Goal: Task Accomplishment & Management: Manage account settings

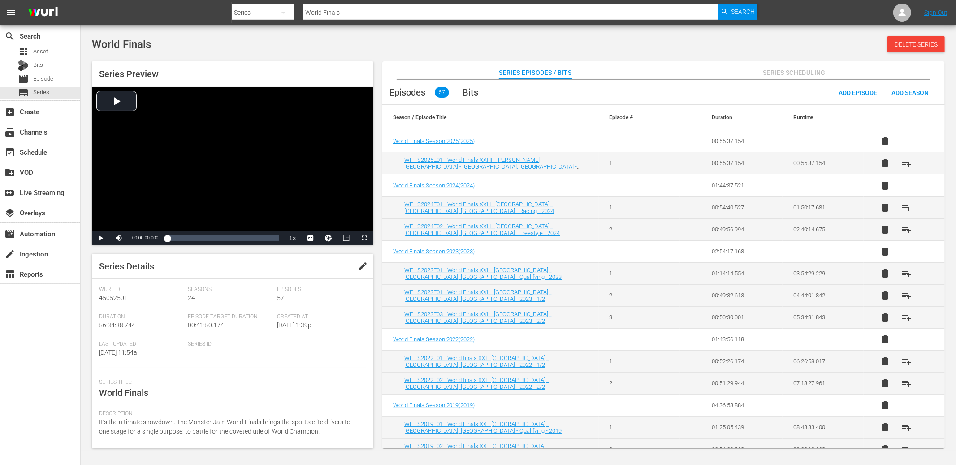
scroll to position [1445, 0]
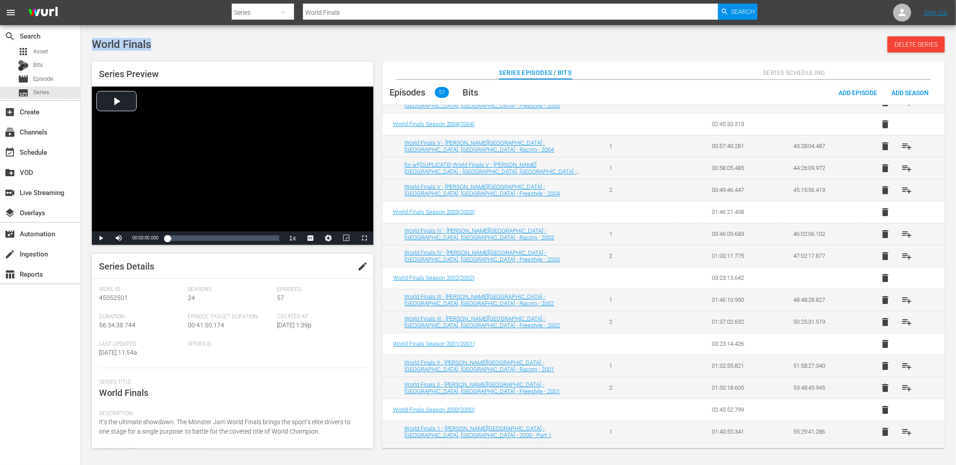
drag, startPoint x: 131, startPoint y: 41, endPoint x: 93, endPoint y: 35, distance: 38.5
click at [93, 35] on div "World Finals Delete Series Series Preview Video Player is loading. Play Video P…" at bounding box center [518, 240] width 875 height 421
click at [171, 48] on div "World Finals Delete Series" at bounding box center [518, 44] width 853 height 16
drag, startPoint x: 176, startPoint y: 44, endPoint x: 84, endPoint y: 35, distance: 92.8
click at [84, 35] on div "World Finals Delete Series Series Preview Video Player is loading. Play Video P…" at bounding box center [518, 240] width 875 height 421
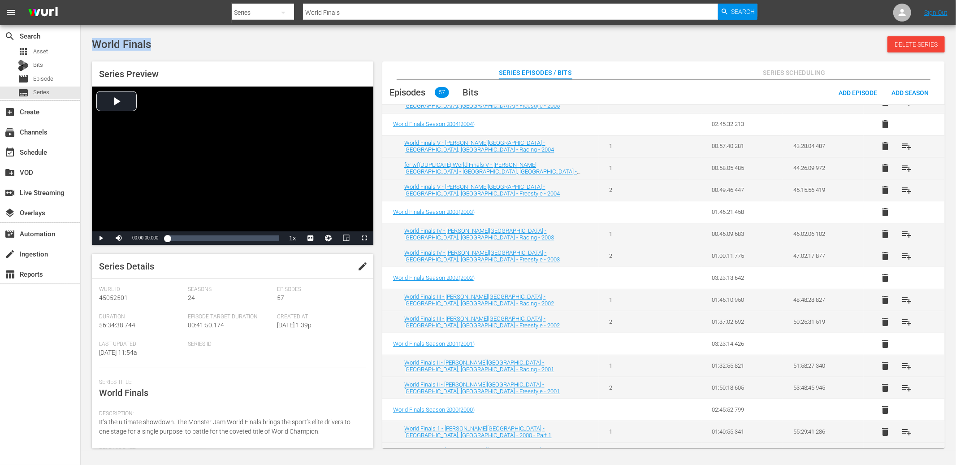
click at [186, 44] on div "World Finals Delete Series" at bounding box center [518, 44] width 853 height 16
click at [48, 89] on span "Series" at bounding box center [41, 92] width 16 height 9
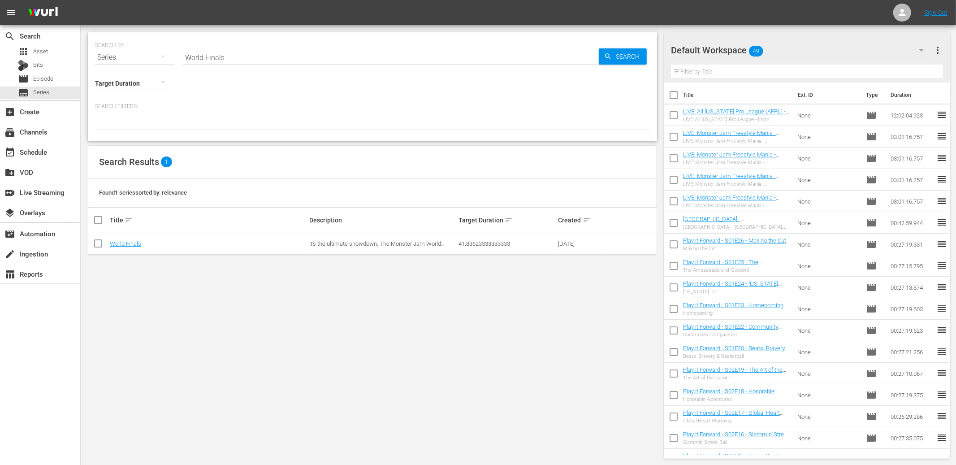
click at [125, 239] on td "World Finals" at bounding box center [207, 244] width 199 height 22
click at [123, 244] on link "World Finals" at bounding box center [125, 243] width 31 height 7
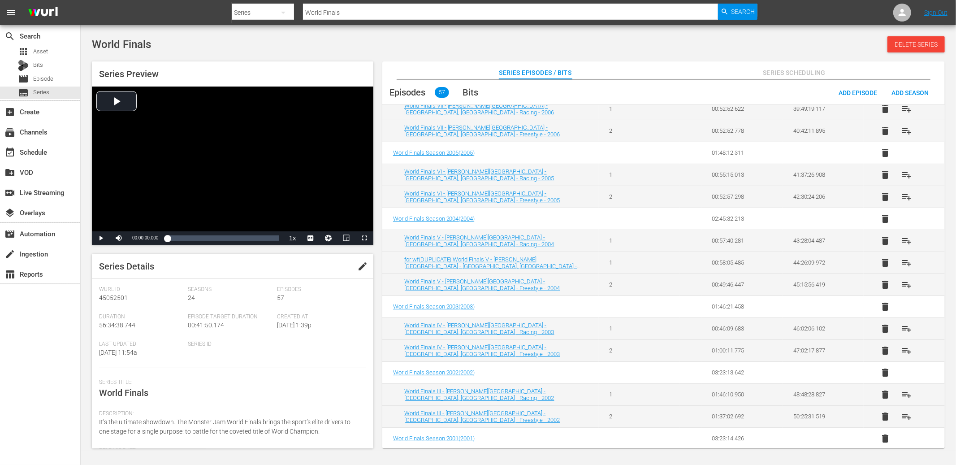
scroll to position [1362, 0]
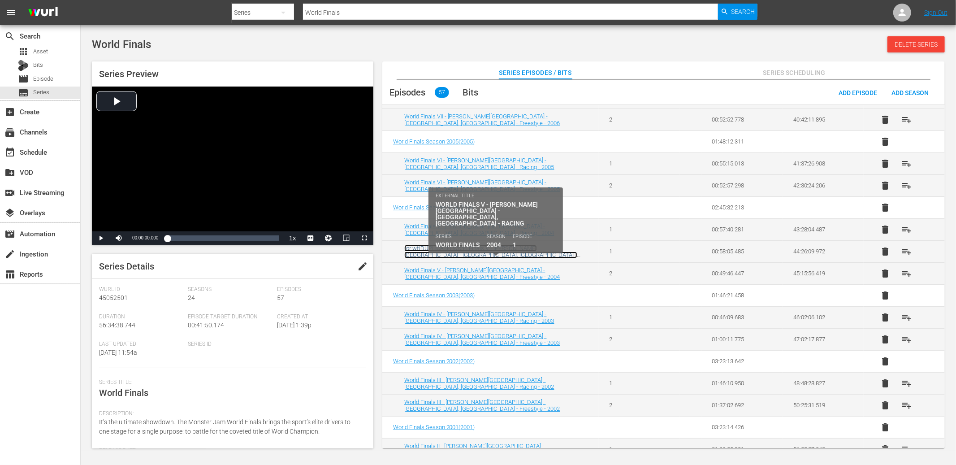
click at [519, 250] on link "for wf(DUPLICATE) World Finals V - Sam Boyd Stadium - Las Vegas, NV - Racing - …" at bounding box center [490, 255] width 173 height 20
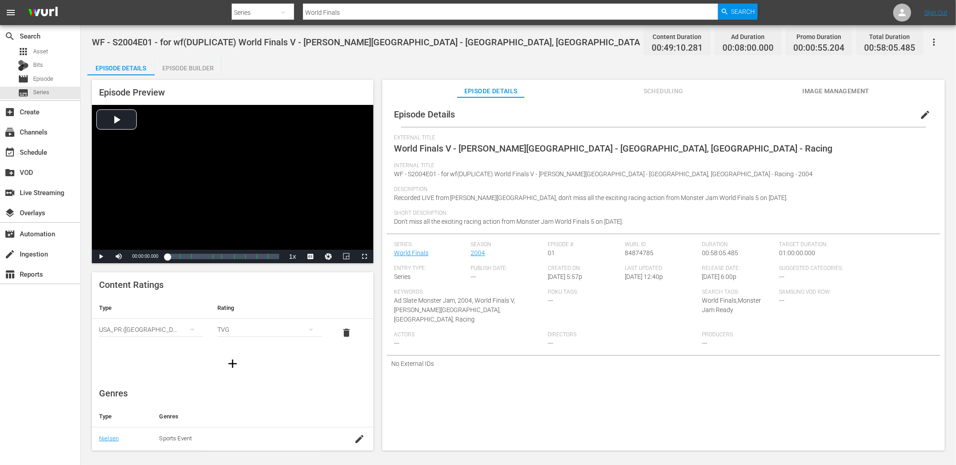
click at [659, 87] on span "Scheduling" at bounding box center [663, 91] width 67 height 11
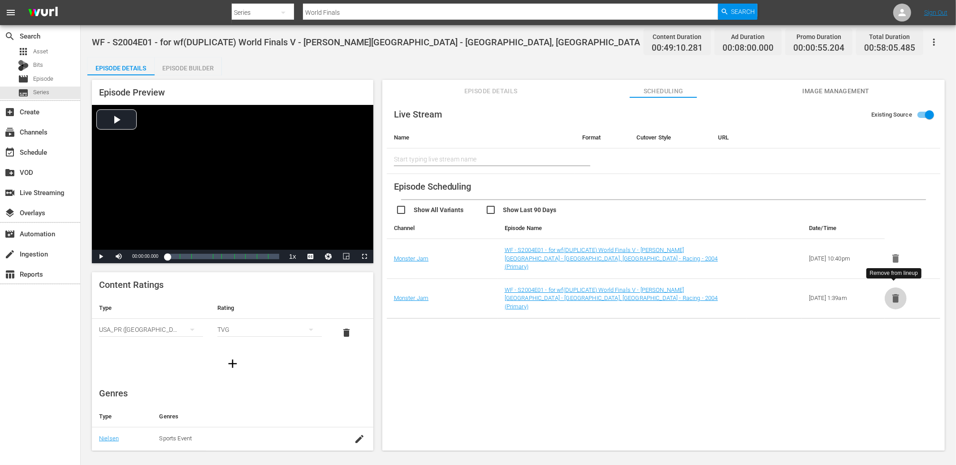
click at [897, 293] on icon "button" at bounding box center [895, 298] width 11 height 11
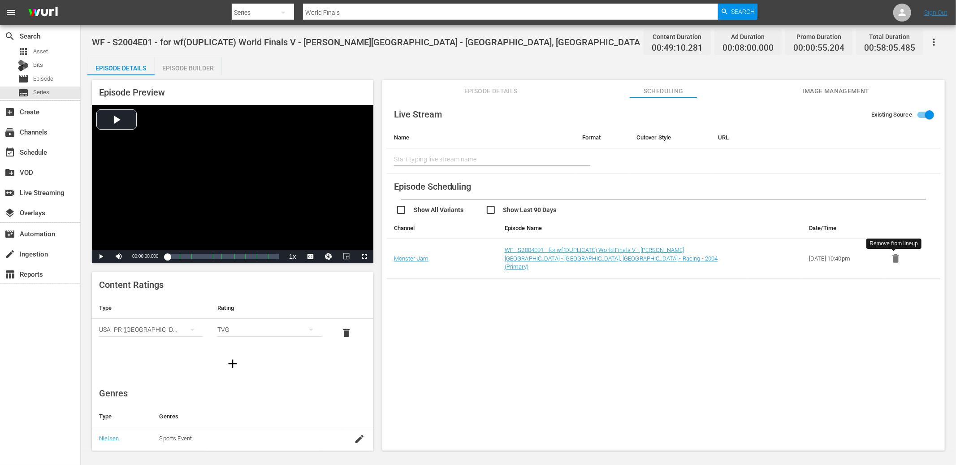
click at [895, 258] on icon "button" at bounding box center [896, 258] width 7 height 9
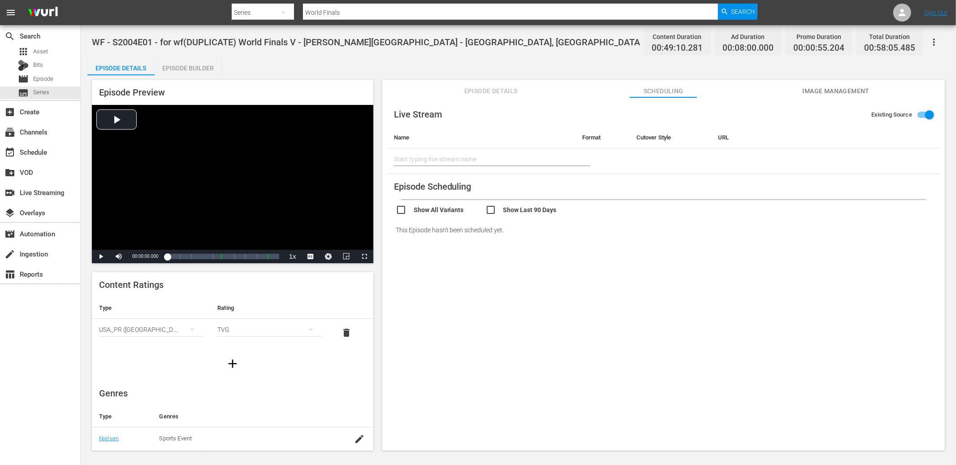
click at [935, 44] on icon "button" at bounding box center [934, 42] width 11 height 11
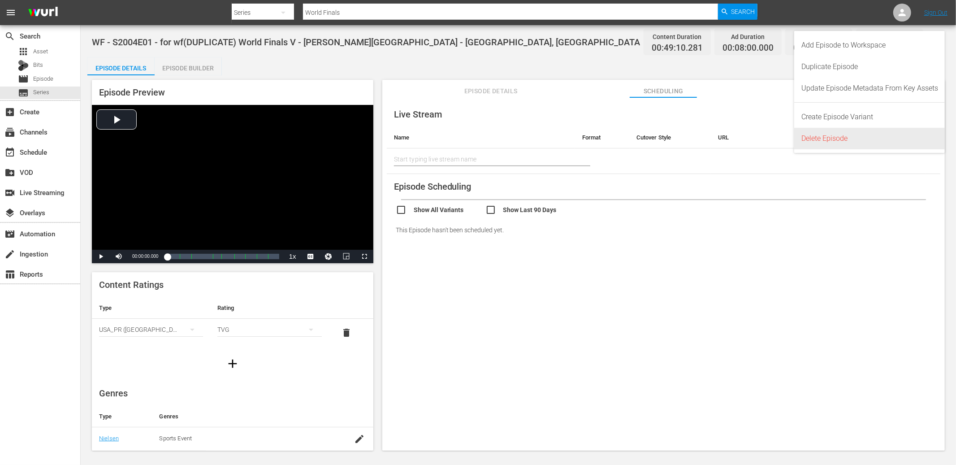
click at [864, 132] on div "Delete Episode" at bounding box center [869, 139] width 137 height 22
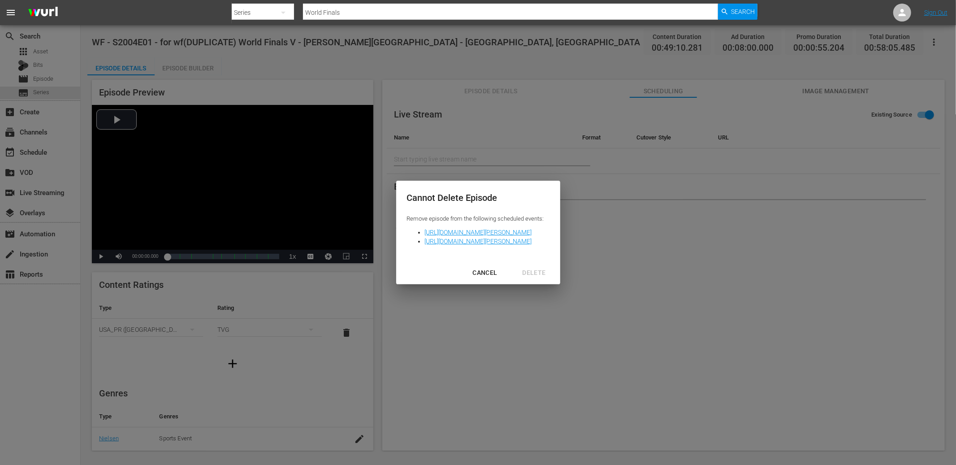
click at [554, 173] on div "Cannot Delete Episode Remove episode from the following scheduled events: https…" at bounding box center [478, 232] width 956 height 465
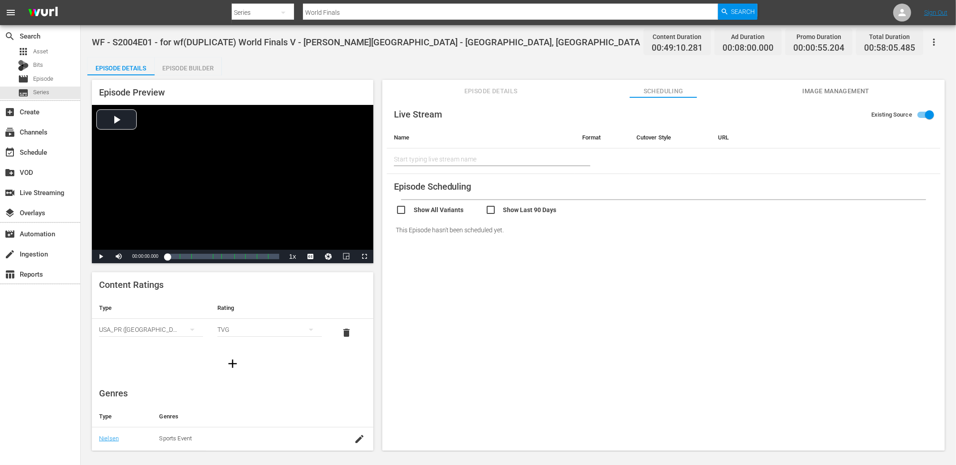
click at [499, 62] on div "Episode Details Episode Builder Episode Preview Video Player is loading. Play V…" at bounding box center [518, 257] width 862 height 400
click at [525, 48] on div "WF - S2004E01 - for wf(DUPLICATE) World Finals V - Sam Boyd Stadium - Las Vegas…" at bounding box center [518, 42] width 853 height 20
click at [513, 55] on div "WF - S2004E01 - for wf(DUPLICATE) World Finals V - Sam Boyd Stadium - Las Vegas…" at bounding box center [518, 238] width 875 height 427
click at [552, 67] on div "Episode Details Episode Builder Episode Preview Video Player is loading. Play V…" at bounding box center [518, 257] width 862 height 400
click at [520, 86] on span "Episode Details" at bounding box center [490, 91] width 67 height 11
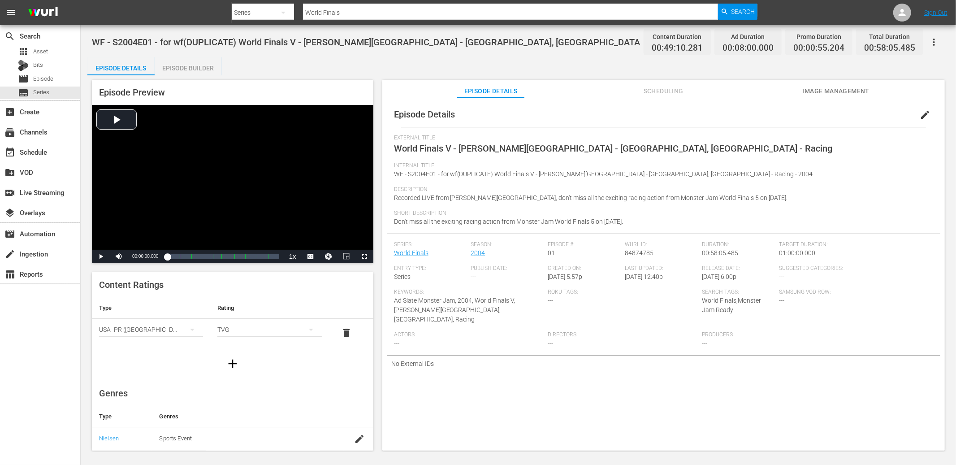
click at [613, 67] on div "Episode Details Episode Builder Episode Preview Video Player is loading. Play V…" at bounding box center [518, 257] width 862 height 400
click at [936, 45] on icon "button" at bounding box center [934, 42] width 11 height 11
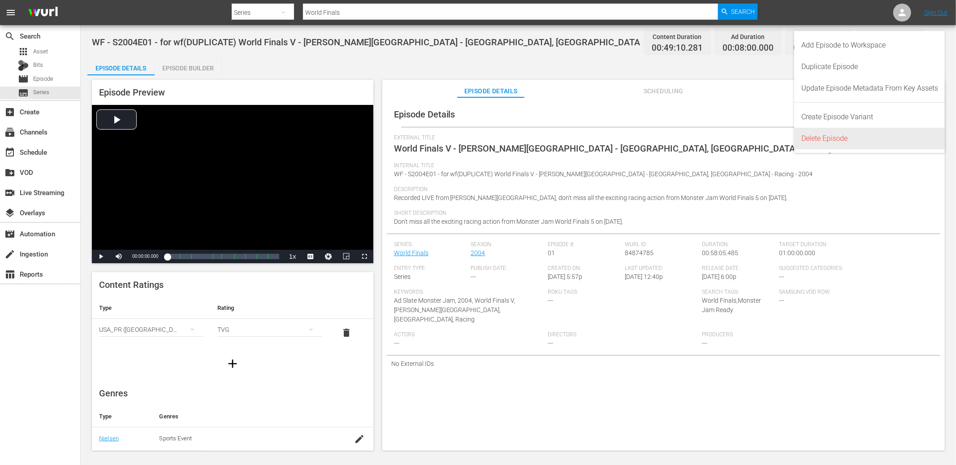
click at [871, 133] on div "Delete Episode" at bounding box center [869, 139] width 137 height 22
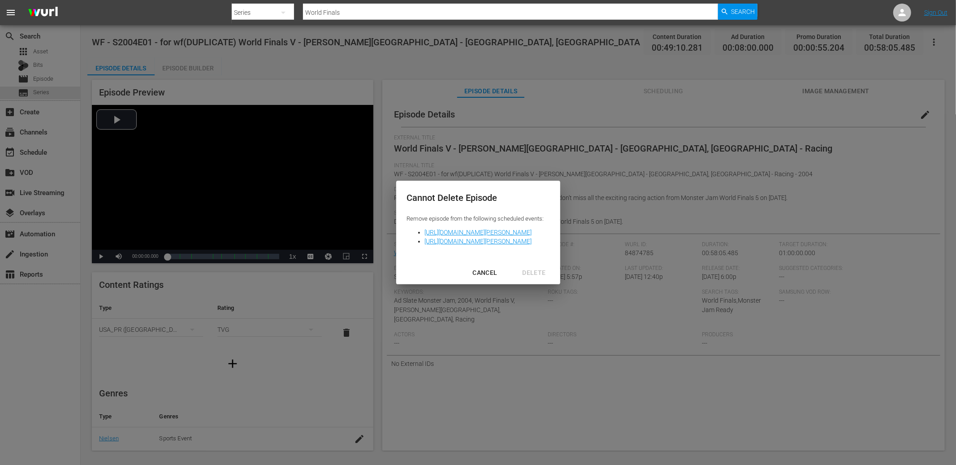
click at [504, 271] on div "CANCEL" at bounding box center [484, 272] width 39 height 11
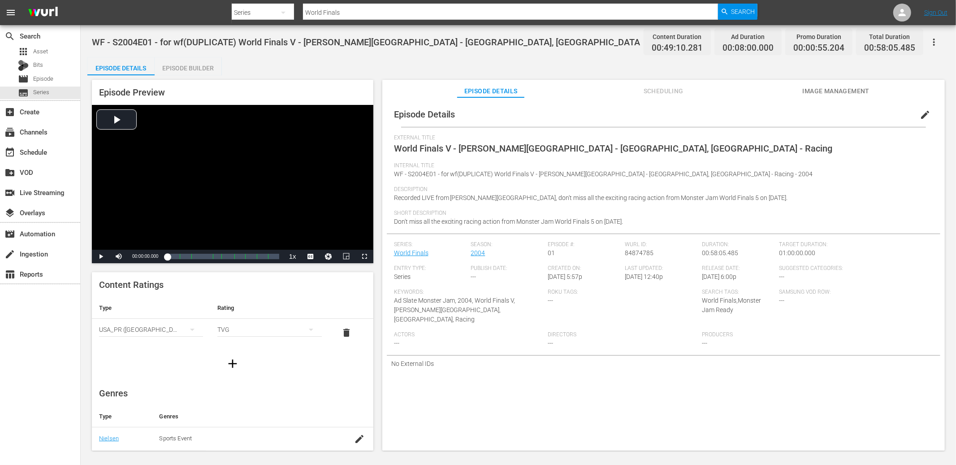
click at [932, 44] on icon "button" at bounding box center [934, 42] width 11 height 11
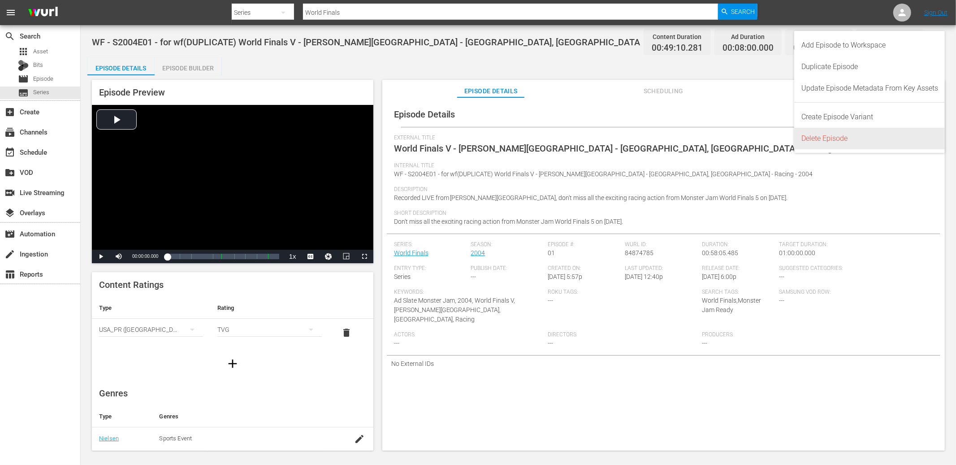
click at [849, 135] on div "Delete Episode" at bounding box center [869, 139] width 137 height 22
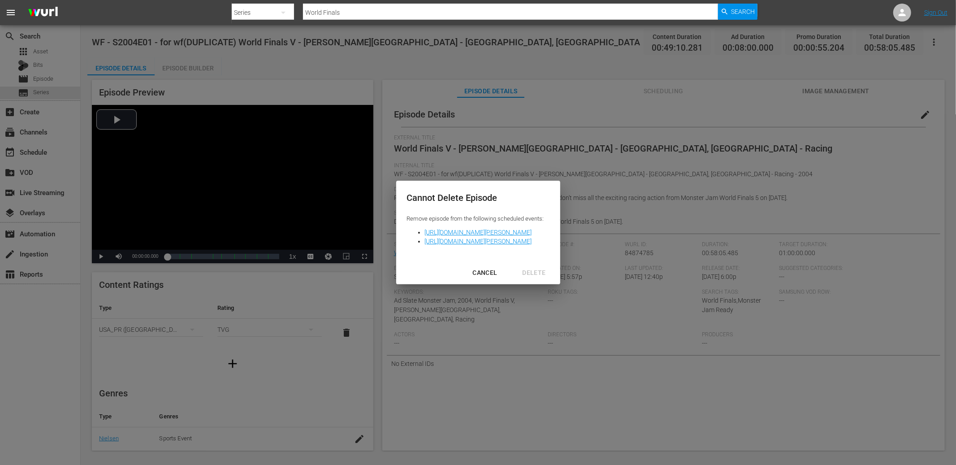
drag, startPoint x: 510, startPoint y: 267, endPoint x: 511, endPoint y: 261, distance: 5.8
click at [508, 267] on button "CANCEL" at bounding box center [485, 272] width 46 height 17
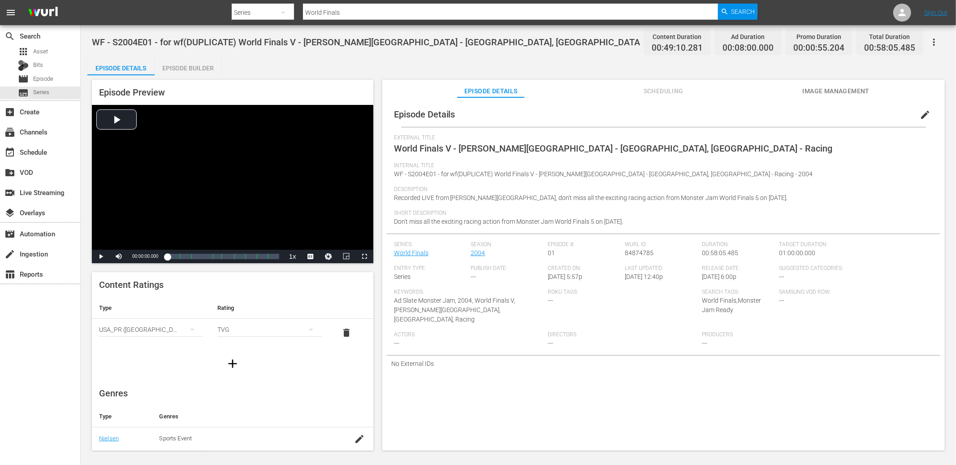
click at [535, 53] on div "WF - S2004E01 - for wf(DUPLICATE) World Finals V - Sam Boyd Stadium - Las Vegas…" at bounding box center [518, 238] width 875 height 427
click at [931, 44] on icon "button" at bounding box center [934, 42] width 11 height 11
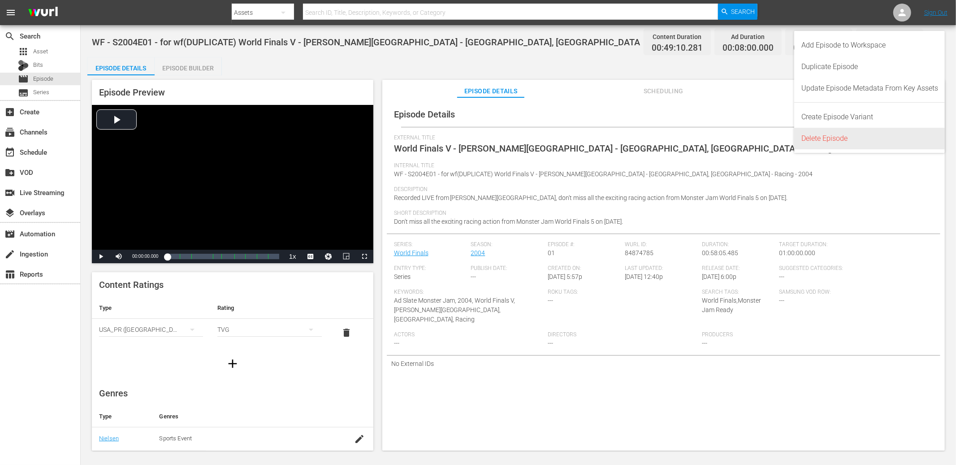
click at [896, 131] on div "Delete Episode" at bounding box center [869, 139] width 137 height 22
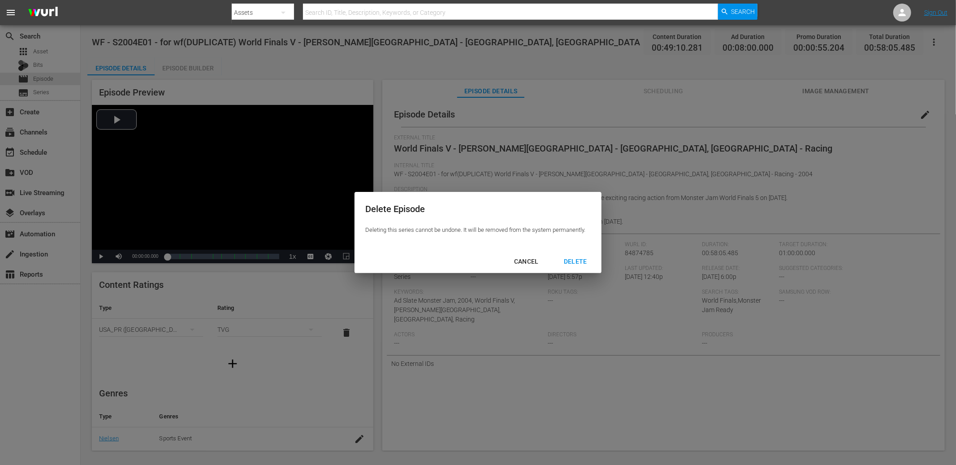
click at [575, 264] on div "DELETE" at bounding box center [576, 261] width 38 height 11
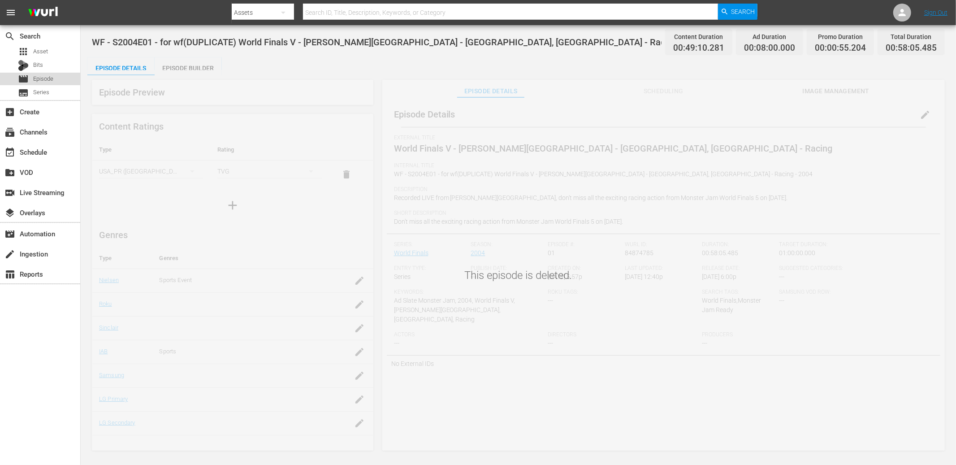
click at [70, 77] on div "movie Episode" at bounding box center [40, 79] width 80 height 13
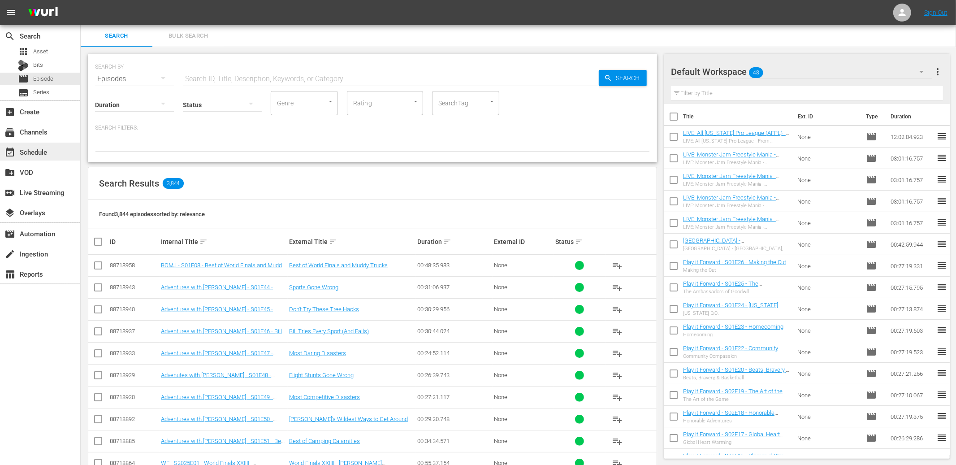
click at [42, 155] on div "event_available Schedule" at bounding box center [25, 151] width 50 height 8
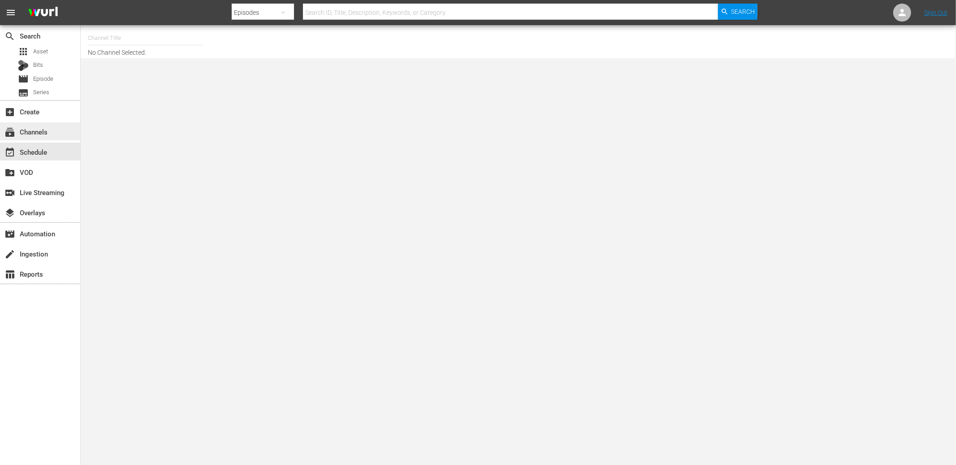
click at [39, 128] on div "subscriptions Channels" at bounding box center [25, 130] width 50 height 8
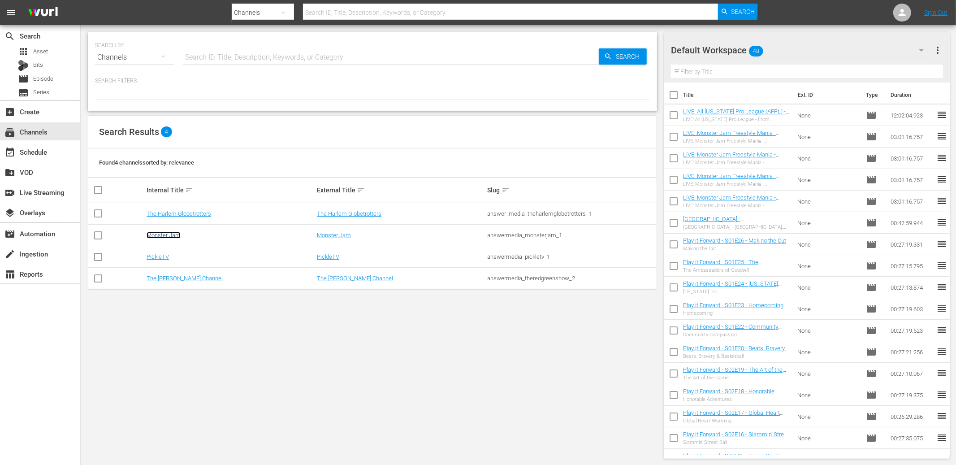
click at [166, 236] on link "Monster Jam" at bounding box center [164, 235] width 34 height 7
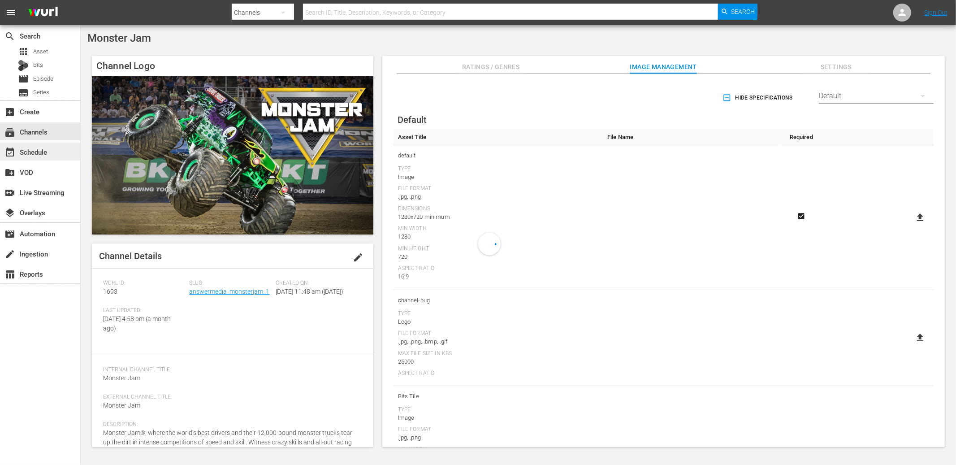
click at [39, 155] on div "event_available Schedule" at bounding box center [25, 151] width 50 height 8
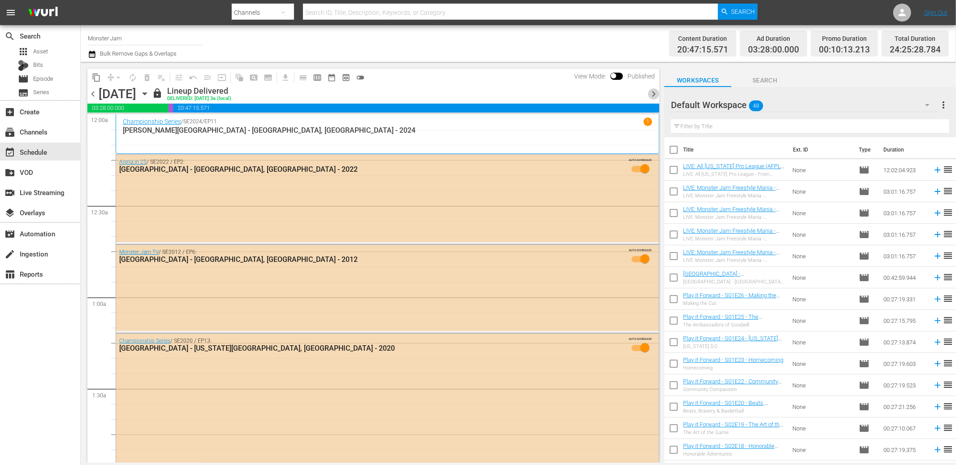
click at [653, 95] on span "chevron_right" at bounding box center [653, 93] width 11 height 11
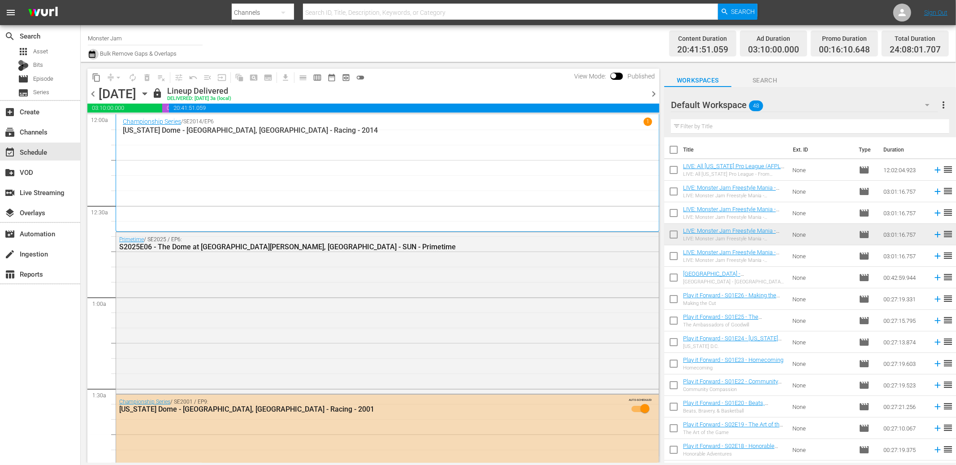
click at [93, 55] on icon "button" at bounding box center [92, 54] width 9 height 11
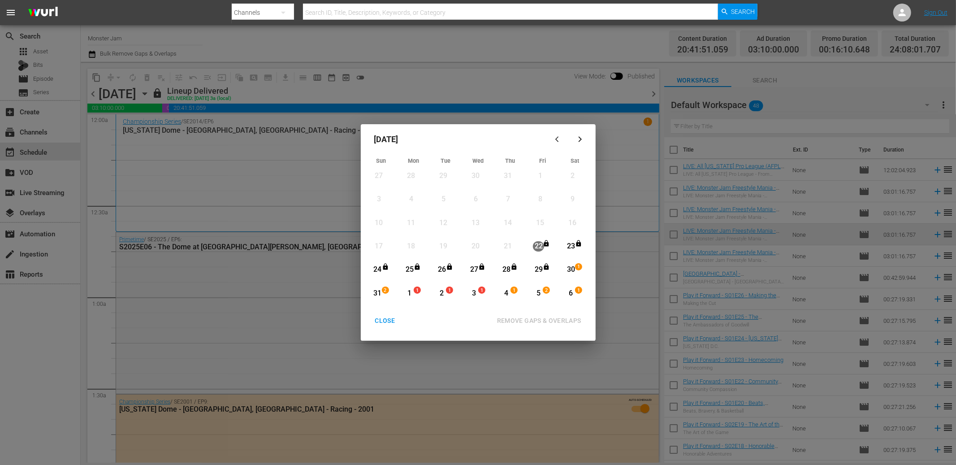
click at [571, 267] on div "30" at bounding box center [570, 269] width 11 height 10
click at [570, 293] on div "6" at bounding box center [570, 293] width 11 height 10
click at [559, 316] on div "REMOVE GAPS & OVERLAPS" at bounding box center [539, 320] width 99 height 11
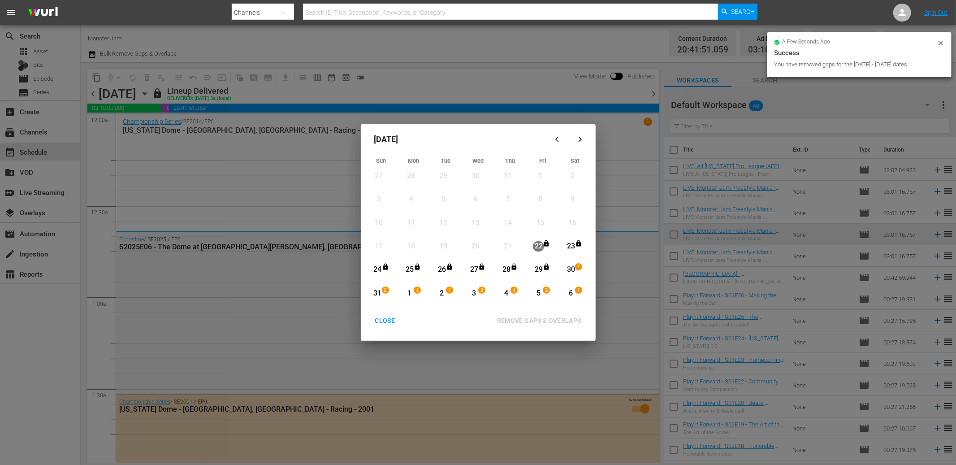
click at [389, 318] on div "CLOSE" at bounding box center [385, 320] width 35 height 11
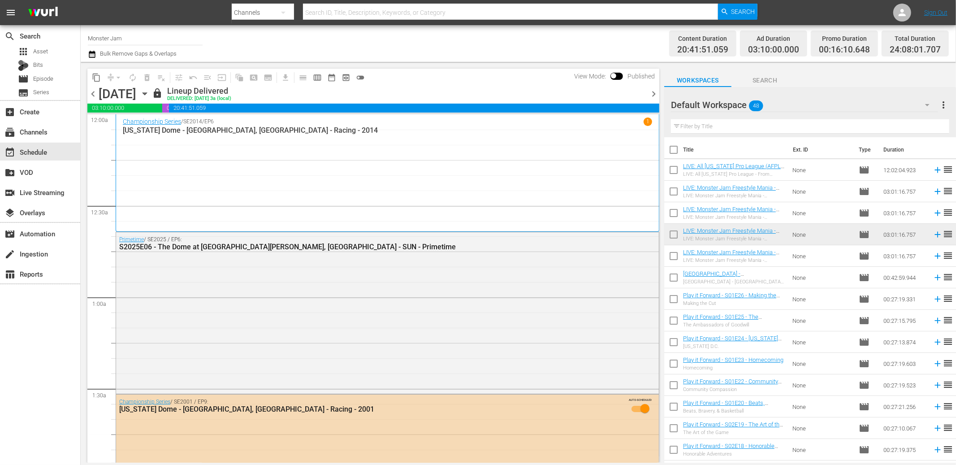
click at [546, 59] on div "Channel Title Monster Jam Bulk Remove Gaps & Overlaps" at bounding box center [323, 43] width 470 height 32
click at [652, 89] on span "chevron_right" at bounding box center [653, 93] width 11 height 11
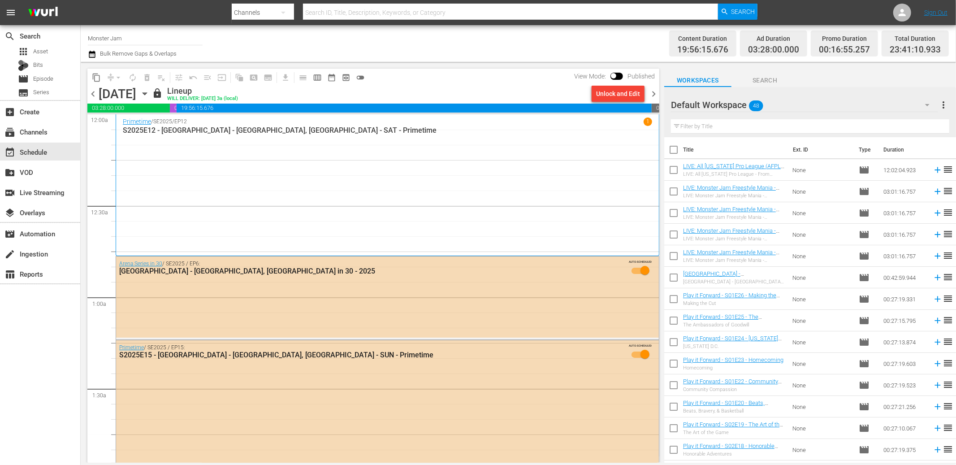
click at [606, 45] on div "Content Duration 19:56:15.676 Ad Duration 03:28:00.000 Promo Duration 00:16:55.…" at bounding box center [753, 43] width 391 height 32
click at [92, 58] on icon "button" at bounding box center [92, 54] width 9 height 11
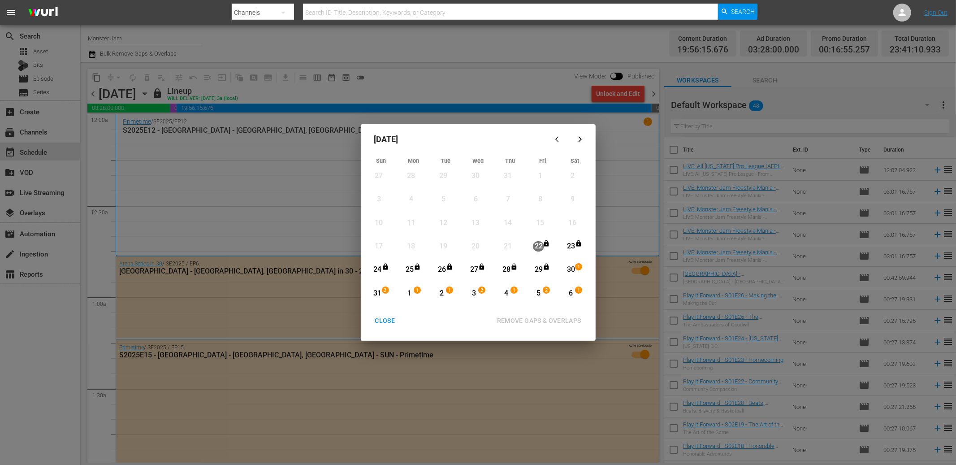
click at [576, 137] on div "button" at bounding box center [580, 139] width 11 height 7
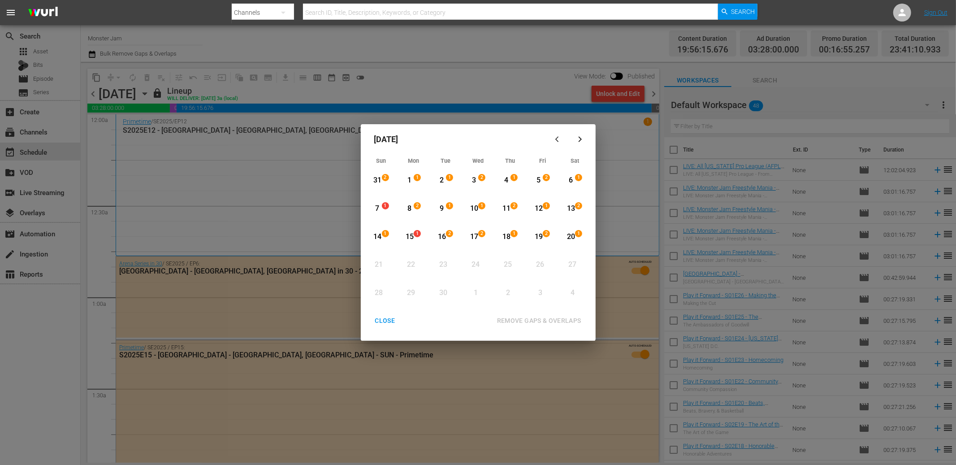
click at [569, 178] on div "6" at bounding box center [570, 180] width 11 height 10
click at [573, 236] on div "20" at bounding box center [570, 237] width 11 height 10
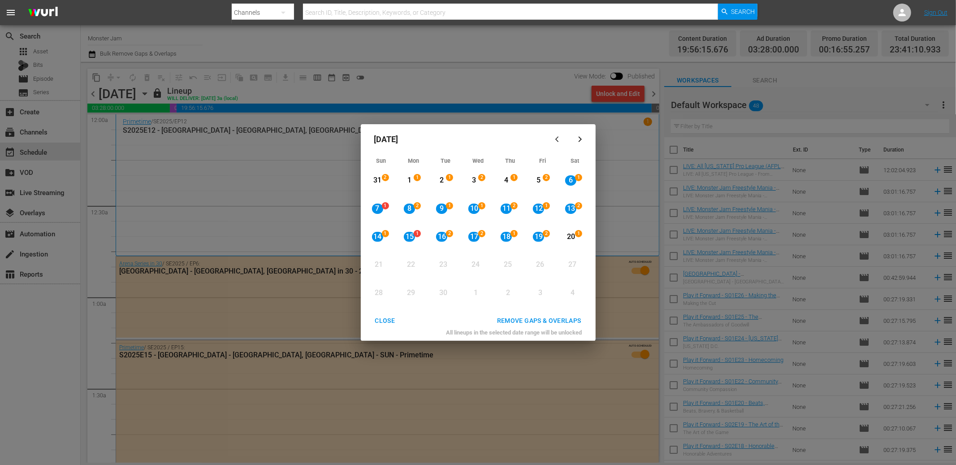
click at [547, 318] on div "REMOVE GAPS & OVERLAPS" at bounding box center [539, 320] width 99 height 11
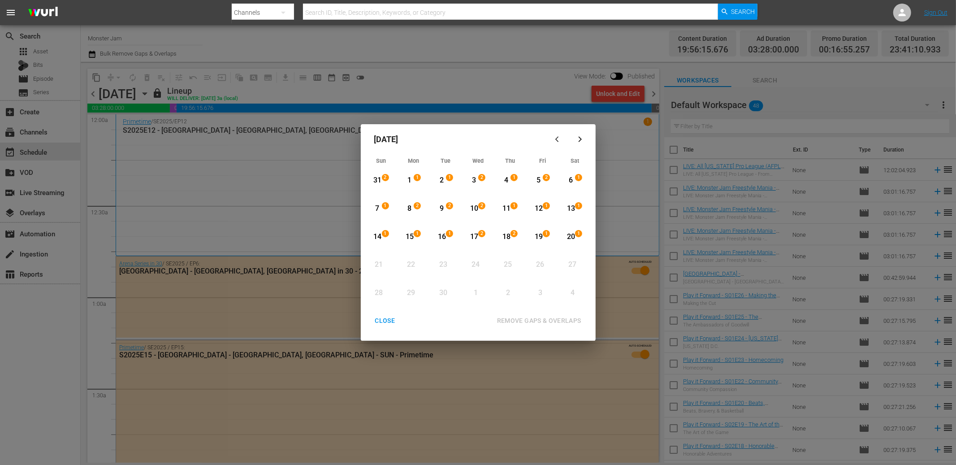
click at [387, 324] on div "CLOSE" at bounding box center [385, 320] width 35 height 11
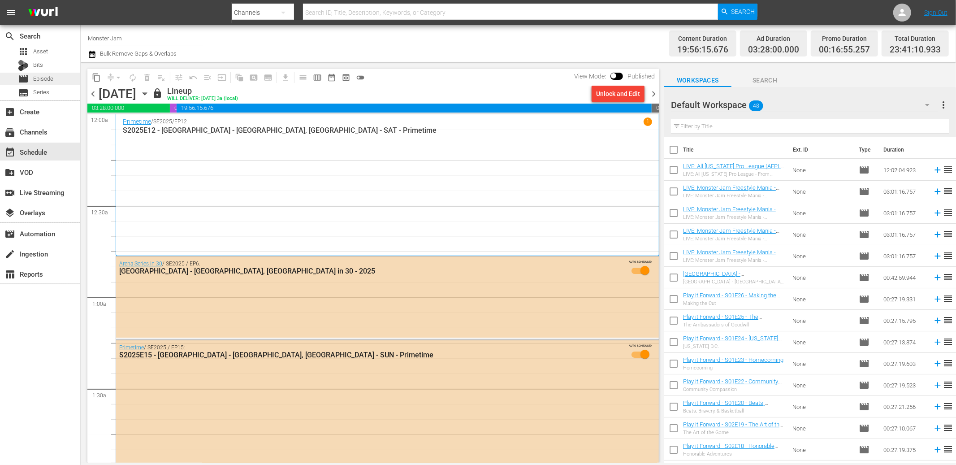
click at [48, 82] on span "Episode" at bounding box center [43, 78] width 20 height 9
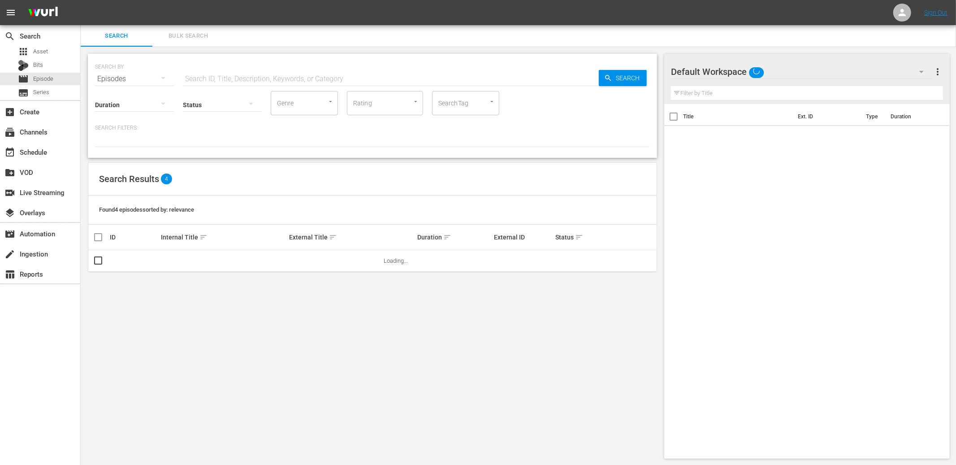
click at [320, 77] on input "text" at bounding box center [391, 79] width 416 height 22
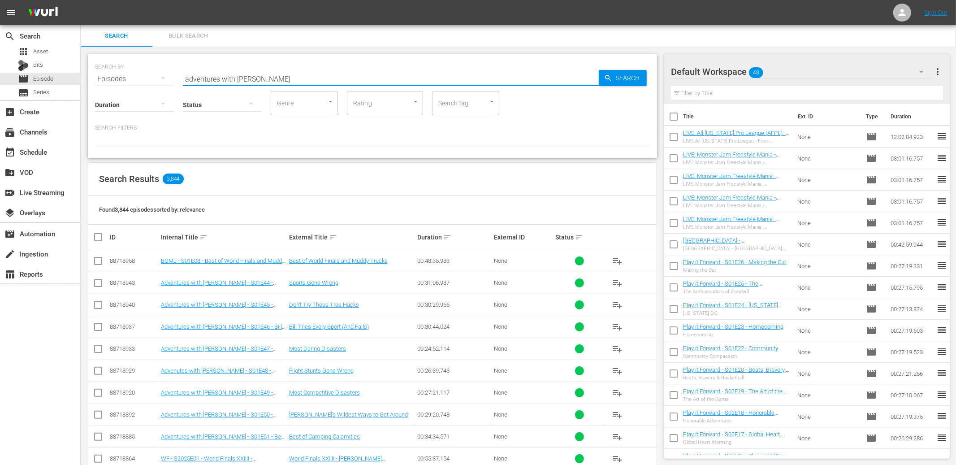
type input "adventures with [PERSON_NAME]"
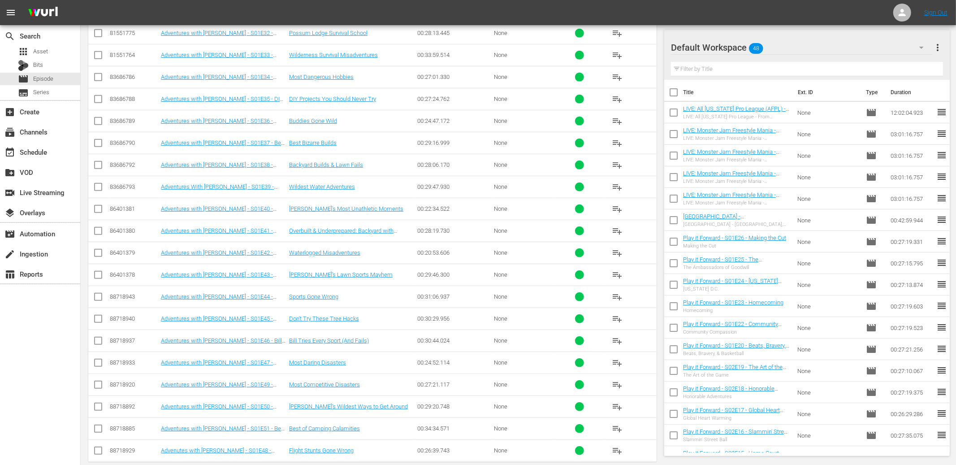
scroll to position [396, 0]
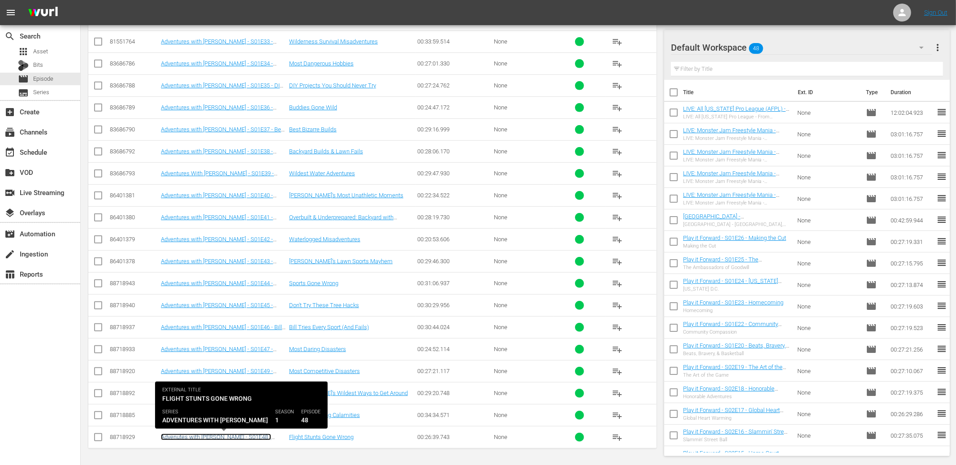
click at [260, 438] on link "Advenutes with Bill - S01E48 - Flight Stunts Gone Wrong" at bounding box center [216, 439] width 110 height 13
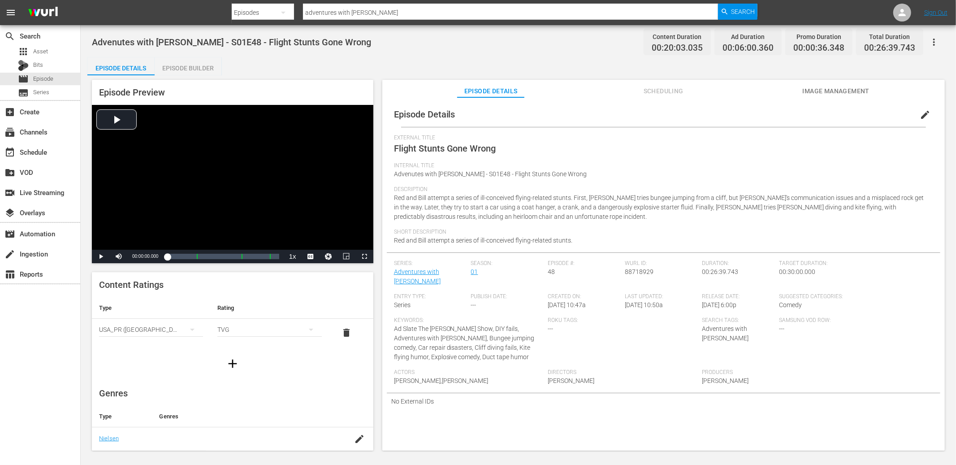
click at [920, 116] on span "edit" at bounding box center [925, 114] width 11 height 11
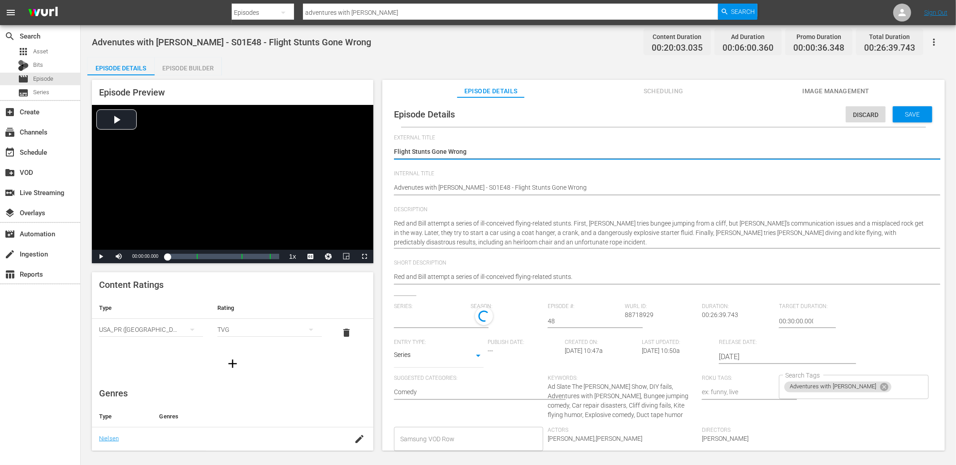
type input "Adventures with [PERSON_NAME]"
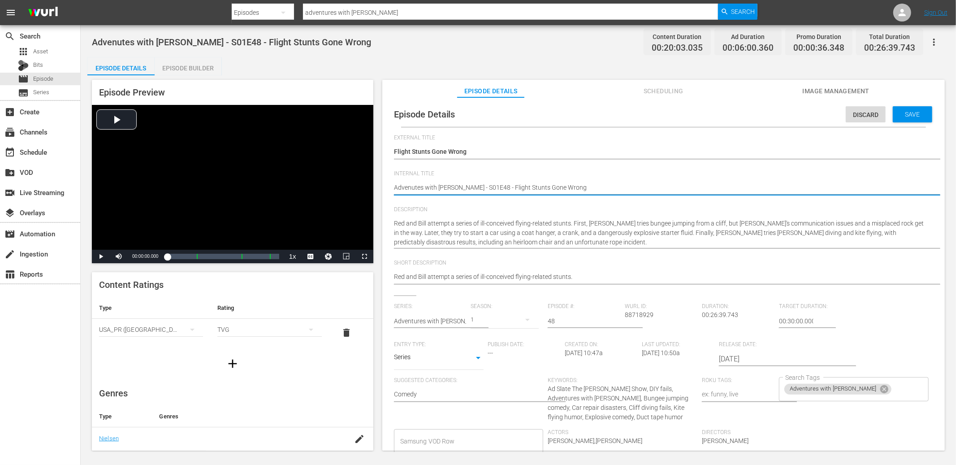
type textarea "Adventutes with Bill - S01E48 - Flight Stunts Gone Wrong"
type textarea "Adventutres with Bill - S01E48 - Flight Stunts Gone Wrong"
type textarea "Adventtres with Bill - S01E48 - Flight Stunts Gone Wrong"
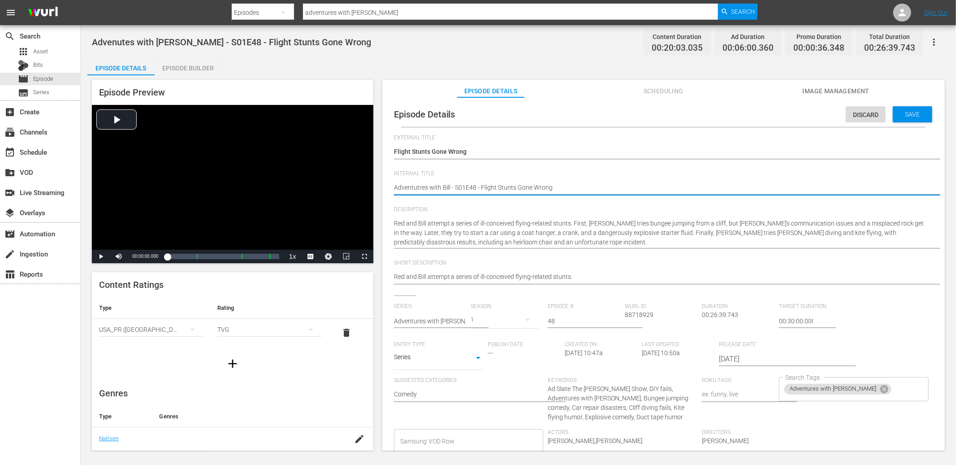
type textarea "Adventtres with Bill - S01E48 - Flight Stunts Gone Wrong"
type textarea "Adventres with Bill - S01E48 - Flight Stunts Gone Wrong"
type textarea "Adventures with [PERSON_NAME] - S01E48 - Flight Stunts Gone Wrong"
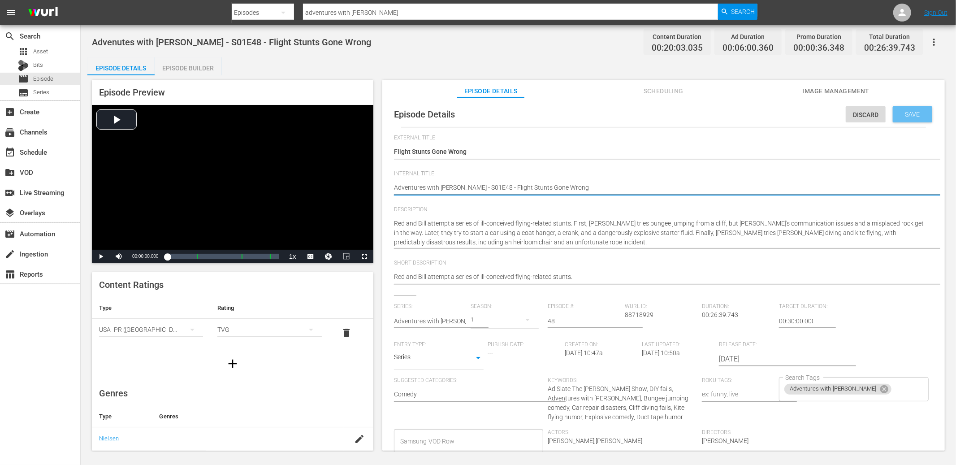
click at [911, 111] on span "Save" at bounding box center [912, 114] width 29 height 7
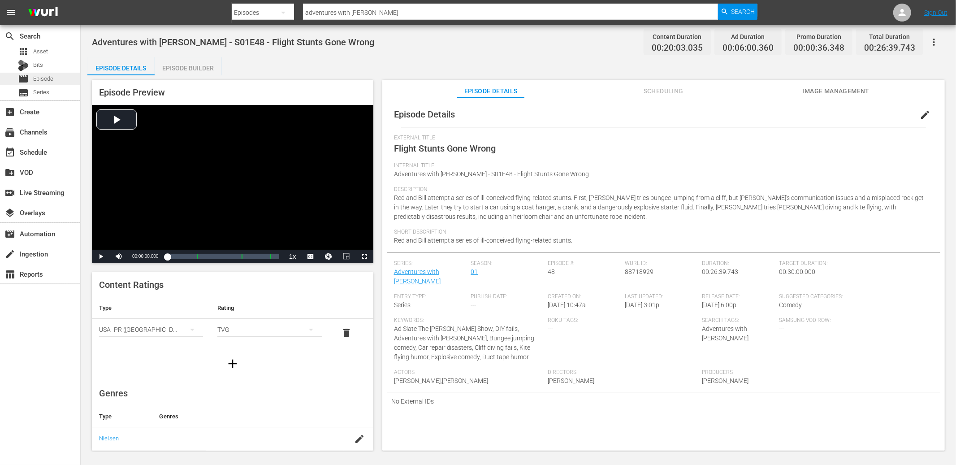
click at [64, 81] on div "movie Episode" at bounding box center [40, 79] width 80 height 13
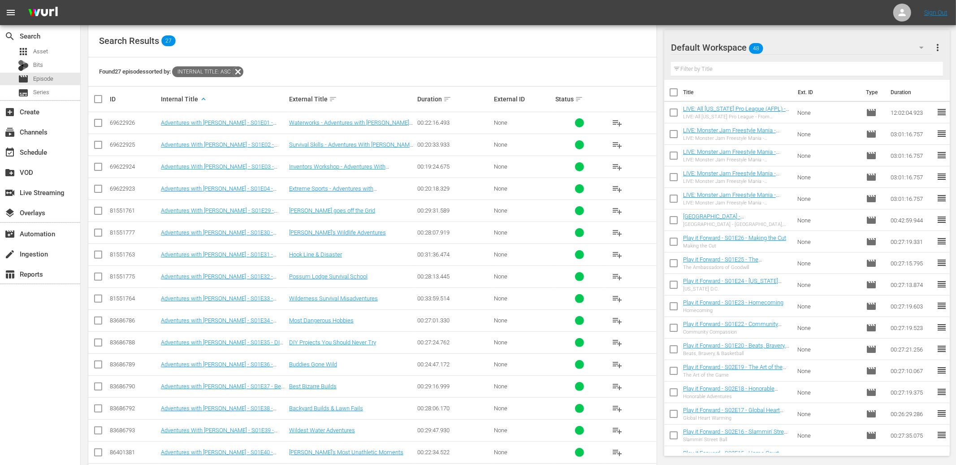
scroll to position [96, 0]
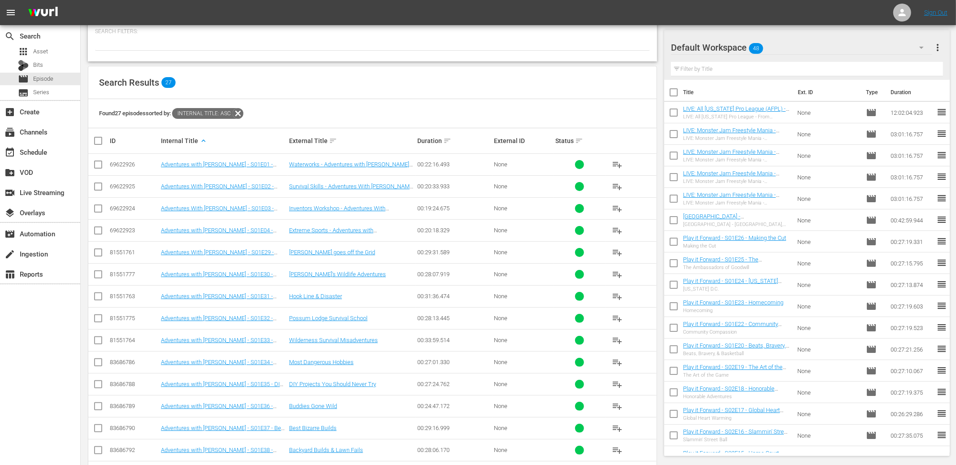
click at [805, 48] on div "Default Workspace 48" at bounding box center [801, 47] width 261 height 25
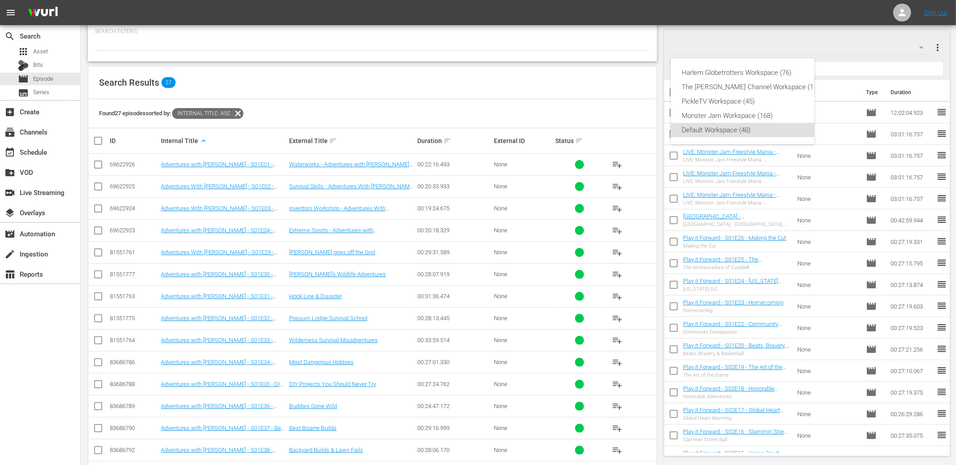
click at [855, 68] on div "Harlem Globetrotters Workspace (76) The Red Green Channel Workspace (159) Pickl…" at bounding box center [478, 232] width 956 height 465
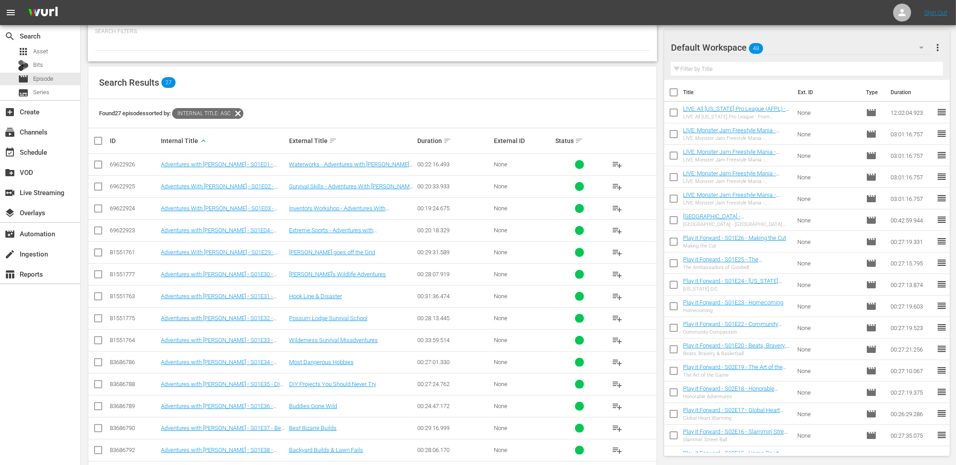
click at [939, 53] on button "more_vert" at bounding box center [937, 48] width 11 height 22
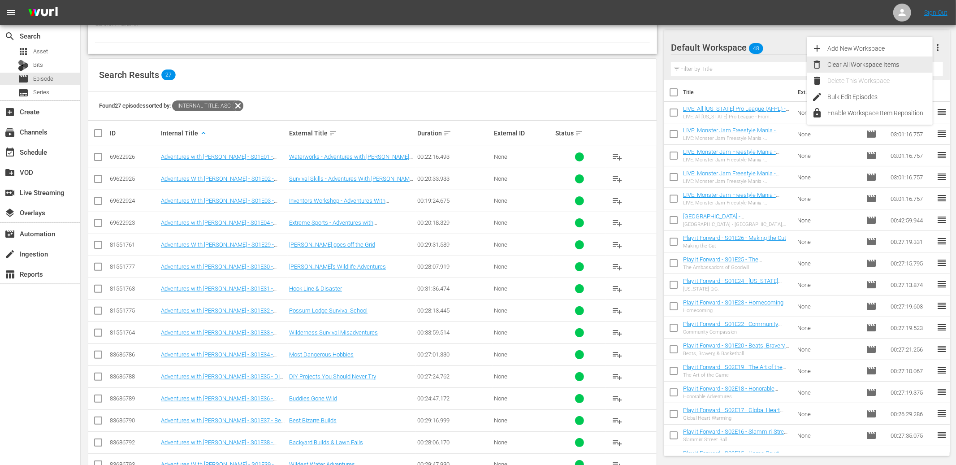
scroll to position [105, 0]
click at [896, 63] on div "Clear All Workspace Items" at bounding box center [879, 64] width 105 height 16
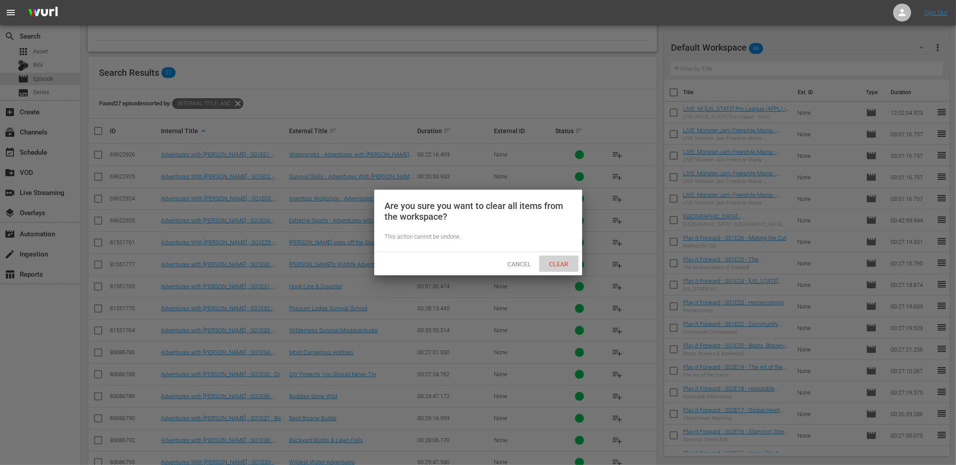
click at [560, 267] on div "Clear" at bounding box center [558, 263] width 39 height 17
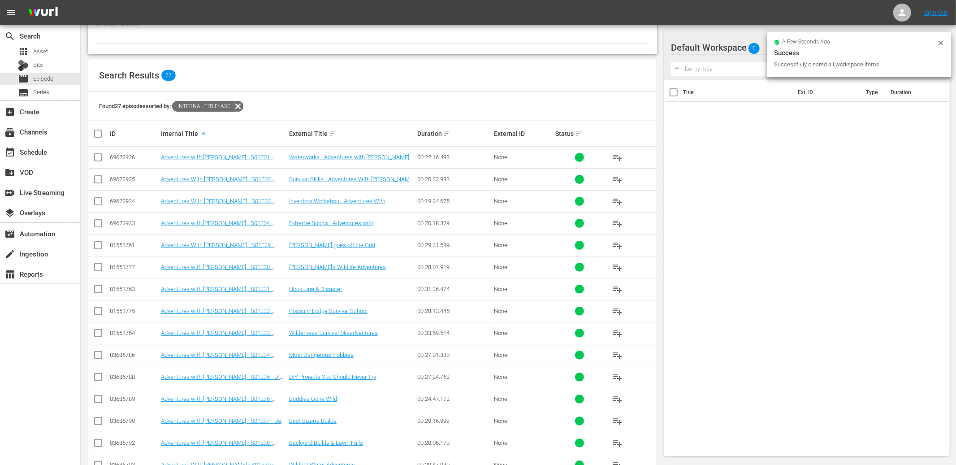
scroll to position [104, 0]
click at [91, 132] on th at bounding box center [98, 133] width 20 height 25
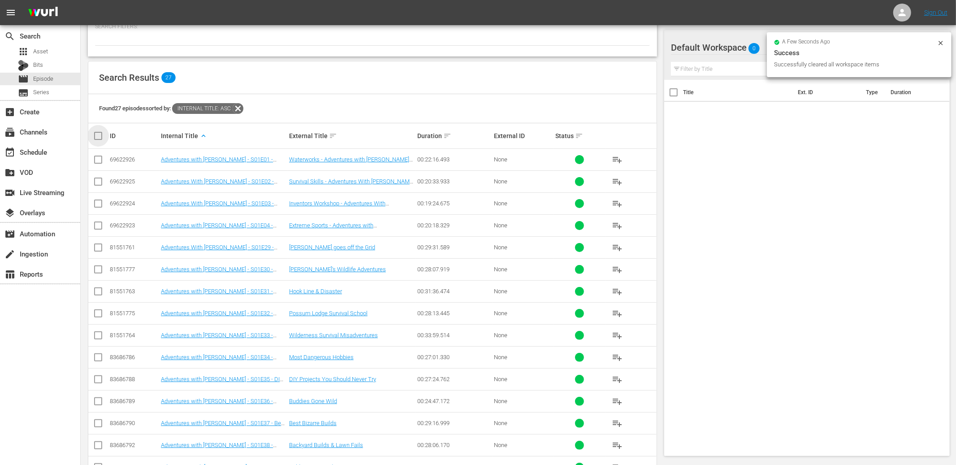
click at [100, 133] on input "checkbox" at bounding box center [102, 135] width 18 height 11
checkbox input "true"
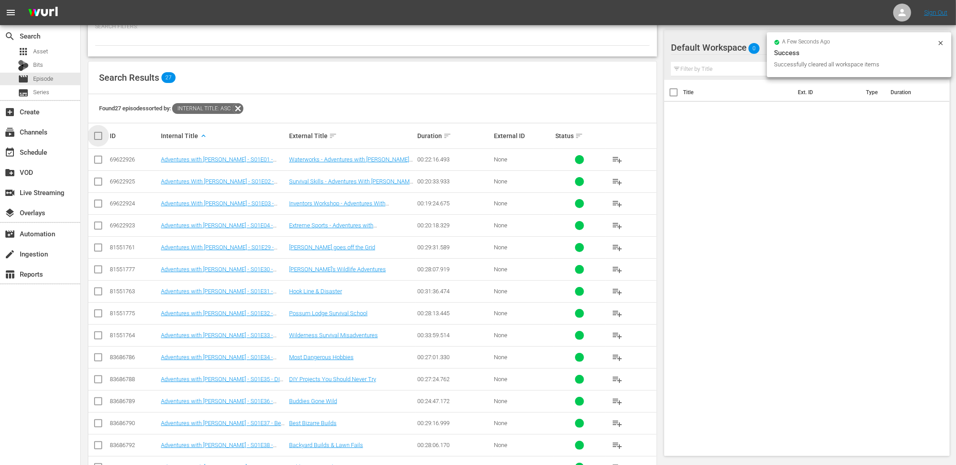
checkbox input "true"
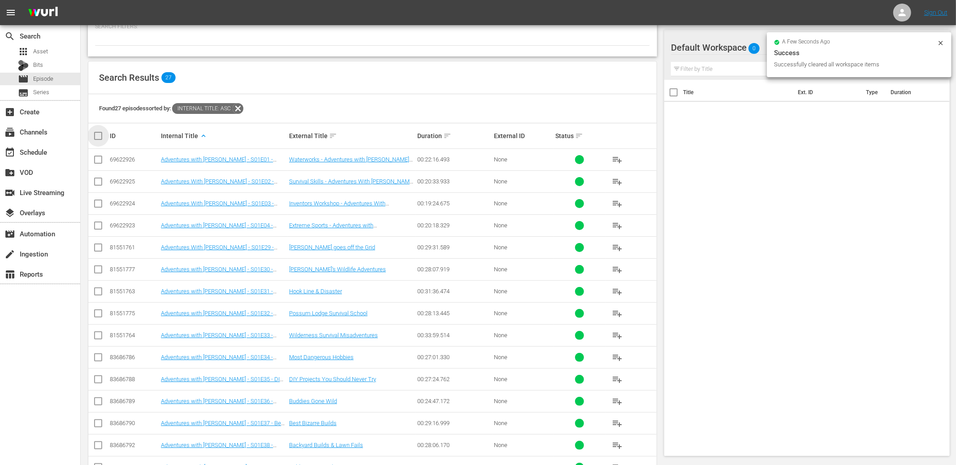
checkbox input "true"
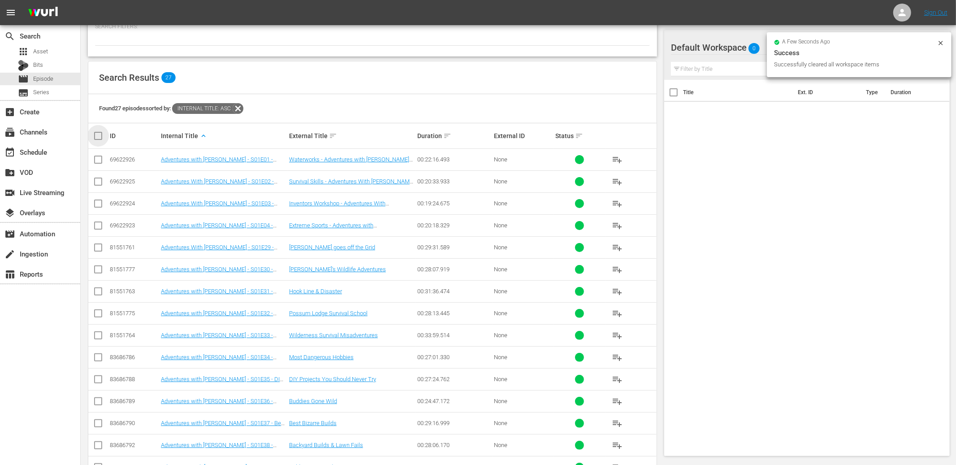
checkbox input "true"
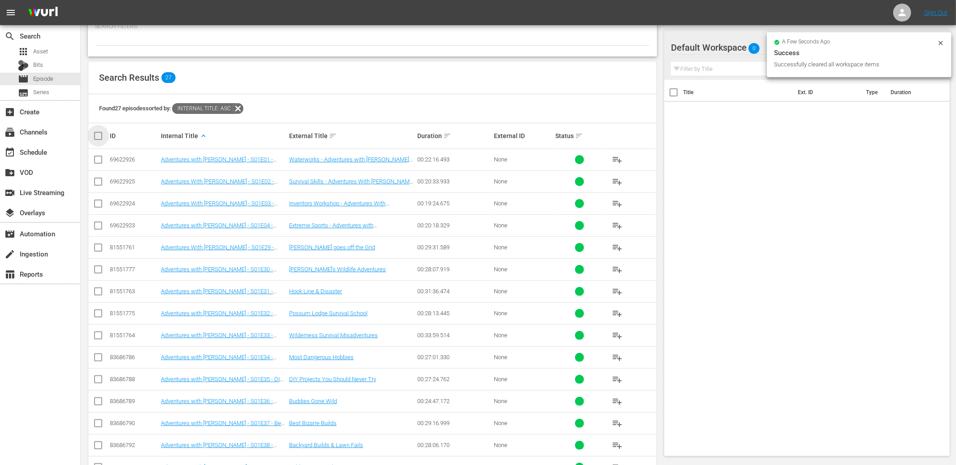
checkbox input "true"
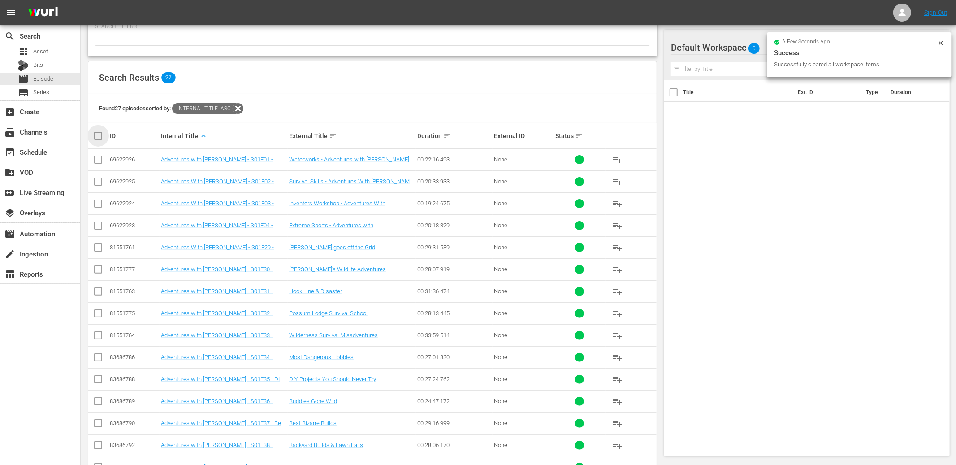
checkbox input "true"
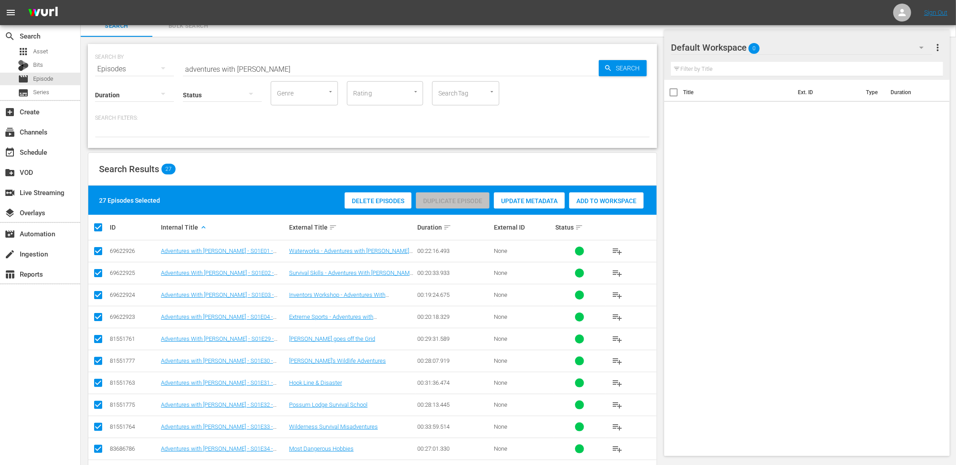
scroll to position [0, 0]
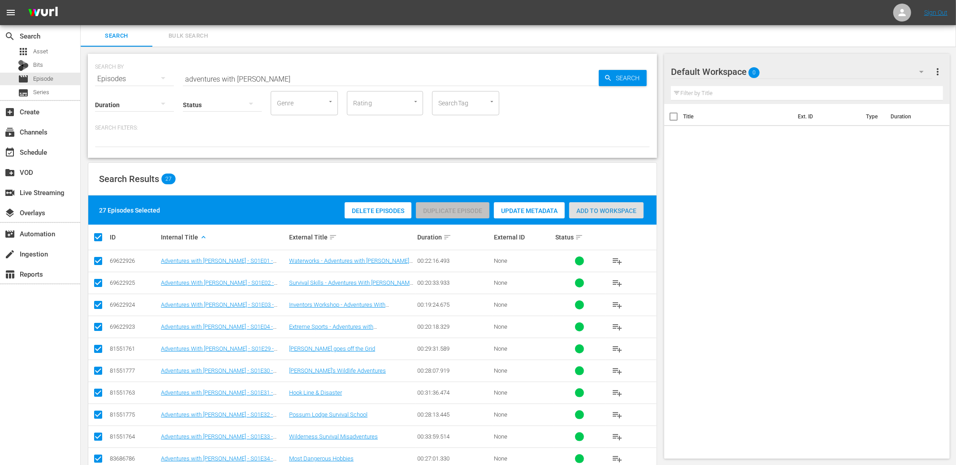
click at [600, 212] on span "Add to Workspace" at bounding box center [606, 210] width 74 height 7
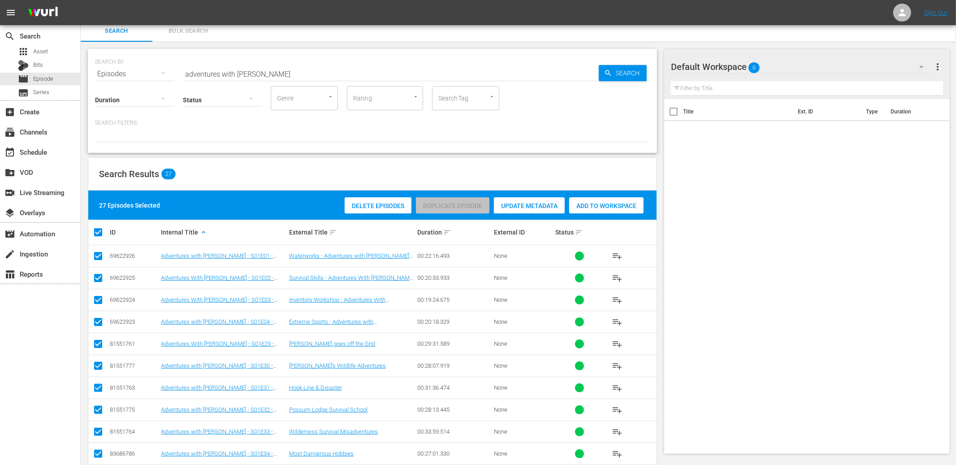
scroll to position [7, 0]
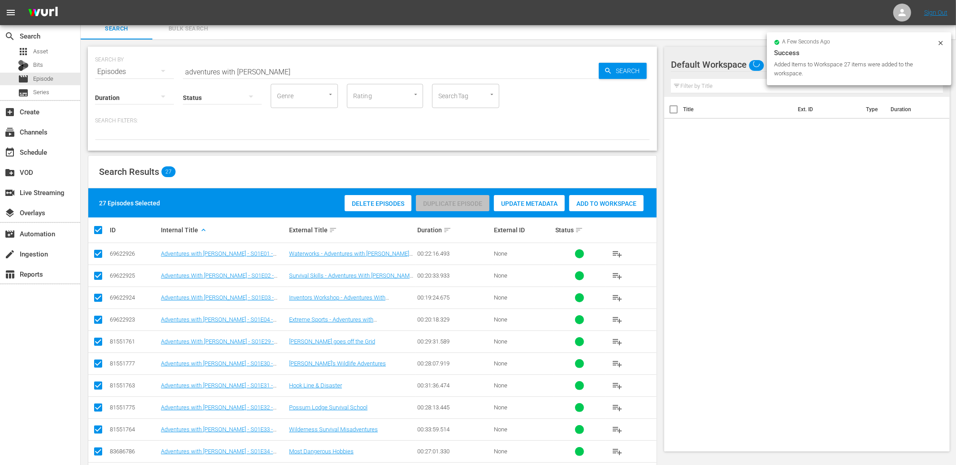
click at [281, 158] on div "Search Results 27" at bounding box center [372, 172] width 568 height 33
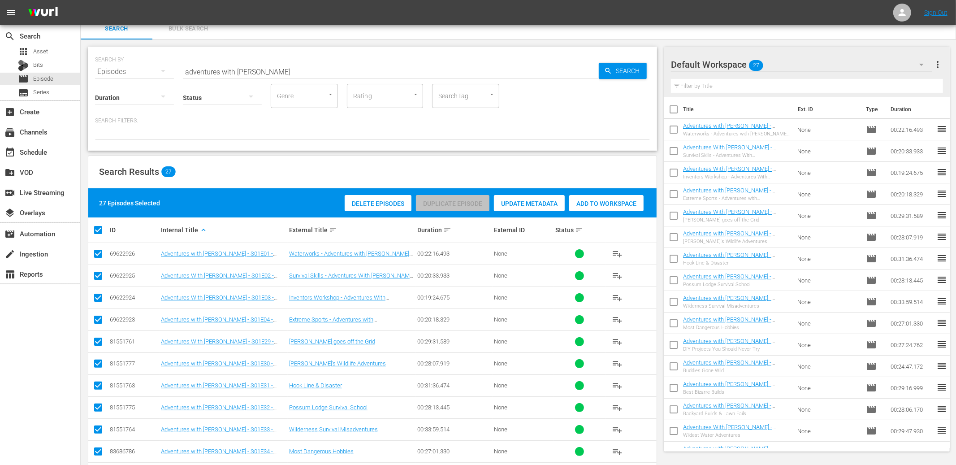
click at [219, 74] on input "adventures with [PERSON_NAME]" at bounding box center [391, 72] width 416 height 22
type input "Red Green Show Episode"
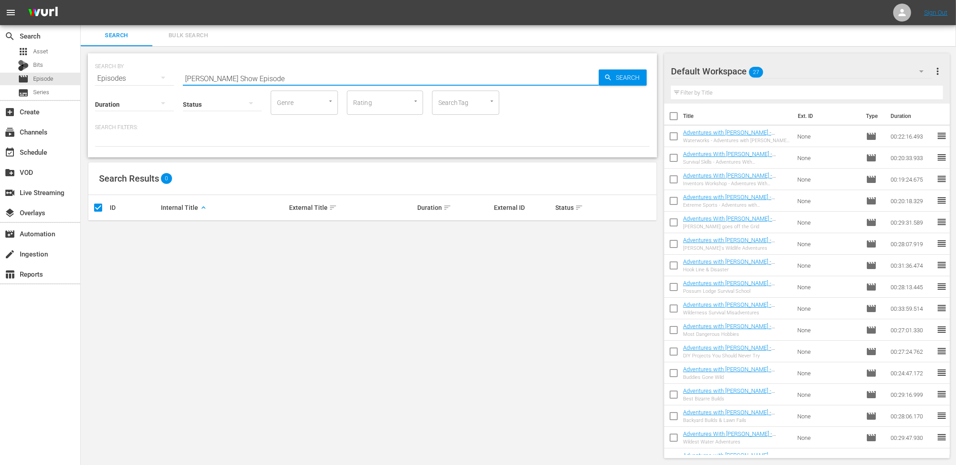
drag, startPoint x: 242, startPoint y: 77, endPoint x: 187, endPoint y: 76, distance: 55.6
click at [187, 76] on input "Red Green Show Episode" at bounding box center [391, 79] width 416 height 22
click at [450, 108] on input "SearchTag" at bounding box center [453, 103] width 34 height 16
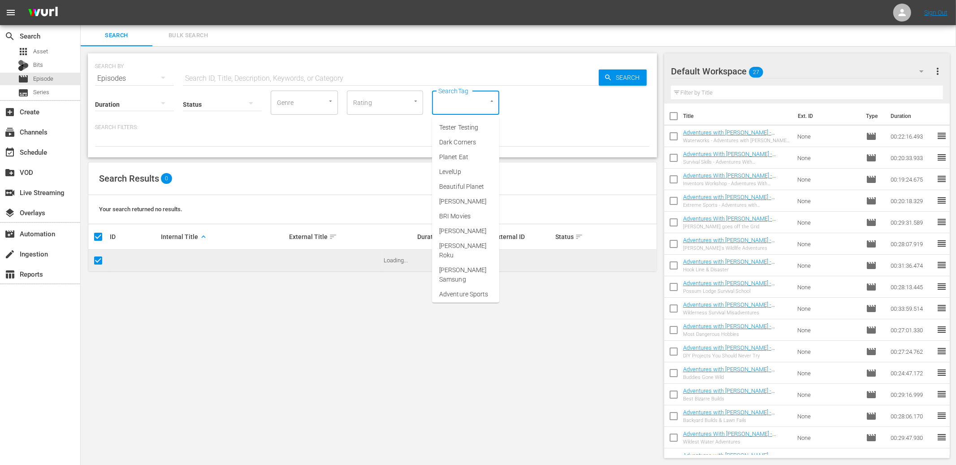
paste input "Red Green Show Episode"
type input "Red Green Show Episode"
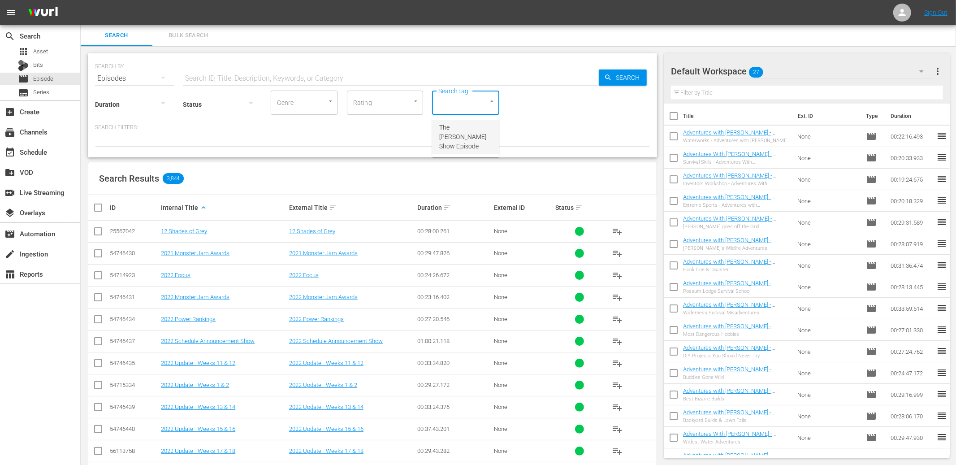
click at [455, 124] on span "The [PERSON_NAME] Show Episode" at bounding box center [465, 137] width 53 height 28
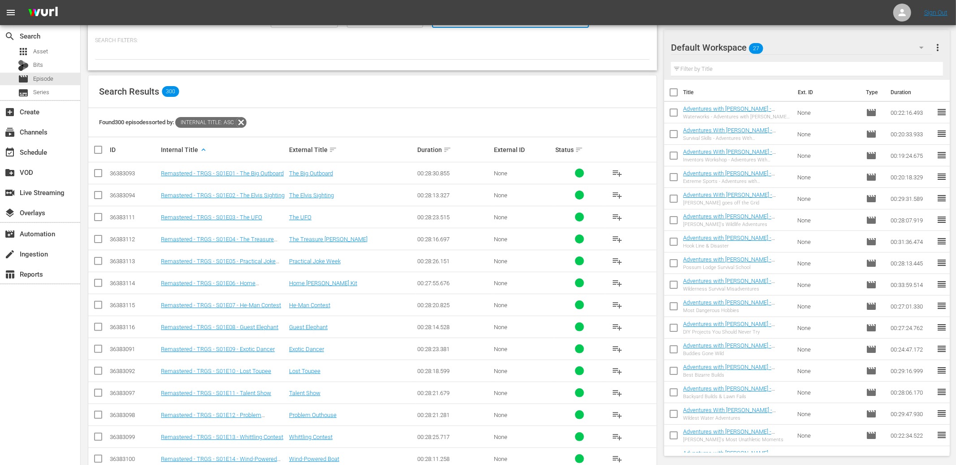
scroll to position [0, 0]
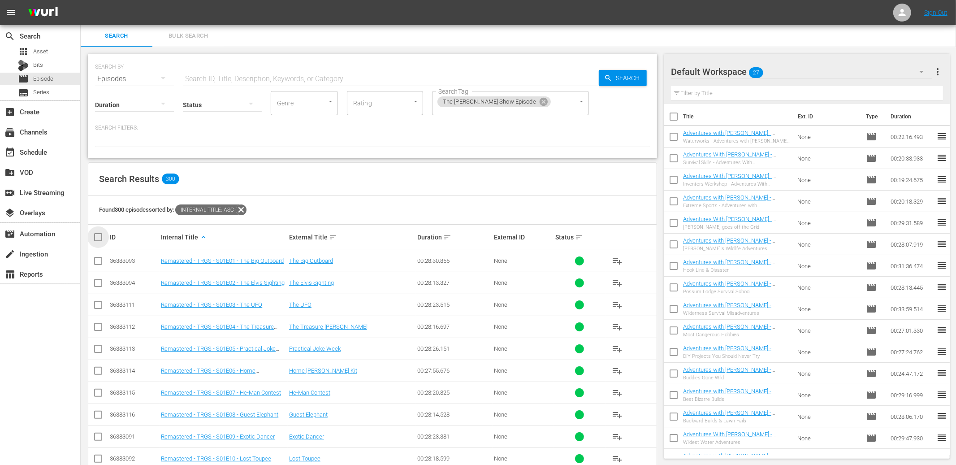
click at [101, 237] on input "checkbox" at bounding box center [102, 237] width 18 height 11
checkbox input "true"
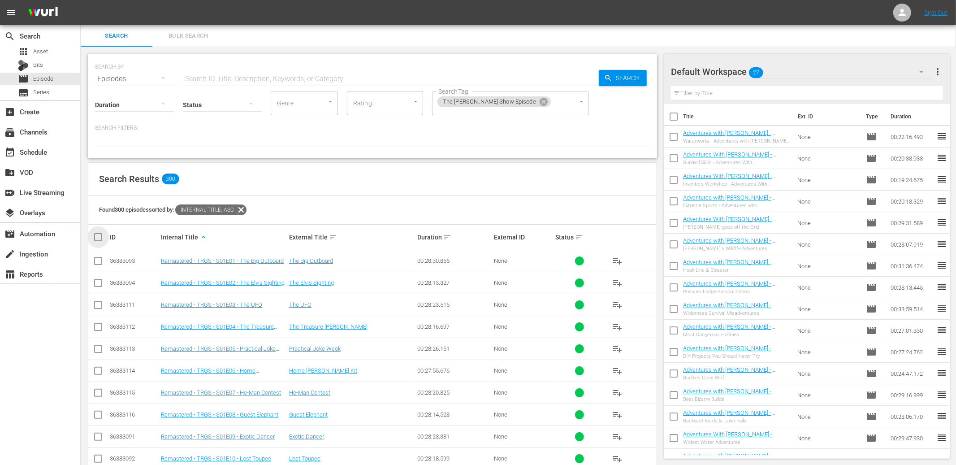
checkbox input "true"
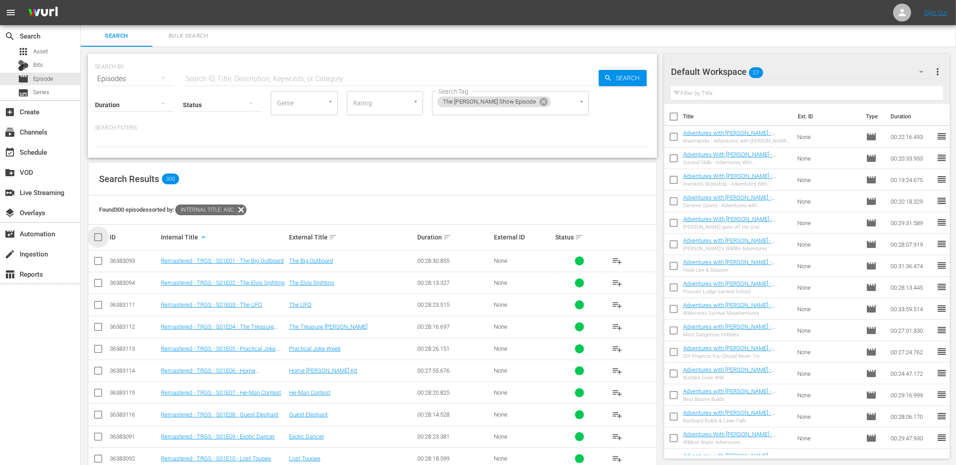
checkbox input "true"
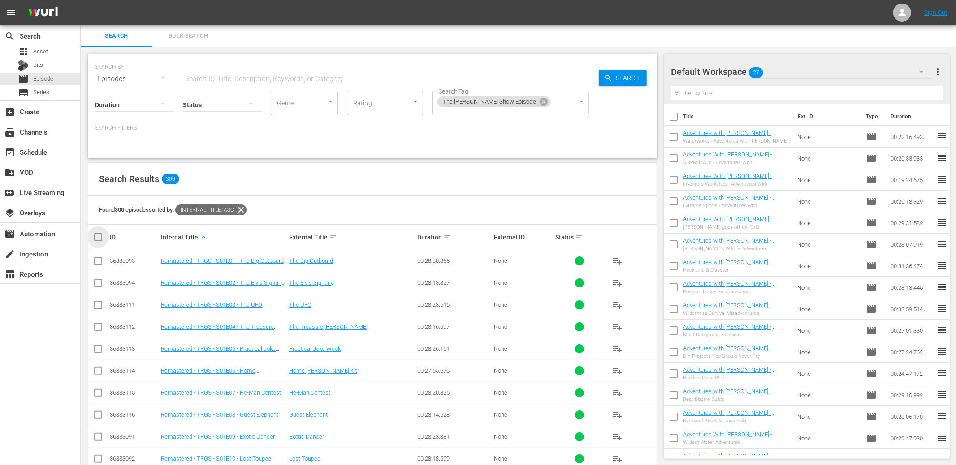
checkbox input "true"
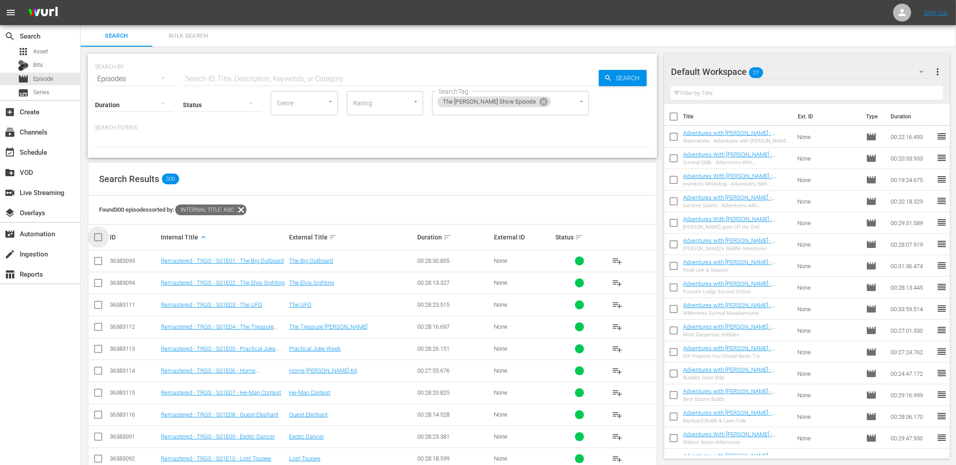
checkbox input "true"
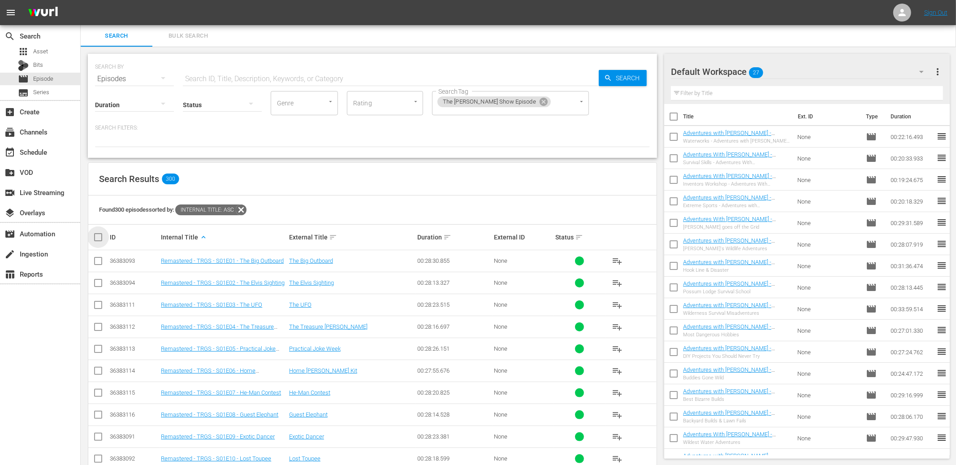
checkbox input "true"
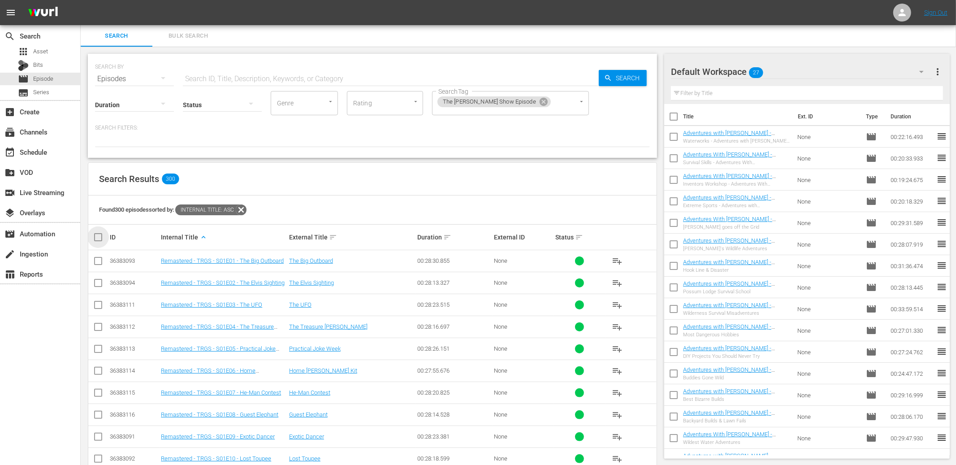
checkbox input "true"
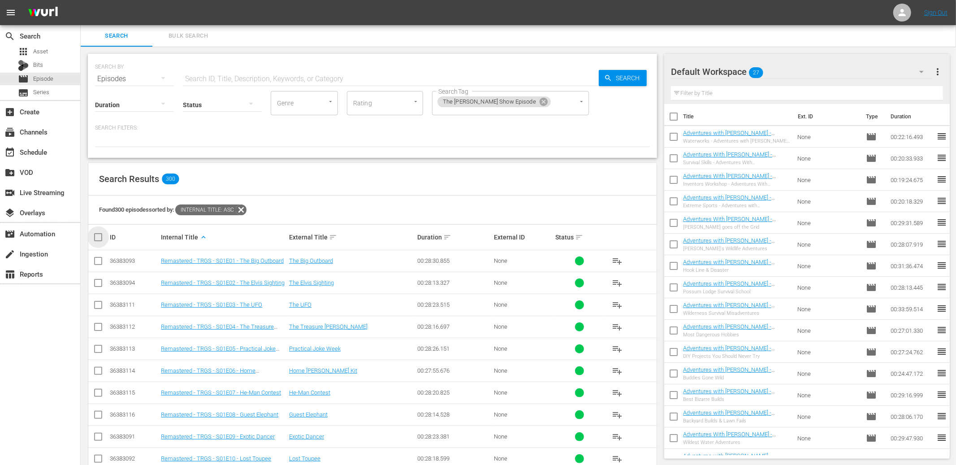
checkbox input "true"
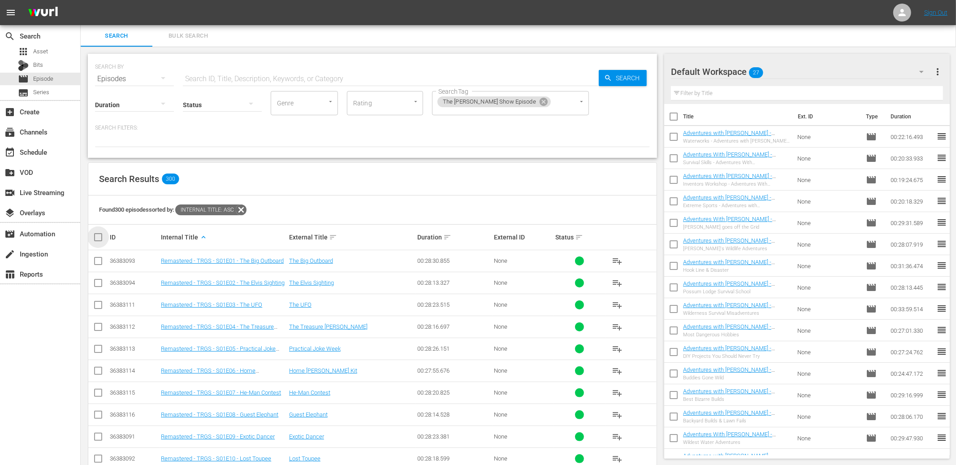
checkbox input "true"
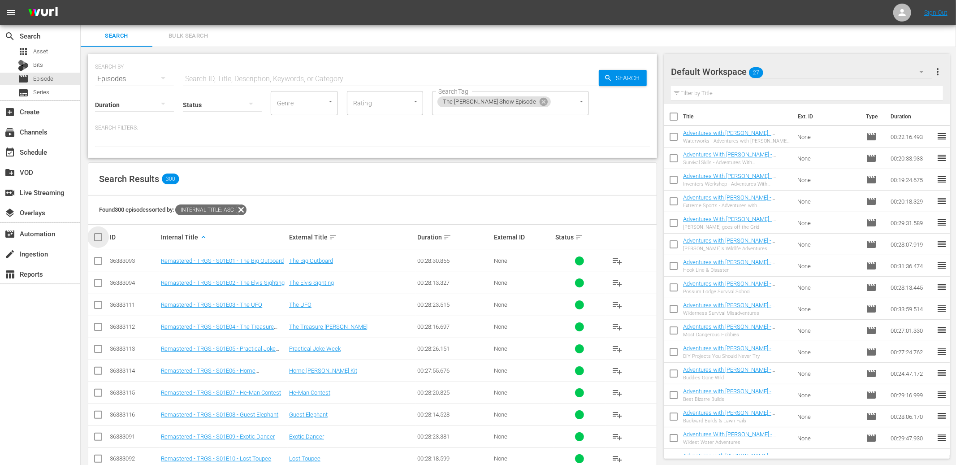
checkbox input "true"
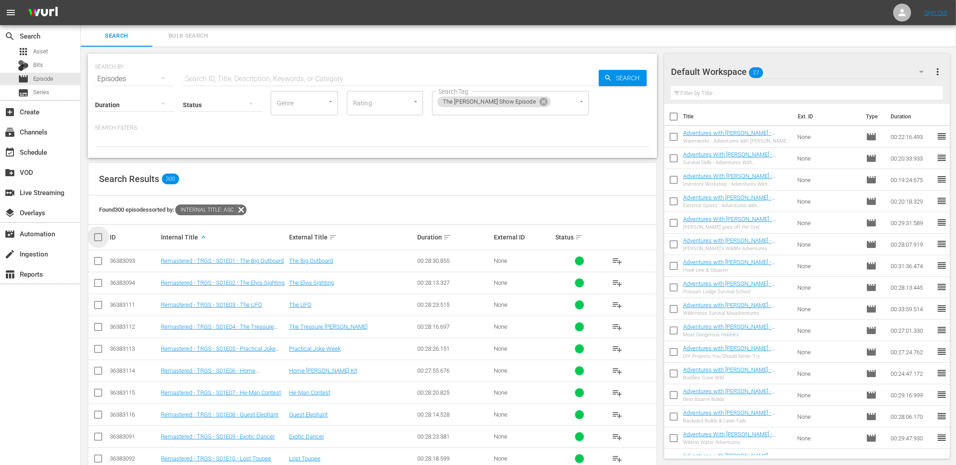
checkbox input "true"
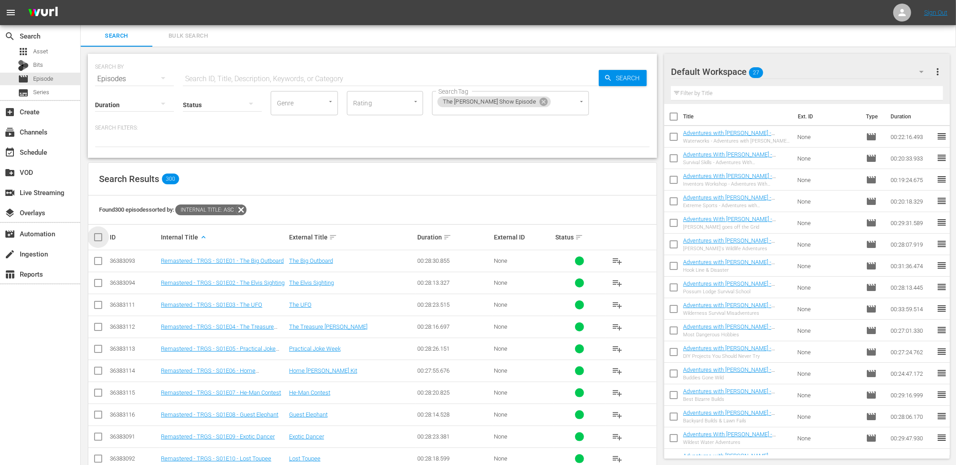
checkbox input "true"
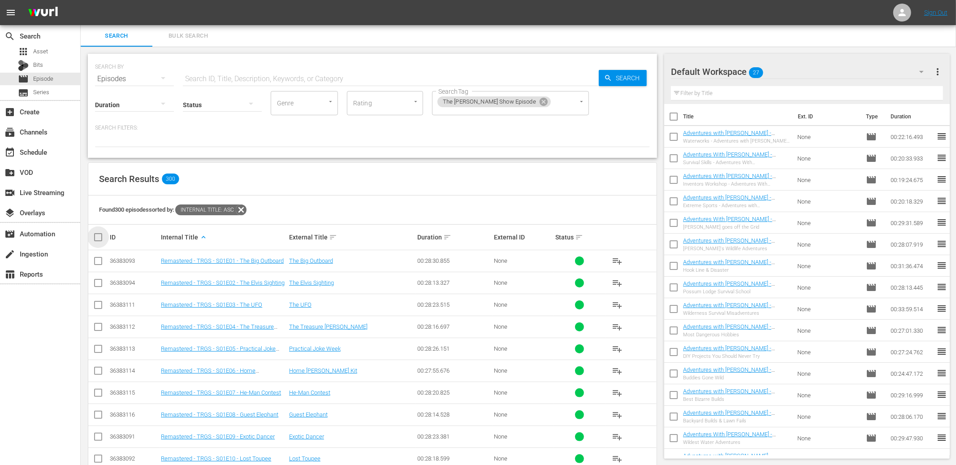
checkbox input "true"
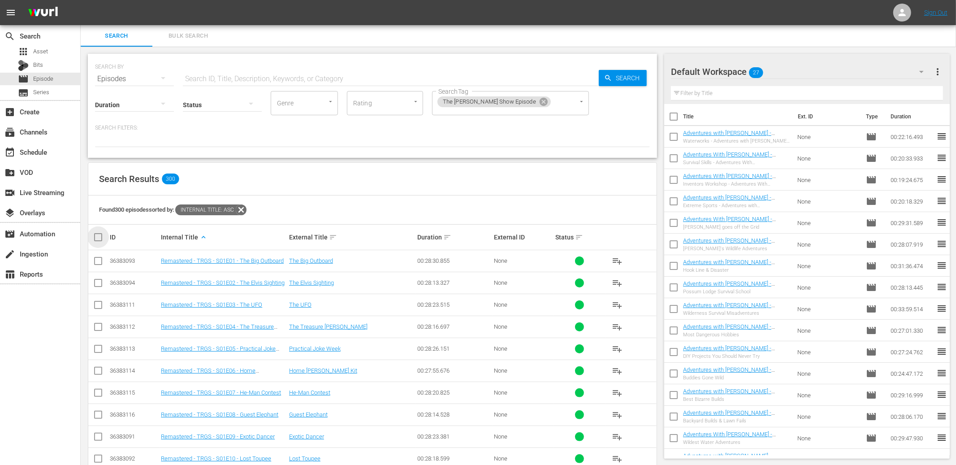
checkbox input "true"
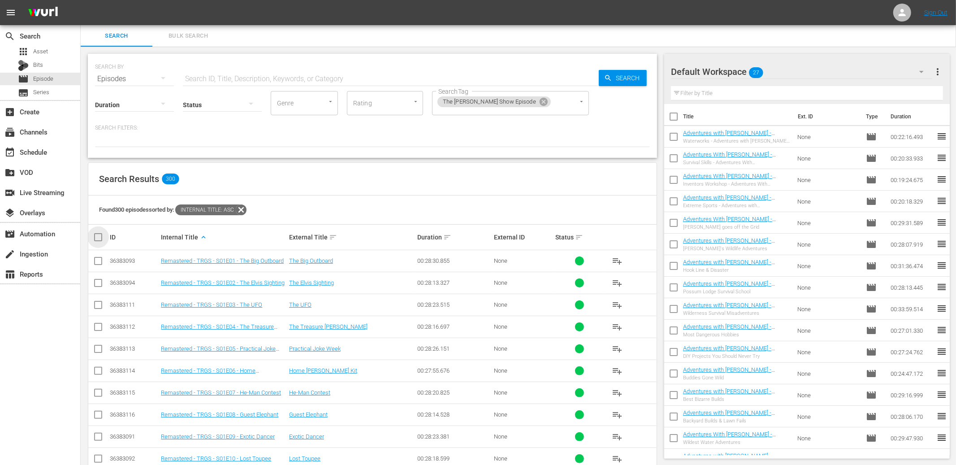
checkbox input "true"
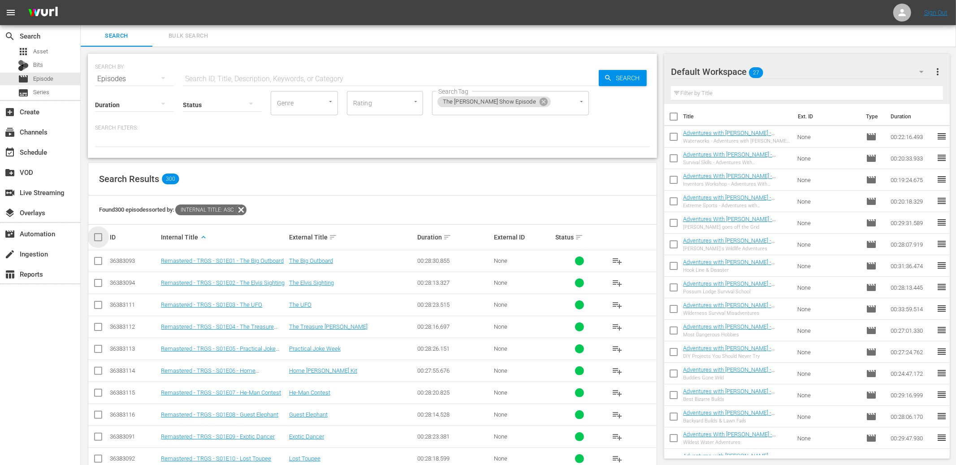
checkbox input "true"
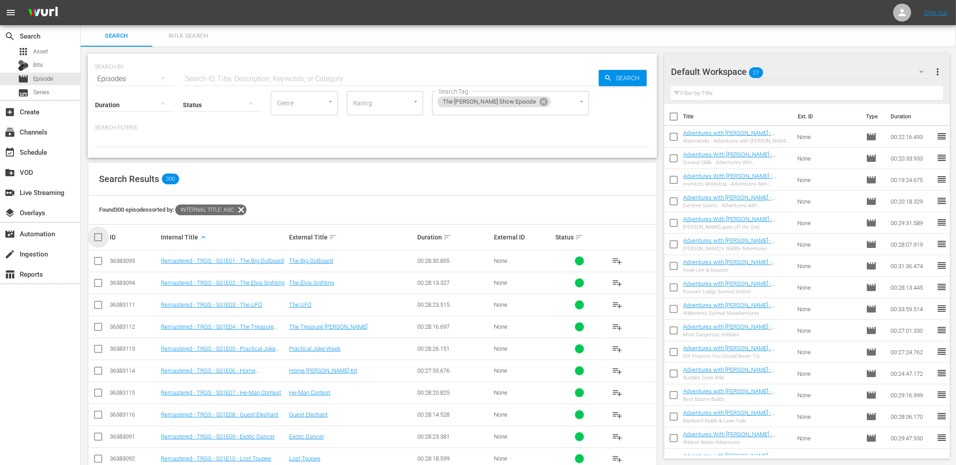
checkbox input "true"
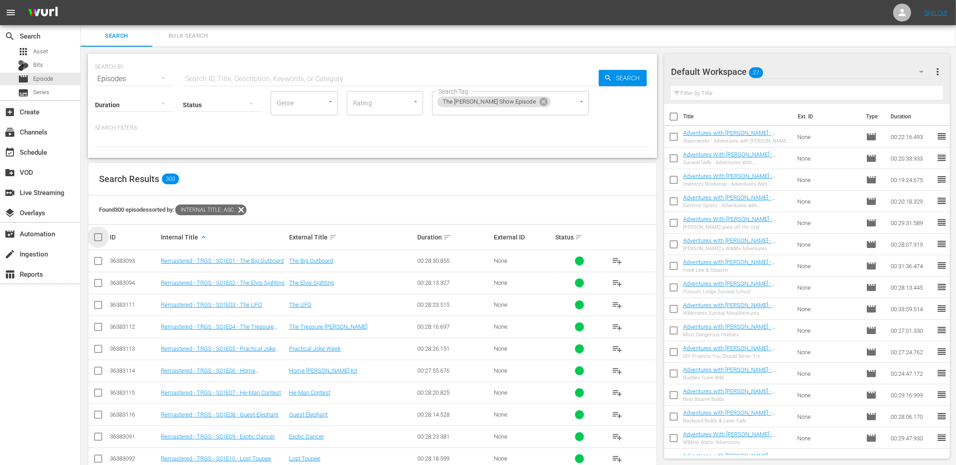
checkbox input "true"
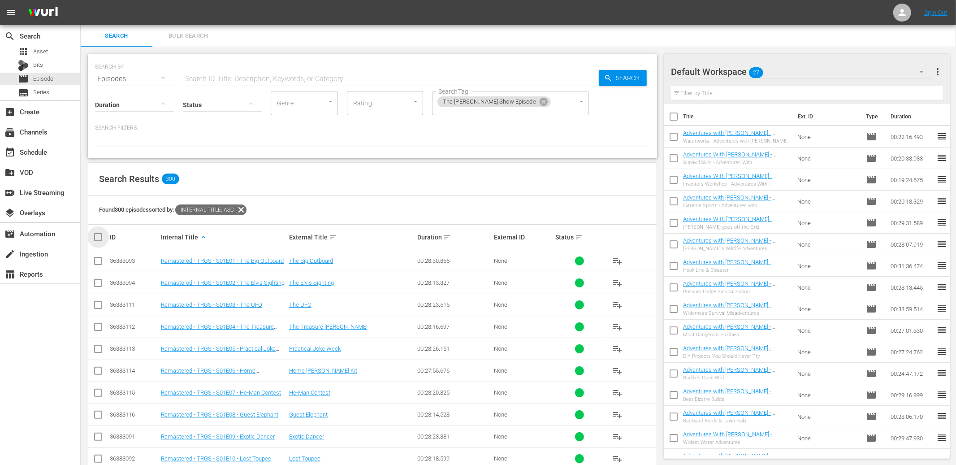
checkbox input "true"
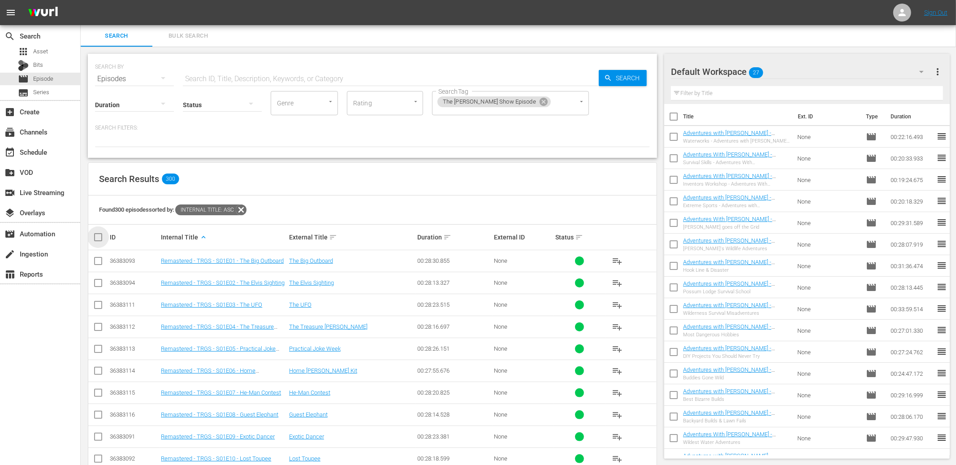
checkbox input "true"
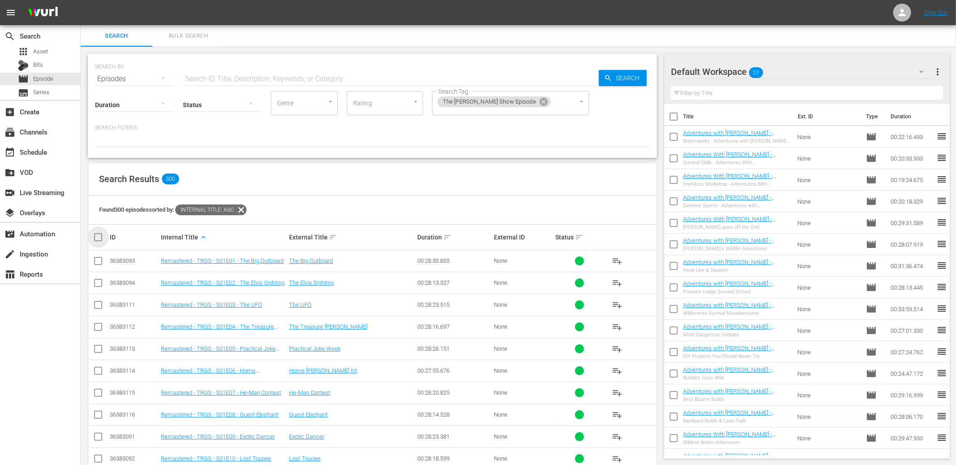
checkbox input "true"
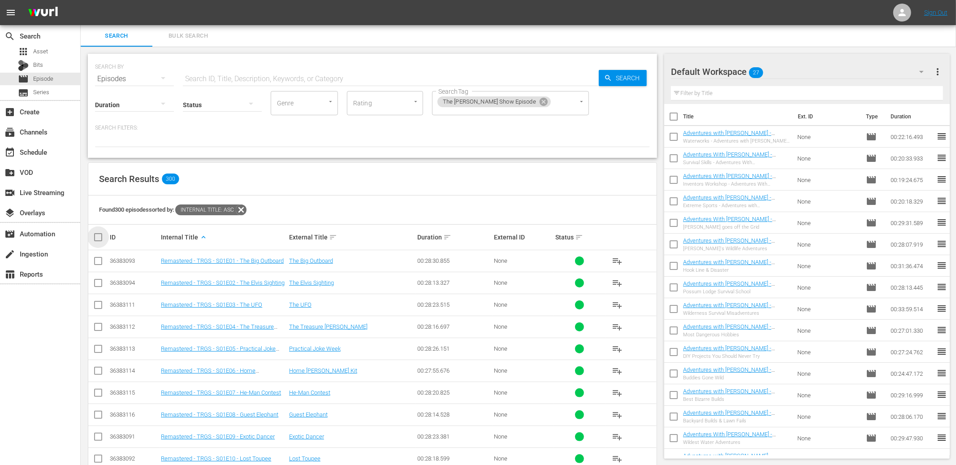
checkbox input "true"
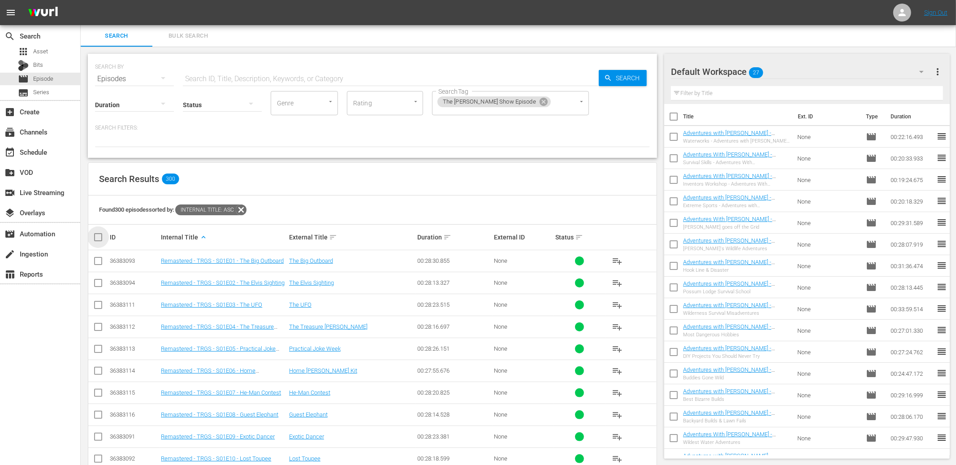
checkbox input "true"
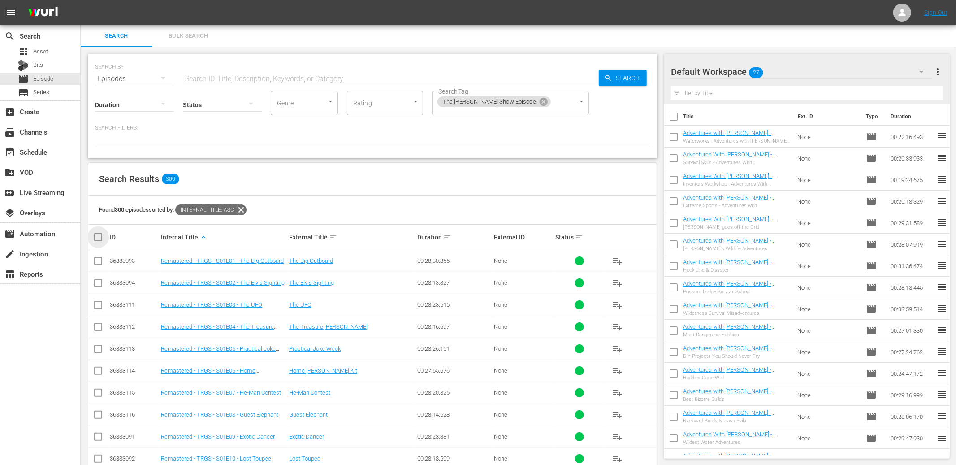
checkbox input "true"
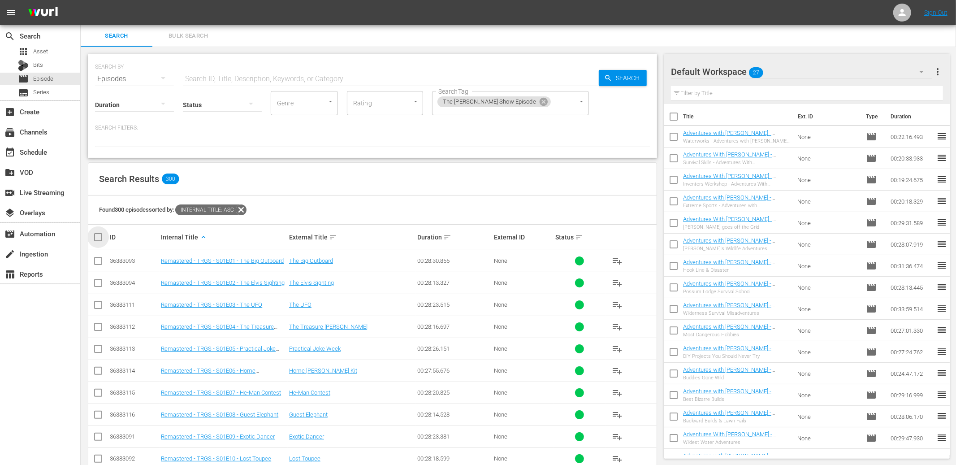
checkbox input "true"
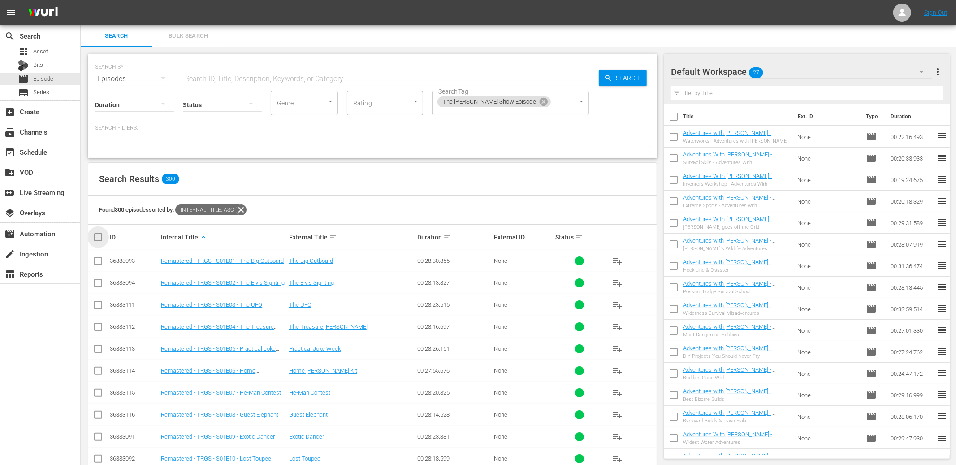
checkbox input "true"
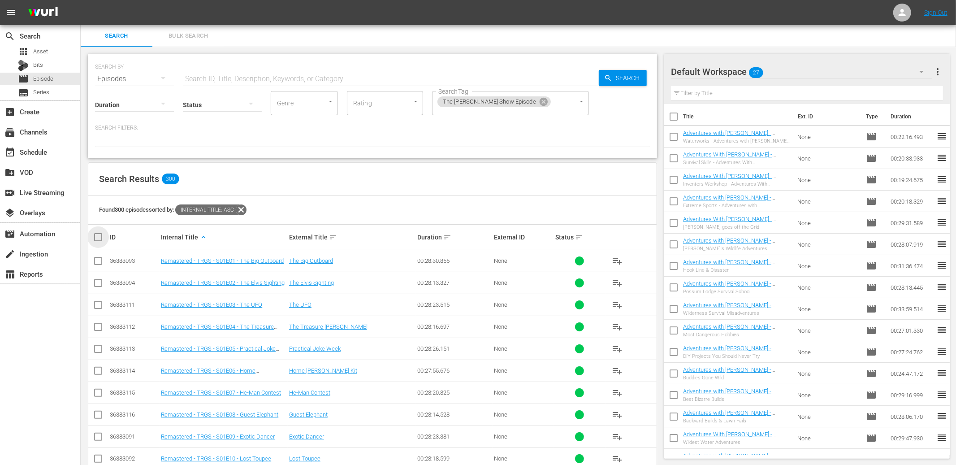
checkbox input "true"
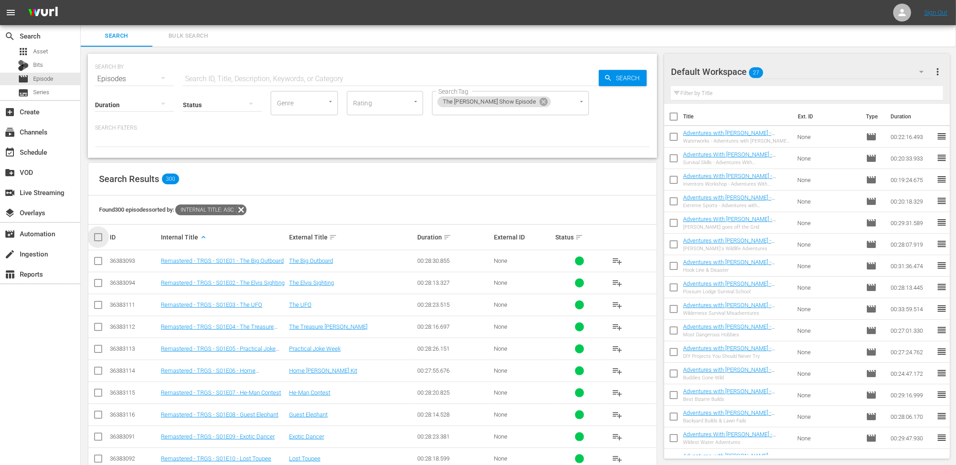
checkbox input "true"
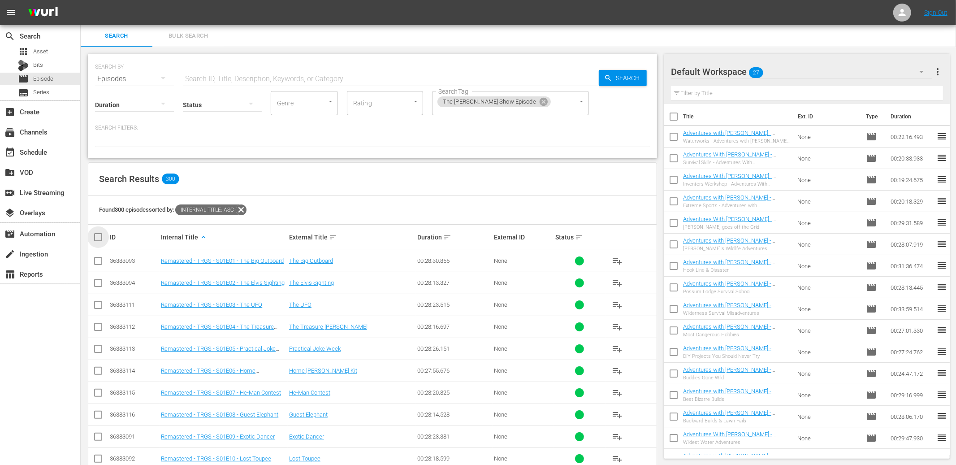
checkbox input "true"
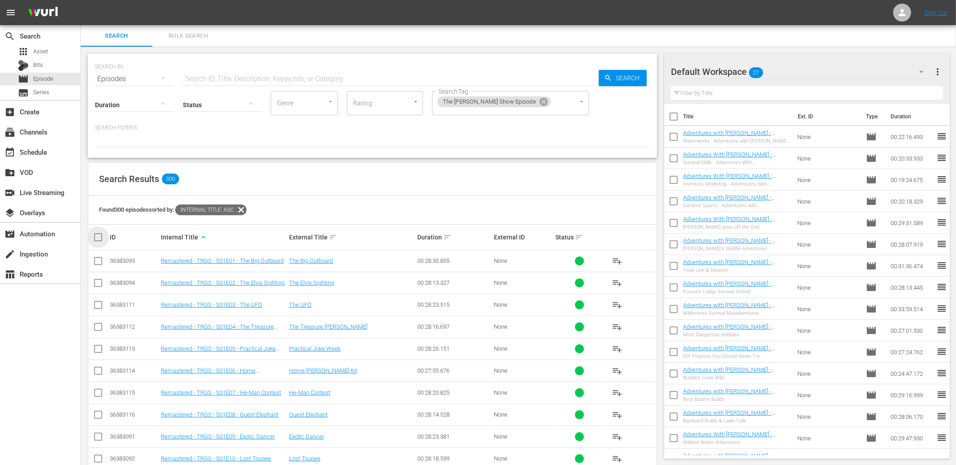
checkbox input "true"
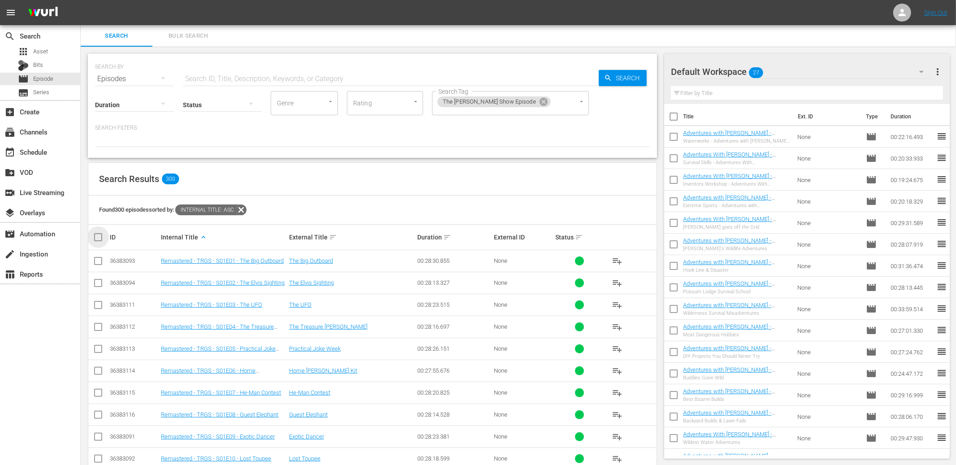
checkbox input "true"
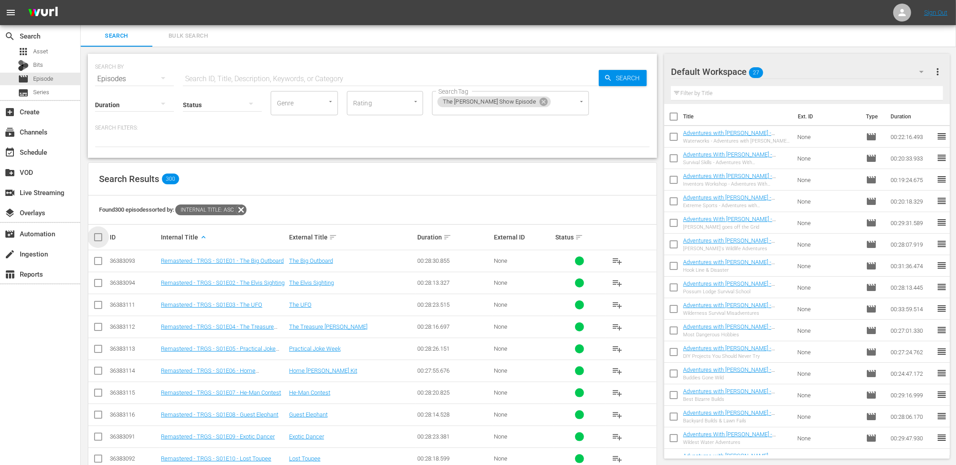
checkbox input "true"
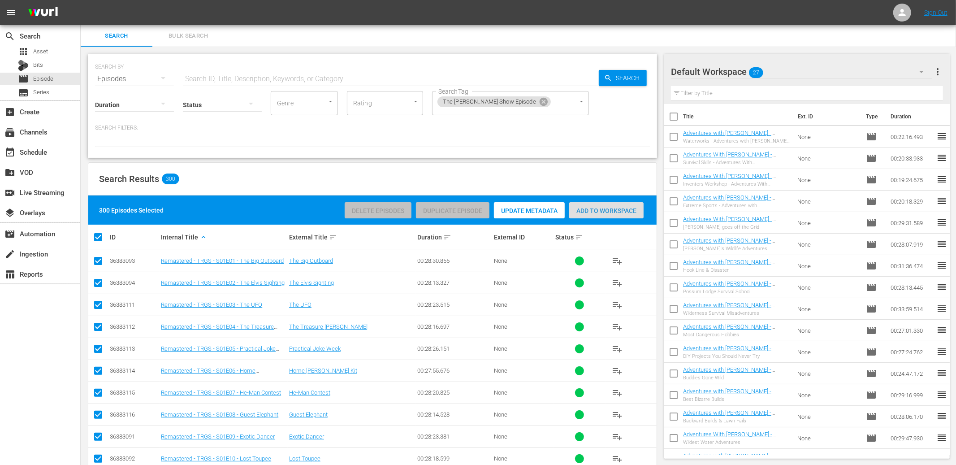
click at [604, 208] on span "Add to Workspace" at bounding box center [606, 210] width 74 height 7
click at [246, 189] on div "Search Results 300" at bounding box center [372, 179] width 568 height 33
click at [190, 164] on div "Search Results 300" at bounding box center [372, 179] width 568 height 33
click at [244, 79] on input "text" at bounding box center [391, 79] width 416 height 22
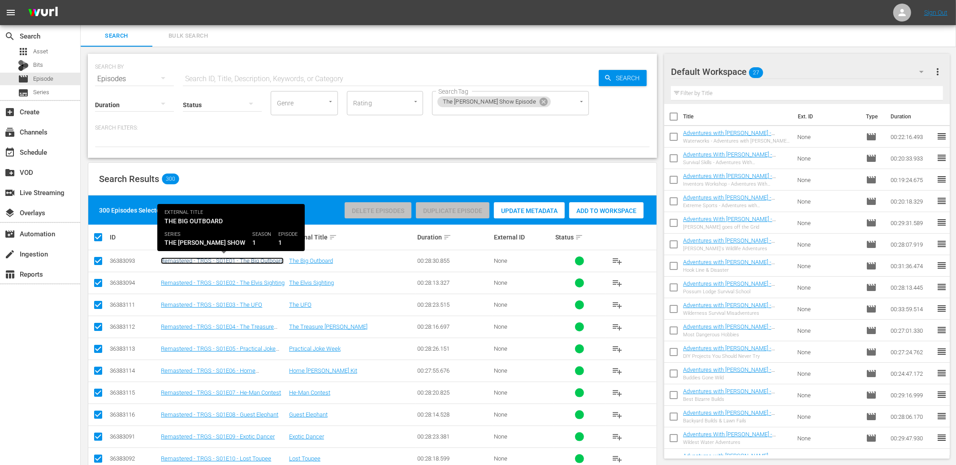
click at [234, 263] on link "Remastered - TRGS - S01E01 - The Big Outboard" at bounding box center [222, 260] width 123 height 7
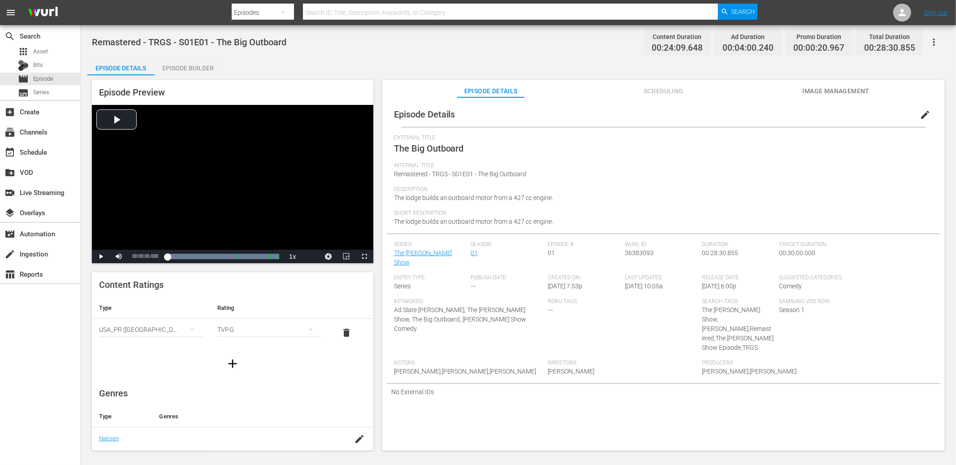
click at [415, 56] on div "Remastered - TRGS - S01E01 - The Big Outboard Content Duration 00:24:09.648 Ad …" at bounding box center [518, 238] width 875 height 427
click at [57, 77] on div "movie Episode" at bounding box center [40, 79] width 80 height 13
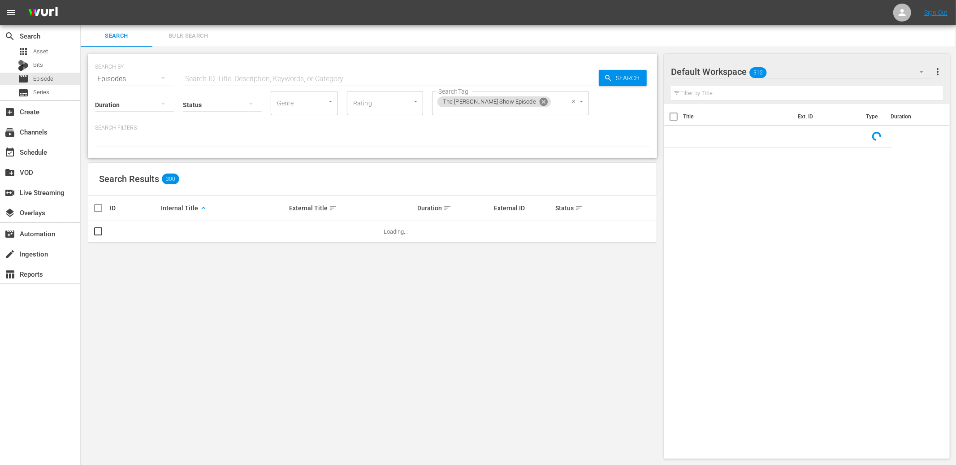
click at [540, 103] on icon at bounding box center [544, 102] width 8 height 8
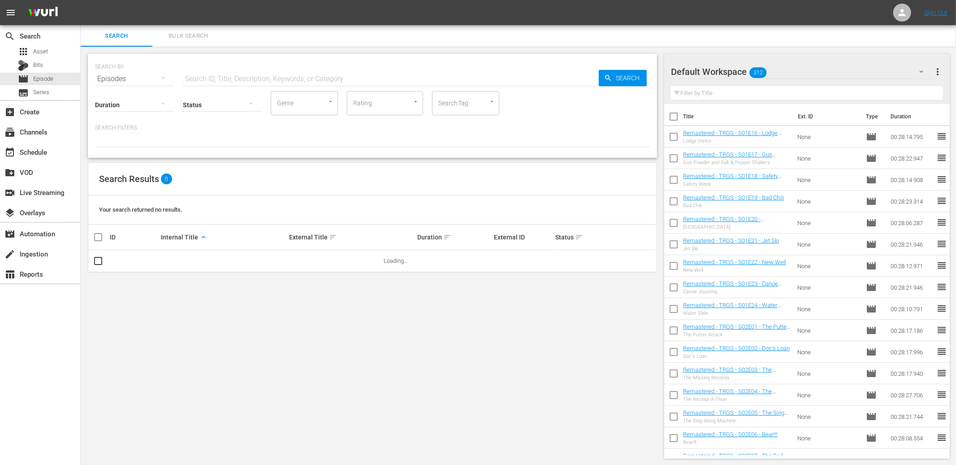
click at [456, 108] on input "SearchTag" at bounding box center [453, 103] width 34 height 16
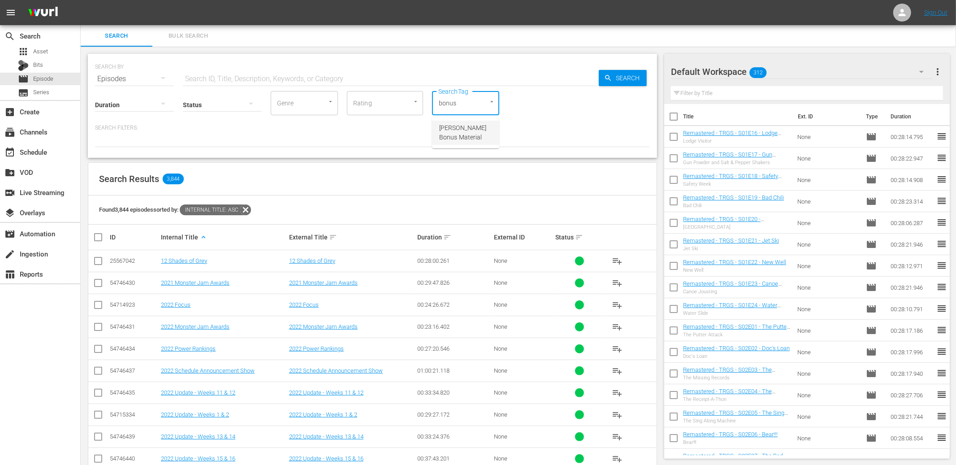
click at [449, 128] on span "[PERSON_NAME] Bonus Material" at bounding box center [465, 132] width 53 height 19
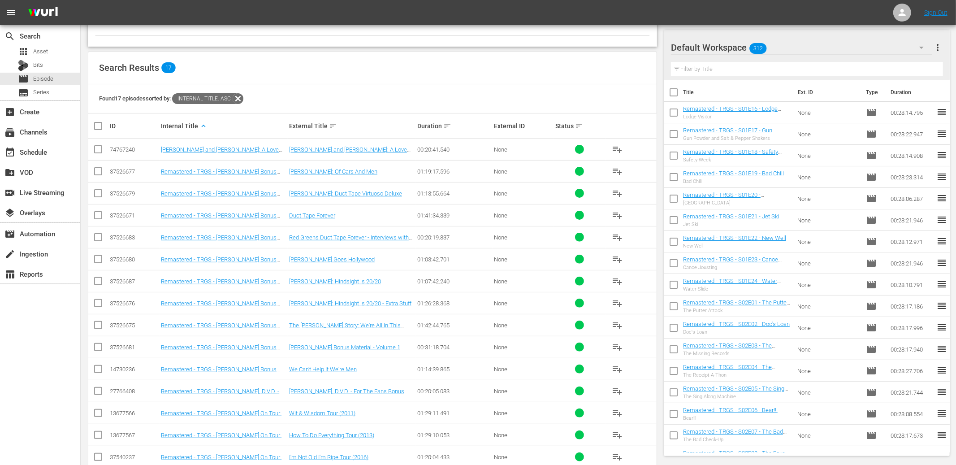
scroll to position [124, 0]
click at [101, 120] on input "checkbox" at bounding box center [102, 125] width 18 height 11
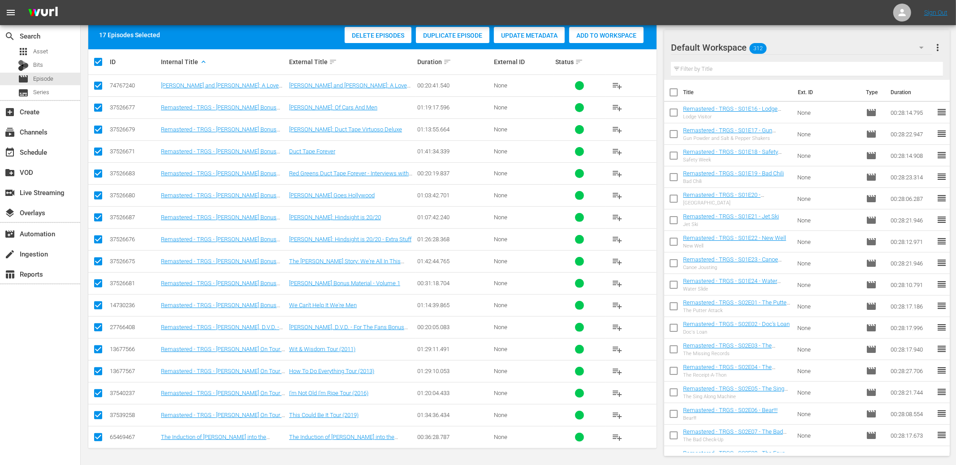
scroll to position [0, 0]
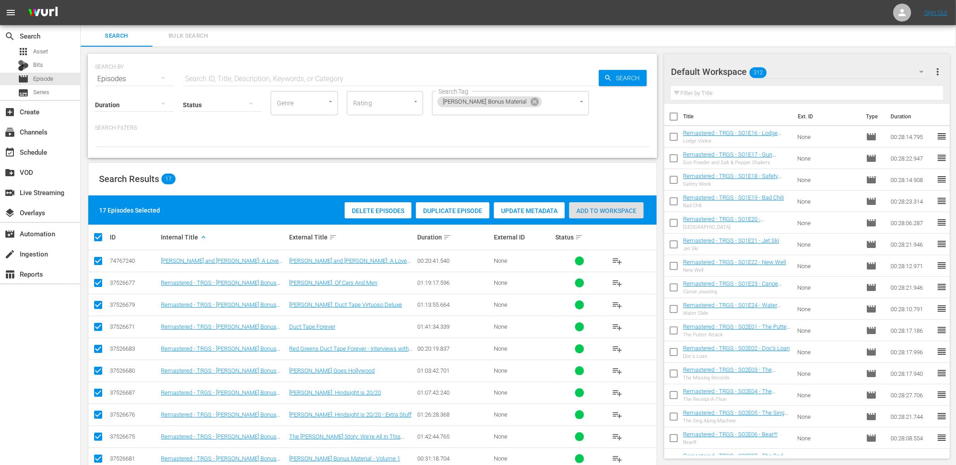
click at [609, 215] on div "Add to Workspace" at bounding box center [606, 210] width 74 height 17
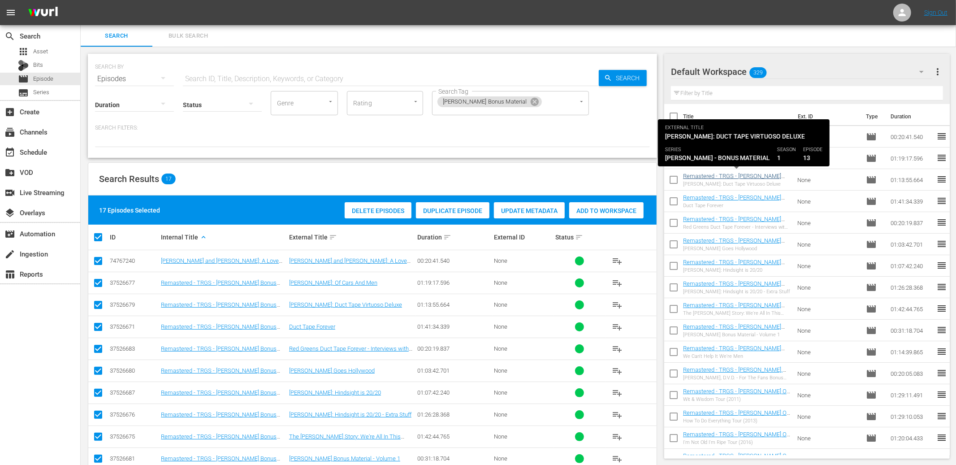
scroll to position [3, 0]
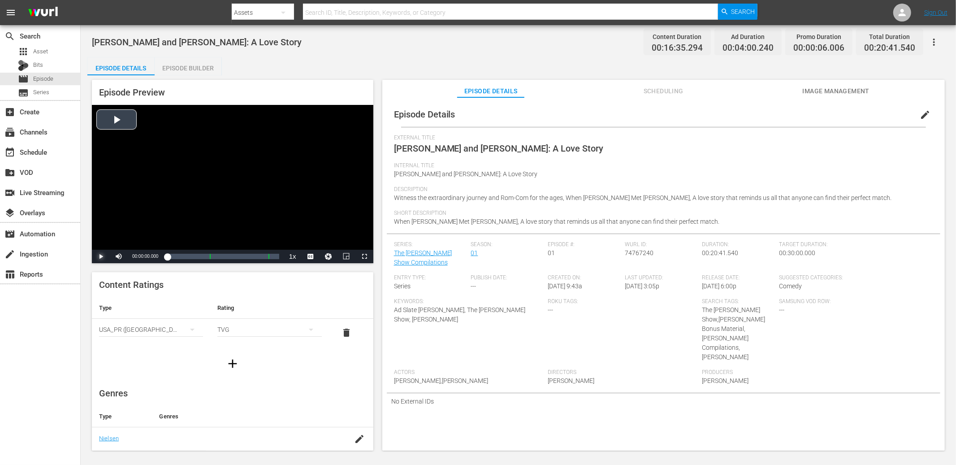
click at [101, 256] on span "Video Player" at bounding box center [101, 256] width 0 height 0
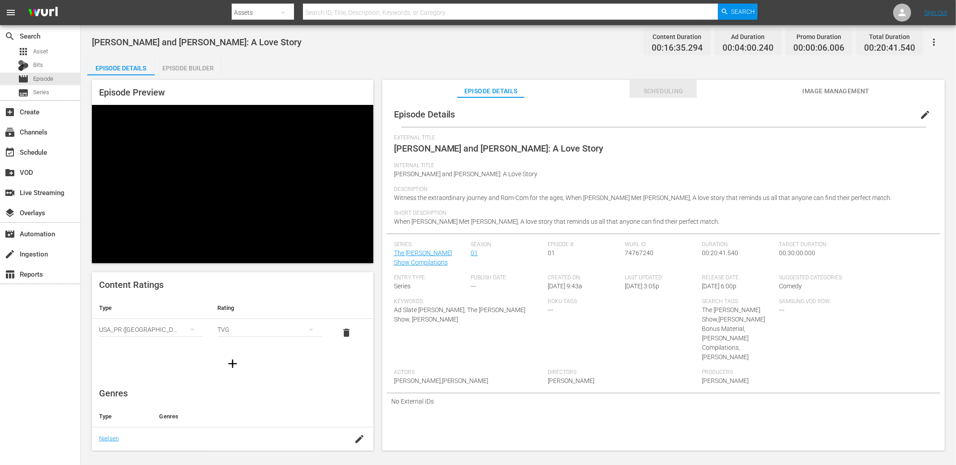
click at [670, 87] on span "Scheduling" at bounding box center [663, 91] width 67 height 11
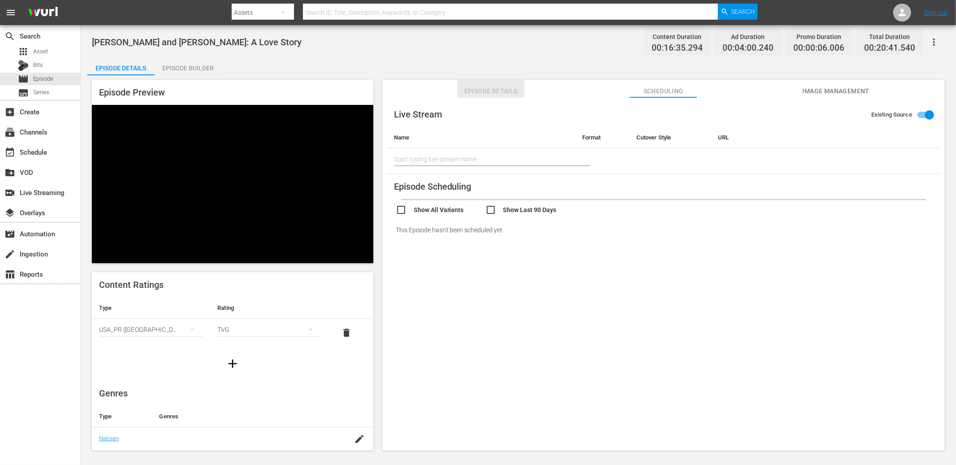
click at [495, 87] on span "Episode Details" at bounding box center [490, 91] width 67 height 11
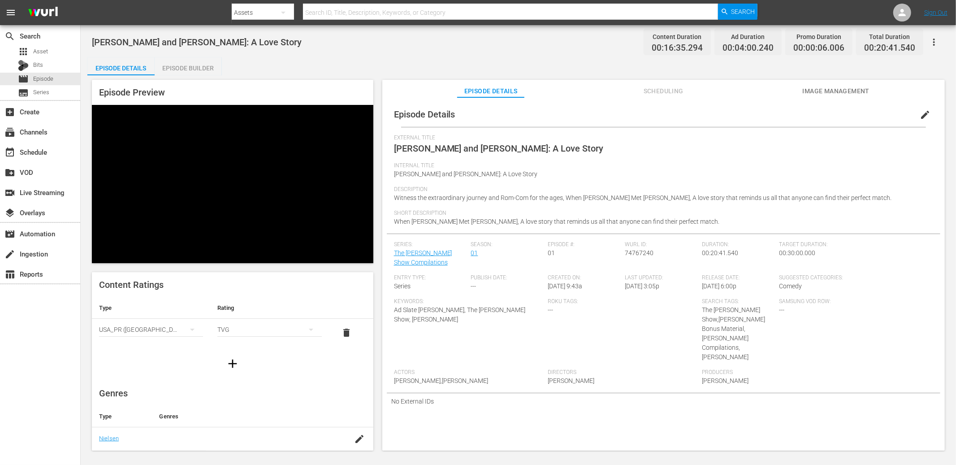
click at [848, 91] on span "Image Management" at bounding box center [835, 91] width 67 height 11
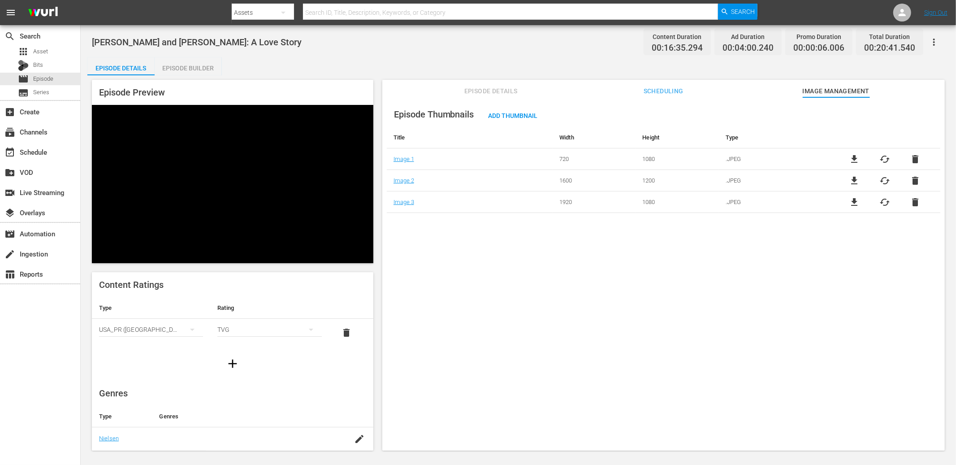
click at [692, 288] on div "Episode Thumbnails Add Thumbnail Title Width Height Type Image 1 720 1080 .JPEG…" at bounding box center [663, 278] width 562 height 362
click at [505, 90] on span "Episode Details" at bounding box center [490, 91] width 67 height 11
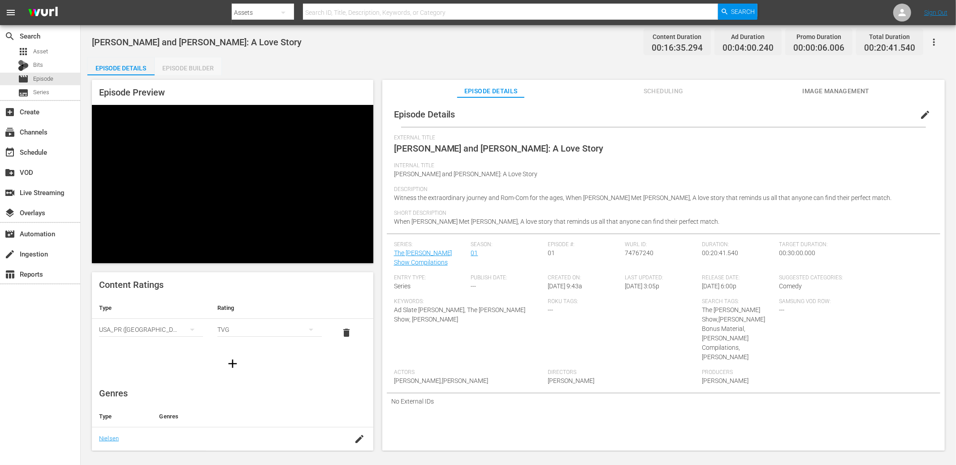
click at [210, 69] on div "Episode Builder" at bounding box center [188, 68] width 67 height 22
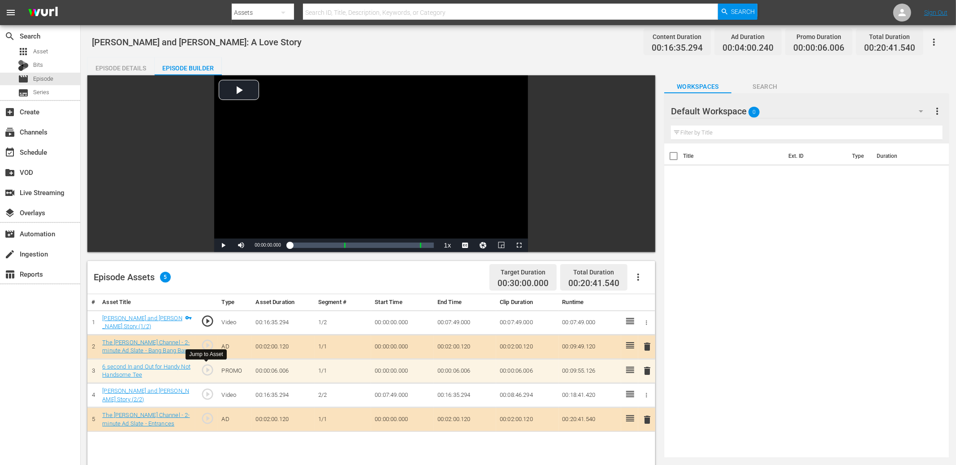
click at [206, 368] on span "play_circle_outline" at bounding box center [207, 369] width 13 height 13
click at [223, 245] on span "Video Player" at bounding box center [223, 245] width 0 height 0
click at [482, 244] on button "Video Player" at bounding box center [483, 244] width 18 height 13
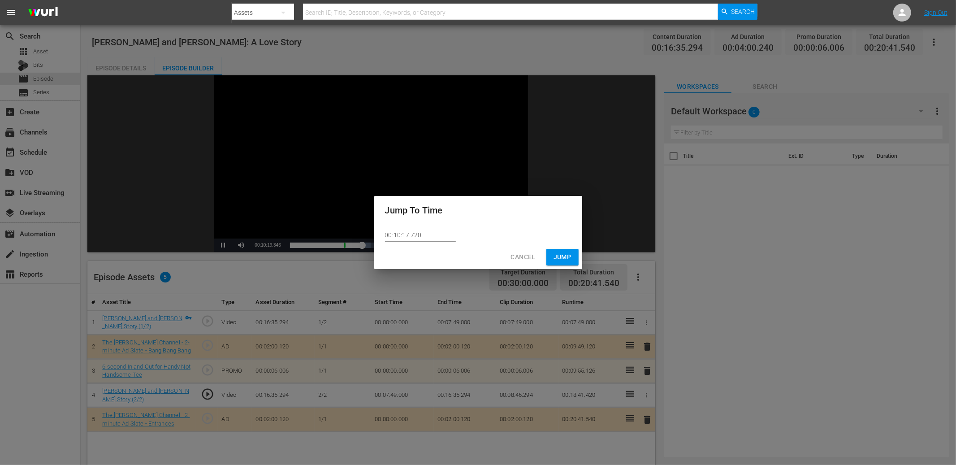
click at [516, 258] on span "Cancel" at bounding box center [523, 256] width 25 height 11
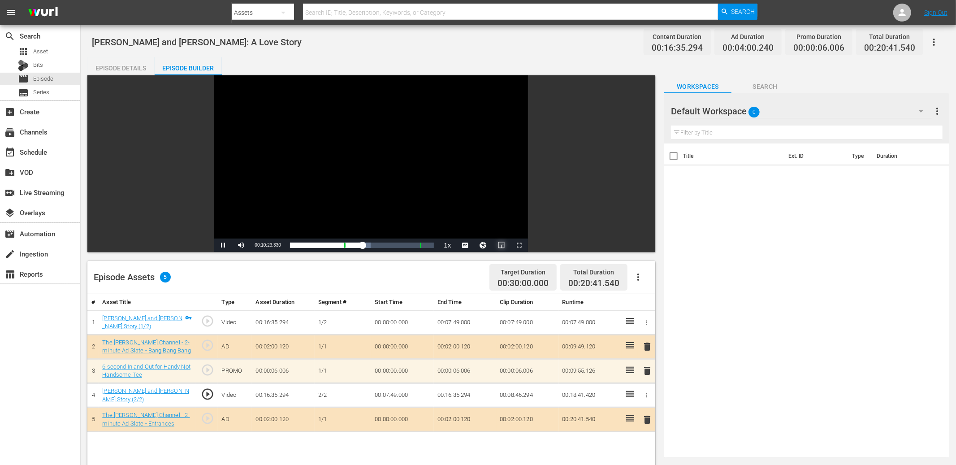
click at [501, 245] on span "Video Player" at bounding box center [501, 245] width 0 height 0
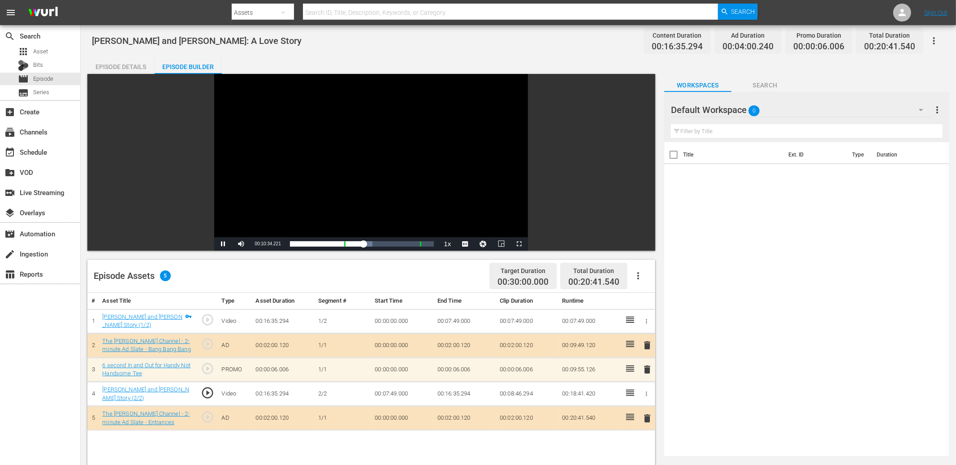
click at [124, 68] on div "Episode Details" at bounding box center [120, 67] width 67 height 22
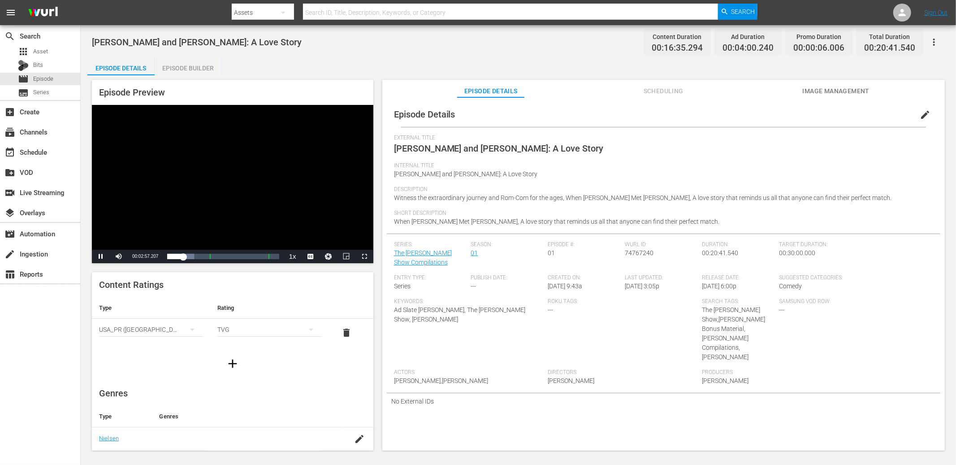
click at [186, 73] on div "Episode Builder" at bounding box center [188, 68] width 67 height 22
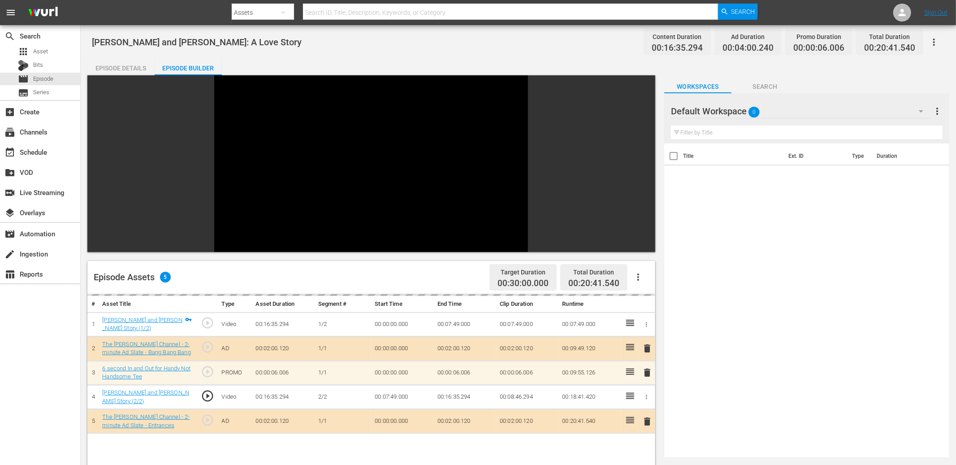
scroll to position [1, 0]
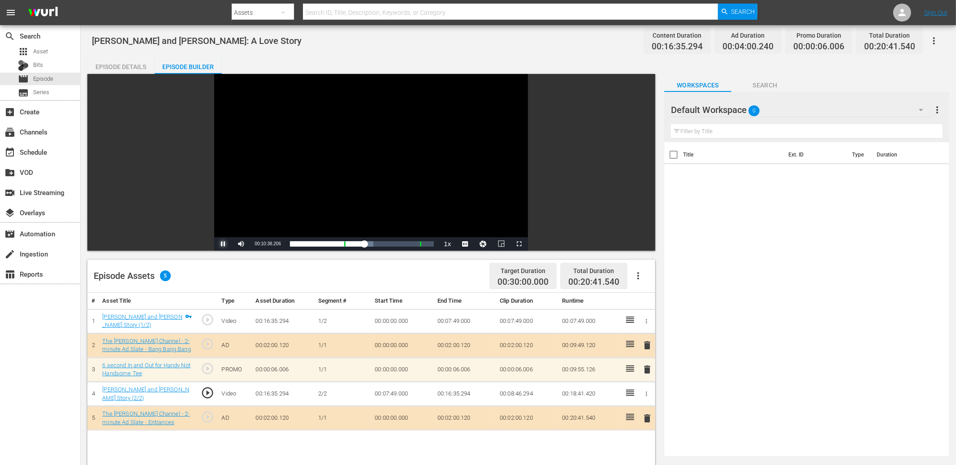
click at [223, 244] on span "Video Player" at bounding box center [223, 244] width 0 height 0
click at [117, 67] on div "Episode Details" at bounding box center [120, 67] width 67 height 22
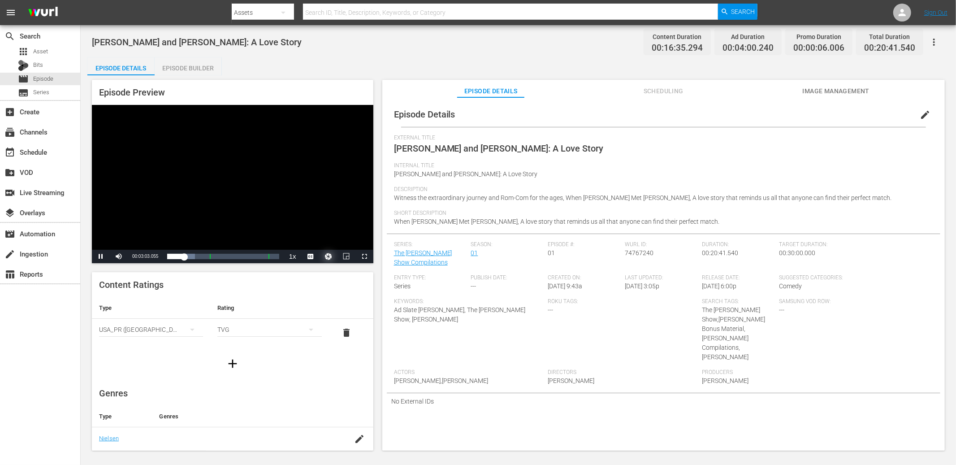
click at [326, 251] on button "Video Player" at bounding box center [329, 256] width 18 height 13
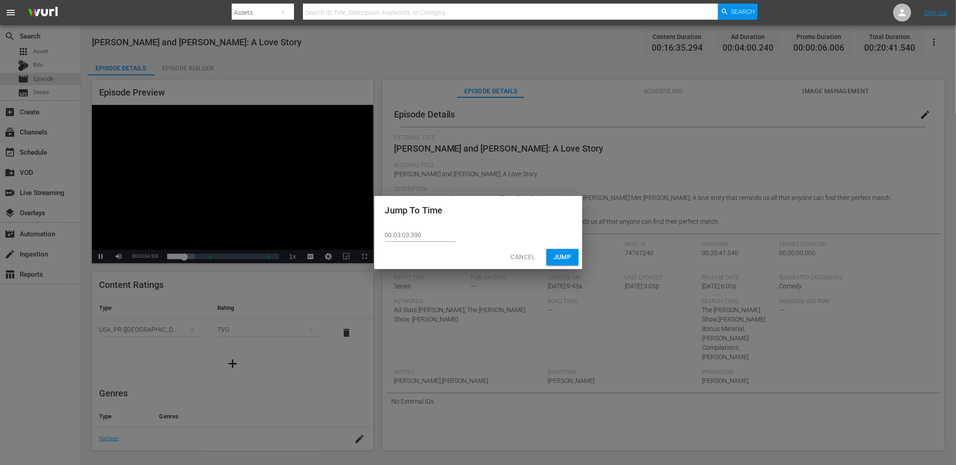
click at [516, 254] on span "Cancel" at bounding box center [523, 256] width 25 height 11
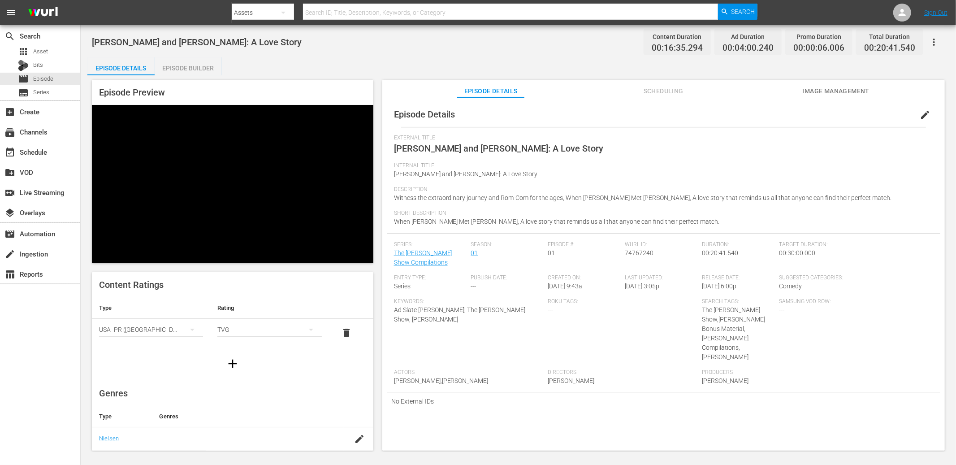
click at [373, 71] on div "Episode Details Episode Builder Episode Preview Video Player is loading. Play V…" at bounding box center [518, 257] width 862 height 400
click at [358, 65] on div "Episode Details Episode Builder Episode Preview Video Player is loading. Play V…" at bounding box center [518, 257] width 862 height 400
click at [173, 66] on div "Episode Builder" at bounding box center [188, 68] width 67 height 22
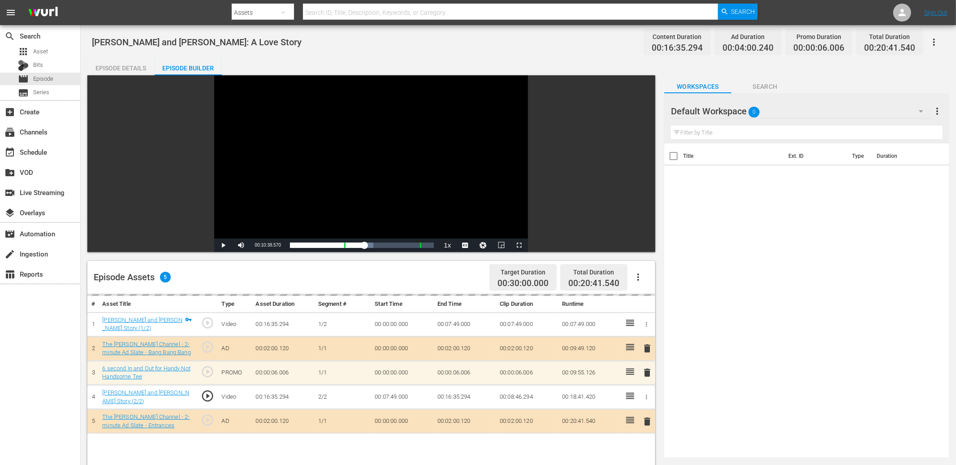
click at [124, 64] on div "Episode Details" at bounding box center [120, 68] width 67 height 22
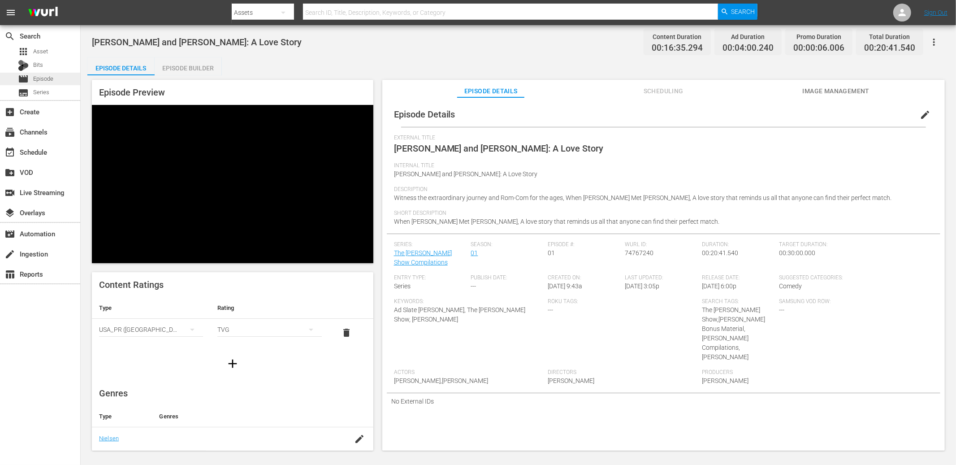
click at [56, 79] on div "movie Episode" at bounding box center [40, 79] width 80 height 13
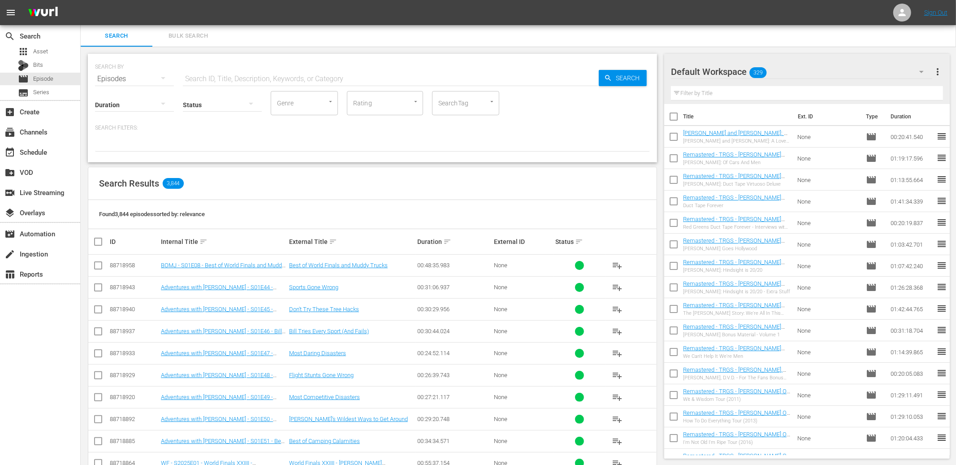
click at [456, 112] on div "SearchTag" at bounding box center [465, 103] width 67 height 24
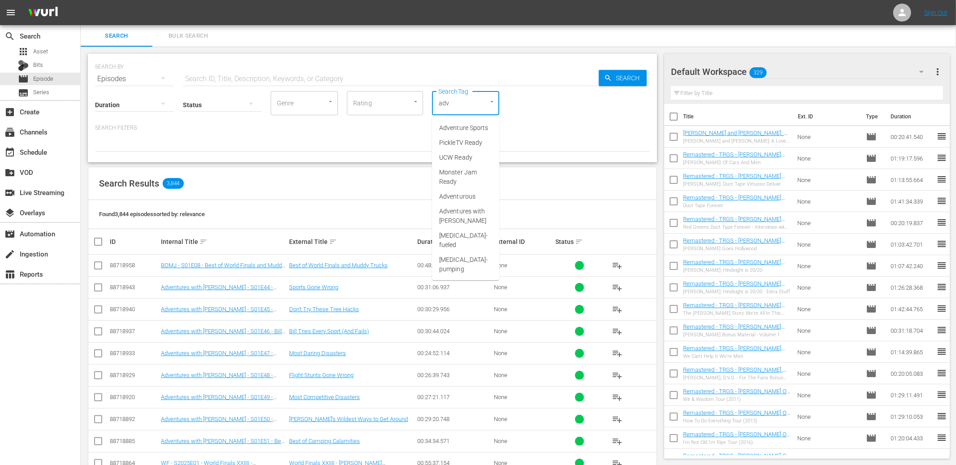
type input "adve"
click at [449, 156] on span "Adventures with [PERSON_NAME]" at bounding box center [465, 162] width 53 height 19
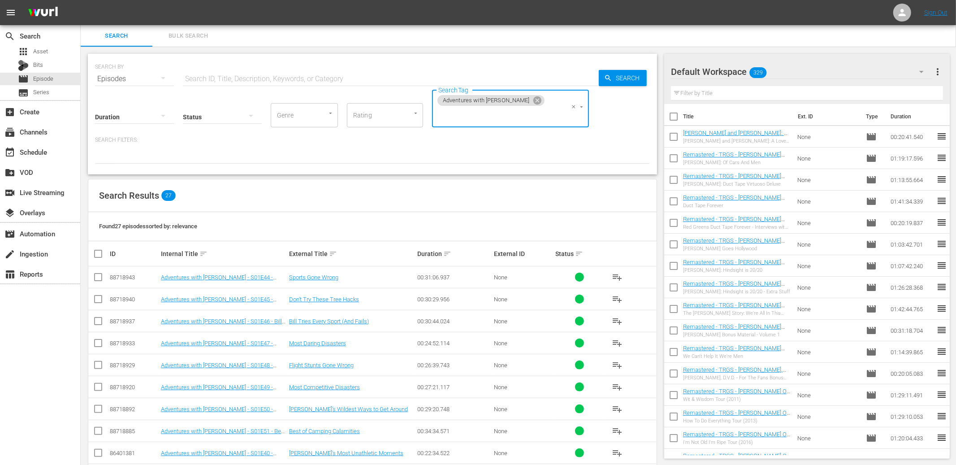
click at [411, 188] on div "Search Results 27" at bounding box center [372, 195] width 568 height 33
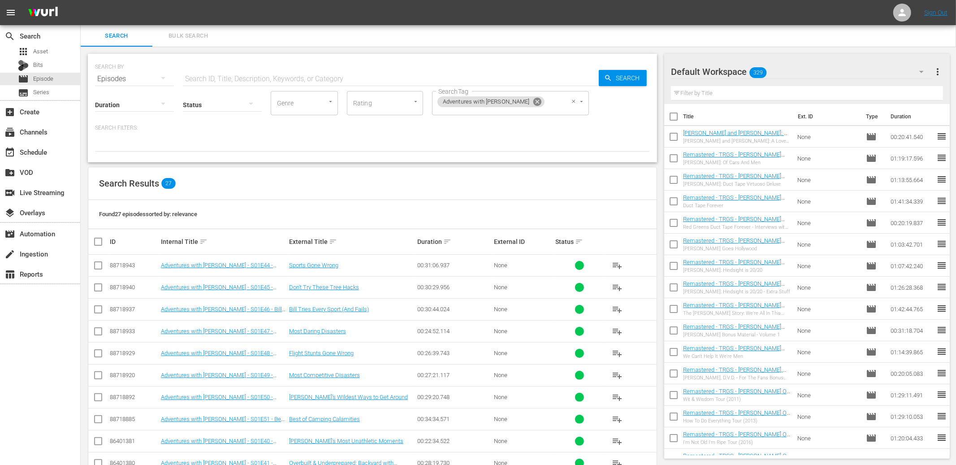
click at [533, 101] on icon at bounding box center [537, 102] width 8 height 8
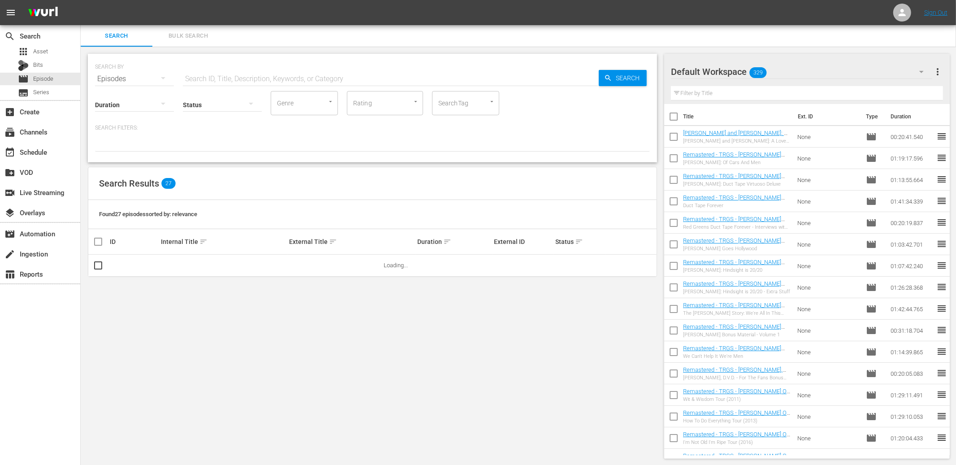
click at [473, 107] on div "SearchTag" at bounding box center [465, 103] width 67 height 24
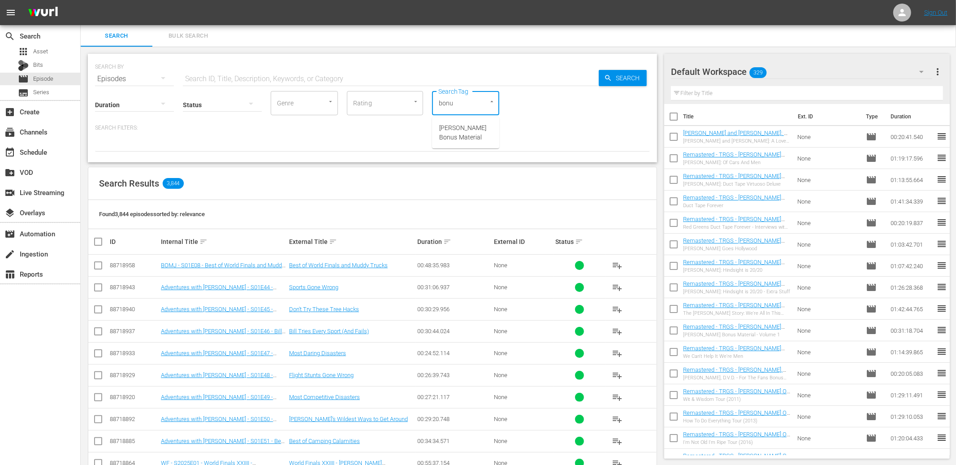
type input "bonus"
click at [468, 129] on span "[PERSON_NAME] Bonus Material" at bounding box center [465, 132] width 53 height 19
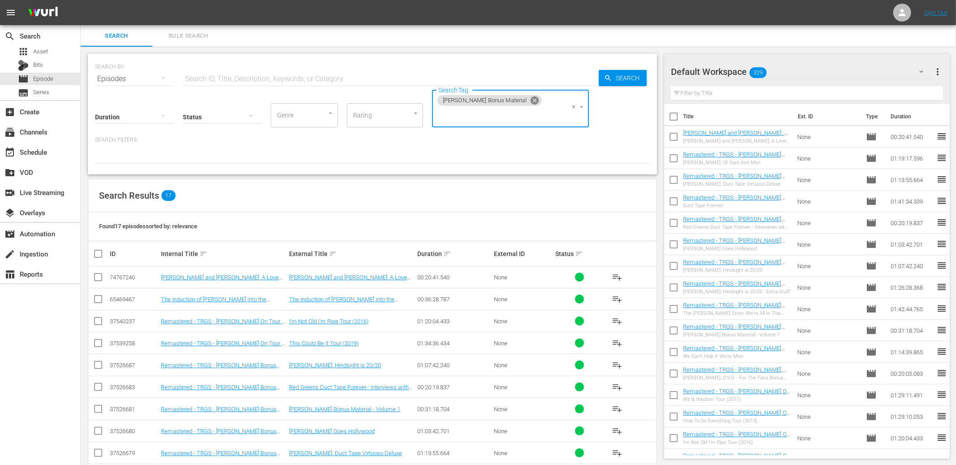
click at [530, 105] on icon at bounding box center [535, 100] width 10 height 10
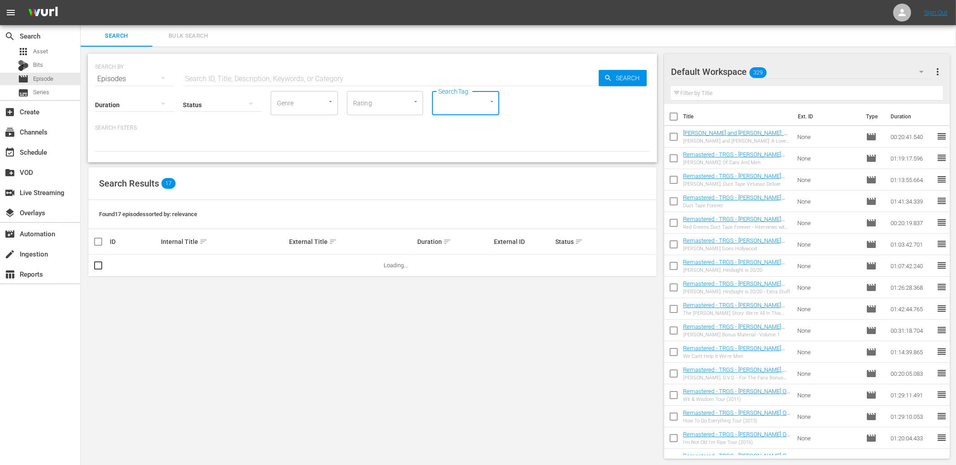
click at [461, 104] on input "SearchTag" at bounding box center [453, 103] width 34 height 16
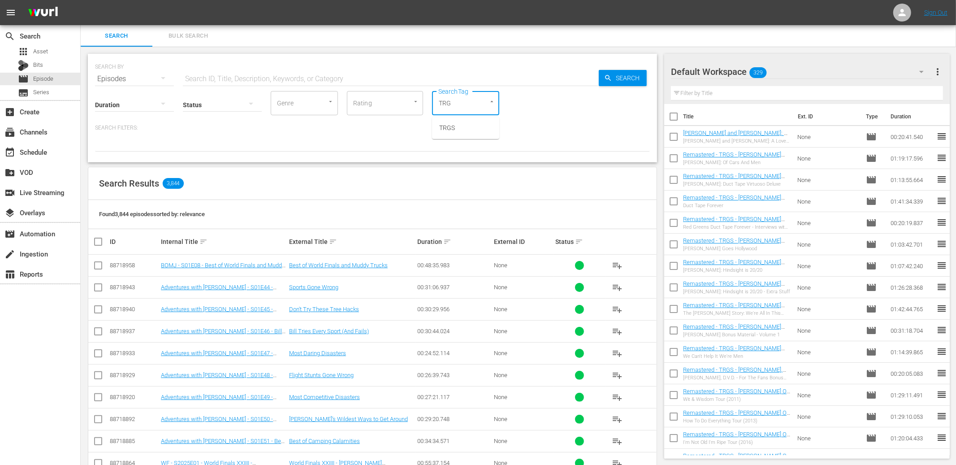
type input "TRGS"
click at [459, 124] on li "TRGS" at bounding box center [465, 128] width 67 height 15
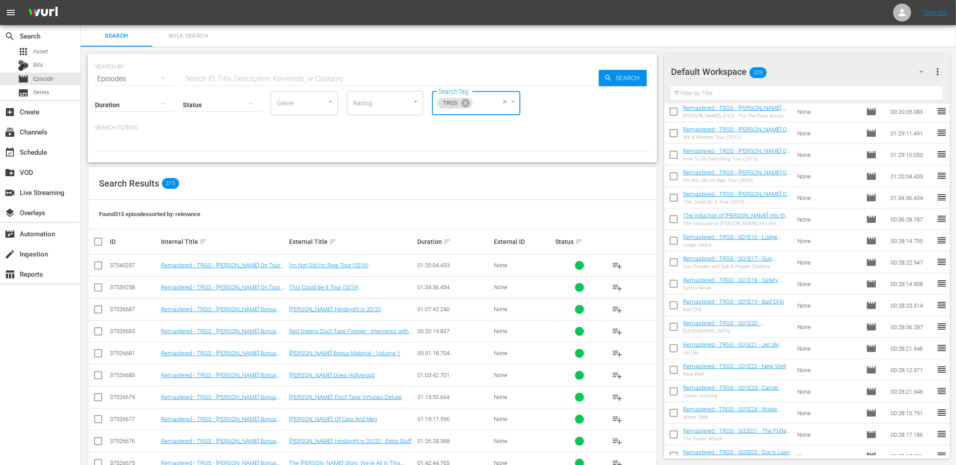
scroll to position [261, 0]
click at [466, 106] on icon at bounding box center [465, 103] width 8 height 8
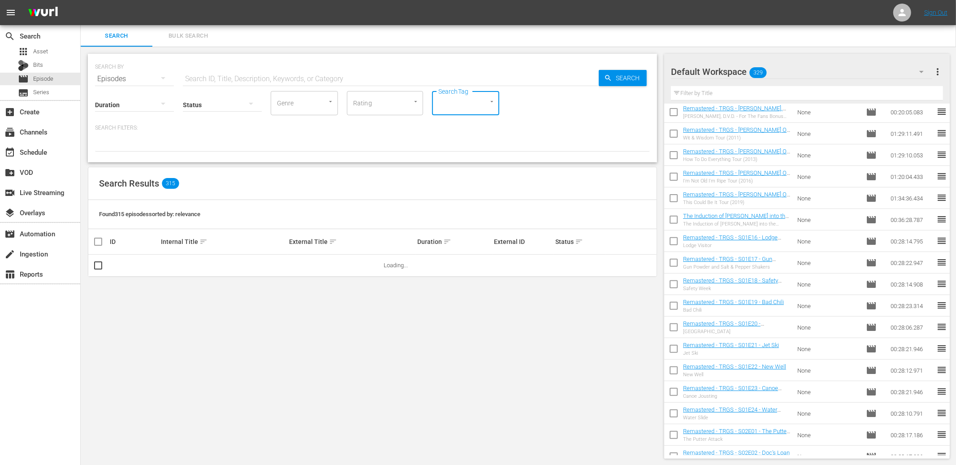
click at [457, 109] on input "SearchTag" at bounding box center [453, 103] width 34 height 16
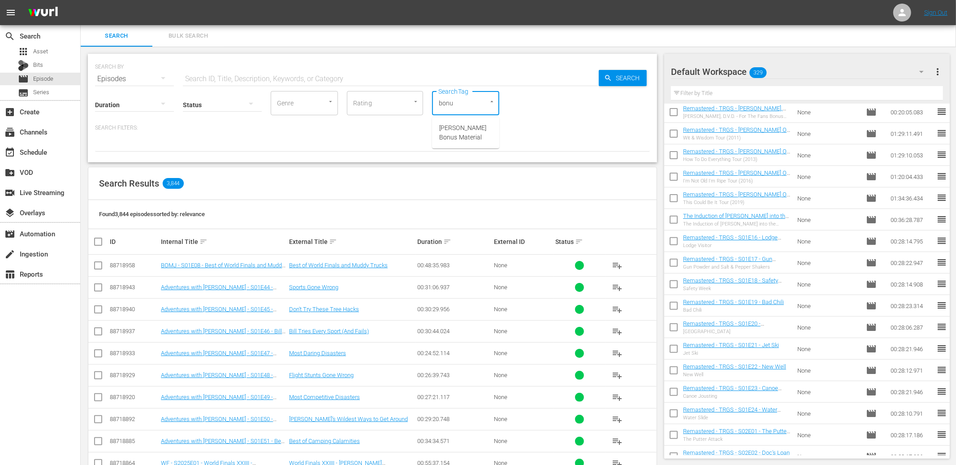
type input "bonus"
click at [454, 129] on span "[PERSON_NAME] Bonus Material" at bounding box center [465, 132] width 53 height 19
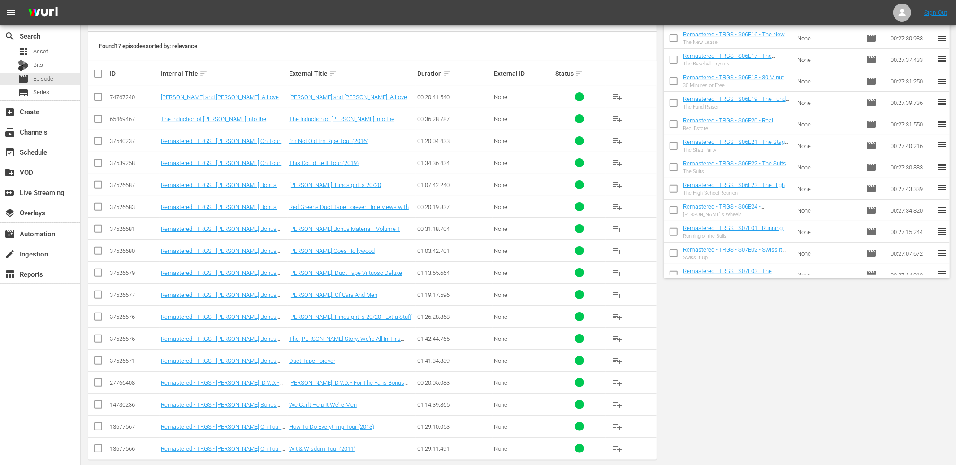
scroll to position [0, 0]
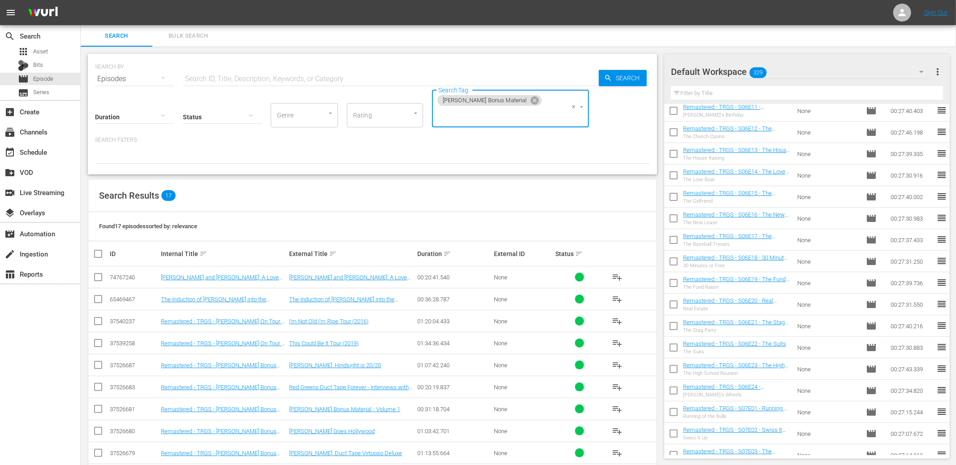
drag, startPoint x: 517, startPoint y: 100, endPoint x: 511, endPoint y: 106, distance: 8.9
click at [531, 102] on icon at bounding box center [535, 100] width 8 height 8
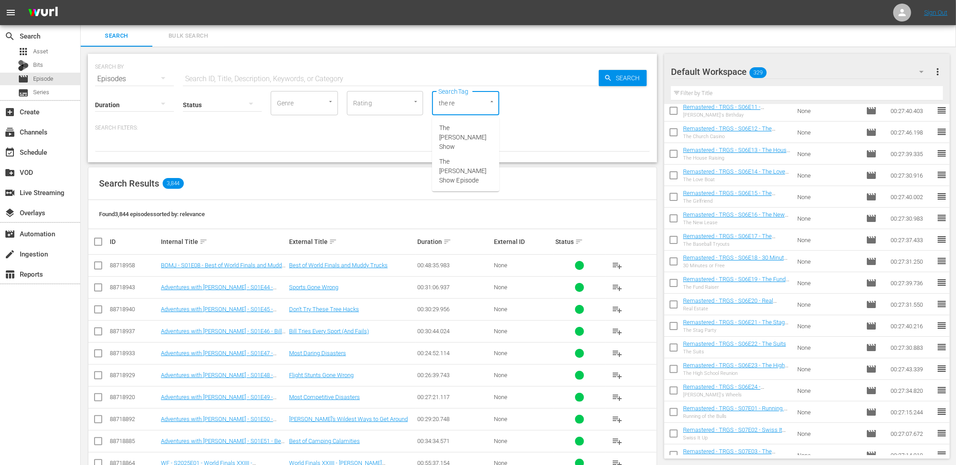
type input "the red"
click at [472, 164] on span "The [PERSON_NAME] Show Episode" at bounding box center [465, 171] width 53 height 28
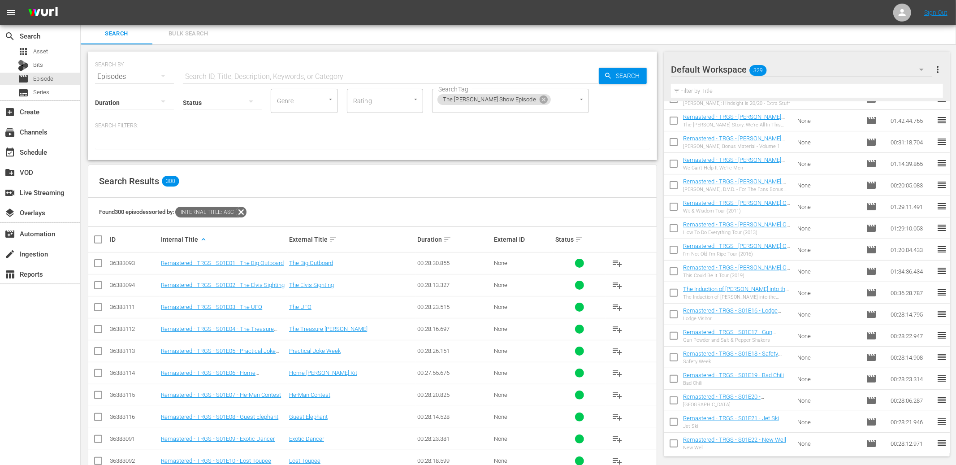
scroll to position [190, 0]
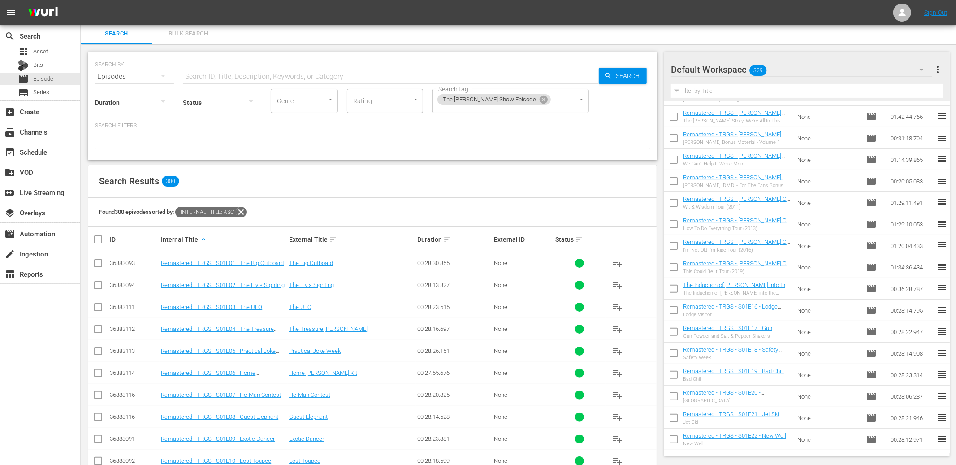
click at [100, 261] on input "checkbox" at bounding box center [98, 265] width 11 height 11
checkbox input "true"
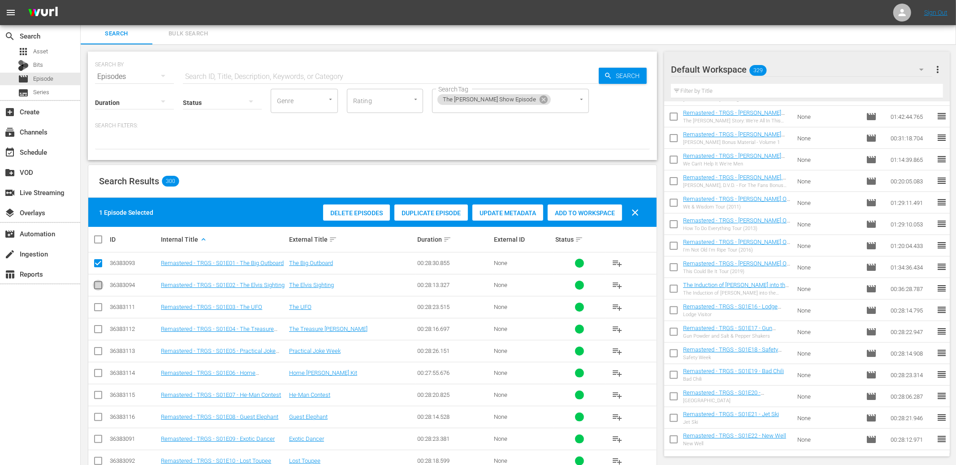
drag, startPoint x: 98, startPoint y: 285, endPoint x: 97, endPoint y: 292, distance: 7.2
click at [98, 285] on input "checkbox" at bounding box center [98, 286] width 11 height 11
checkbox input "true"
drag, startPoint x: 97, startPoint y: 303, endPoint x: 96, endPoint y: 312, distance: 9.4
click at [97, 303] on input "checkbox" at bounding box center [98, 308] width 11 height 11
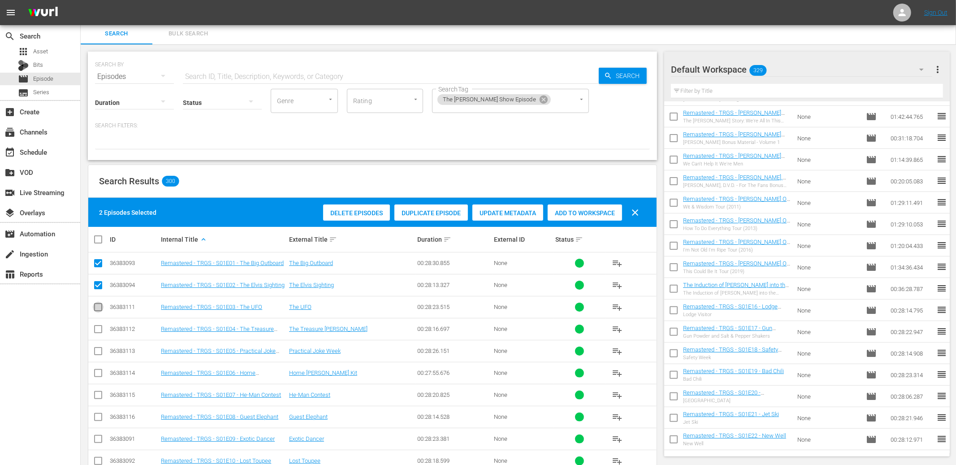
checkbox input "true"
click at [97, 328] on input "checkbox" at bounding box center [98, 330] width 11 height 11
checkbox input "true"
click at [98, 347] on input "checkbox" at bounding box center [98, 352] width 11 height 11
checkbox input "true"
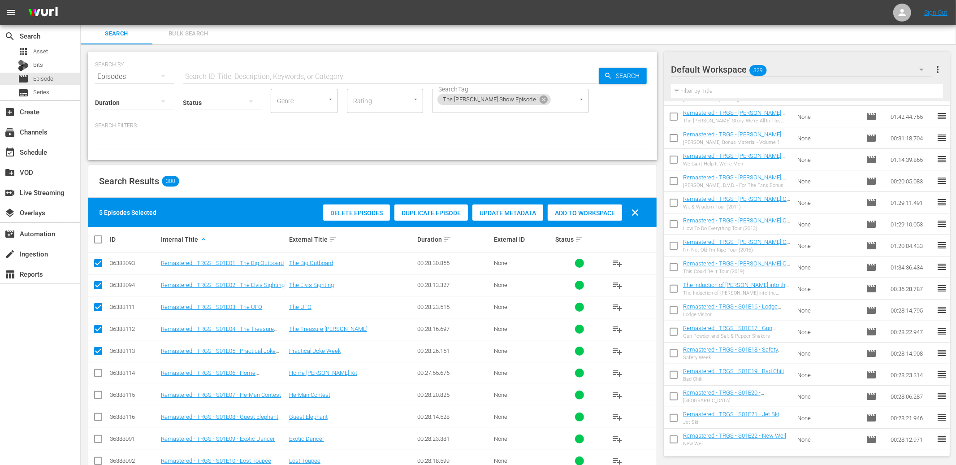
click at [99, 371] on input "checkbox" at bounding box center [98, 374] width 11 height 11
checkbox input "true"
click at [99, 392] on input "checkbox" at bounding box center [98, 396] width 11 height 11
checkbox input "true"
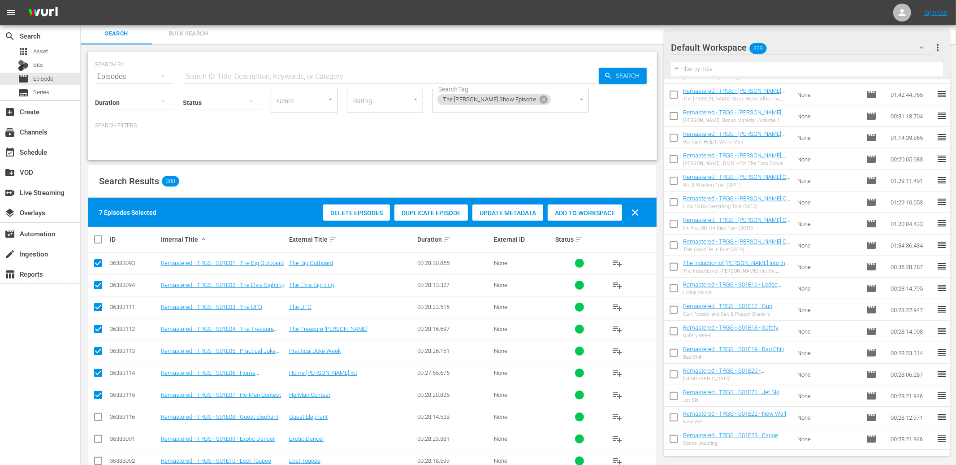
scroll to position [74, 0]
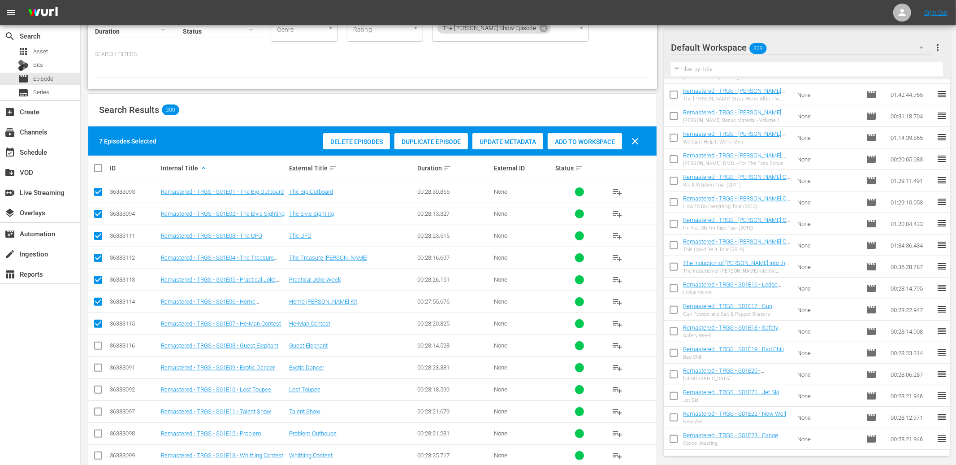
click at [98, 344] on input "checkbox" at bounding box center [98, 347] width 11 height 11
checkbox input "true"
click at [100, 365] on input "checkbox" at bounding box center [98, 369] width 11 height 11
checkbox input "true"
click at [97, 395] on input "checkbox" at bounding box center [98, 391] width 11 height 11
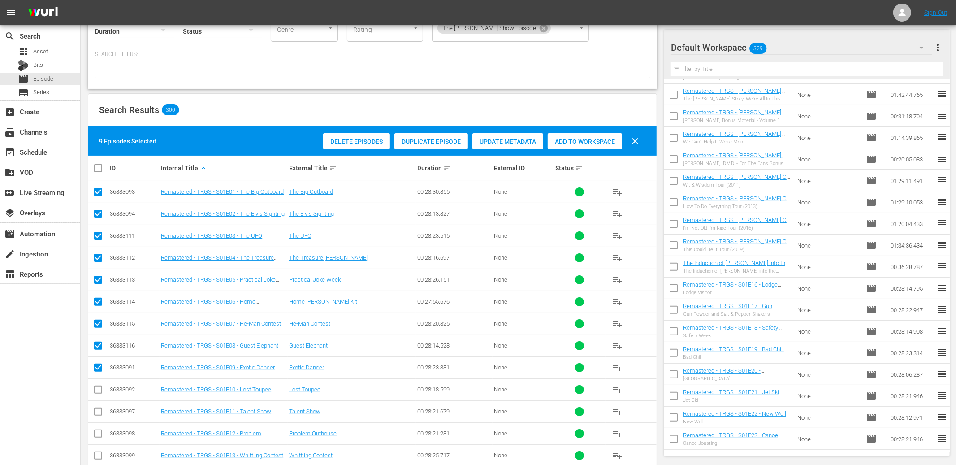
checkbox input "true"
drag, startPoint x: 100, startPoint y: 411, endPoint x: 100, endPoint y: 418, distance: 6.7
click at [100, 412] on input "checkbox" at bounding box center [98, 413] width 11 height 11
checkbox input "true"
click at [100, 435] on input "checkbox" at bounding box center [98, 435] width 11 height 11
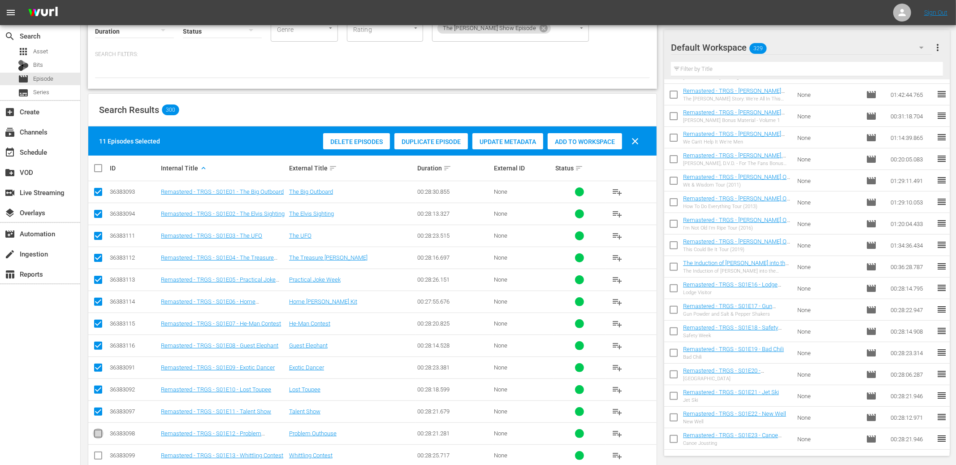
checkbox input "true"
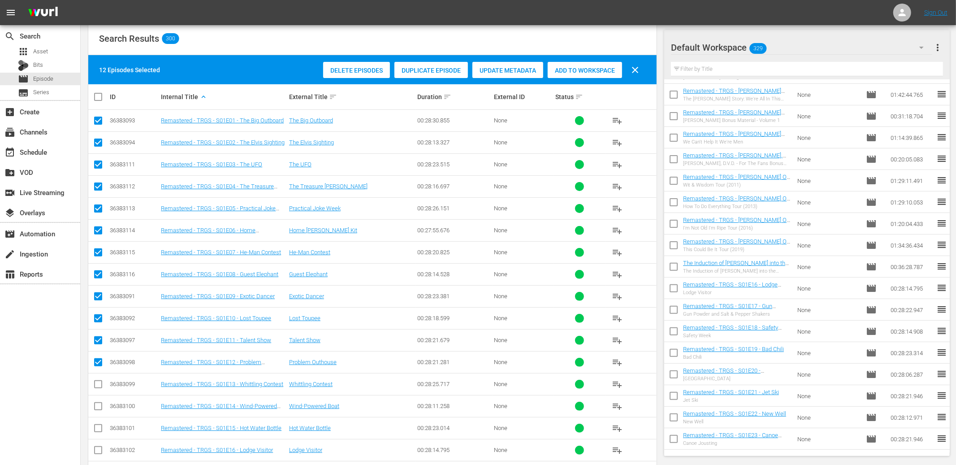
scroll to position [156, 0]
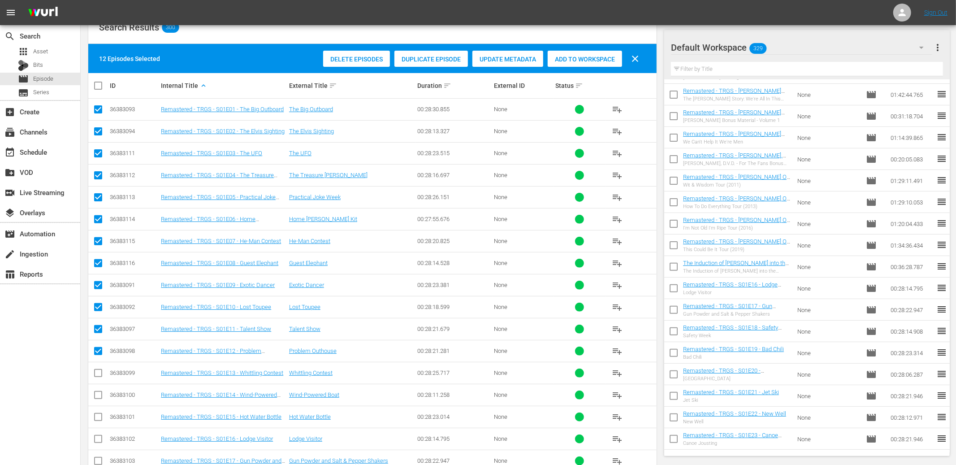
click at [99, 377] on input "checkbox" at bounding box center [98, 374] width 11 height 11
checkbox input "true"
click at [99, 392] on input "checkbox" at bounding box center [98, 396] width 11 height 11
checkbox input "true"
click at [96, 412] on icon at bounding box center [98, 416] width 11 height 11
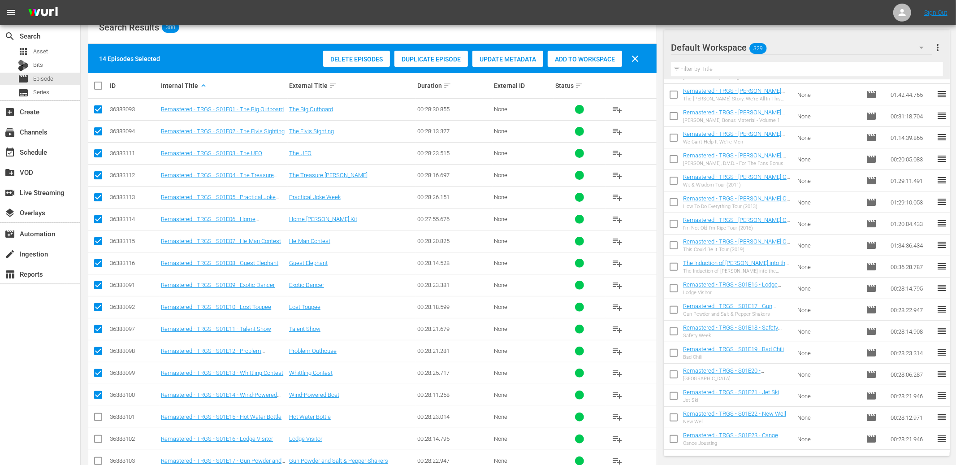
click at [575, 62] on div "Add to Workspace" at bounding box center [585, 59] width 74 height 17
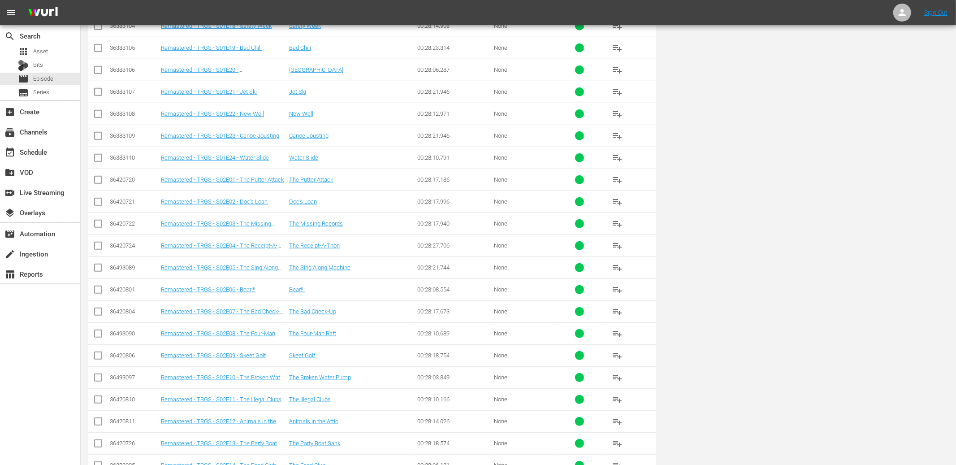
scroll to position [0, 0]
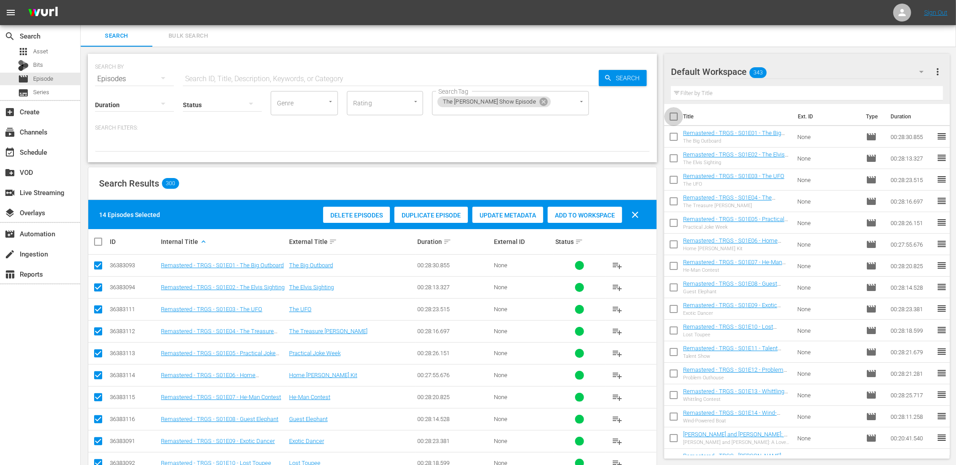
click at [675, 115] on input "checkbox" at bounding box center [673, 118] width 19 height 19
checkbox input "true"
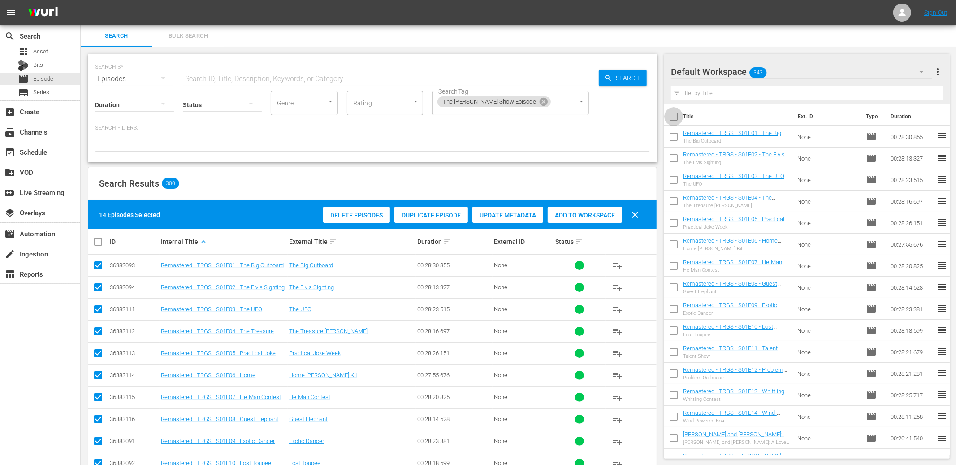
checkbox input "true"
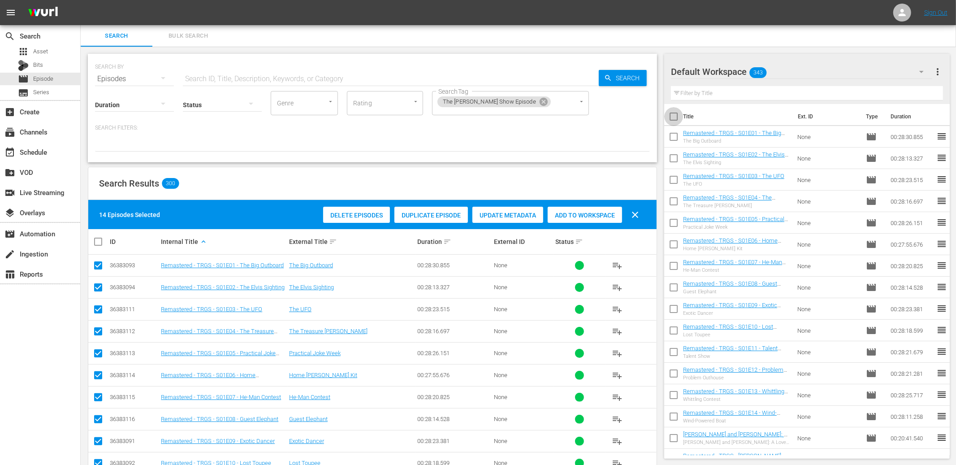
checkbox input "true"
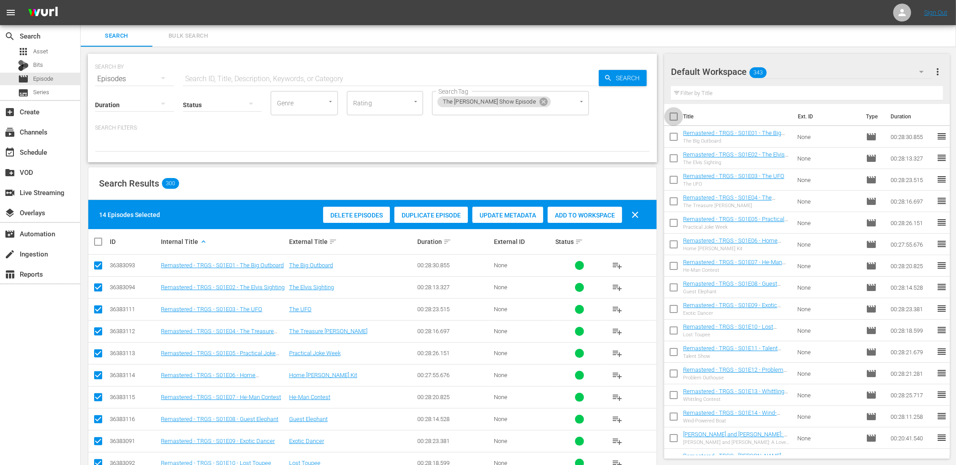
checkbox input "true"
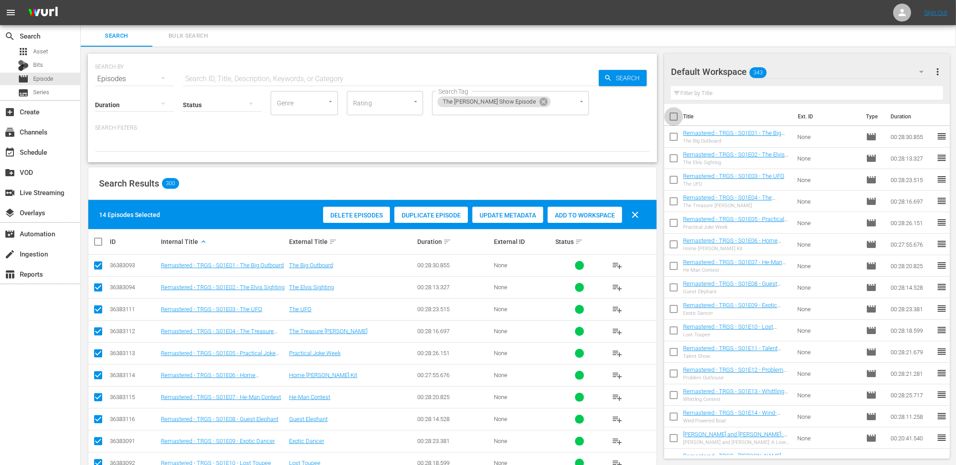
checkbox input "true"
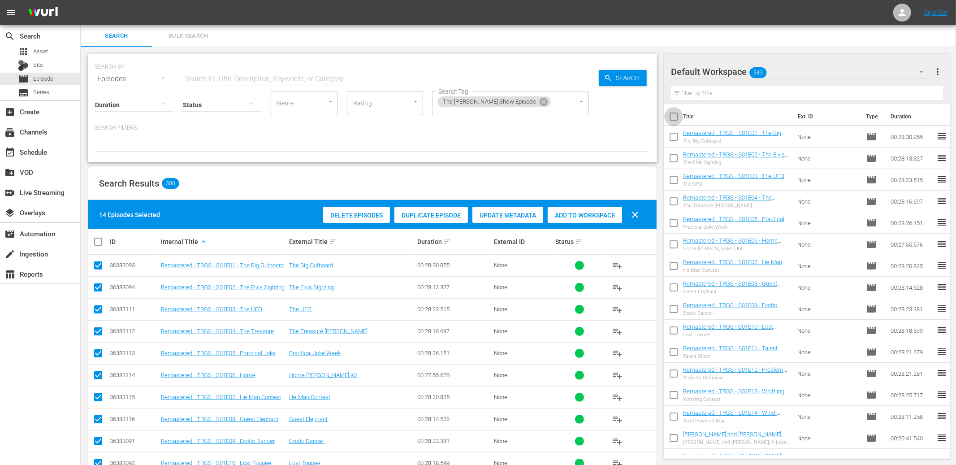
checkbox input "true"
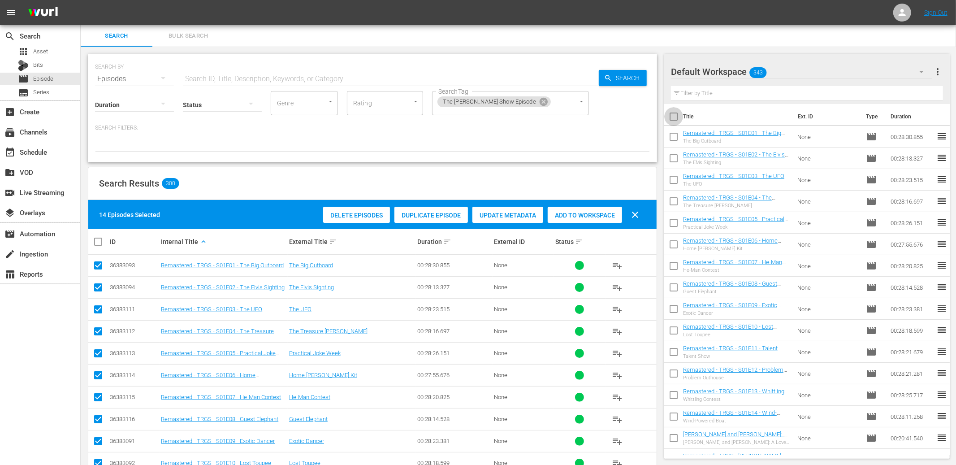
checkbox input "true"
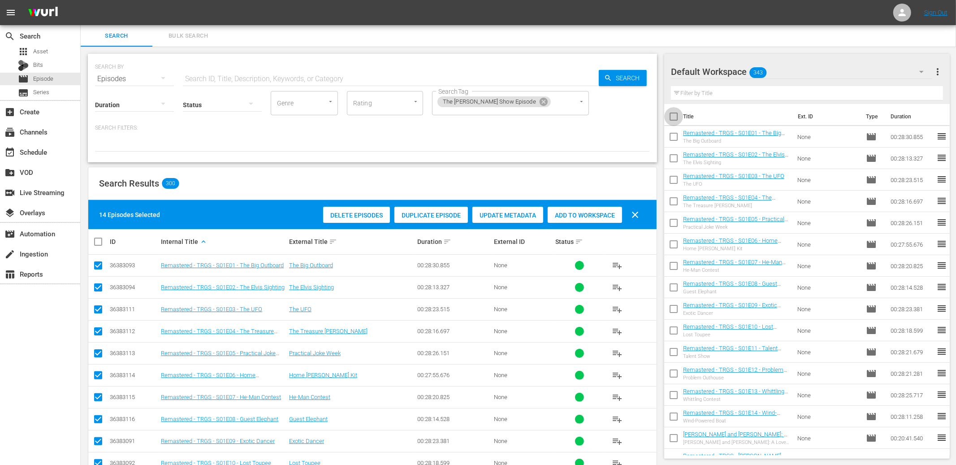
checkbox input "true"
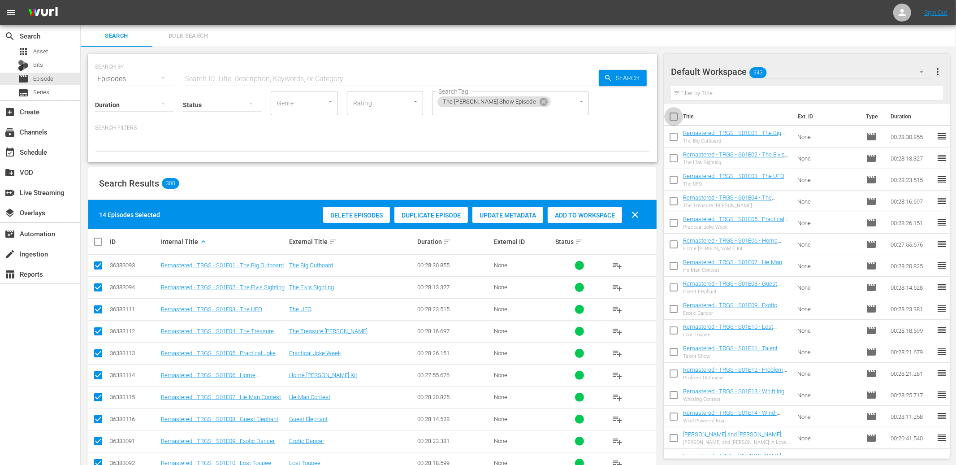
checkbox input "true"
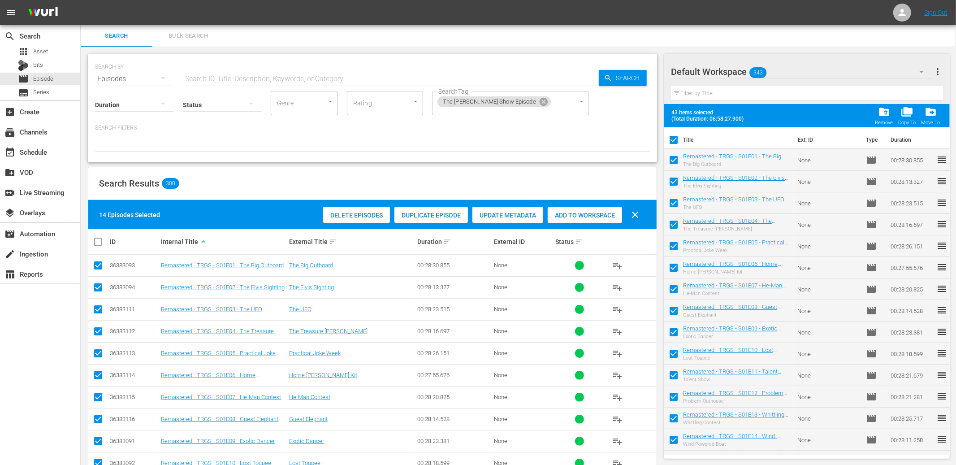
click at [811, 39] on div "Search Bulk Search" at bounding box center [518, 36] width 875 height 22
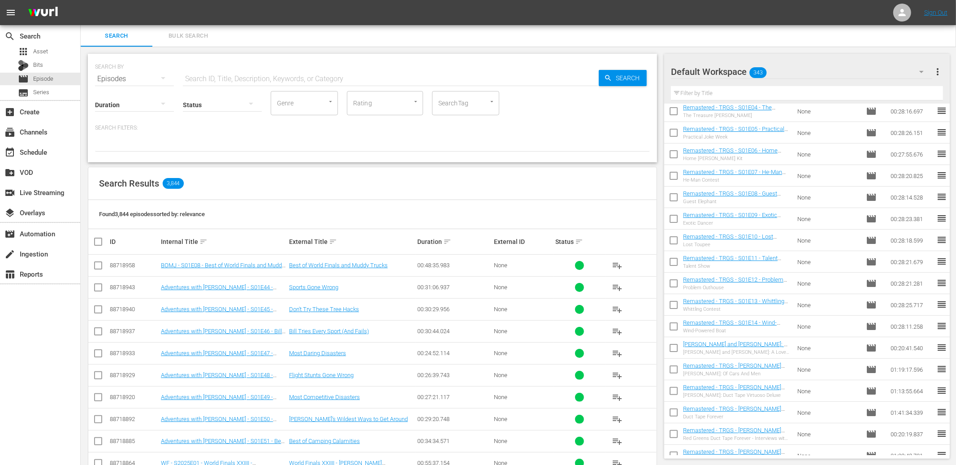
click at [466, 105] on input "SearchTag" at bounding box center [453, 103] width 34 height 16
type input "the red"
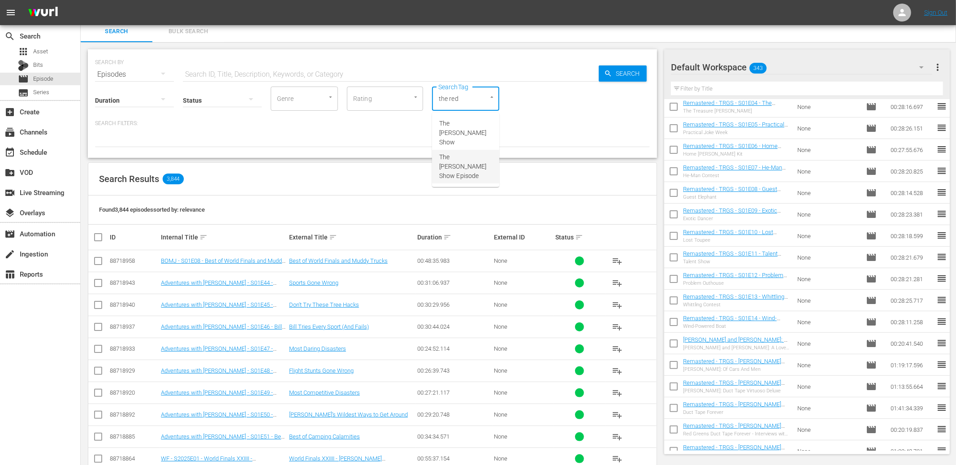
click at [452, 152] on span "The [PERSON_NAME] Show Episode" at bounding box center [465, 166] width 53 height 28
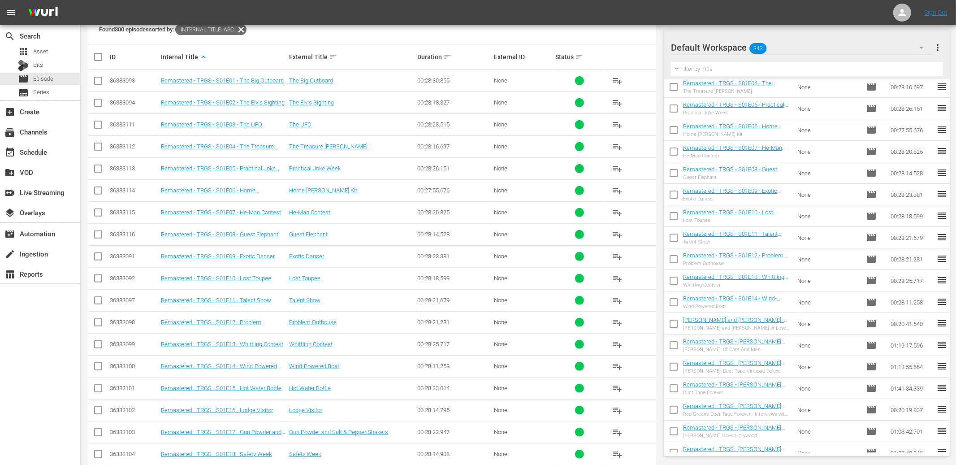
scroll to position [267, 0]
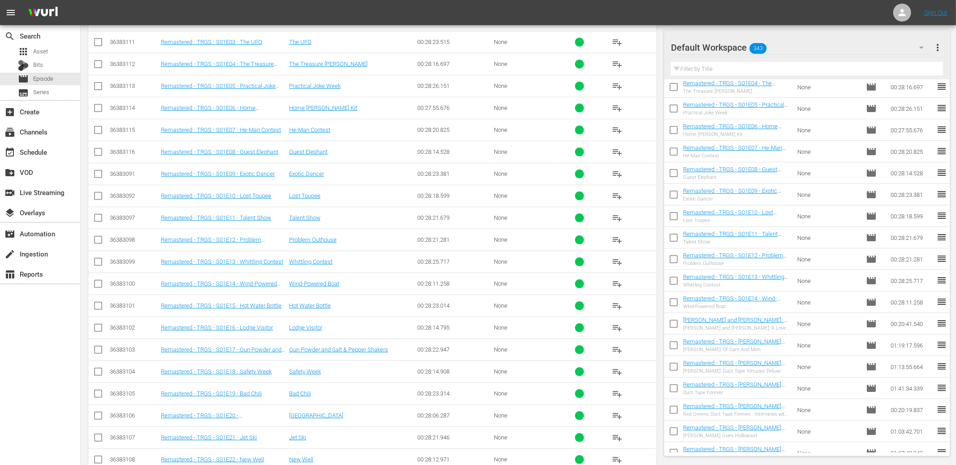
click at [100, 306] on input "checkbox" at bounding box center [98, 307] width 11 height 11
checkbox input "true"
click at [617, 307] on span "playlist_add" at bounding box center [617, 305] width 11 height 11
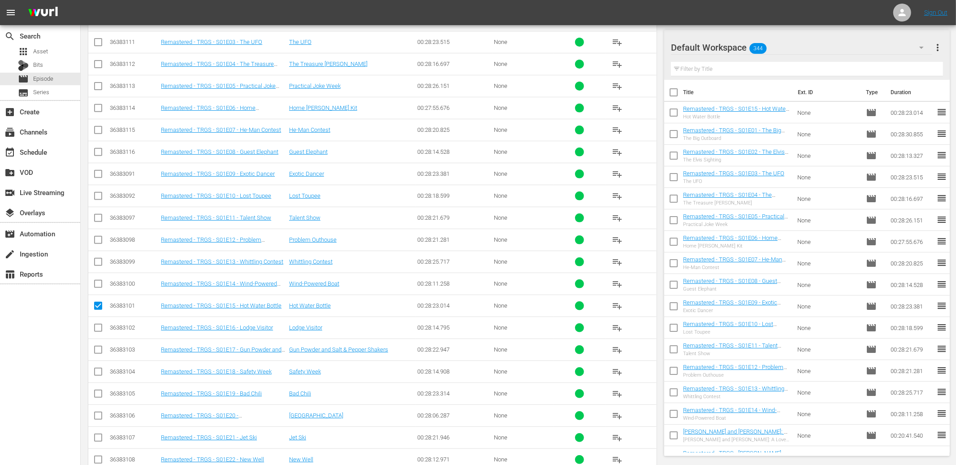
click at [673, 90] on input "checkbox" at bounding box center [673, 94] width 19 height 19
checkbox input "true"
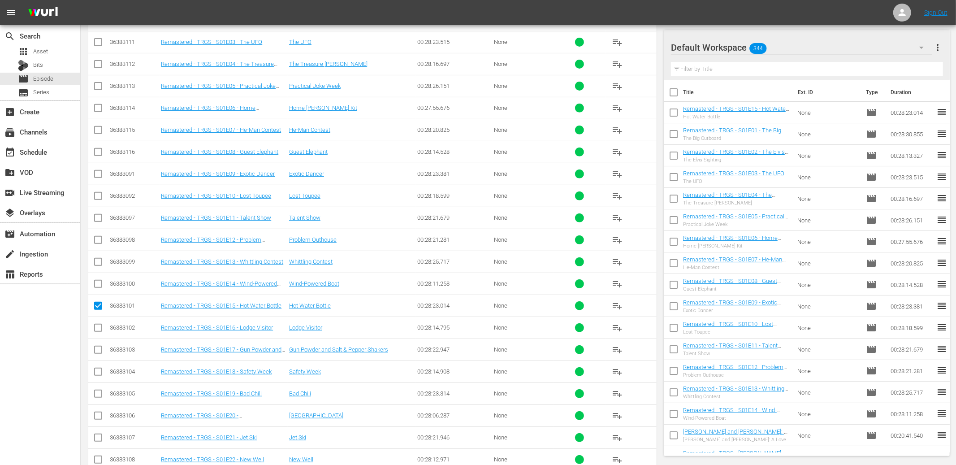
checkbox input "true"
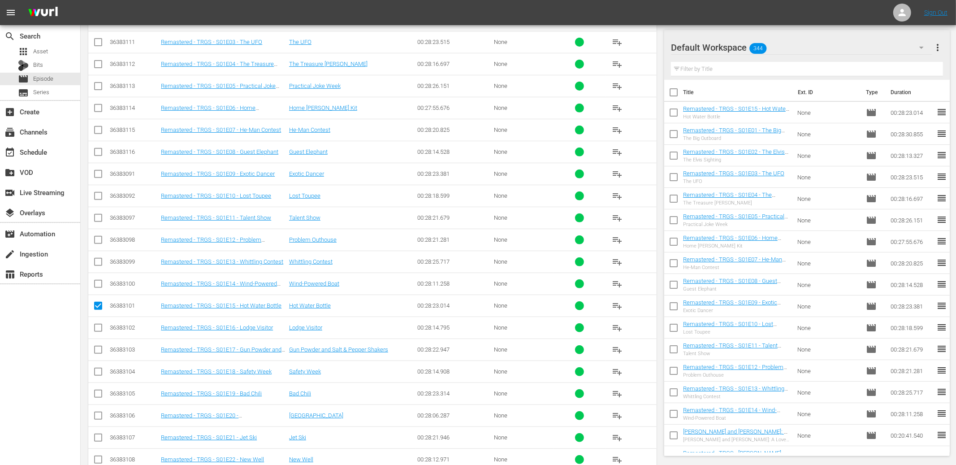
checkbox input "true"
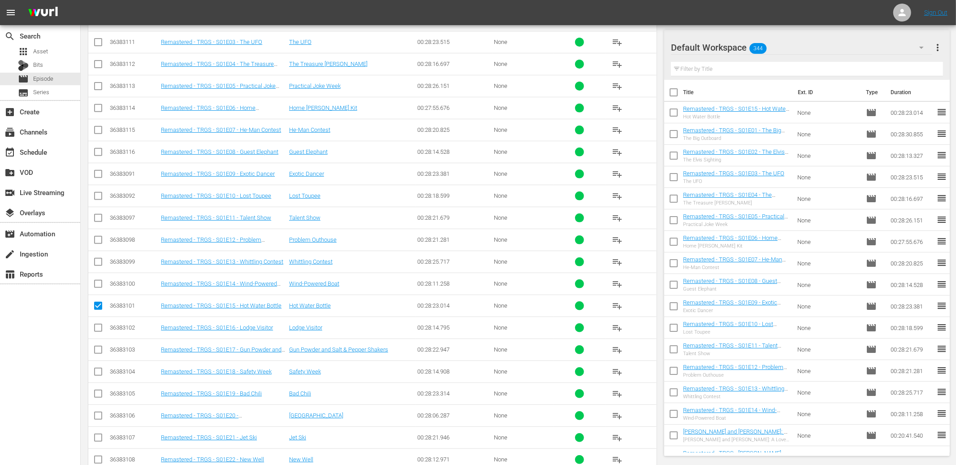
checkbox input "true"
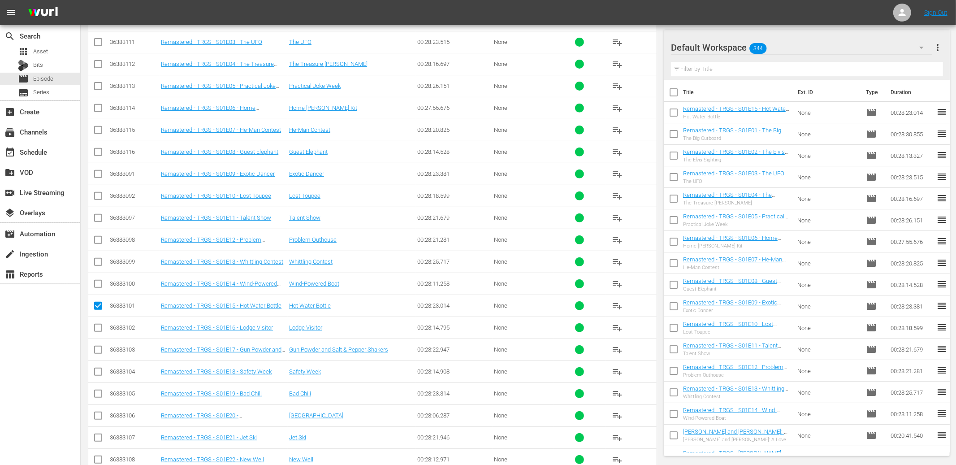
checkbox input "true"
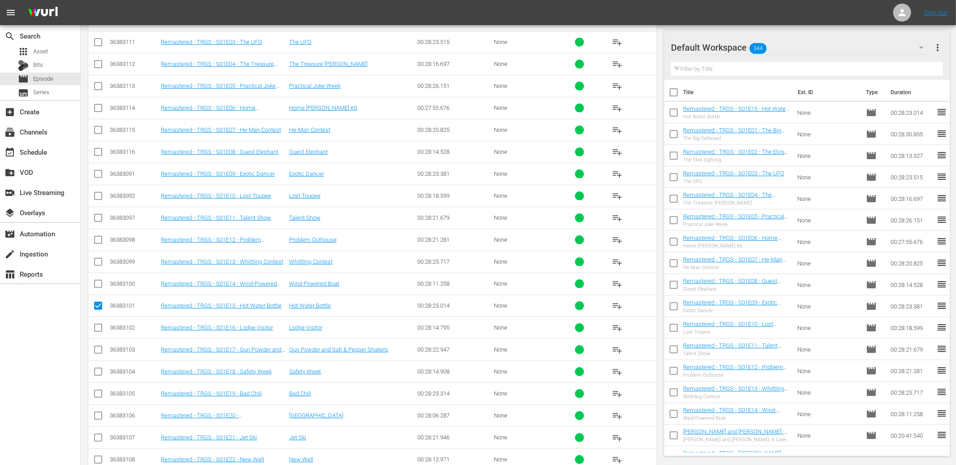
checkbox input "true"
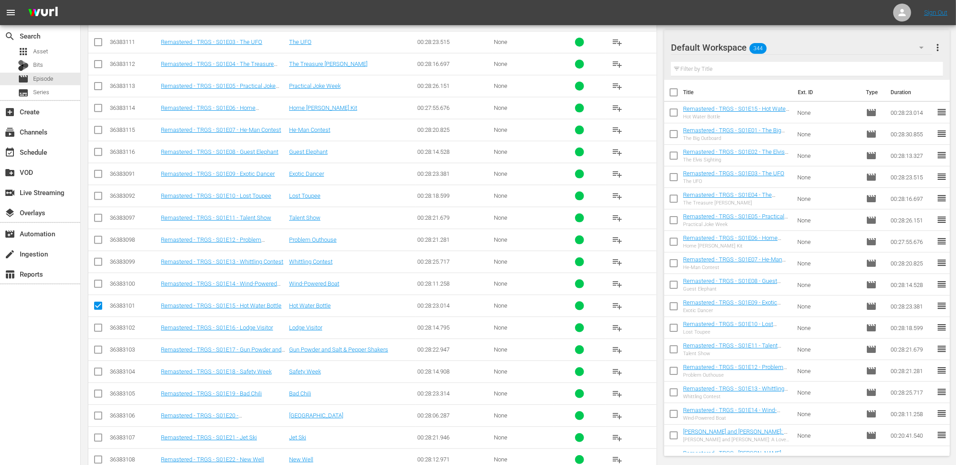
checkbox input "true"
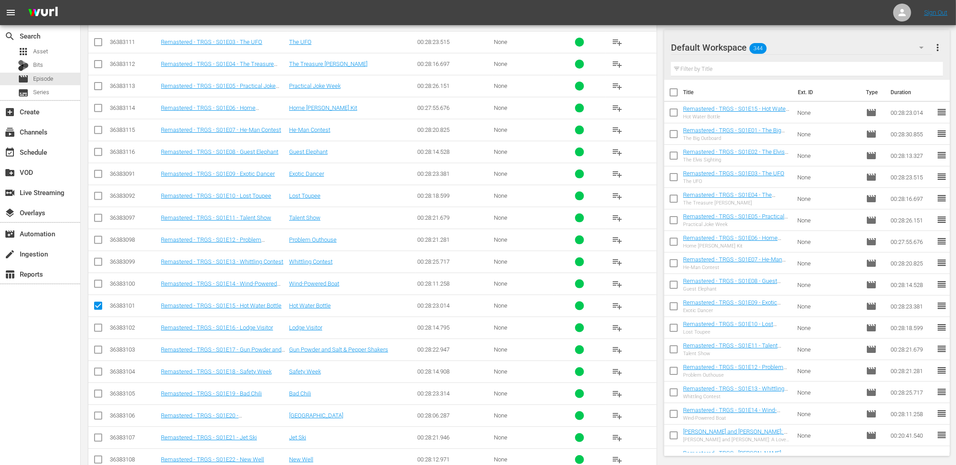
checkbox input "true"
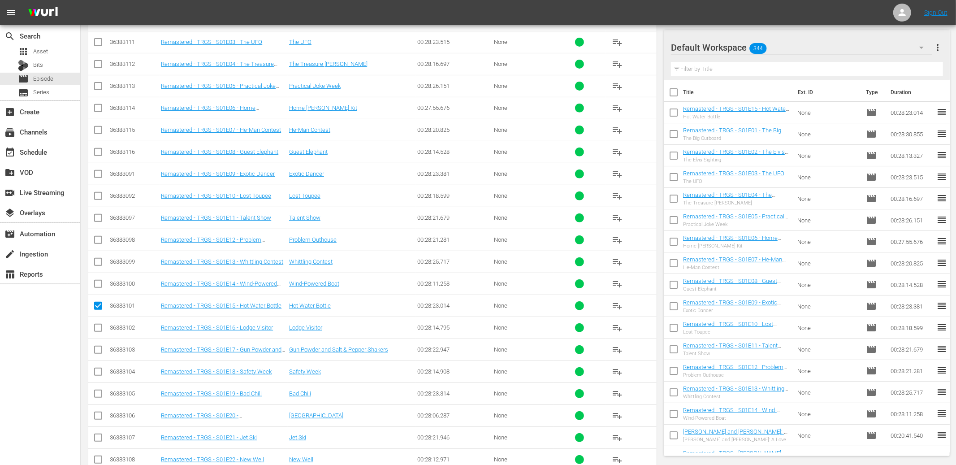
checkbox input "true"
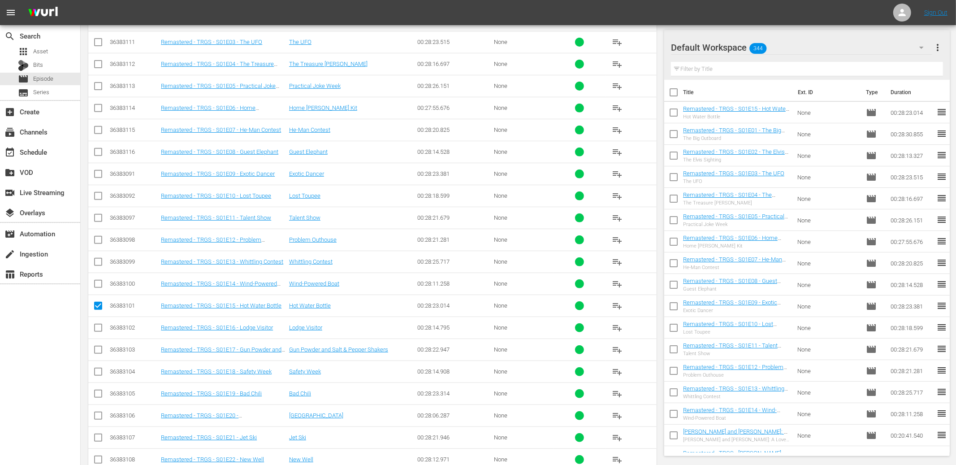
checkbox input "true"
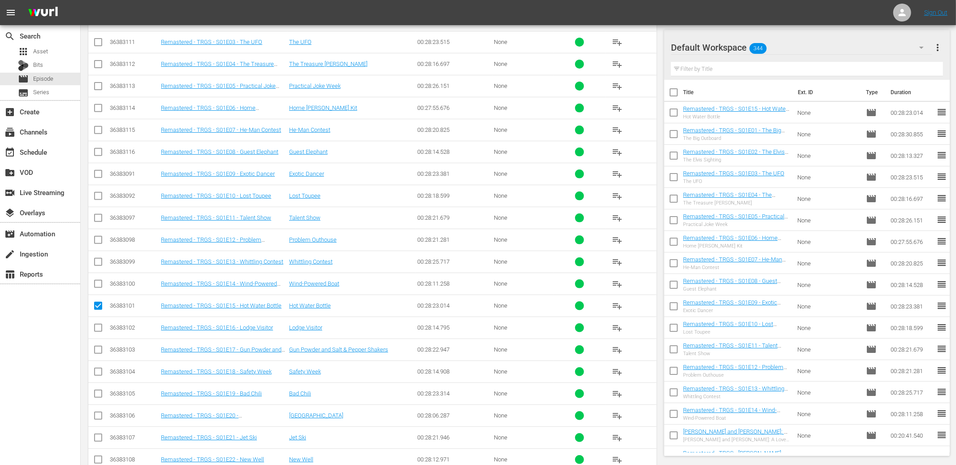
checkbox input "true"
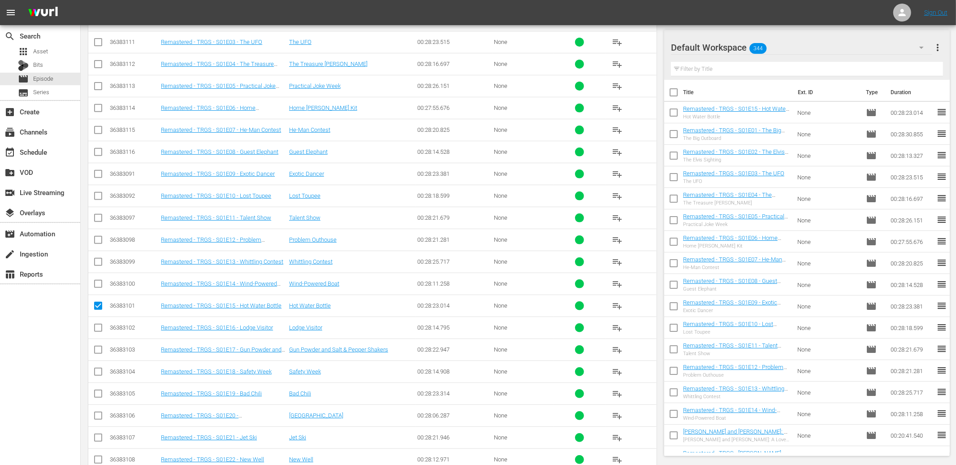
checkbox input "true"
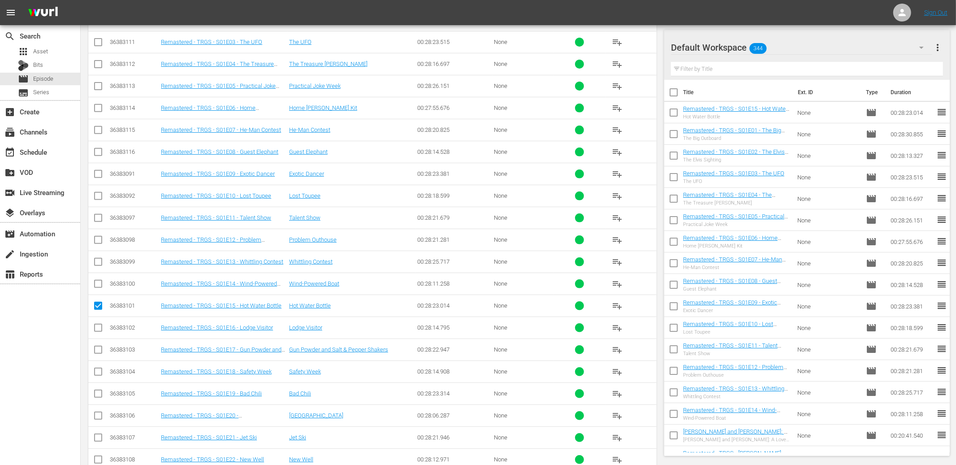
checkbox input "true"
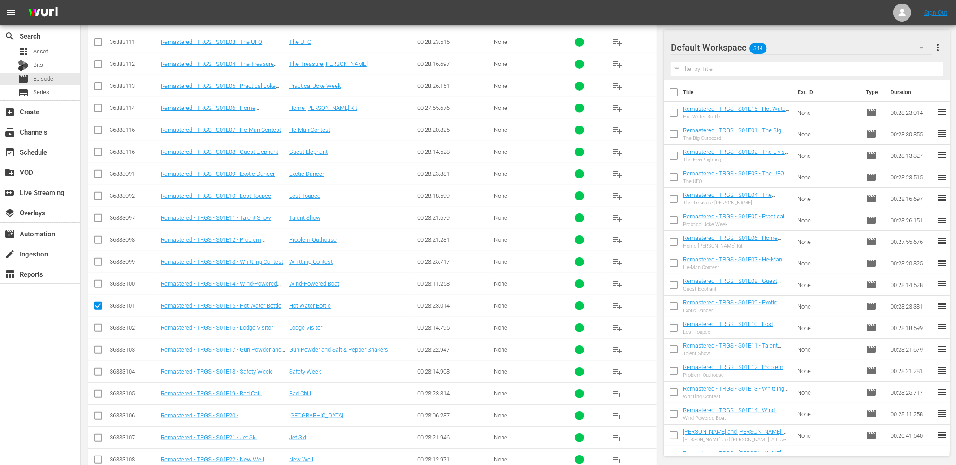
checkbox input "true"
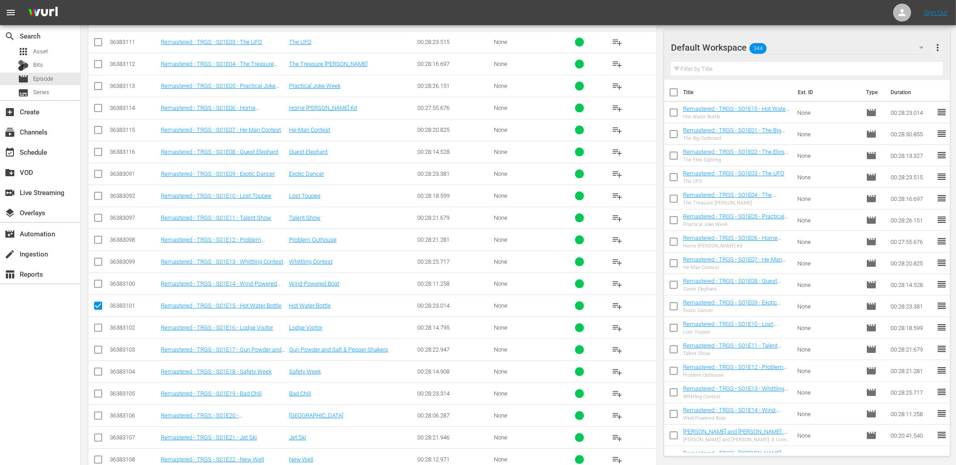
checkbox input "true"
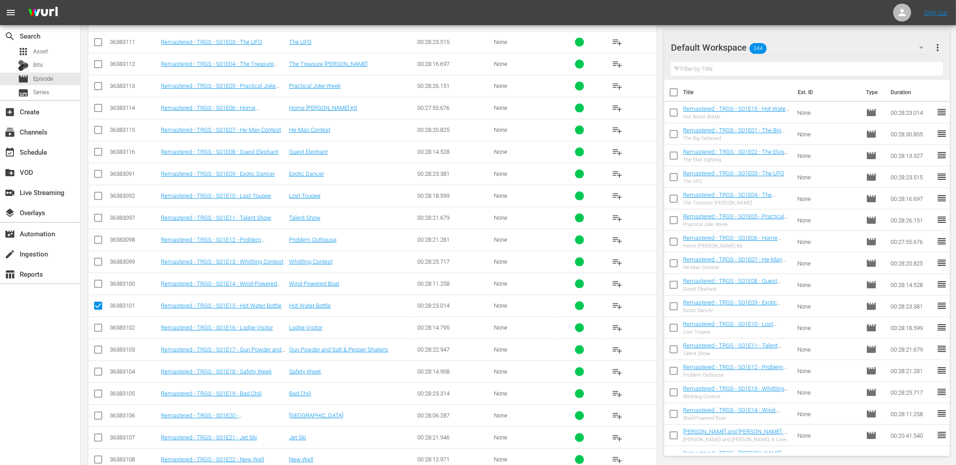
checkbox input "true"
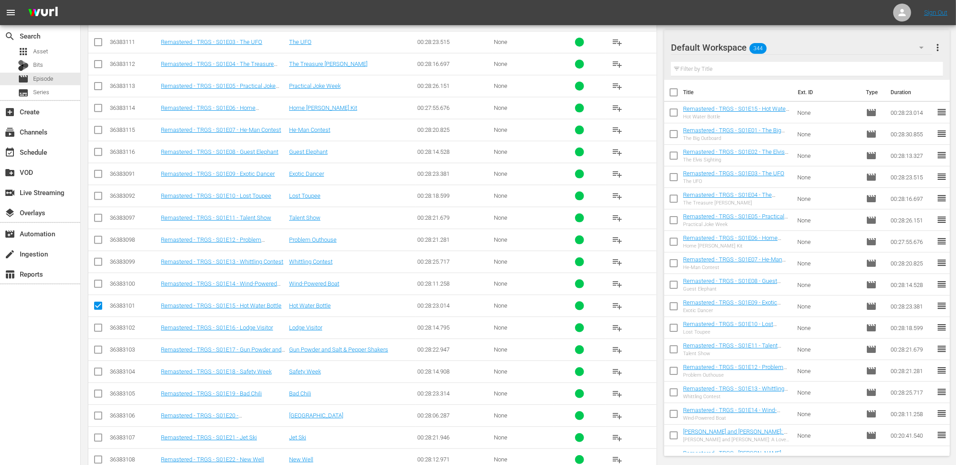
checkbox input "true"
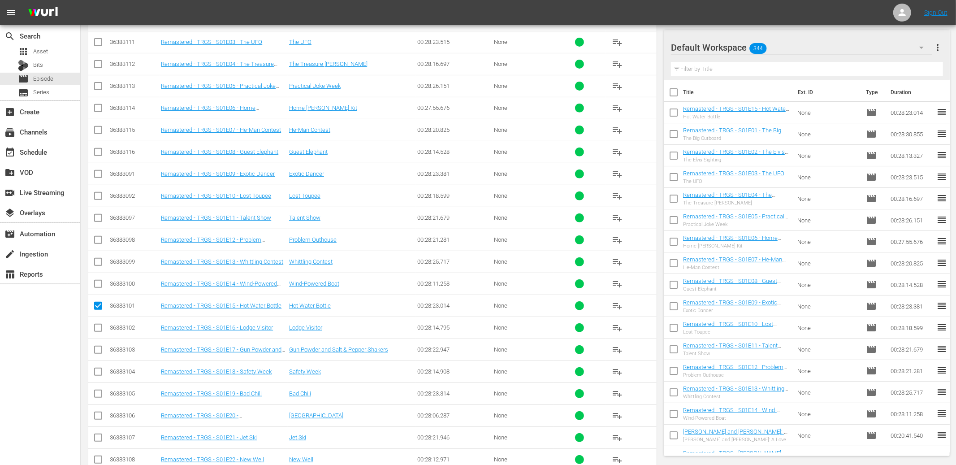
checkbox input "true"
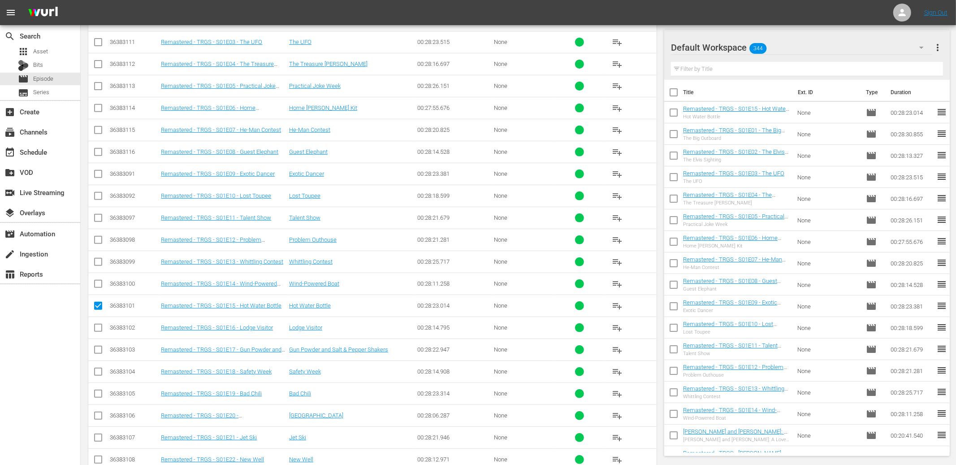
checkbox input "true"
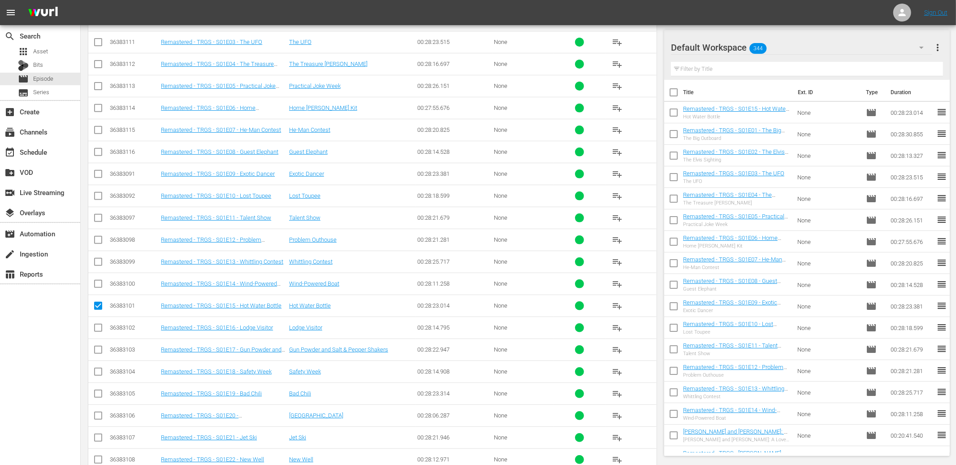
checkbox input "true"
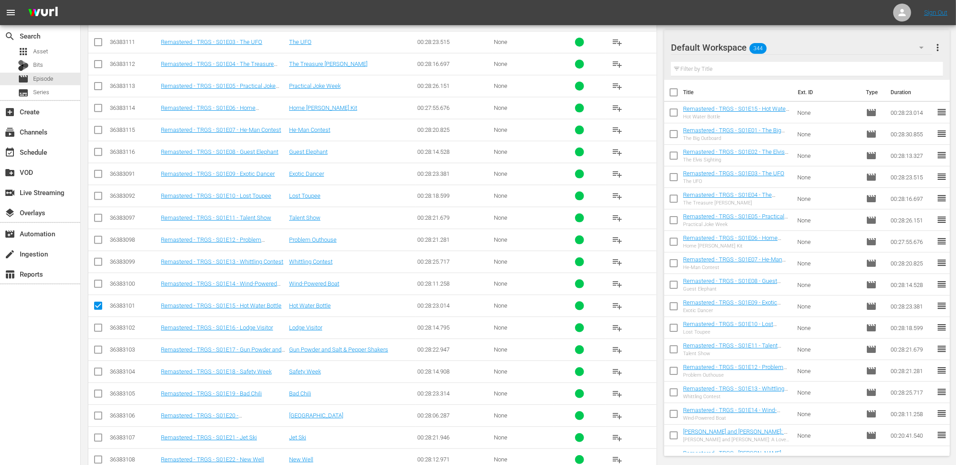
checkbox input "true"
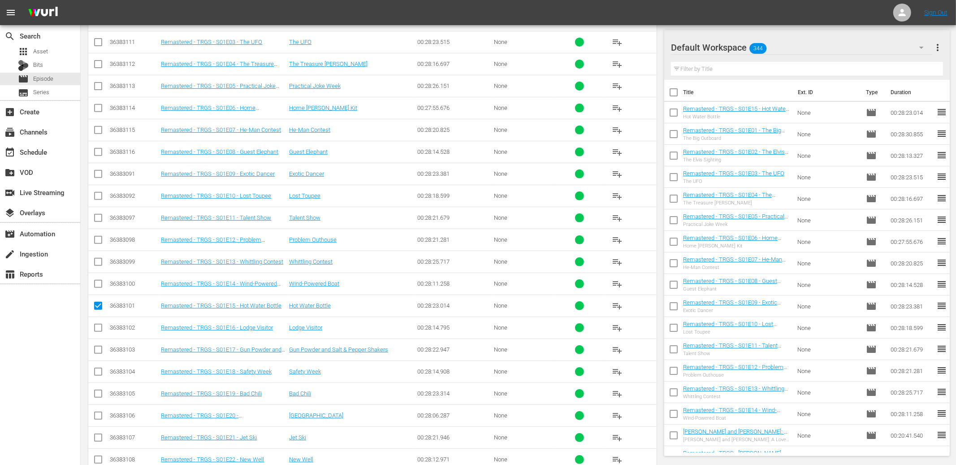
checkbox input "true"
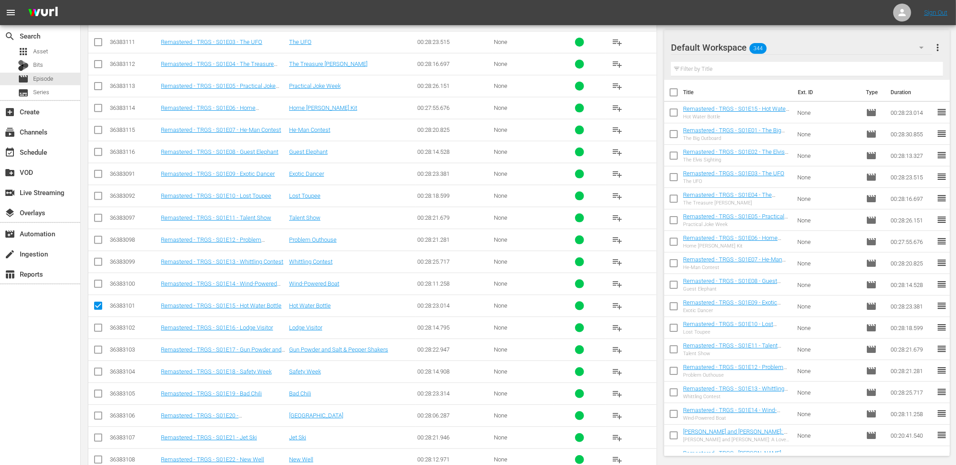
checkbox input "true"
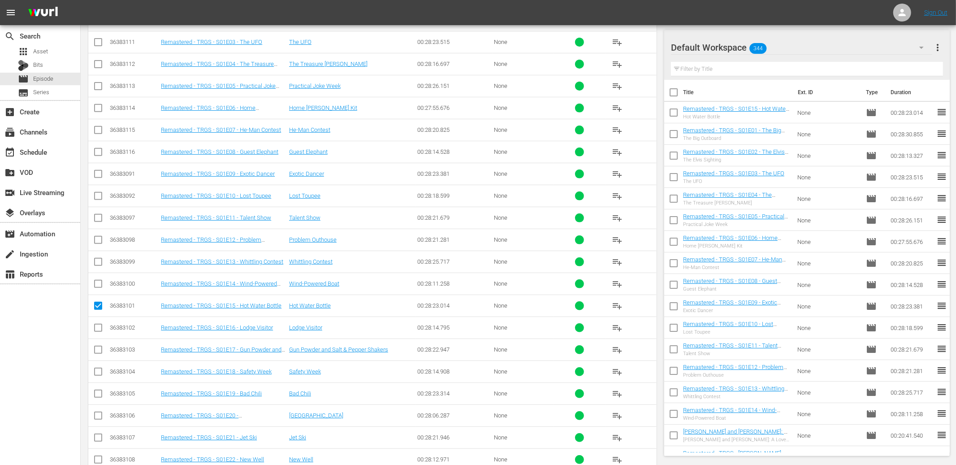
checkbox input "true"
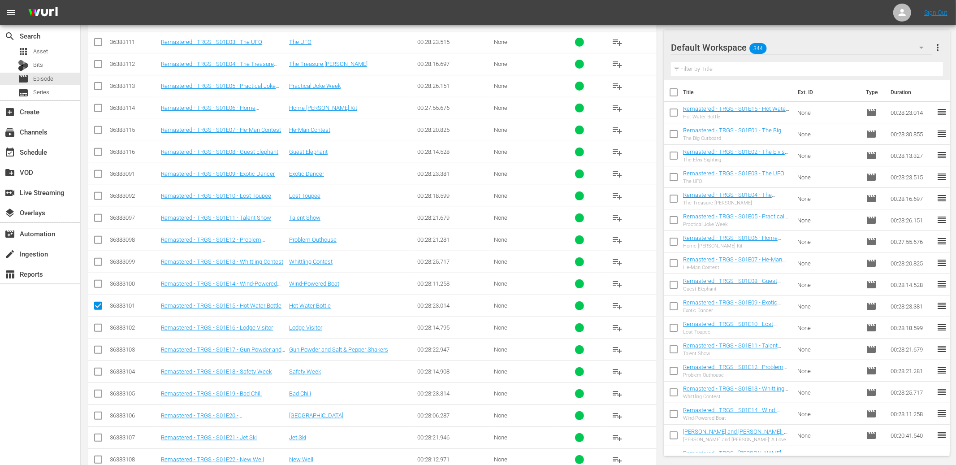
checkbox input "true"
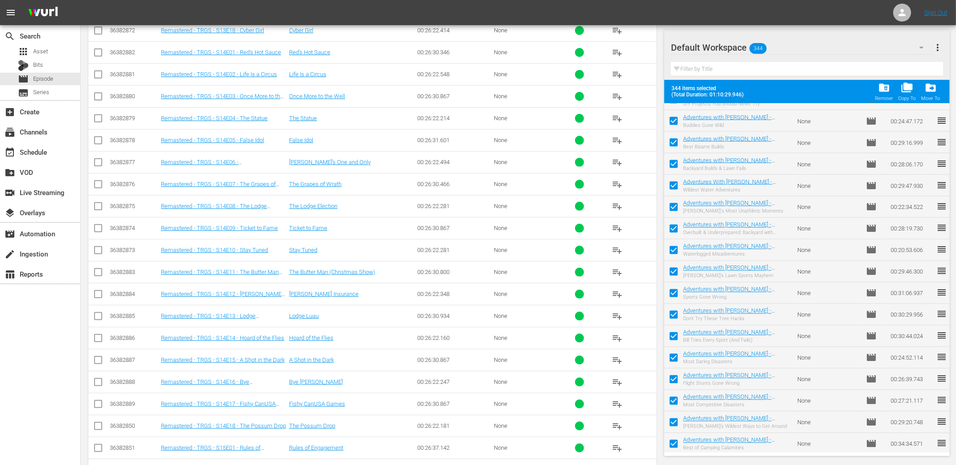
click at [939, 47] on span "more_vert" at bounding box center [937, 47] width 11 height 11
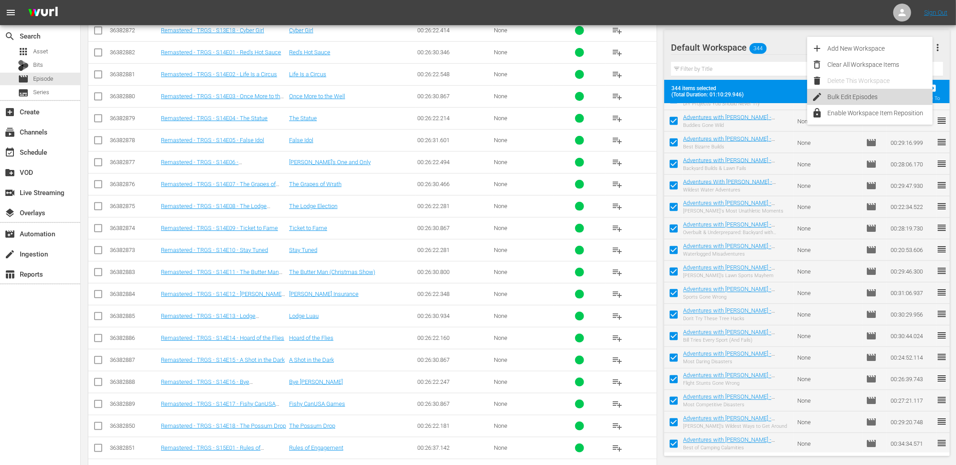
click at [839, 94] on div "Bulk Edit Episodes" at bounding box center [879, 97] width 105 height 16
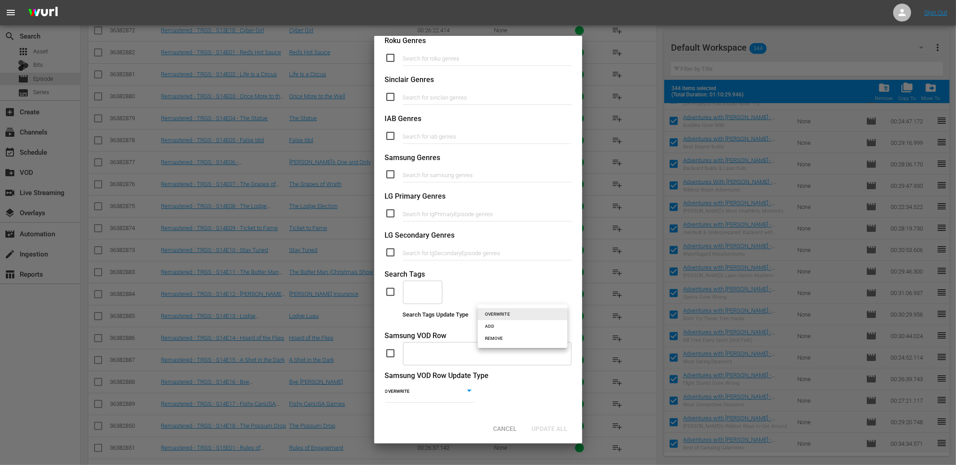
click at [514, 324] on li "ADD" at bounding box center [523, 326] width 90 height 12
type input "ADD"
click at [428, 298] on div "​" at bounding box center [422, 292] width 39 height 24
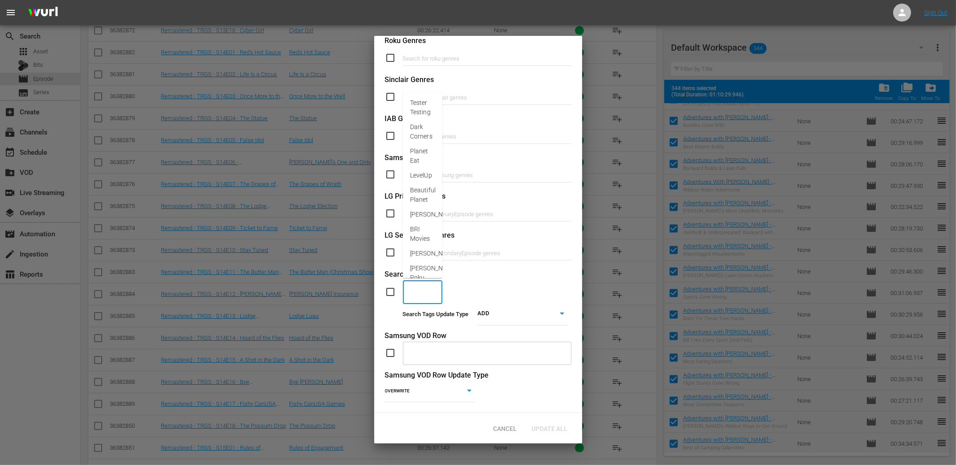
click at [413, 294] on input "text" at bounding box center [416, 292] width 18 height 16
drag, startPoint x: 423, startPoint y: 293, endPoint x: 407, endPoint y: 293, distance: 16.6
click at [407, 293] on input "Red Green General Population" at bounding box center [416, 292] width 18 height 16
type input "[PERSON_NAME] General Pop Content"
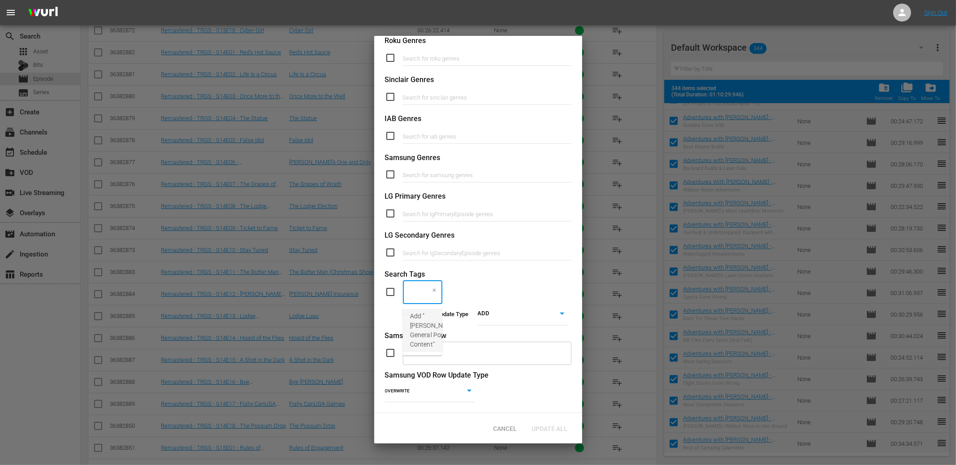
click at [412, 320] on span "Add "Red Green General Pop Content"" at bounding box center [433, 331] width 47 height 38
click at [392, 294] on input "checkbox" at bounding box center [394, 291] width 18 height 11
checkbox input "true"
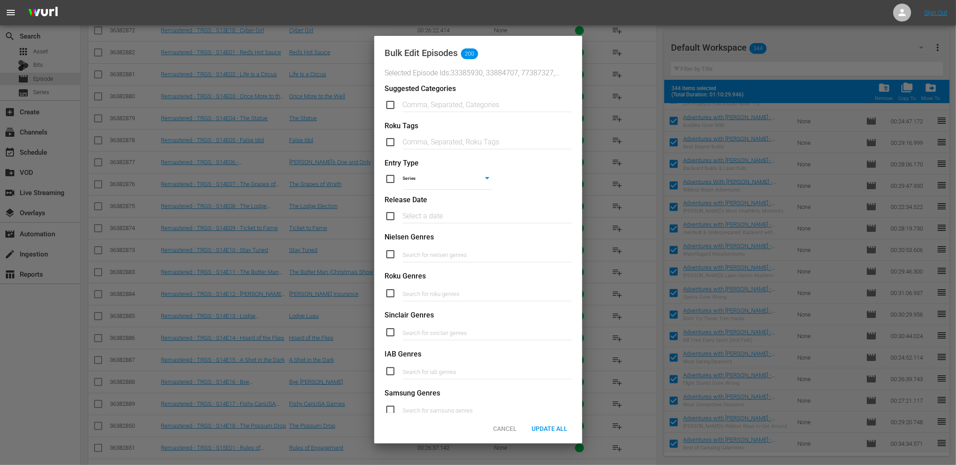
scroll to position [235, 0]
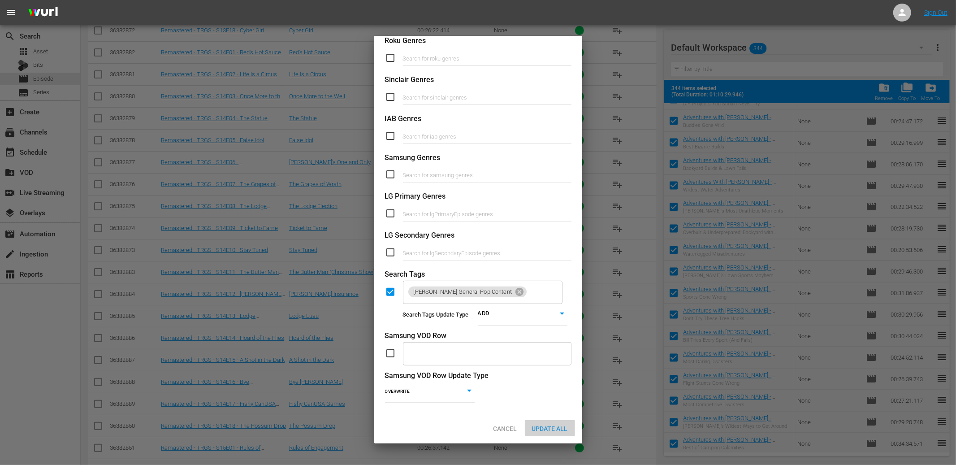
click at [555, 425] on span "Update All" at bounding box center [550, 428] width 50 height 7
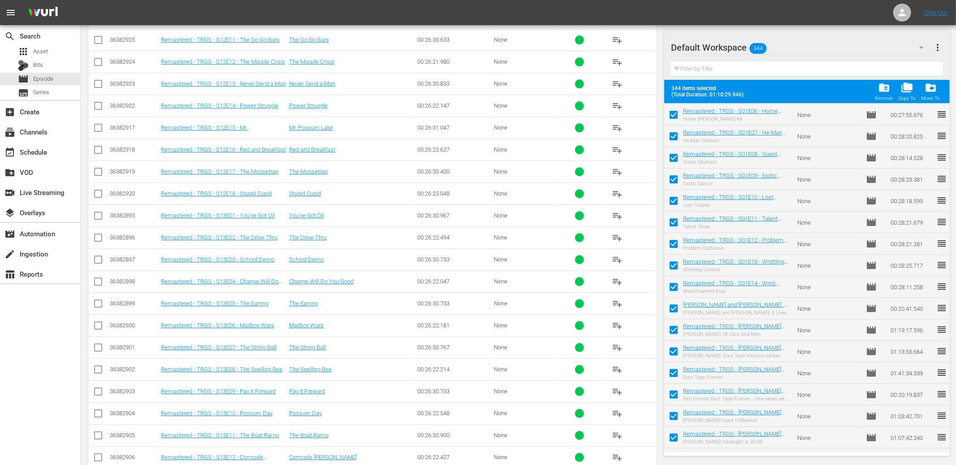
scroll to position [0, 0]
click at [675, 113] on input "checkbox" at bounding box center [673, 117] width 19 height 19
checkbox input "false"
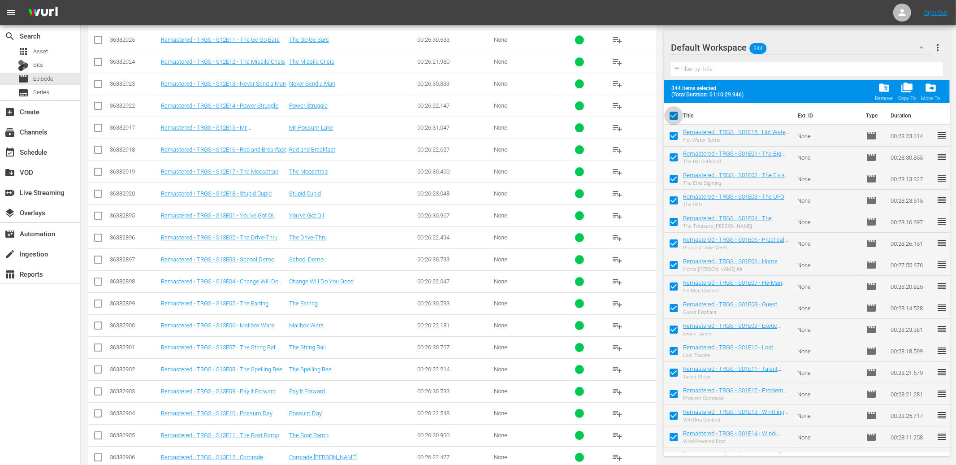
checkbox input "false"
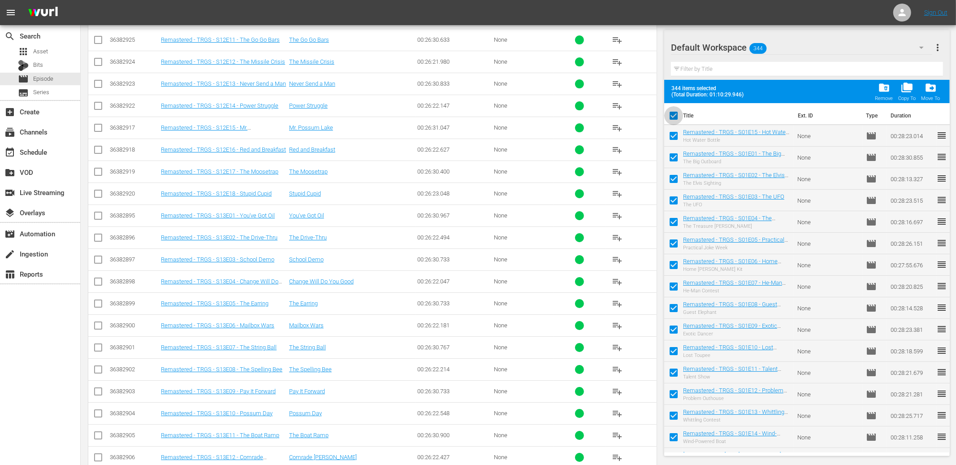
checkbox input "false"
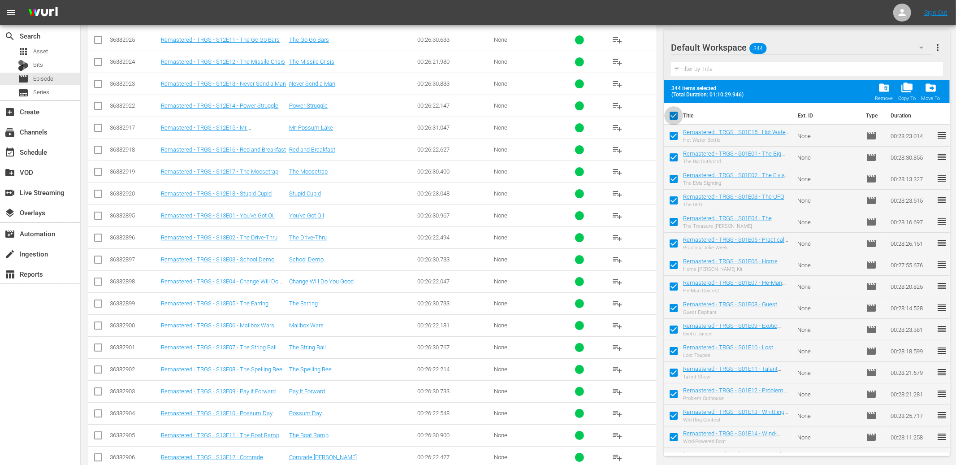
checkbox input "false"
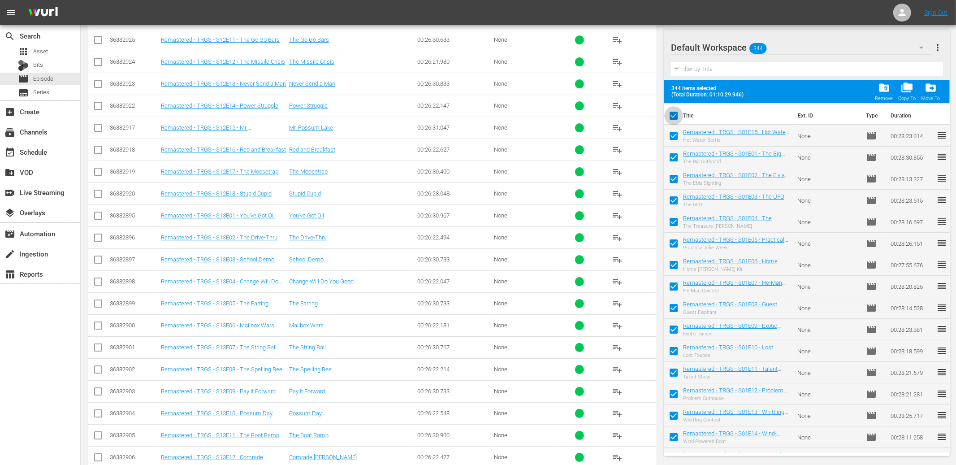
checkbox input "false"
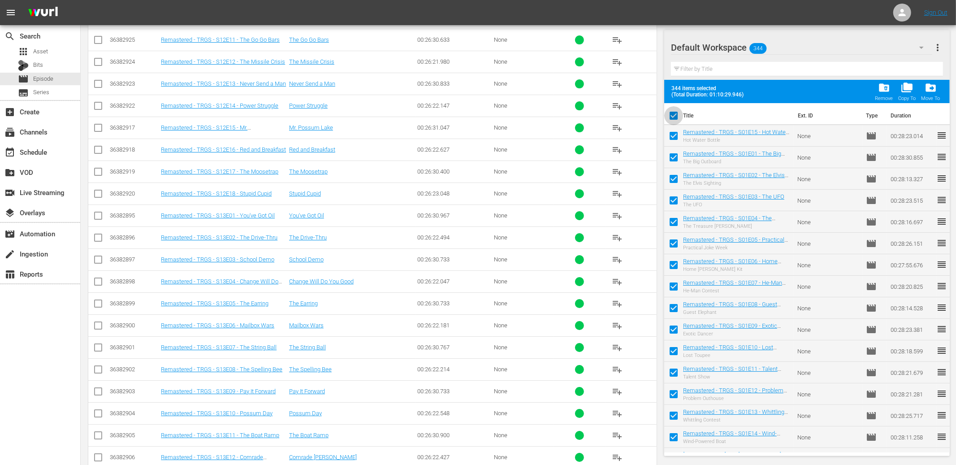
checkbox input "false"
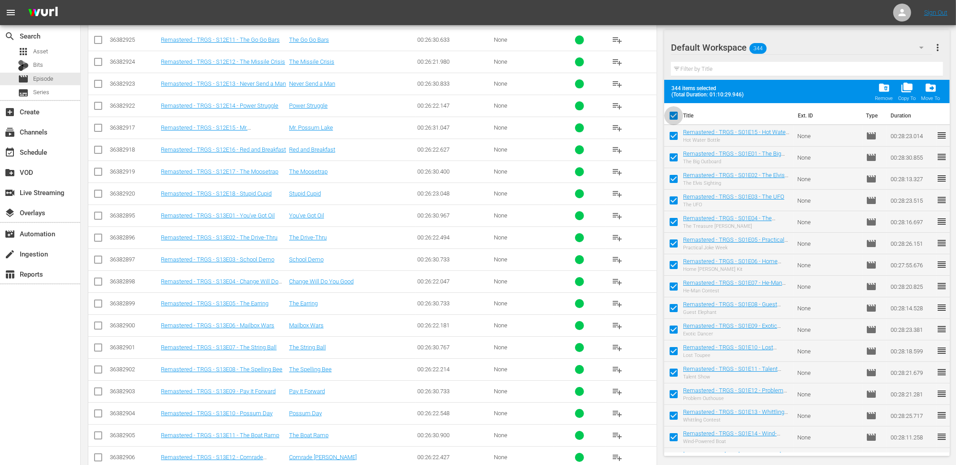
checkbox input "false"
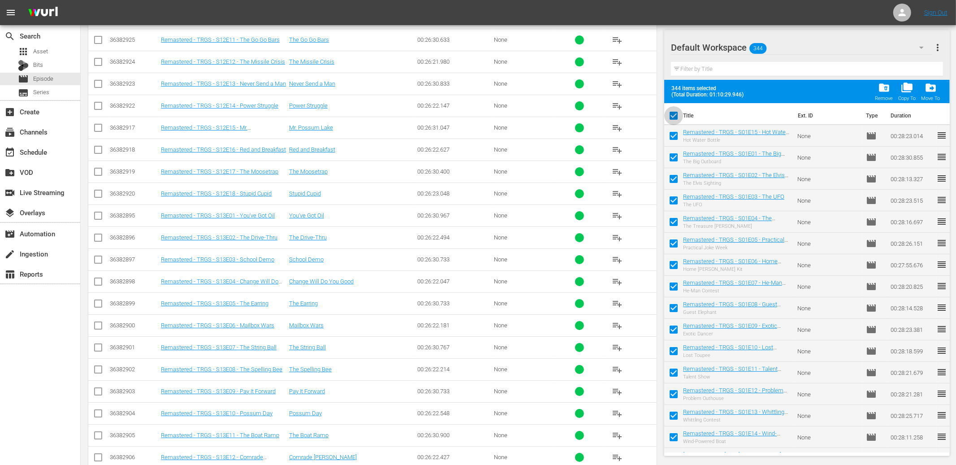
checkbox input "false"
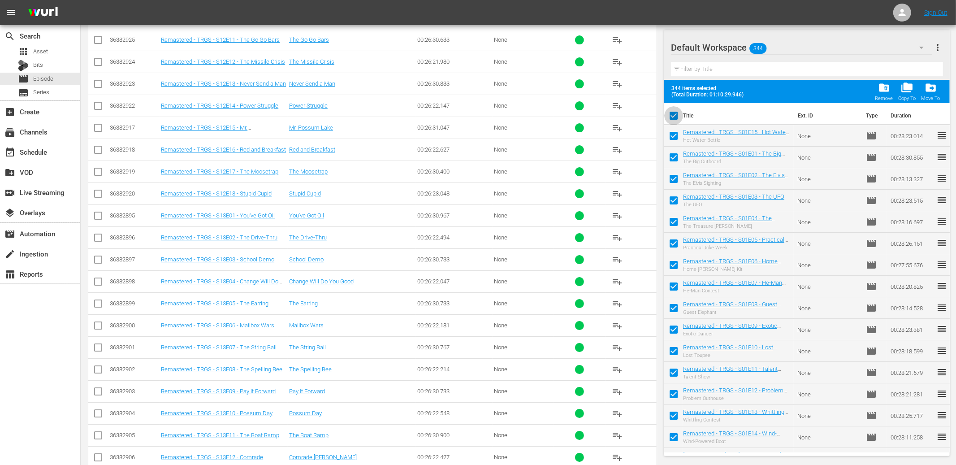
checkbox input "false"
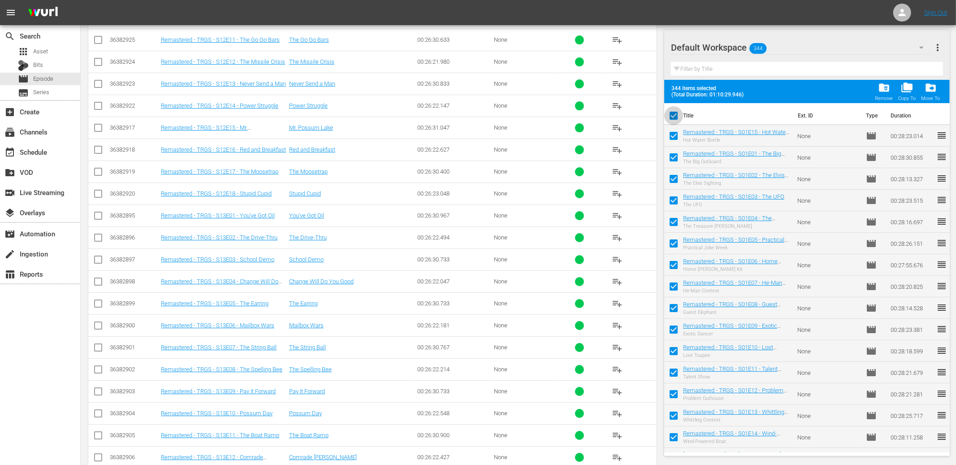
checkbox input "false"
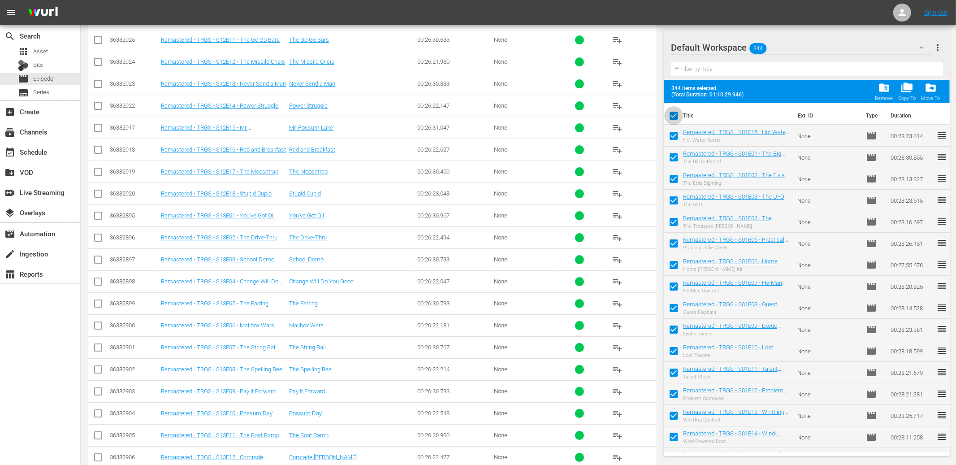
checkbox input "false"
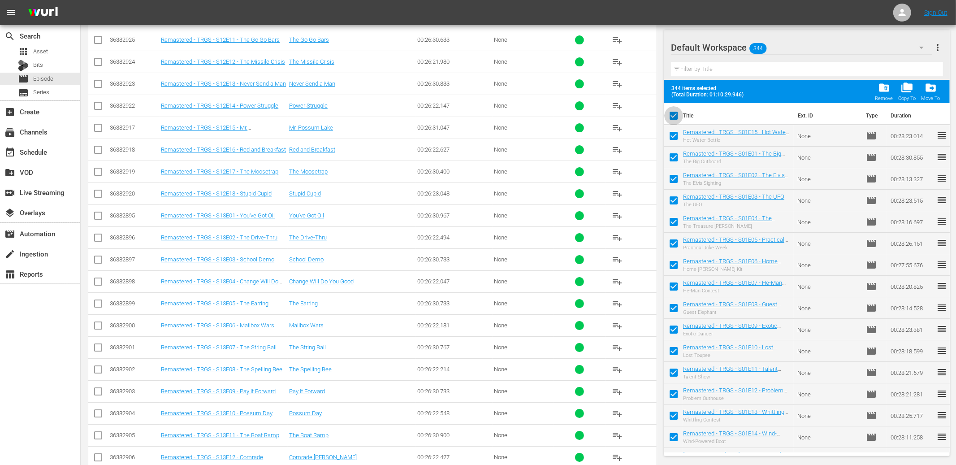
checkbox input "false"
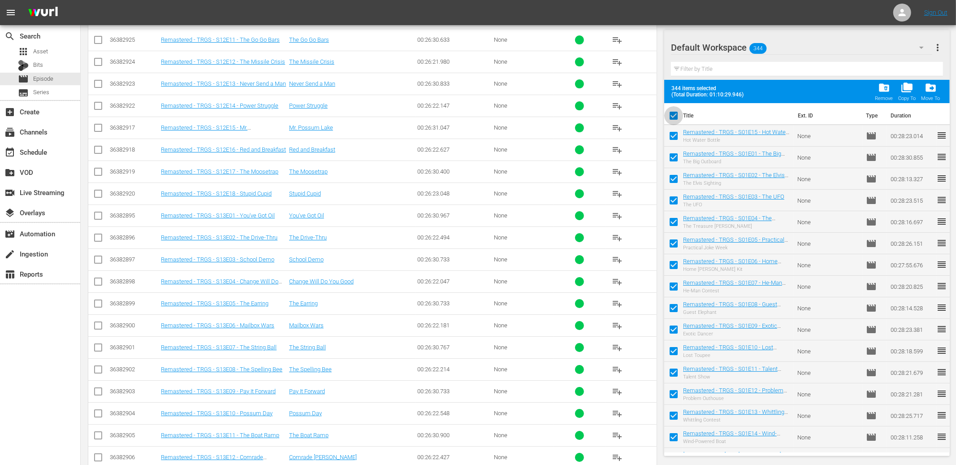
checkbox input "false"
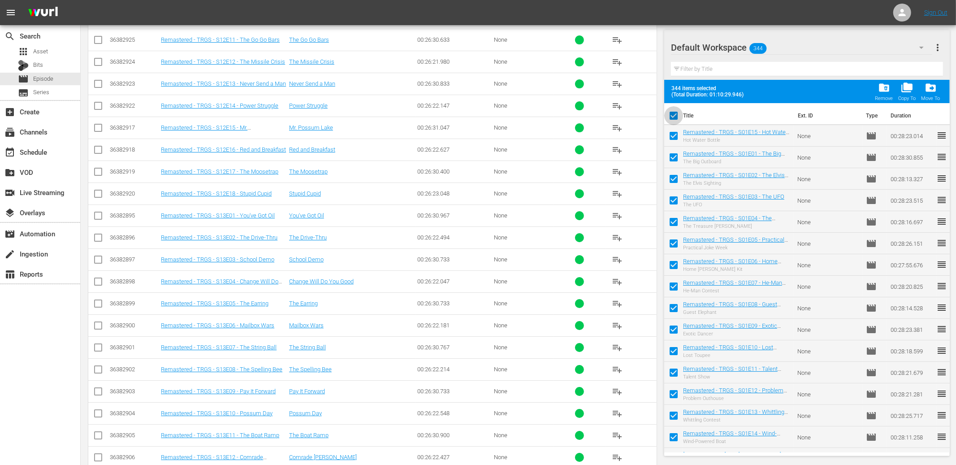
checkbox input "false"
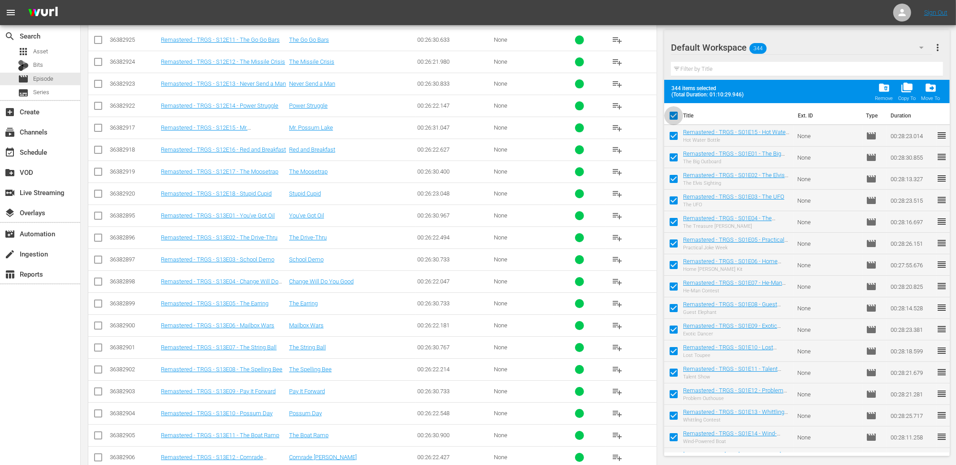
checkbox input "false"
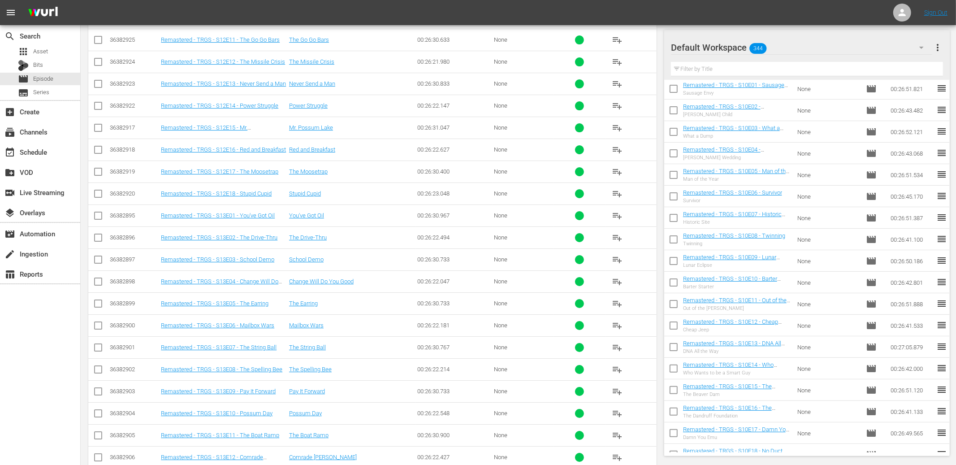
scroll to position [4523, 0]
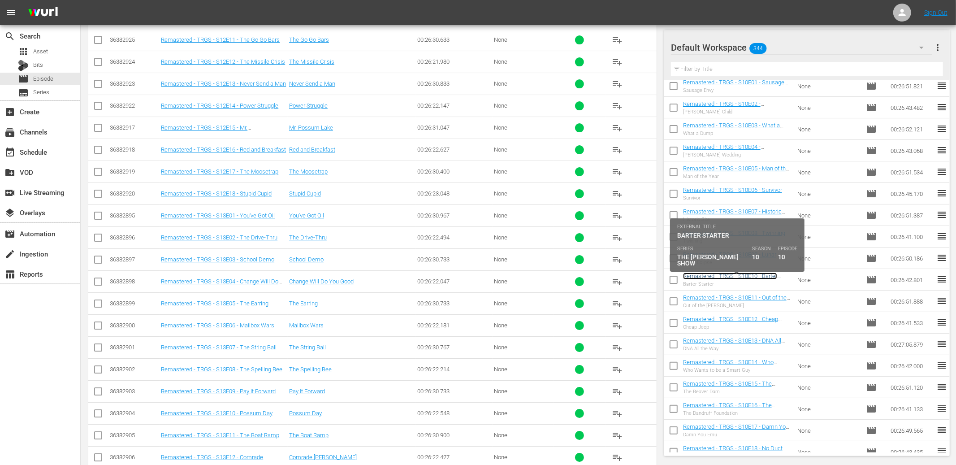
click at [749, 275] on link "Remastered - TRGS - S10E10 - Barter Starter" at bounding box center [730, 279] width 94 height 13
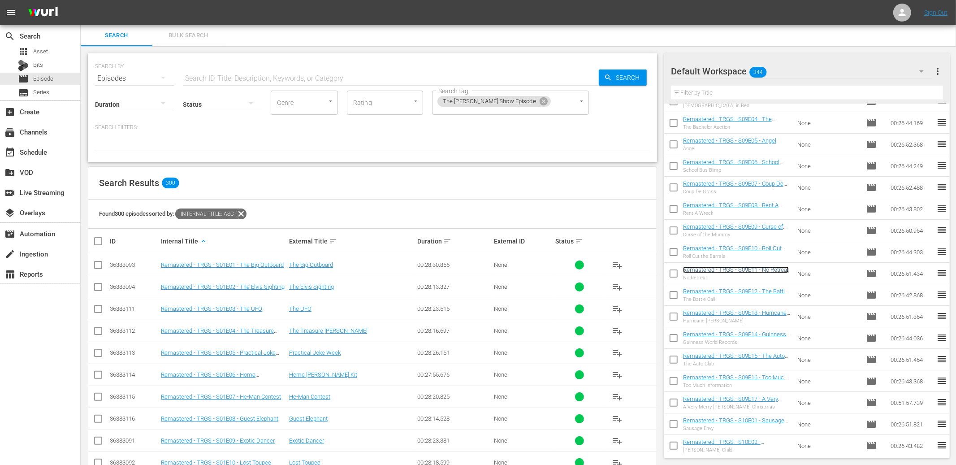
scroll to position [5, 0]
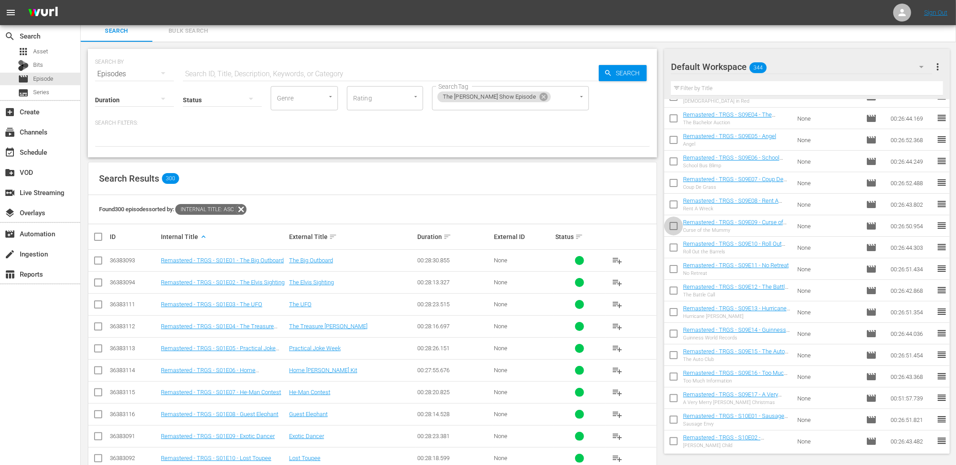
click at [672, 224] on input "checkbox" at bounding box center [673, 227] width 19 height 19
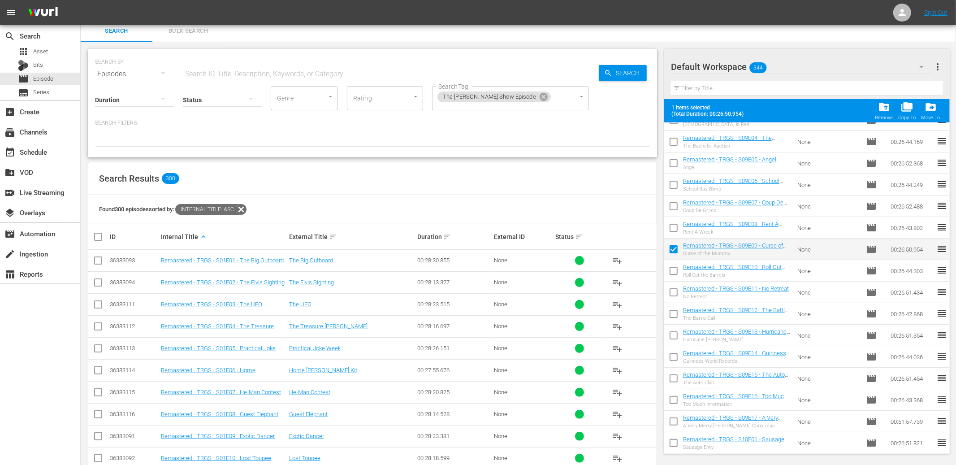
click at [674, 269] on input "checkbox" at bounding box center [673, 272] width 19 height 19
drag, startPoint x: 673, startPoint y: 292, endPoint x: 673, endPoint y: 298, distance: 5.8
click at [673, 292] on input "checkbox" at bounding box center [673, 294] width 19 height 19
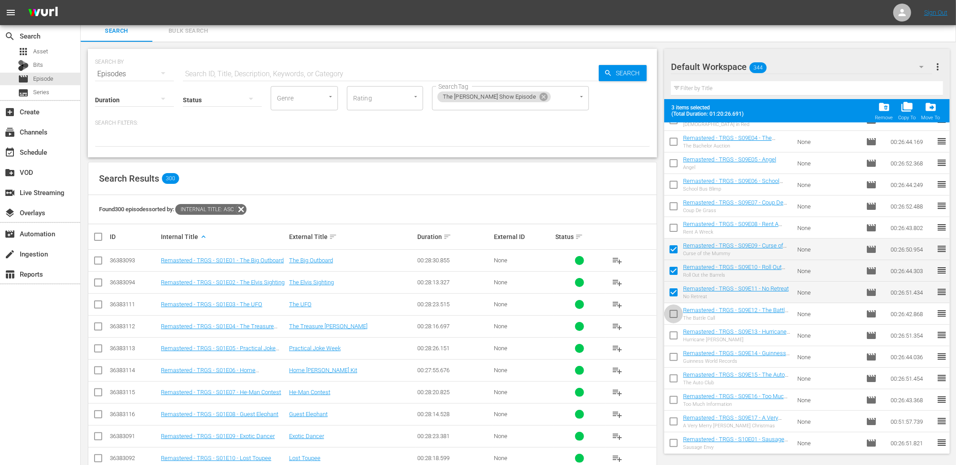
click at [675, 316] on input "checkbox" at bounding box center [673, 315] width 19 height 19
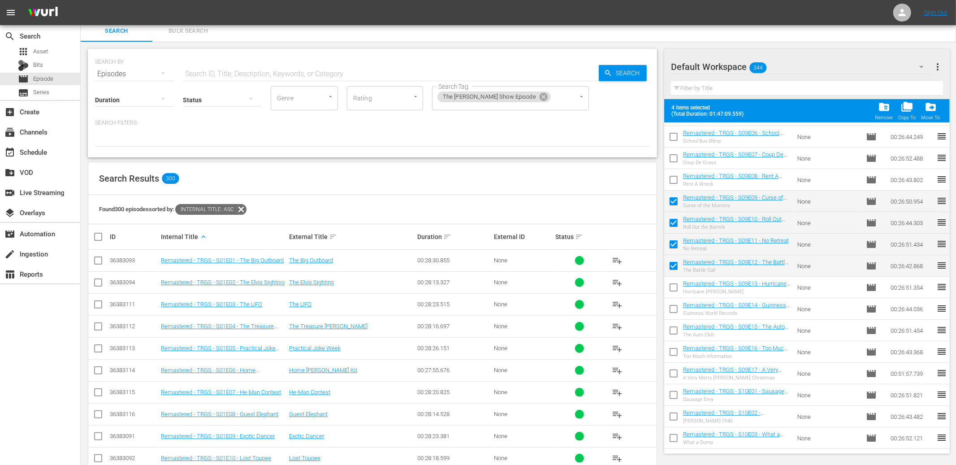
scroll to position [4262, 0]
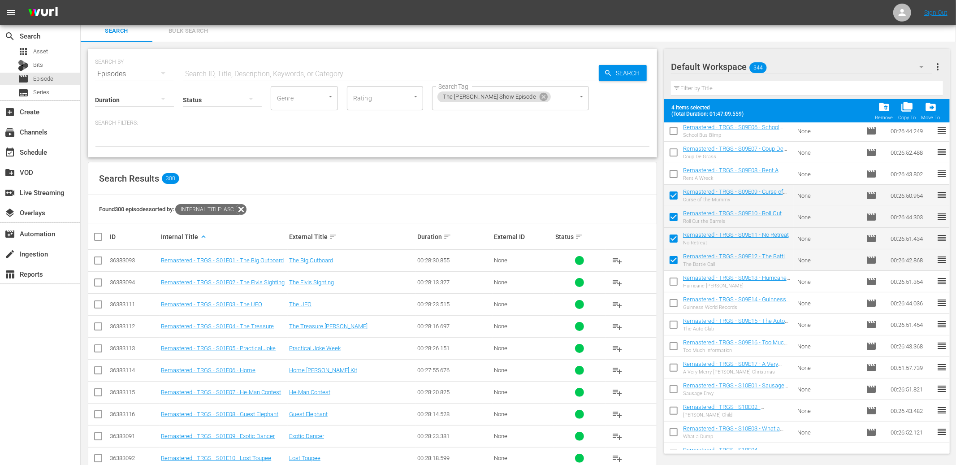
click at [675, 285] on input "checkbox" at bounding box center [673, 283] width 19 height 19
drag, startPoint x: 675, startPoint y: 297, endPoint x: 675, endPoint y: 304, distance: 7.6
click at [675, 297] on input "checkbox" at bounding box center [673, 304] width 19 height 19
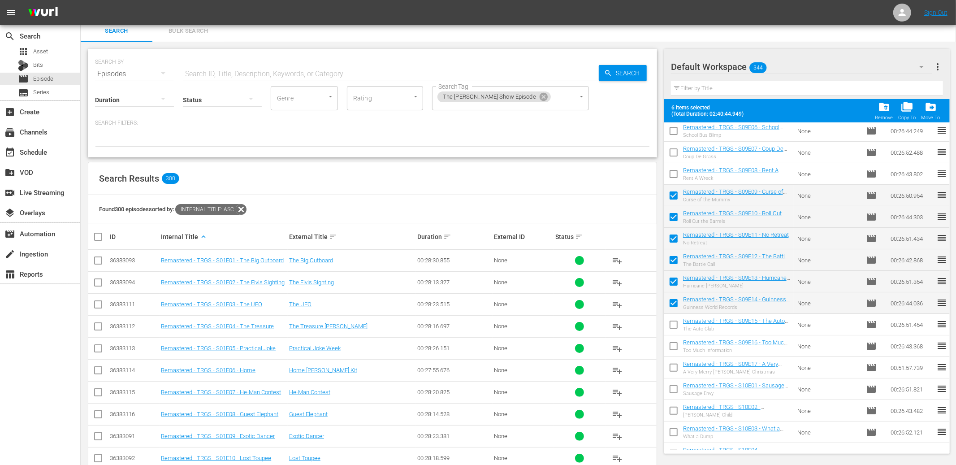
click at [675, 319] on input "checkbox" at bounding box center [673, 326] width 19 height 19
click at [673, 345] on input "checkbox" at bounding box center [673, 347] width 19 height 19
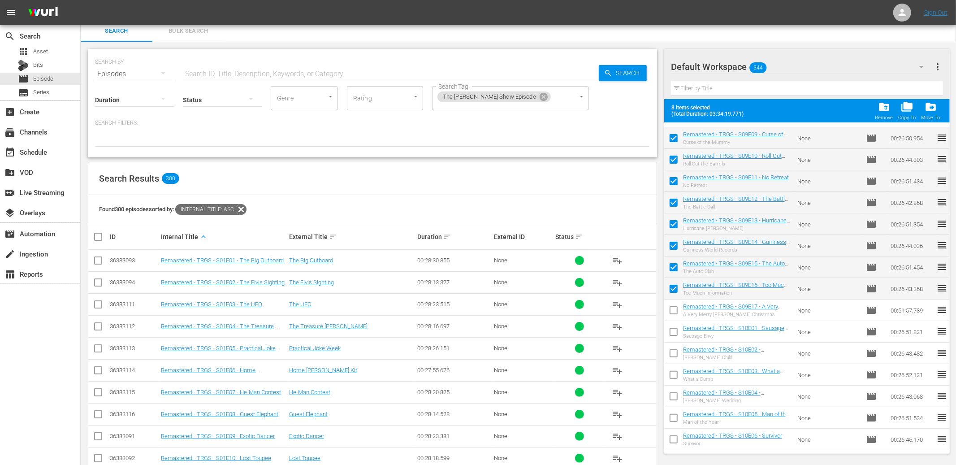
scroll to position [4326, 0]
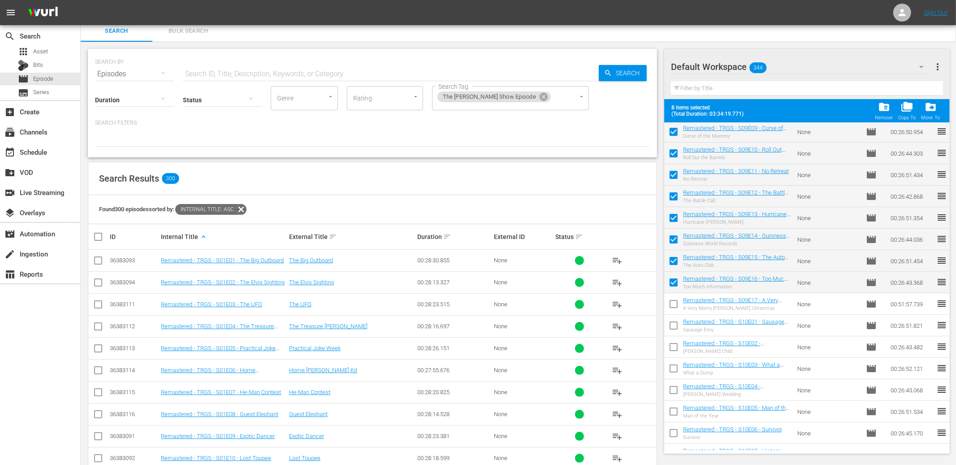
click at [672, 300] on input "checkbox" at bounding box center [673, 305] width 19 height 19
click at [675, 324] on input "checkbox" at bounding box center [673, 327] width 19 height 19
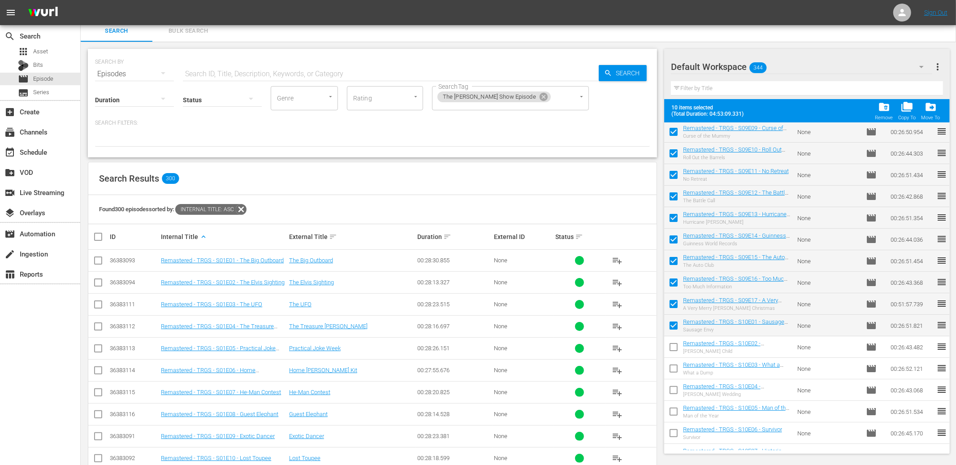
click at [675, 346] on input "checkbox" at bounding box center [673, 348] width 19 height 19
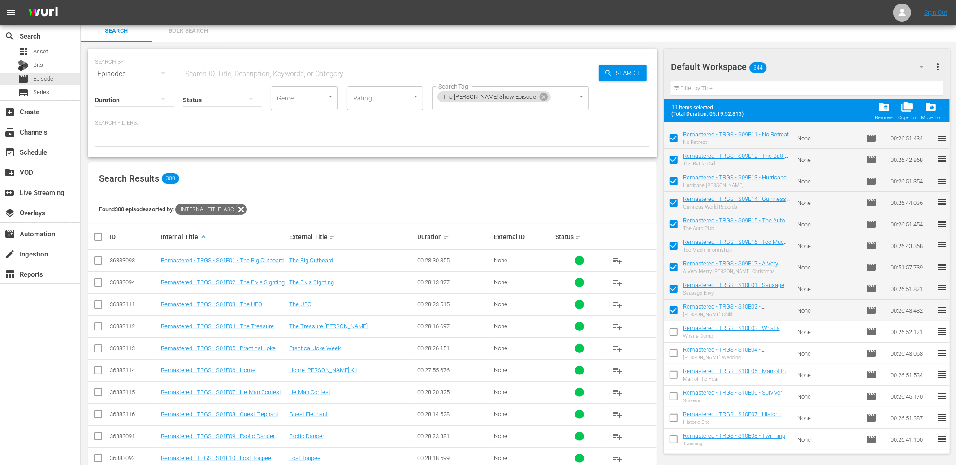
scroll to position [4395, 0]
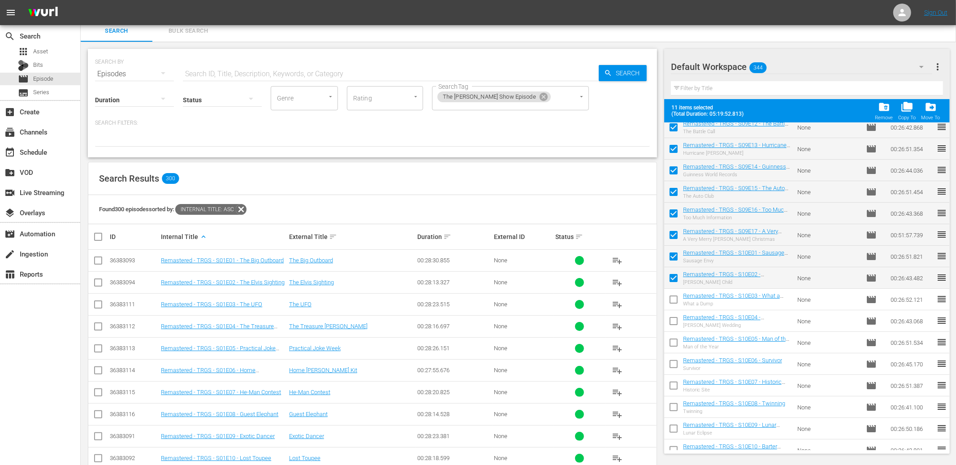
drag, startPoint x: 675, startPoint y: 298, endPoint x: 675, endPoint y: 307, distance: 9.4
click at [675, 299] on input "checkbox" at bounding box center [673, 301] width 19 height 19
click at [675, 319] on input "checkbox" at bounding box center [673, 322] width 19 height 19
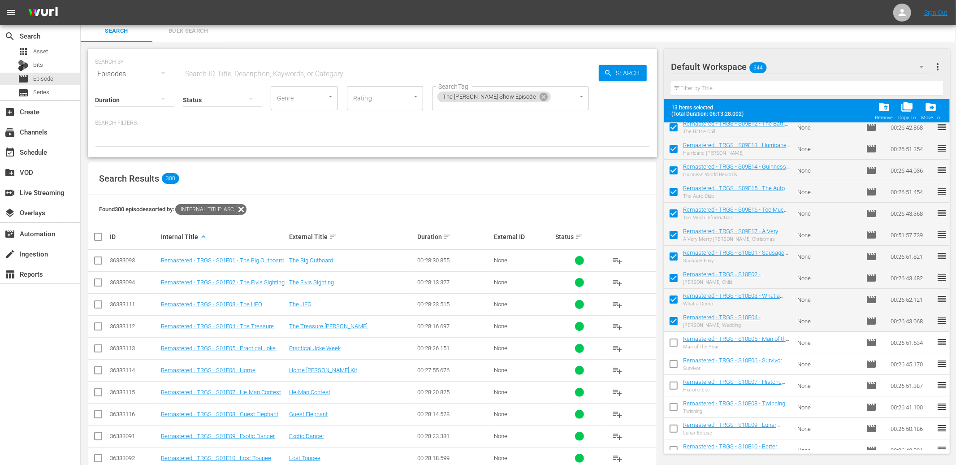
click at [673, 337] on input "checkbox" at bounding box center [673, 344] width 19 height 19
click at [674, 359] on input "checkbox" at bounding box center [673, 365] width 19 height 19
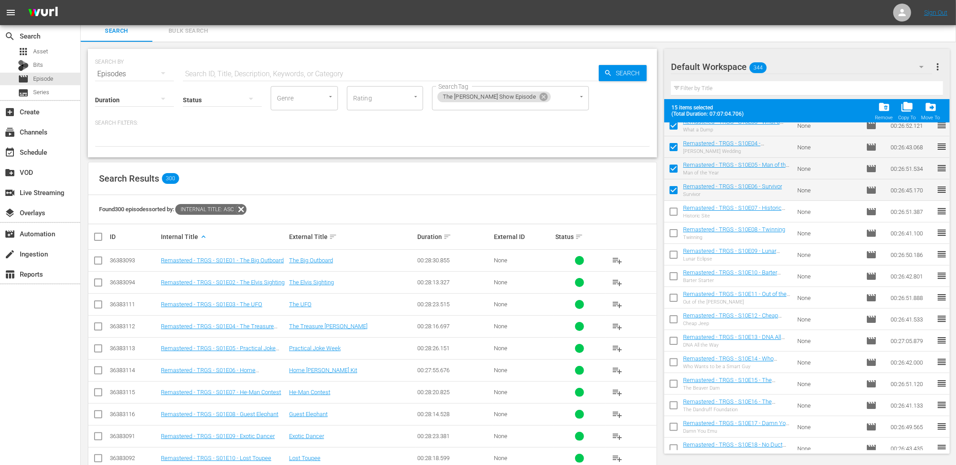
scroll to position [4573, 0]
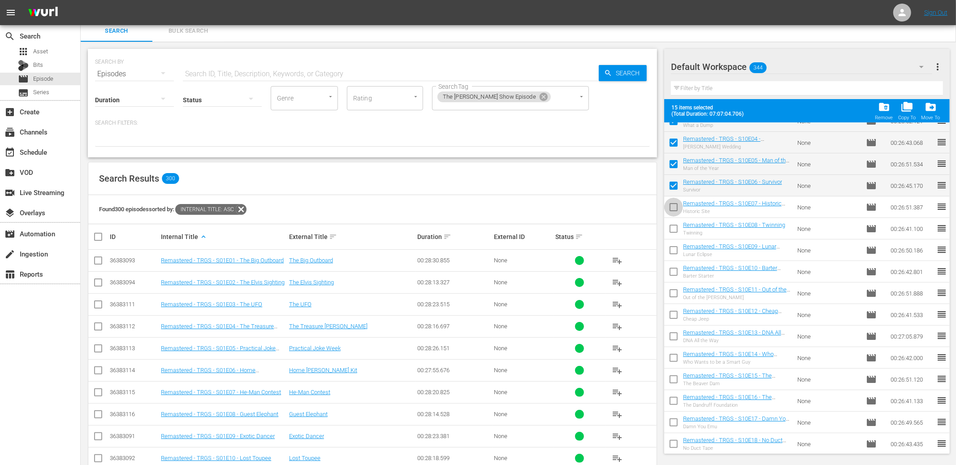
click at [671, 208] on input "checkbox" at bounding box center [673, 208] width 19 height 19
click at [671, 227] on input "checkbox" at bounding box center [673, 230] width 19 height 19
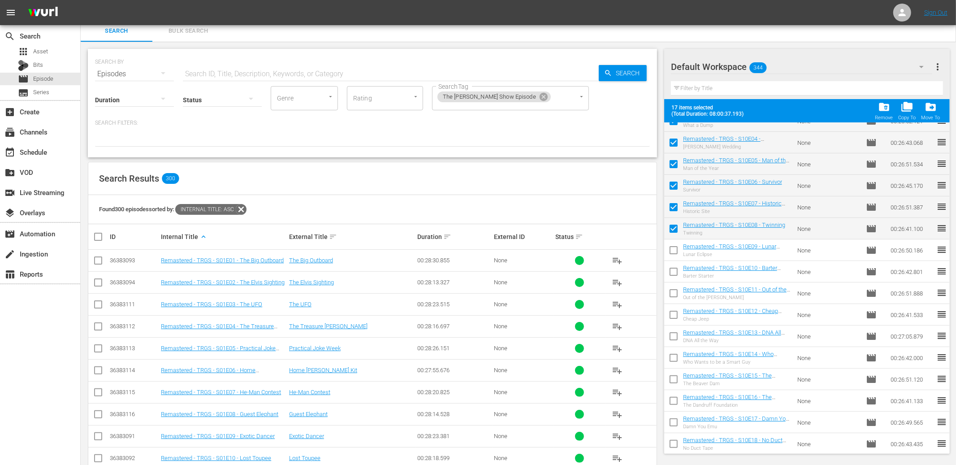
click at [672, 250] on input "checkbox" at bounding box center [673, 251] width 19 height 19
click at [673, 268] on input "checkbox" at bounding box center [673, 273] width 19 height 19
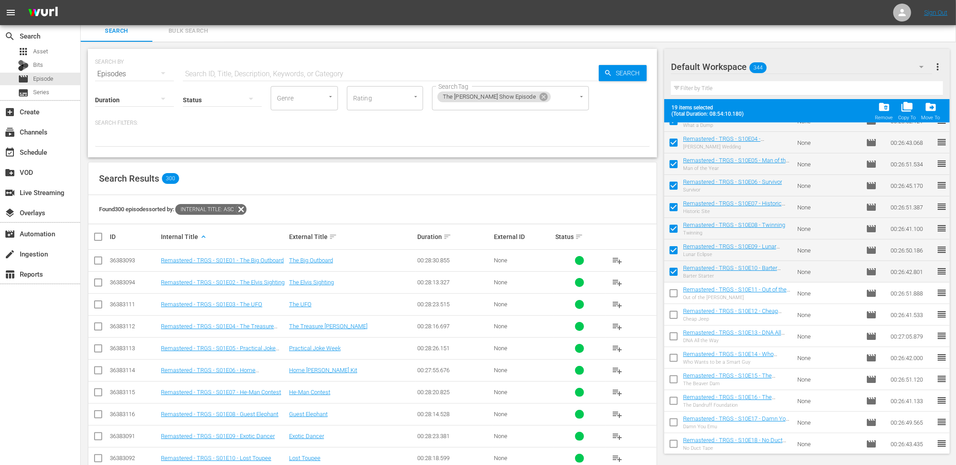
click at [674, 289] on input "checkbox" at bounding box center [673, 295] width 19 height 19
click at [674, 311] on input "checkbox" at bounding box center [673, 316] width 19 height 19
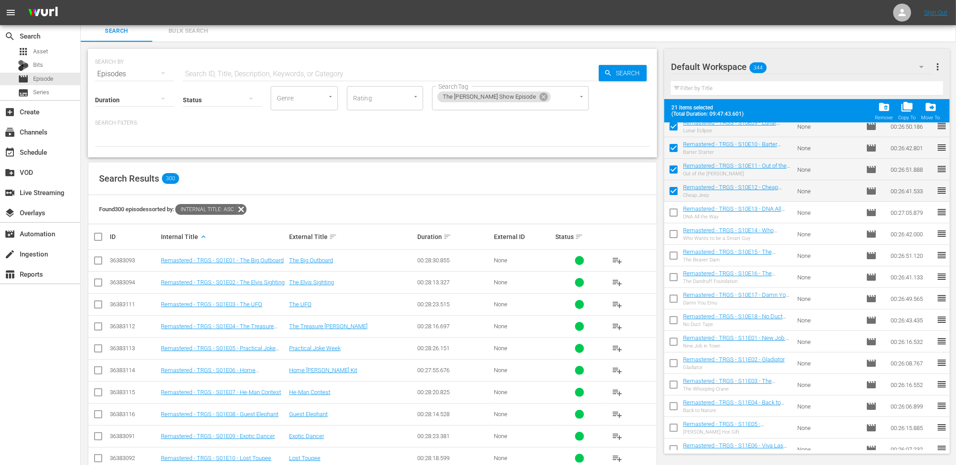
scroll to position [4701, 0]
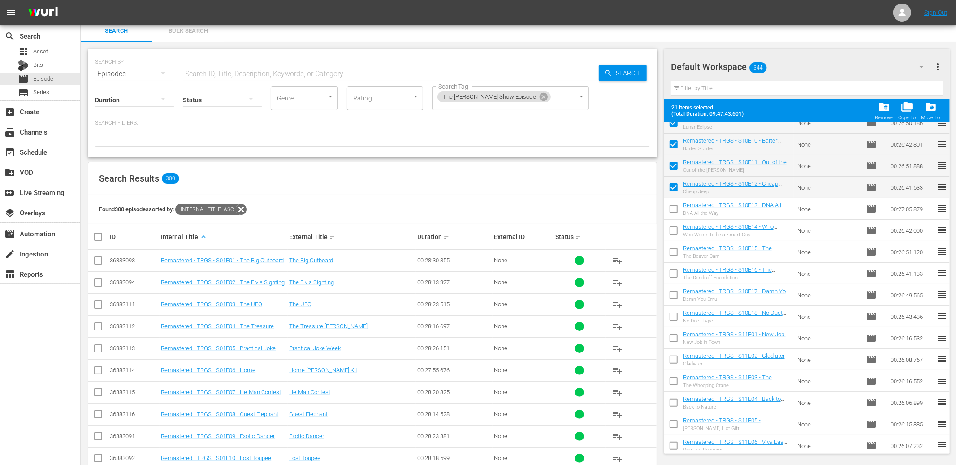
click at [676, 209] on input "checkbox" at bounding box center [673, 210] width 19 height 19
click at [672, 232] on input "checkbox" at bounding box center [673, 232] width 19 height 19
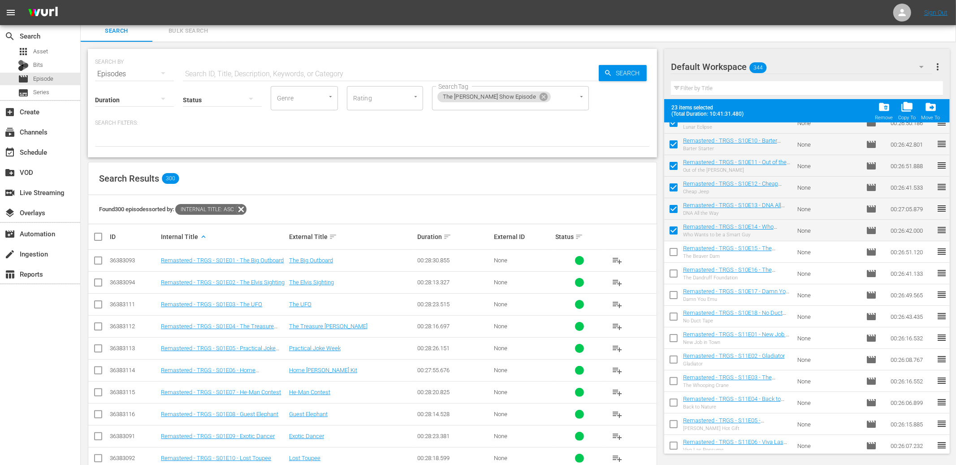
click at [673, 253] on input "checkbox" at bounding box center [673, 253] width 19 height 19
click at [673, 273] on input "checkbox" at bounding box center [673, 275] width 19 height 19
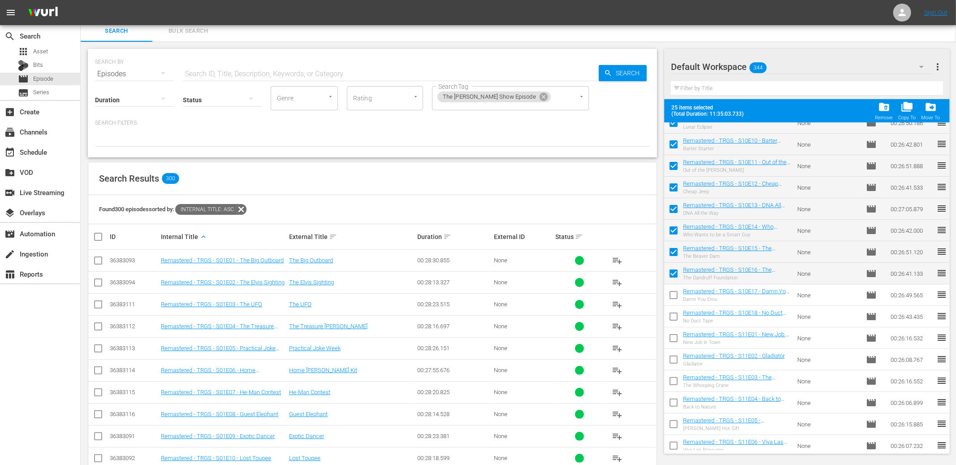
click at [675, 293] on input "checkbox" at bounding box center [673, 296] width 19 height 19
click at [673, 311] on input "checkbox" at bounding box center [673, 318] width 19 height 19
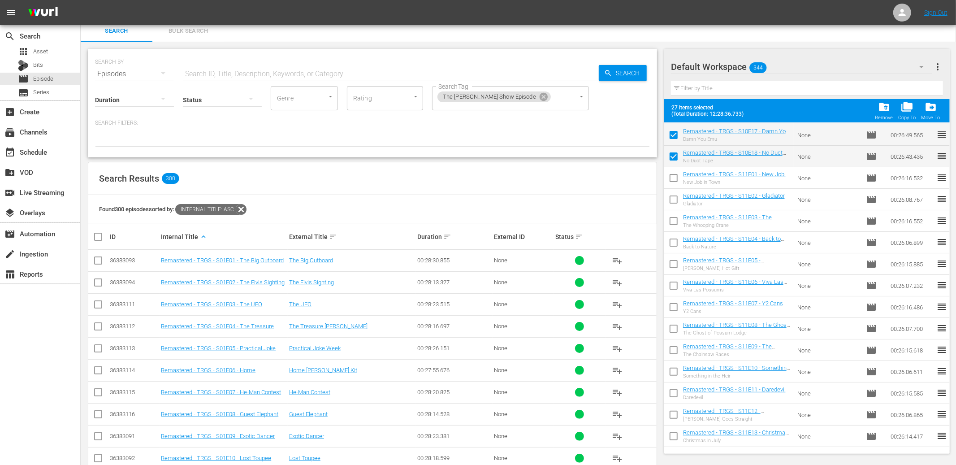
scroll to position [4877, 0]
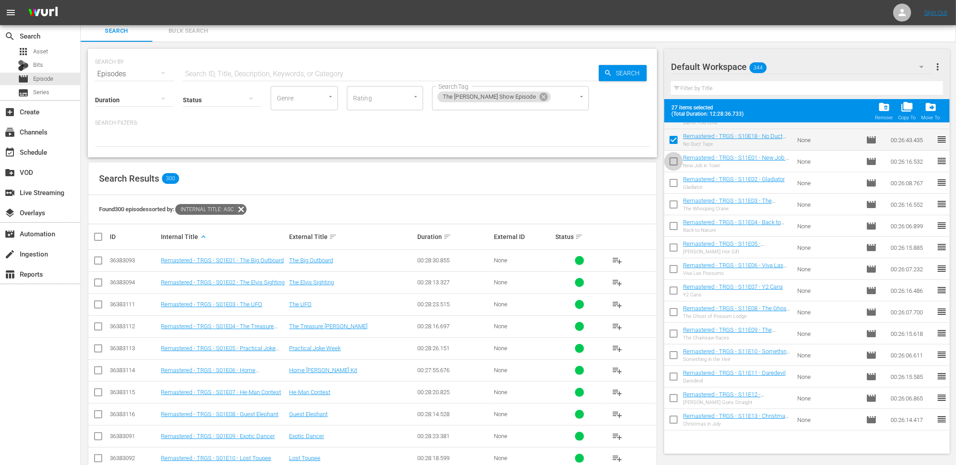
click at [673, 162] on input "checkbox" at bounding box center [673, 163] width 19 height 19
click at [673, 179] on input "checkbox" at bounding box center [673, 184] width 19 height 19
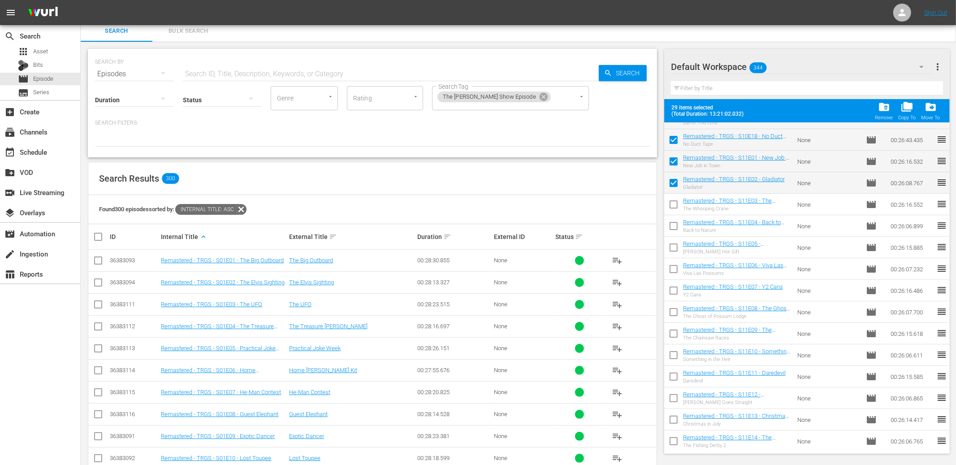
click at [673, 202] on input "checkbox" at bounding box center [673, 206] width 19 height 19
click at [674, 222] on input "checkbox" at bounding box center [673, 227] width 19 height 19
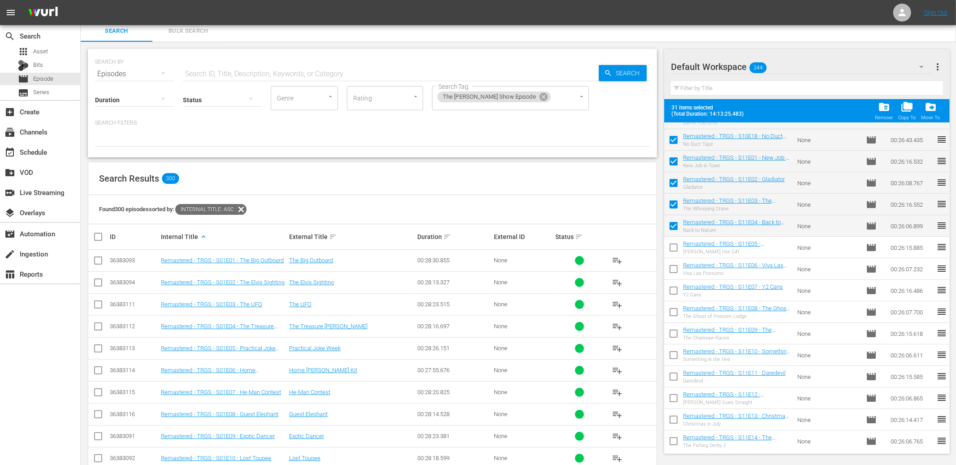
scroll to position [4875, 0]
click at [677, 247] on input "checkbox" at bounding box center [673, 251] width 19 height 19
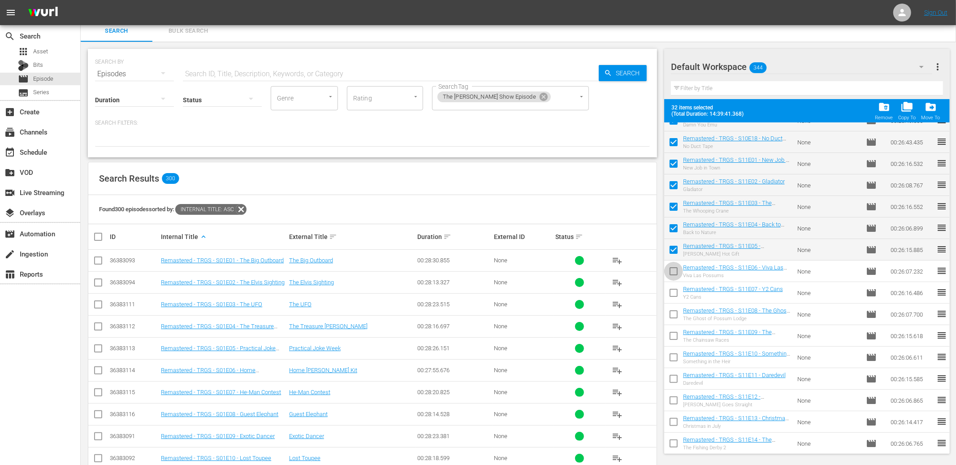
click at [674, 269] on input "checkbox" at bounding box center [673, 273] width 19 height 19
click at [673, 289] on input "checkbox" at bounding box center [673, 294] width 19 height 19
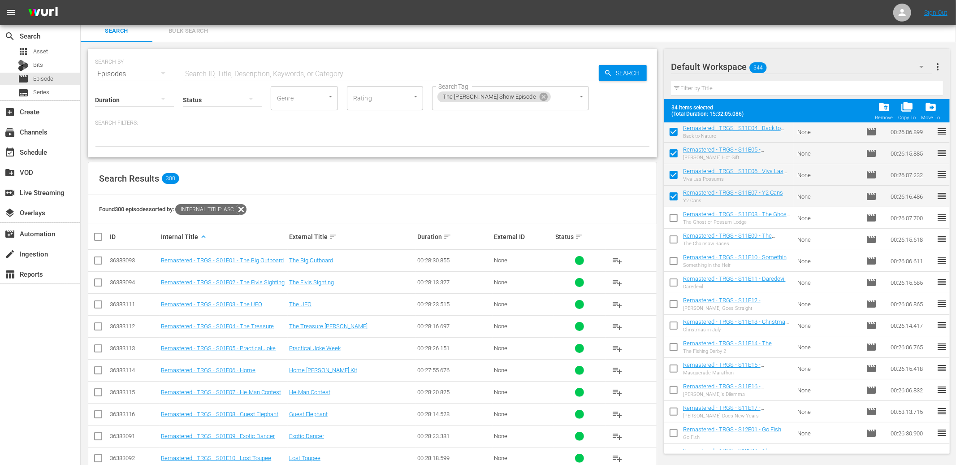
scroll to position [4976, 0]
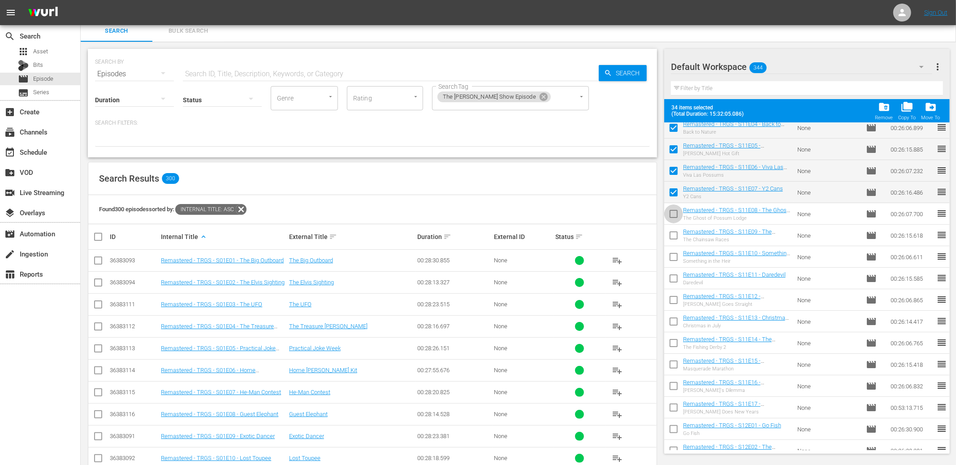
click at [672, 215] on input "checkbox" at bounding box center [673, 215] width 19 height 19
click at [673, 231] on input "checkbox" at bounding box center [673, 237] width 19 height 19
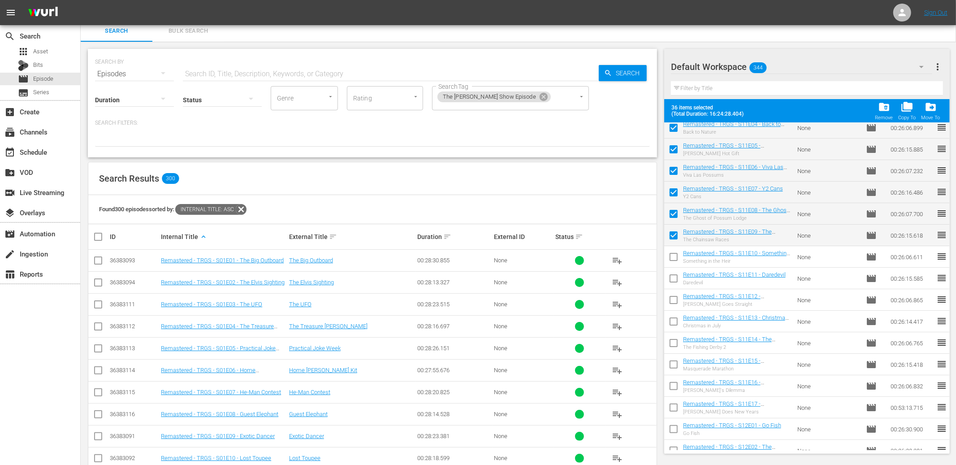
click at [674, 253] on input "checkbox" at bounding box center [673, 258] width 19 height 19
click at [673, 276] on input "checkbox" at bounding box center [673, 280] width 19 height 19
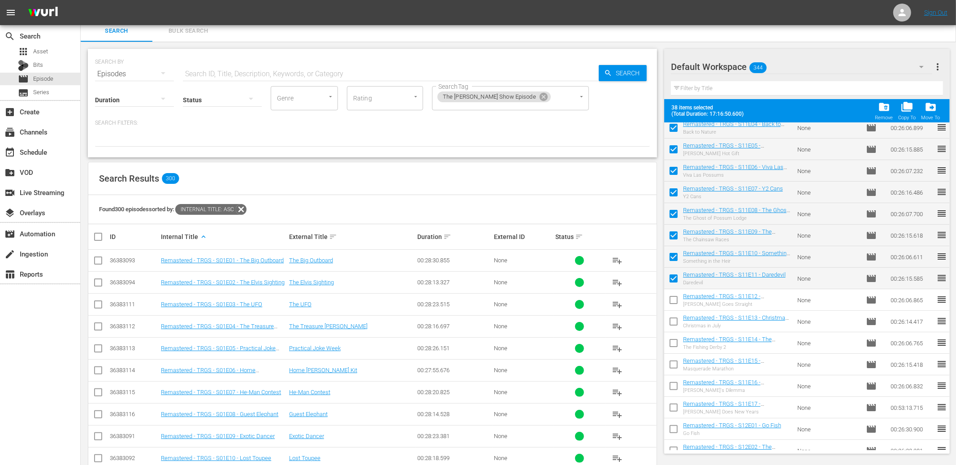
click at [674, 302] on input "checkbox" at bounding box center [673, 301] width 19 height 19
click at [673, 319] on input "checkbox" at bounding box center [673, 323] width 19 height 19
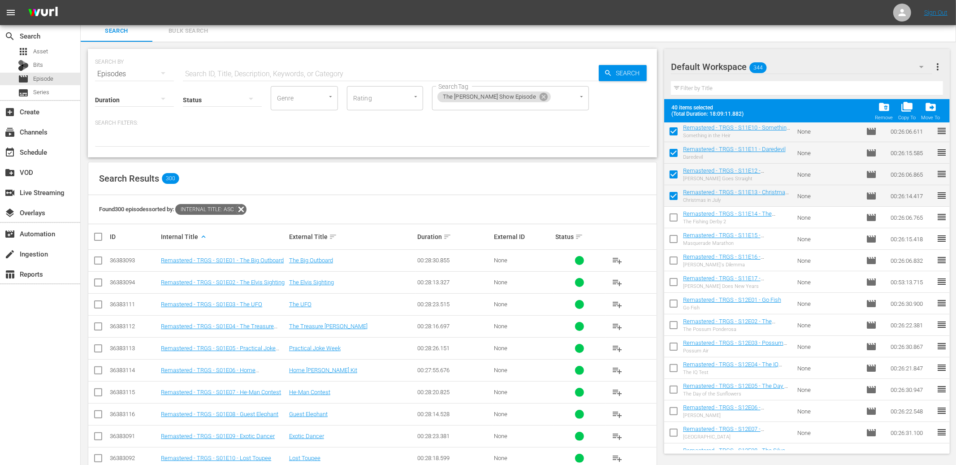
scroll to position [5141, 0]
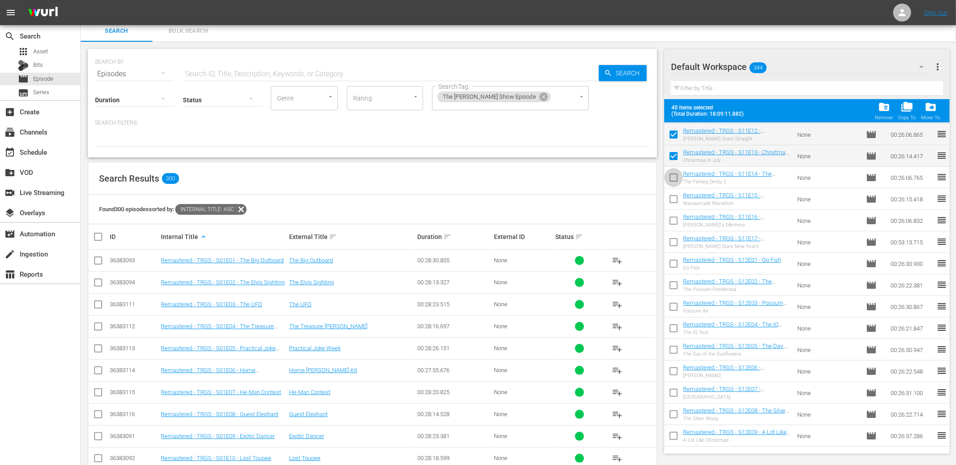
click at [672, 178] on input "checkbox" at bounding box center [673, 179] width 19 height 19
click at [673, 194] on input "checkbox" at bounding box center [673, 200] width 19 height 19
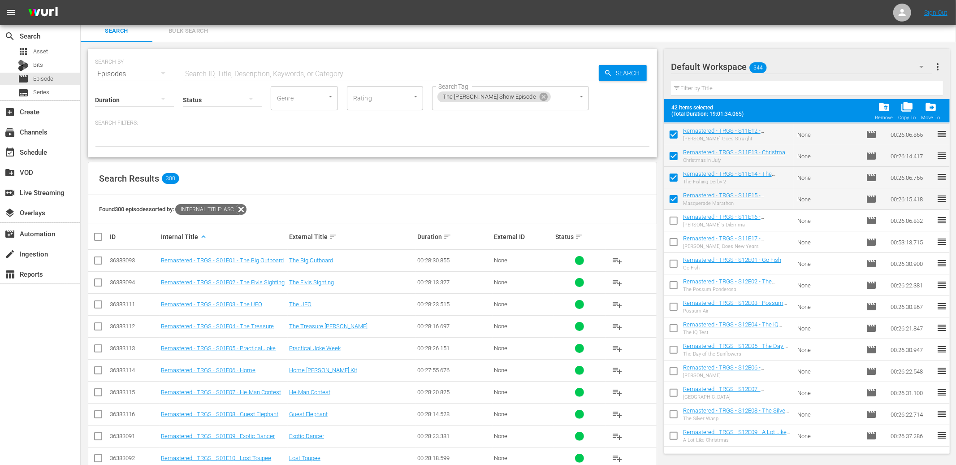
click at [673, 215] on input "checkbox" at bounding box center [673, 222] width 19 height 19
click at [672, 238] on input "checkbox" at bounding box center [673, 243] width 19 height 19
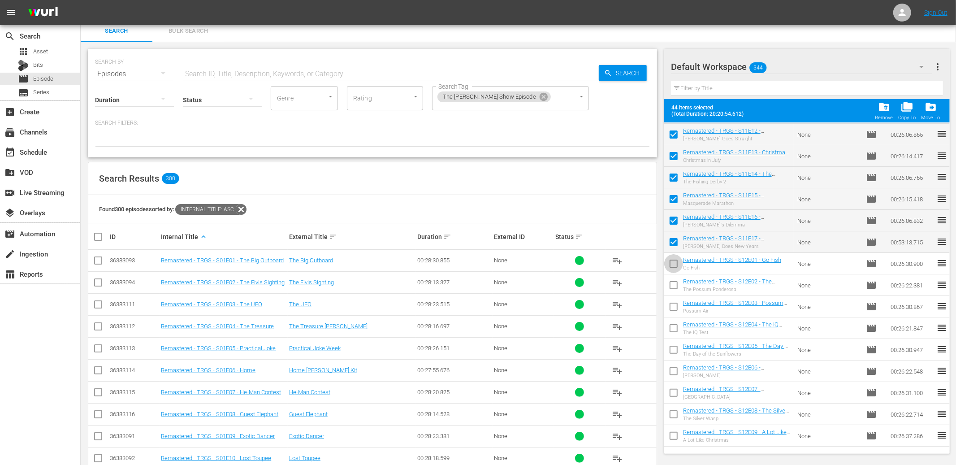
click at [675, 264] on input "checkbox" at bounding box center [673, 265] width 19 height 19
click at [672, 282] on input "checkbox" at bounding box center [673, 286] width 19 height 19
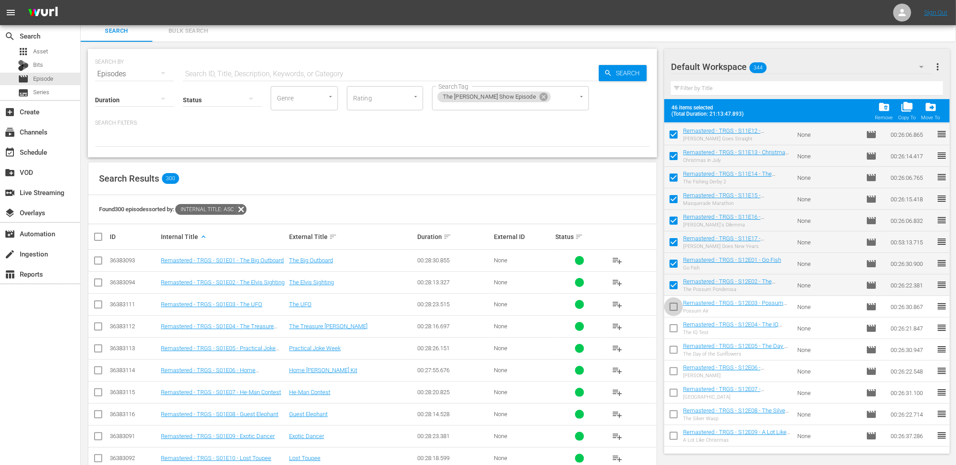
click at [672, 308] on input "checkbox" at bounding box center [673, 308] width 19 height 19
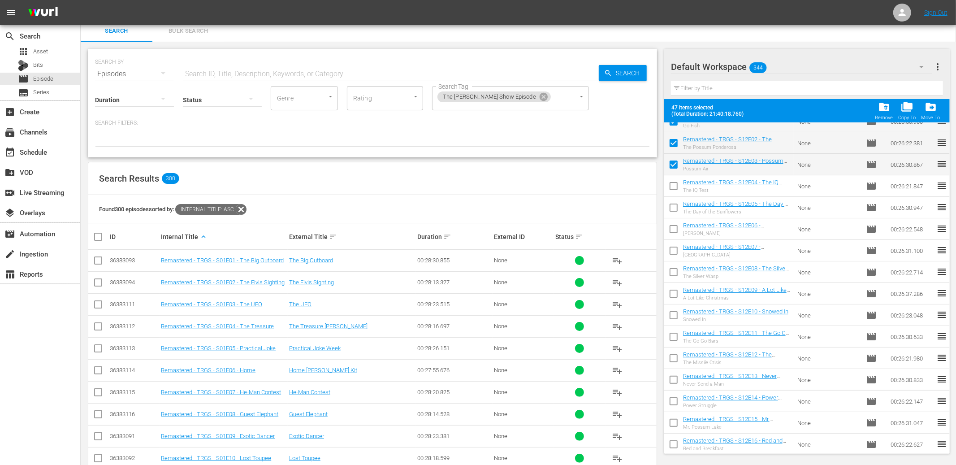
scroll to position [5288, 0]
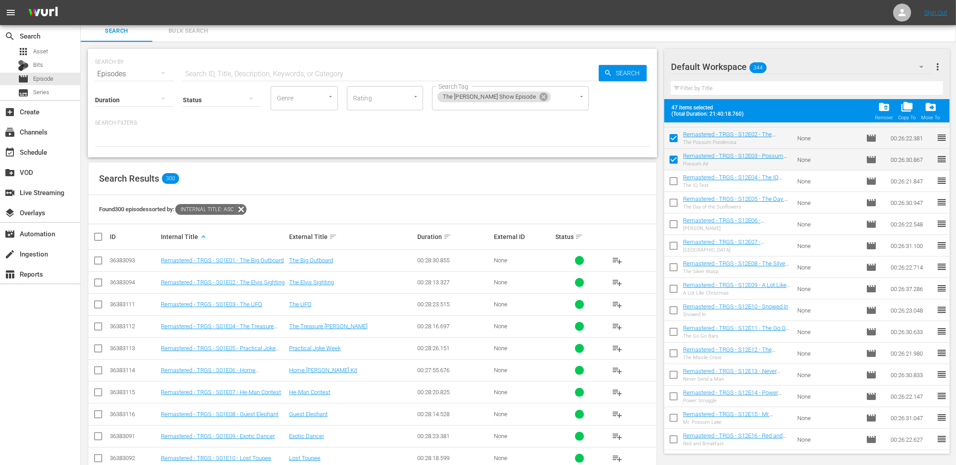
click at [676, 181] on input "checkbox" at bounding box center [673, 182] width 19 height 19
drag, startPoint x: 674, startPoint y: 200, endPoint x: 675, endPoint y: 205, distance: 5.0
click at [674, 200] on input "checkbox" at bounding box center [673, 204] width 19 height 19
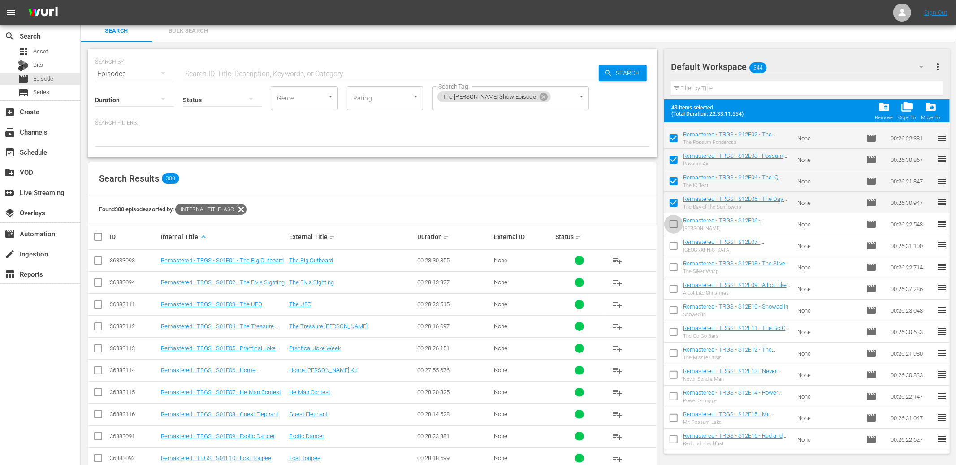
click at [674, 223] on input "checkbox" at bounding box center [673, 225] width 19 height 19
drag, startPoint x: 675, startPoint y: 242, endPoint x: 675, endPoint y: 251, distance: 8.5
click at [675, 242] on input "checkbox" at bounding box center [673, 247] width 19 height 19
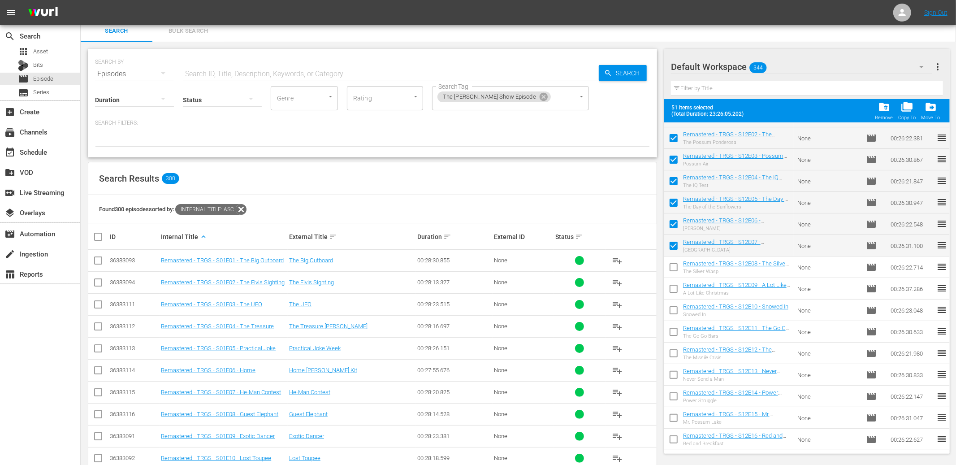
click at [676, 267] on input "checkbox" at bounding box center [673, 269] width 19 height 19
click at [674, 284] on input "checkbox" at bounding box center [673, 290] width 19 height 19
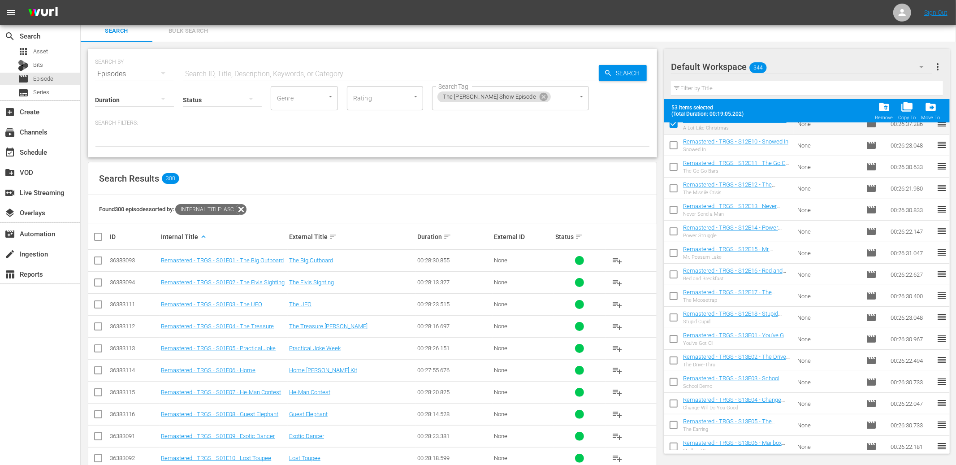
scroll to position [5451, 0]
click at [675, 147] on input "checkbox" at bounding box center [673, 148] width 19 height 19
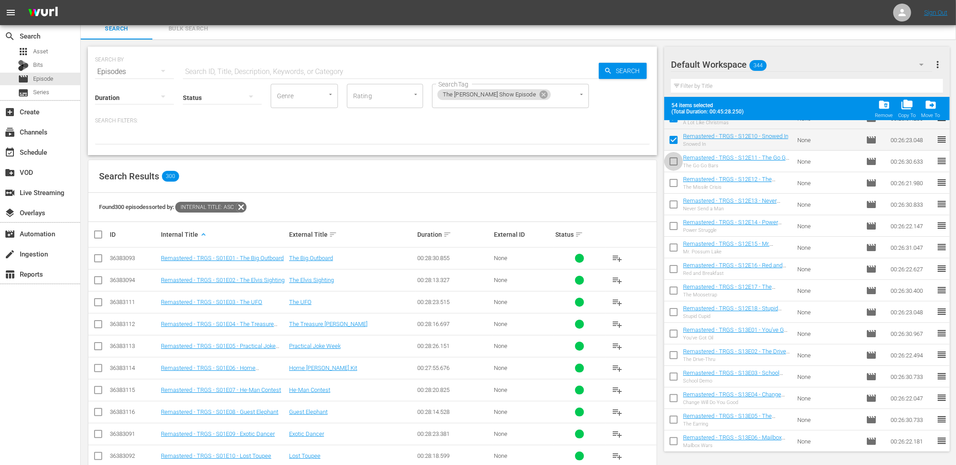
drag, startPoint x: 673, startPoint y: 163, endPoint x: 674, endPoint y: 169, distance: 6.3
click at [674, 163] on input "checkbox" at bounding box center [673, 163] width 19 height 19
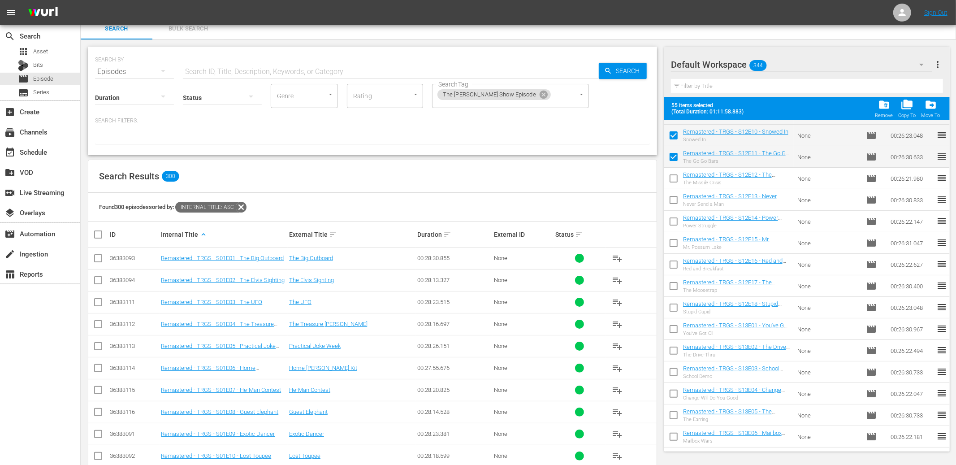
click at [674, 175] on input "checkbox" at bounding box center [673, 180] width 19 height 19
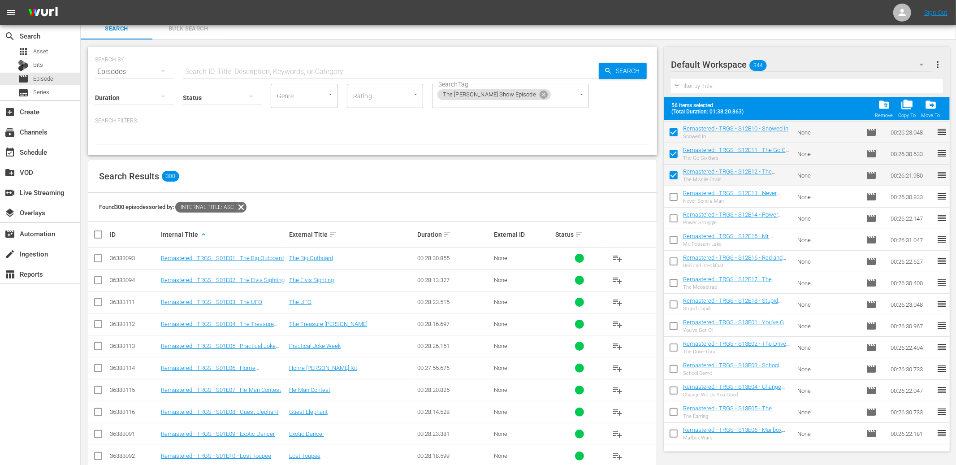
click at [675, 196] on input "checkbox" at bounding box center [673, 198] width 19 height 19
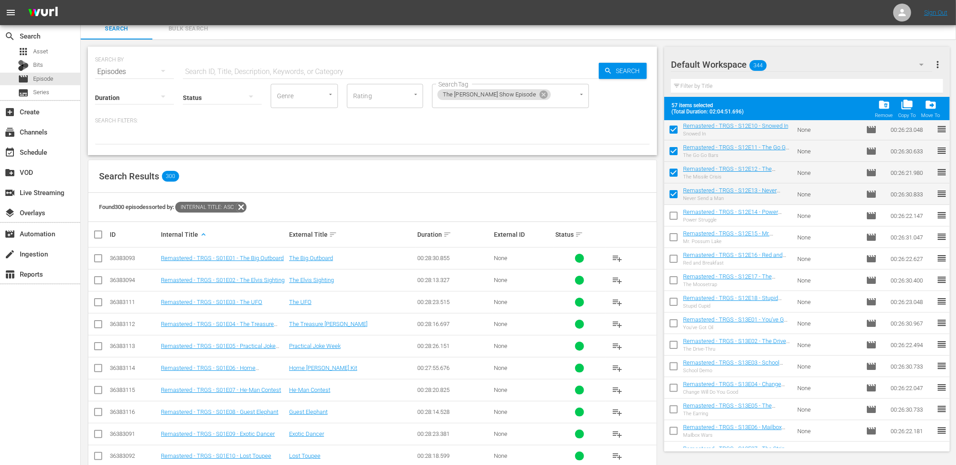
drag, startPoint x: 674, startPoint y: 215, endPoint x: 675, endPoint y: 220, distance: 5.0
click at [674, 215] on input "checkbox" at bounding box center [673, 217] width 19 height 19
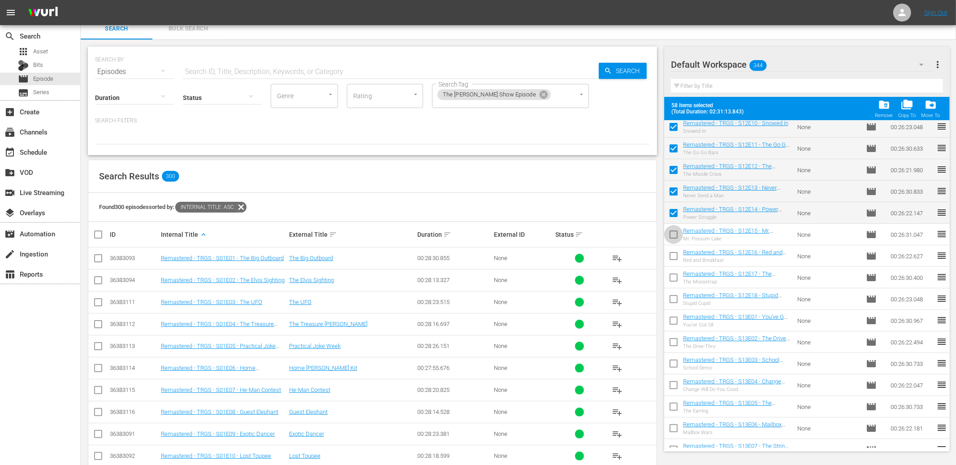
click at [675, 238] on input "checkbox" at bounding box center [673, 236] width 19 height 19
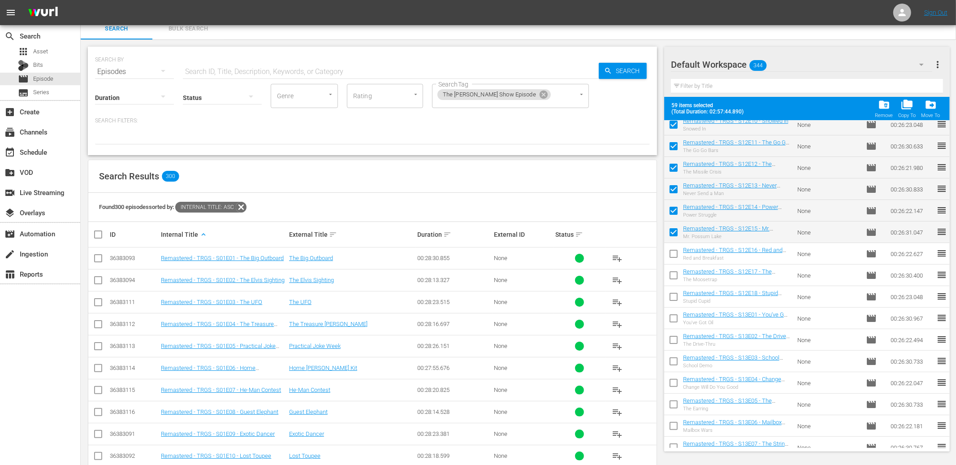
click at [674, 252] on input "checkbox" at bounding box center [673, 255] width 19 height 19
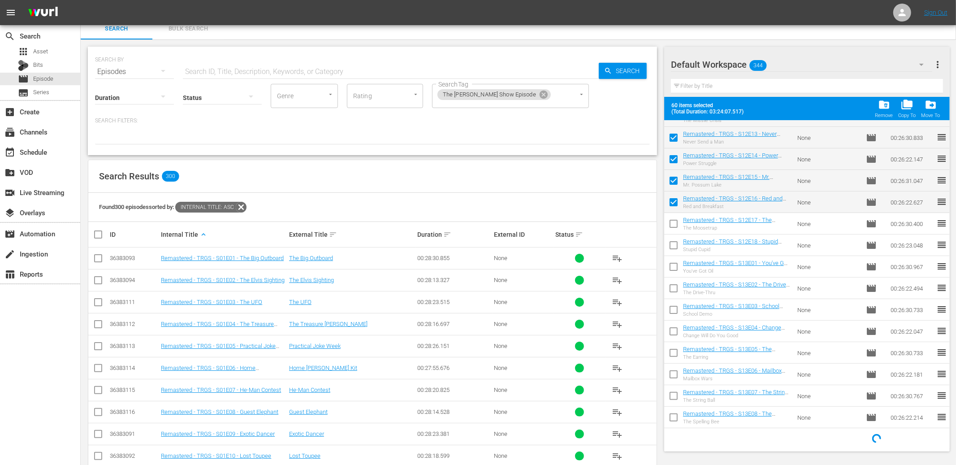
scroll to position [16, 0]
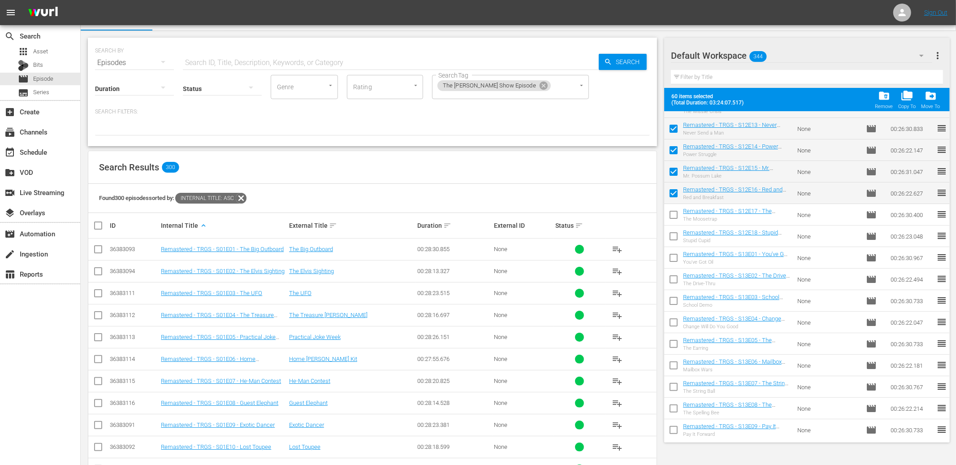
click at [674, 216] on input "checkbox" at bounding box center [673, 216] width 19 height 19
drag, startPoint x: 672, startPoint y: 236, endPoint x: 672, endPoint y: 241, distance: 5.4
click at [672, 236] on input "checkbox" at bounding box center [673, 238] width 19 height 19
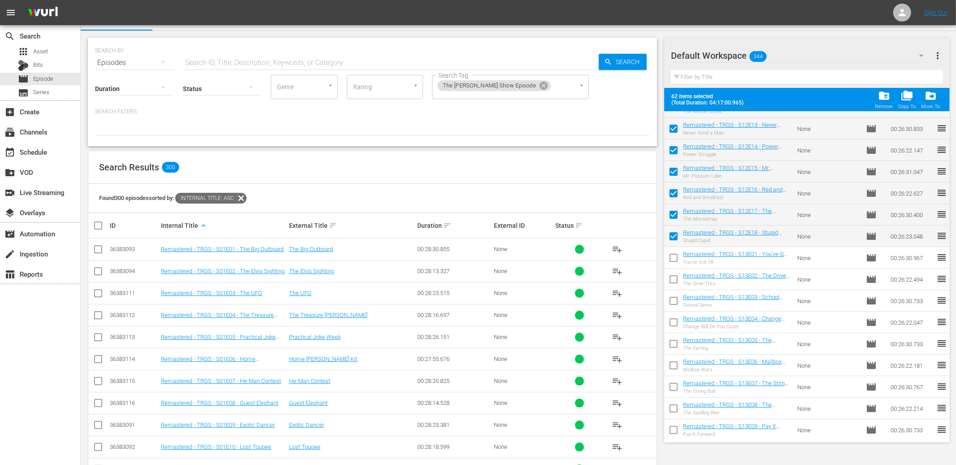
drag, startPoint x: 673, startPoint y: 255, endPoint x: 675, endPoint y: 266, distance: 11.8
click at [673, 255] on input "checkbox" at bounding box center [673, 259] width 19 height 19
click at [677, 280] on input "checkbox" at bounding box center [673, 281] width 19 height 19
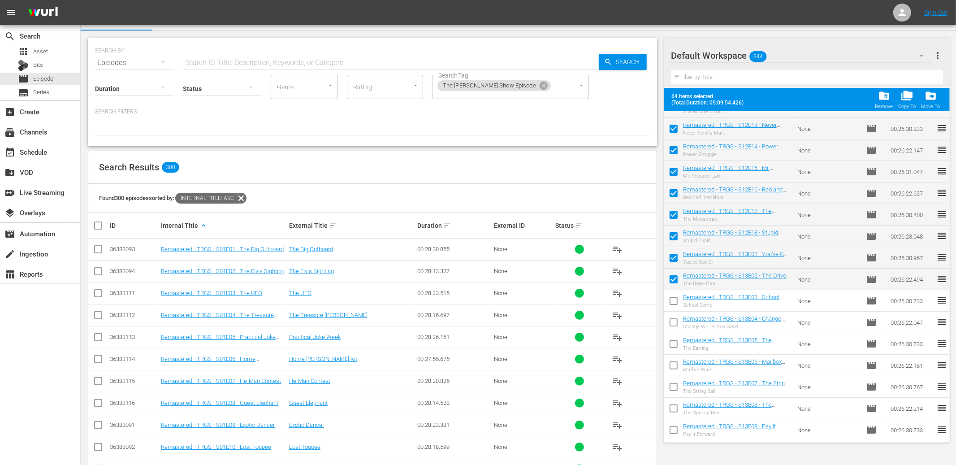
click at [673, 299] on input "checkbox" at bounding box center [673, 302] width 19 height 19
click at [674, 323] on input "checkbox" at bounding box center [673, 324] width 19 height 19
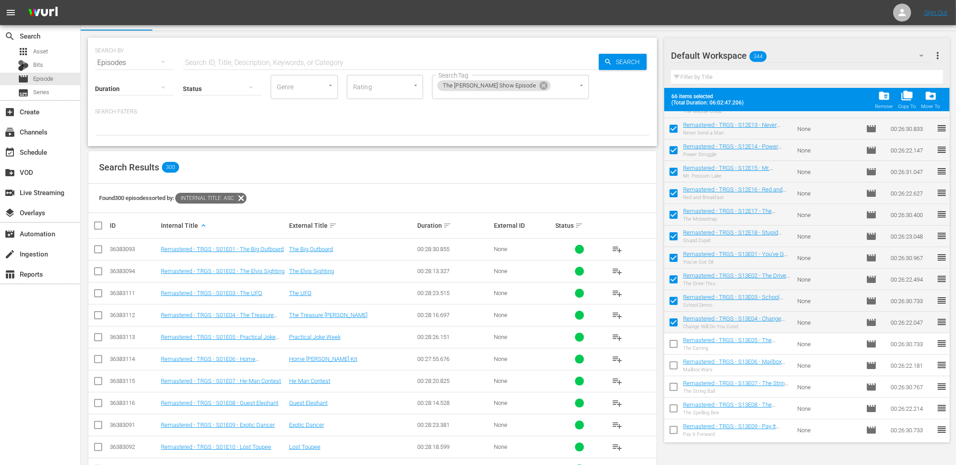
click at [675, 338] on input "checkbox" at bounding box center [673, 345] width 19 height 19
click at [673, 360] on input "checkbox" at bounding box center [673, 367] width 19 height 19
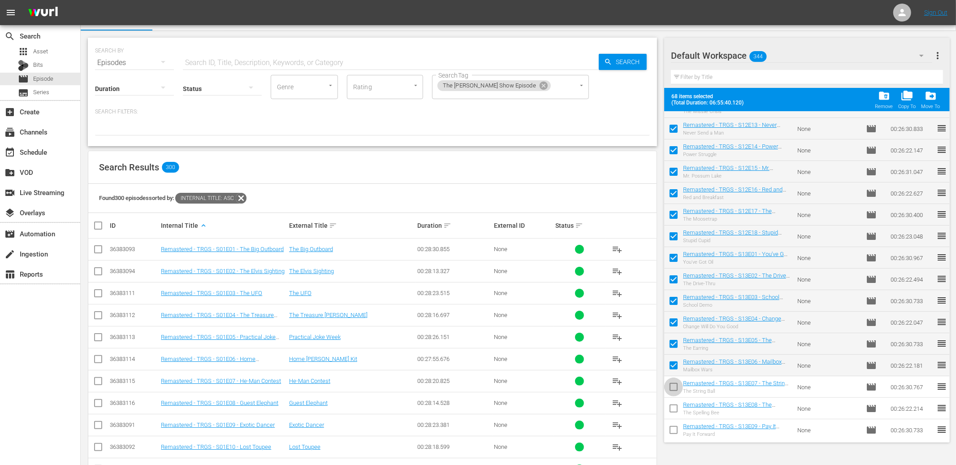
click at [675, 382] on input "checkbox" at bounding box center [673, 388] width 19 height 19
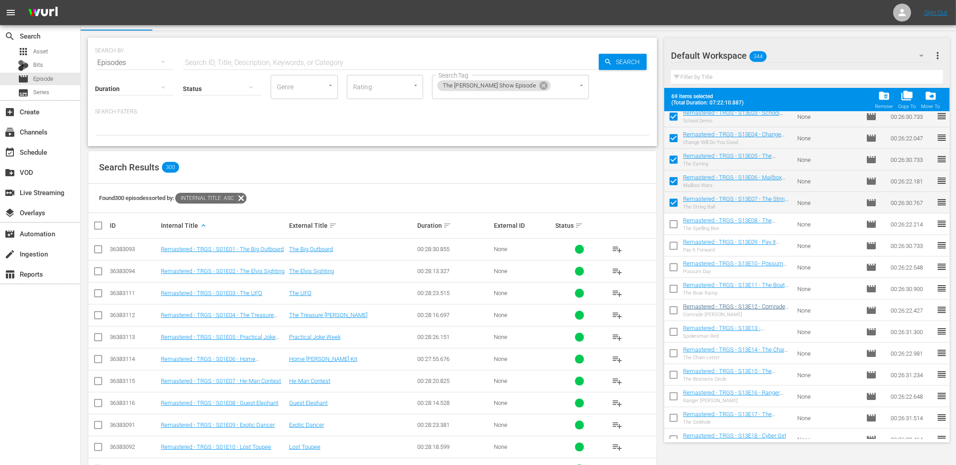
scroll to position [5728, 0]
click at [676, 204] on input "checkbox" at bounding box center [673, 204] width 19 height 19
drag, startPoint x: 675, startPoint y: 221, endPoint x: 675, endPoint y: 236, distance: 14.8
click at [675, 221] on input "checkbox" at bounding box center [673, 226] width 19 height 19
click at [675, 245] on input "checkbox" at bounding box center [673, 247] width 19 height 19
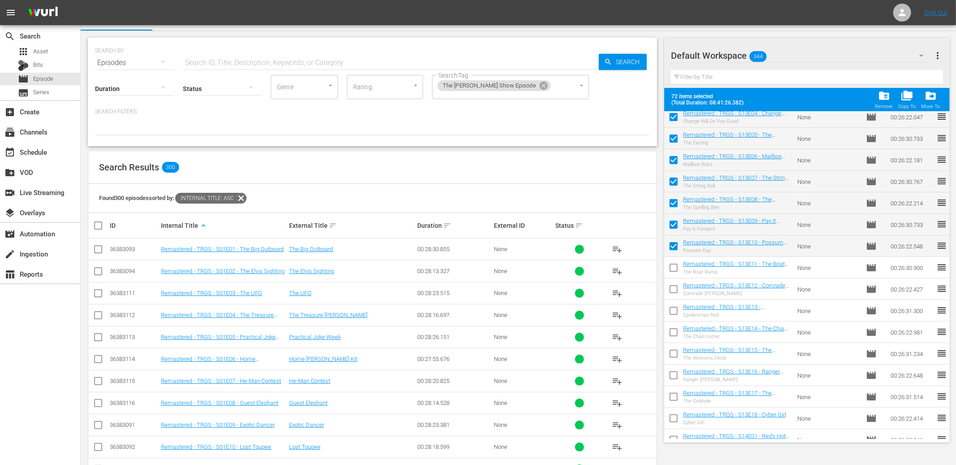
click at [673, 264] on input "checkbox" at bounding box center [673, 269] width 19 height 19
click at [672, 285] on input "checkbox" at bounding box center [673, 290] width 19 height 19
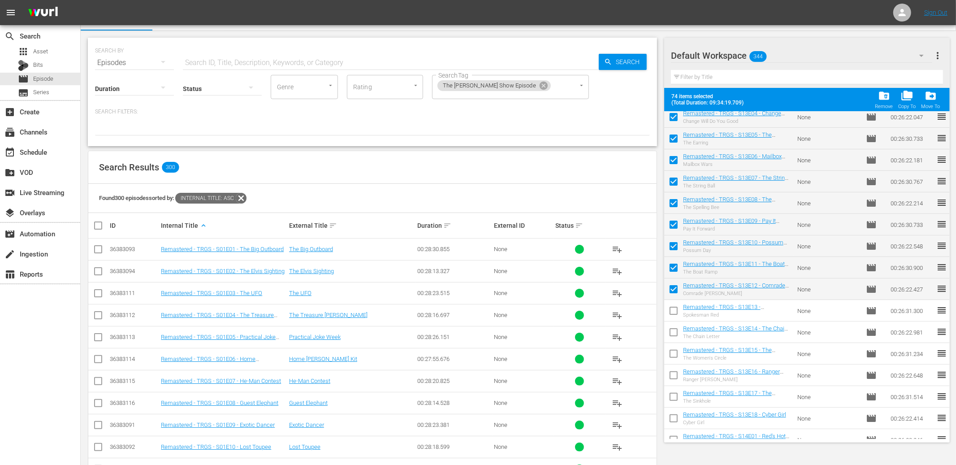
click at [673, 308] on input "checkbox" at bounding box center [673, 312] width 19 height 19
click at [674, 329] on input "checkbox" at bounding box center [673, 333] width 19 height 19
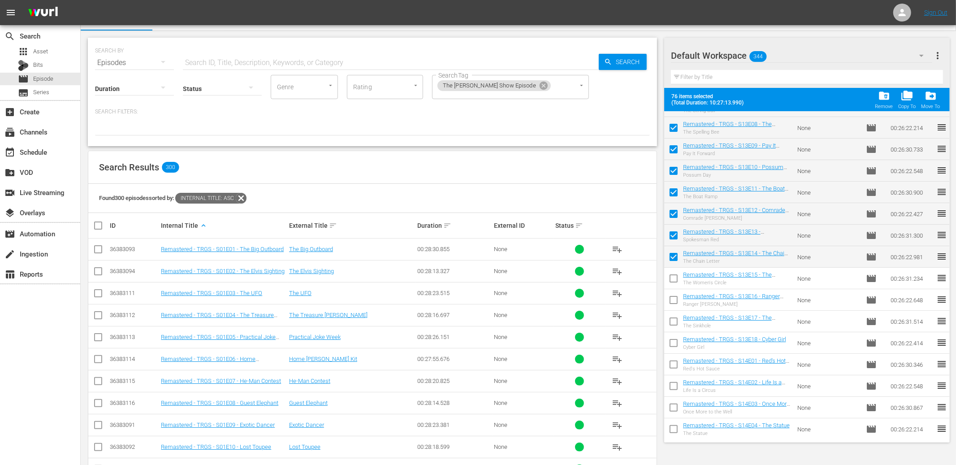
scroll to position [5806, 0]
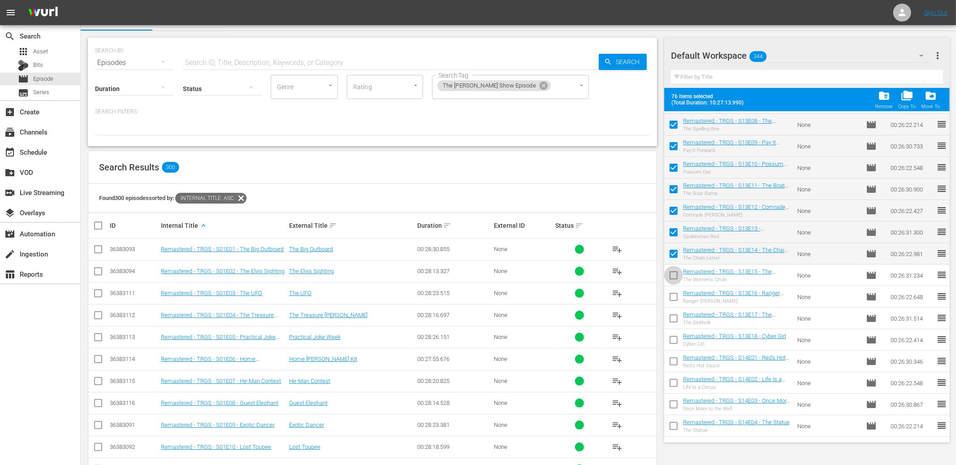
click at [673, 274] on input "checkbox" at bounding box center [673, 277] width 19 height 19
click at [673, 291] on input "checkbox" at bounding box center [673, 298] width 19 height 19
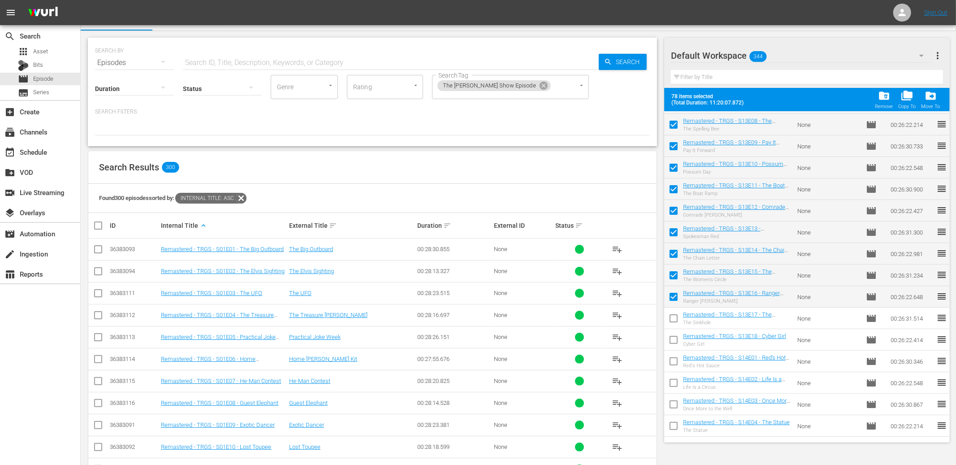
drag, startPoint x: 676, startPoint y: 312, endPoint x: 675, endPoint y: 324, distance: 11.2
click at [675, 312] on input "checkbox" at bounding box center [673, 320] width 19 height 19
click at [675, 336] on input "checkbox" at bounding box center [673, 341] width 19 height 19
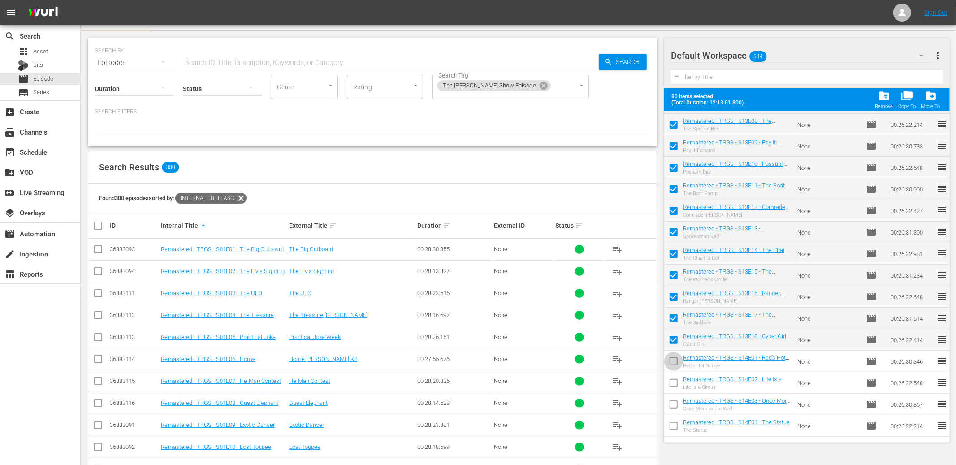
click at [673, 359] on input "checkbox" at bounding box center [673, 363] width 19 height 19
click at [673, 379] on input "checkbox" at bounding box center [673, 384] width 19 height 19
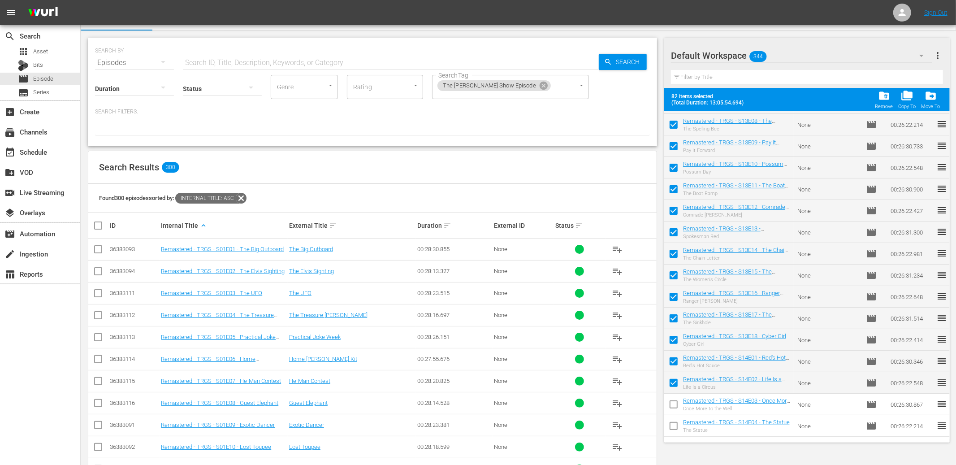
click at [675, 404] on input "checkbox" at bounding box center [673, 406] width 19 height 19
click at [675, 422] on input "checkbox" at bounding box center [673, 427] width 19 height 19
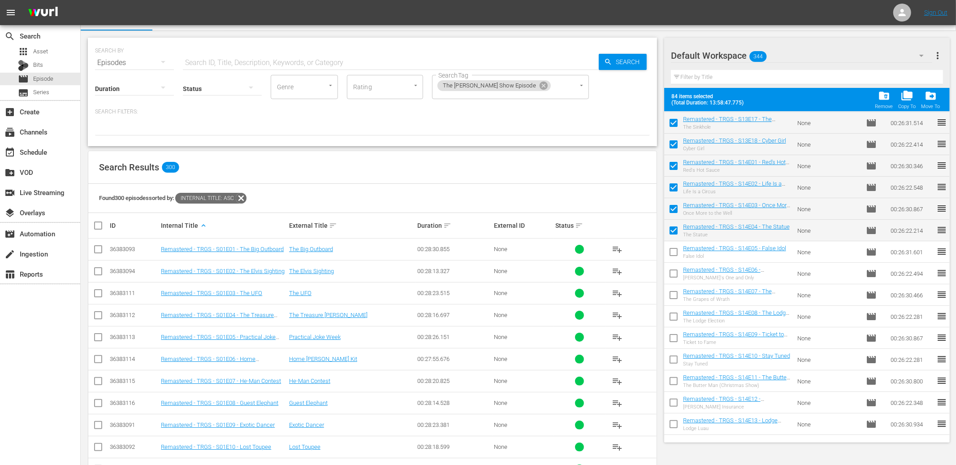
scroll to position [6004, 0]
click at [672, 247] on input "checkbox" at bounding box center [673, 251] width 19 height 19
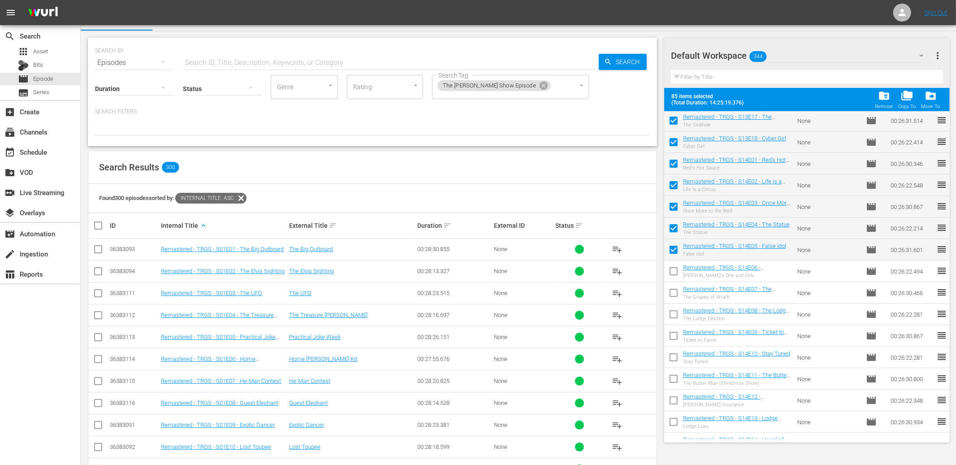
click at [674, 268] on input "checkbox" at bounding box center [673, 273] width 19 height 19
drag, startPoint x: 675, startPoint y: 287, endPoint x: 676, endPoint y: 297, distance: 9.9
click at [675, 287] on input "checkbox" at bounding box center [673, 294] width 19 height 19
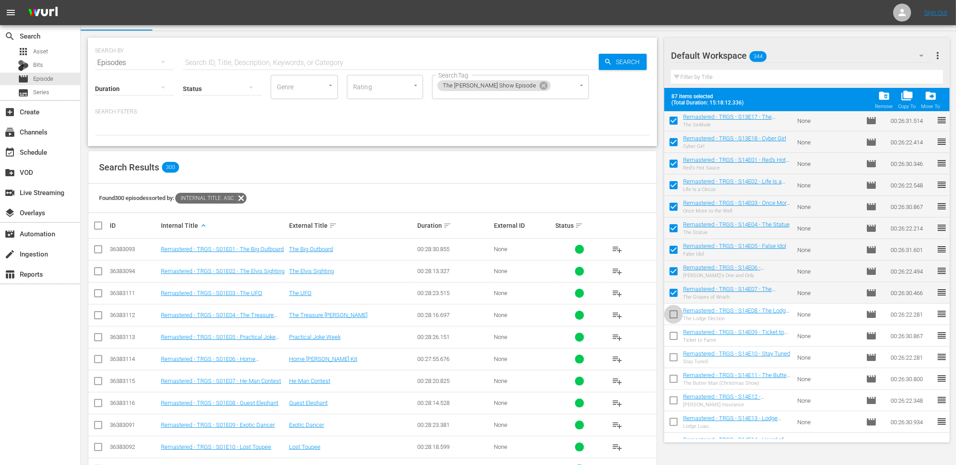
drag, startPoint x: 676, startPoint y: 308, endPoint x: 675, endPoint y: 317, distance: 9.5
click at [676, 308] on input "checkbox" at bounding box center [673, 316] width 19 height 19
click at [675, 331] on input "checkbox" at bounding box center [673, 337] width 19 height 19
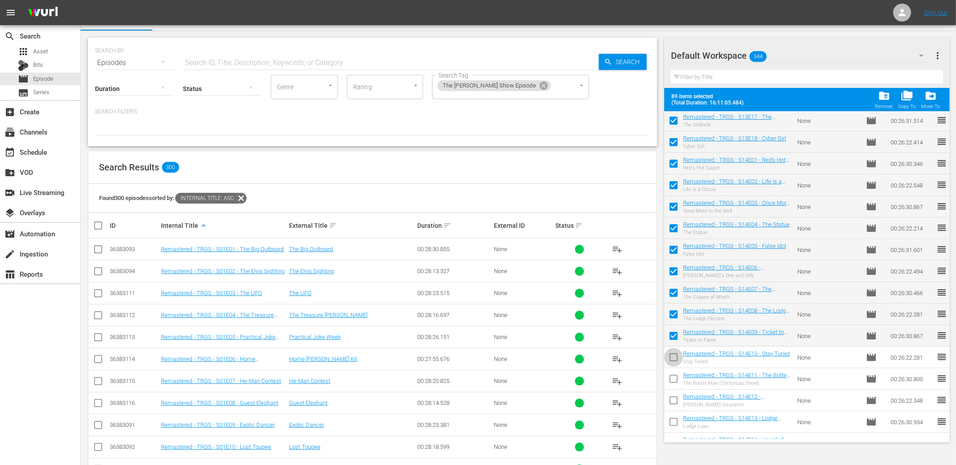
drag, startPoint x: 674, startPoint y: 353, endPoint x: 674, endPoint y: 361, distance: 7.6
click at [674, 354] on input "checkbox" at bounding box center [673, 359] width 19 height 19
click at [674, 377] on input "checkbox" at bounding box center [673, 380] width 19 height 19
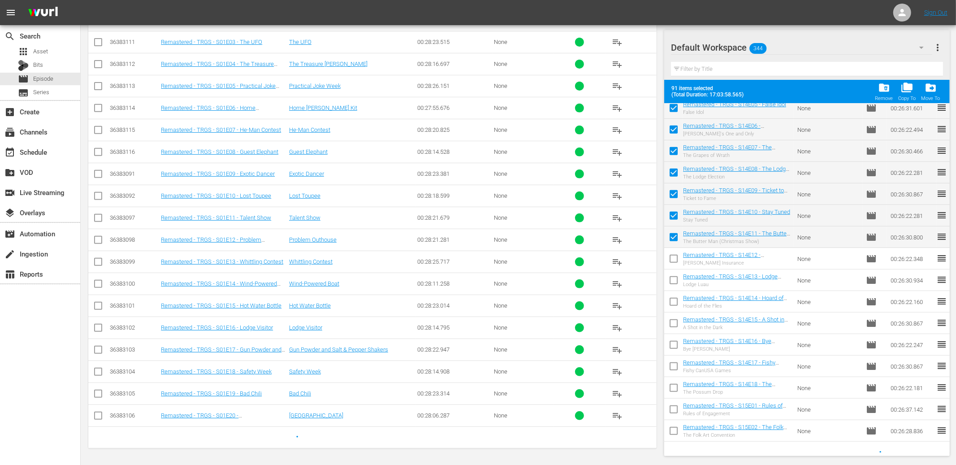
scroll to position [6147, 0]
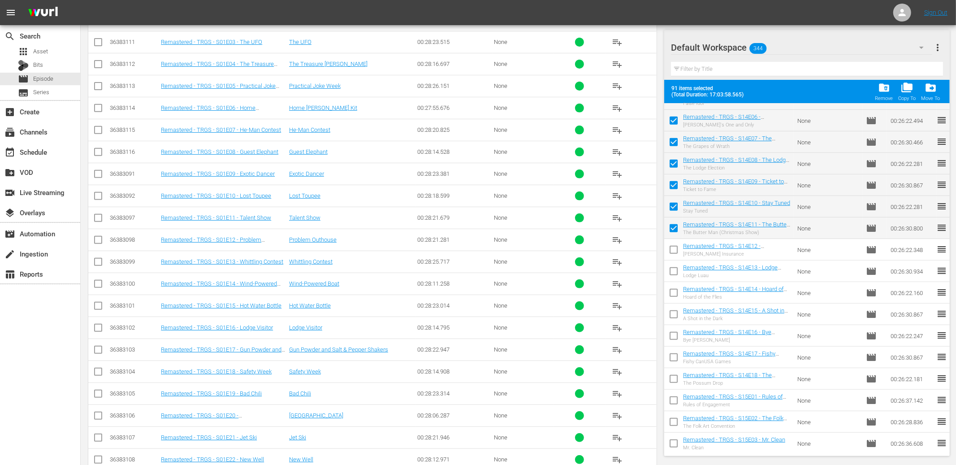
click at [673, 269] on input "checkbox" at bounding box center [673, 273] width 19 height 19
click at [670, 249] on input "checkbox" at bounding box center [673, 251] width 19 height 19
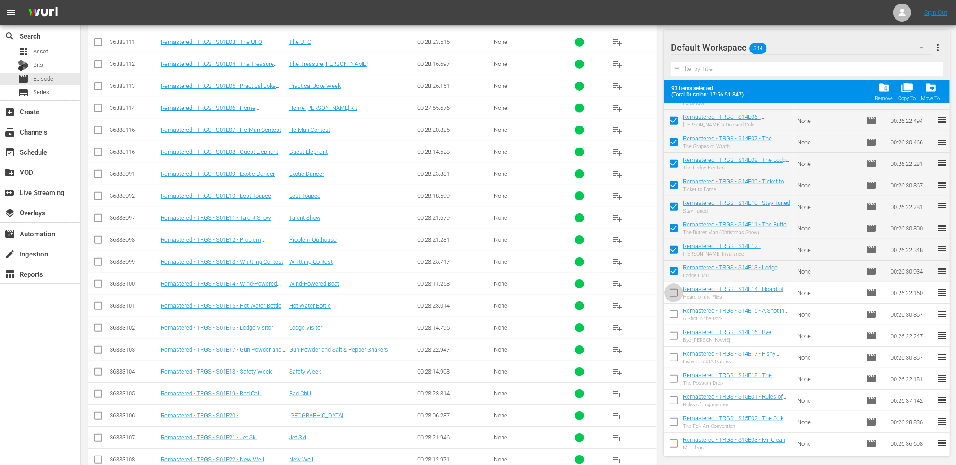
drag, startPoint x: 675, startPoint y: 291, endPoint x: 672, endPoint y: 299, distance: 8.8
click at [675, 291] on input "checkbox" at bounding box center [673, 294] width 19 height 19
click at [673, 313] on input "checkbox" at bounding box center [673, 316] width 19 height 19
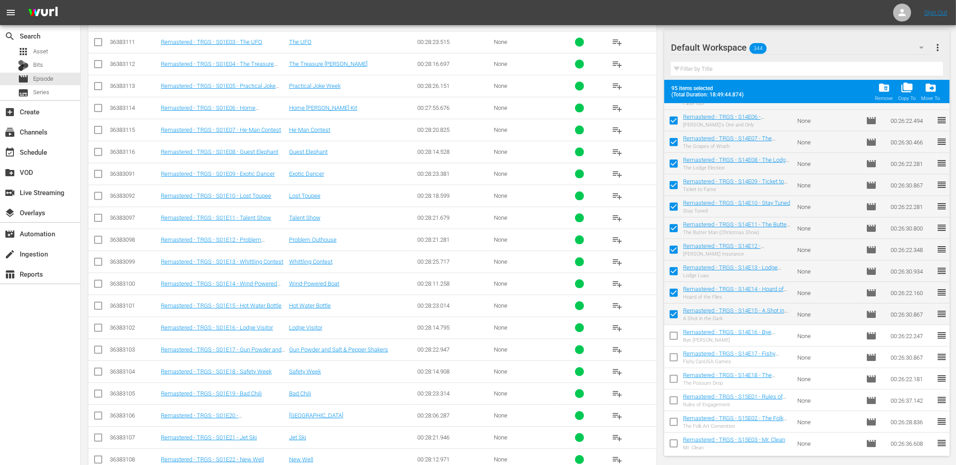
click at [676, 335] on input "checkbox" at bounding box center [673, 337] width 19 height 19
click at [674, 352] on input "checkbox" at bounding box center [673, 359] width 19 height 19
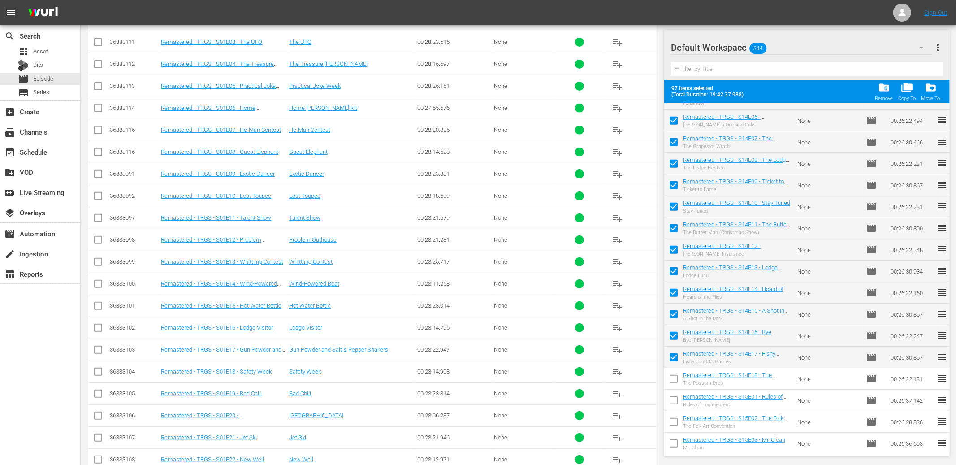
click at [672, 376] on input "checkbox" at bounding box center [673, 380] width 19 height 19
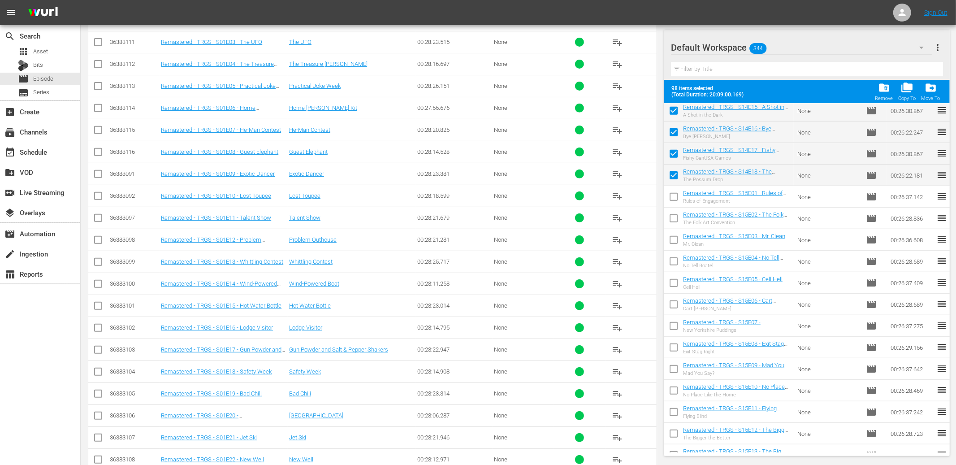
scroll to position [6368, 0]
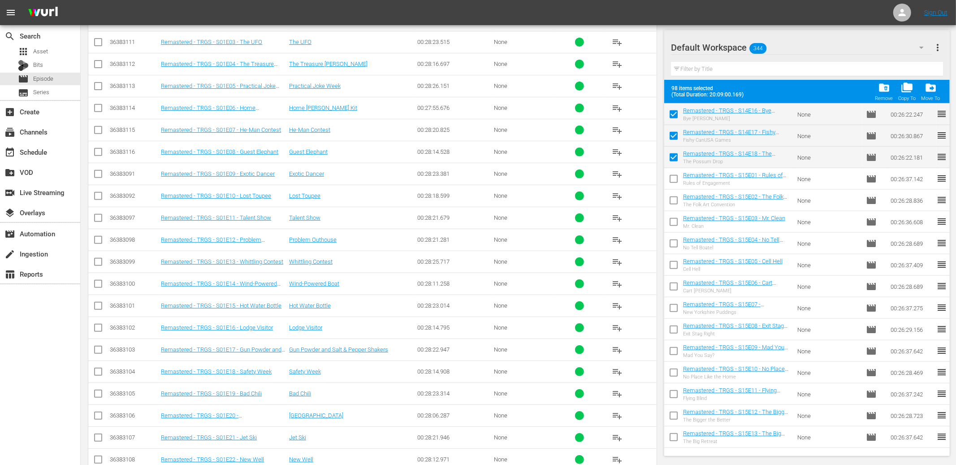
click at [671, 177] on input "checkbox" at bounding box center [673, 180] width 19 height 19
click at [674, 195] on input "checkbox" at bounding box center [673, 202] width 19 height 19
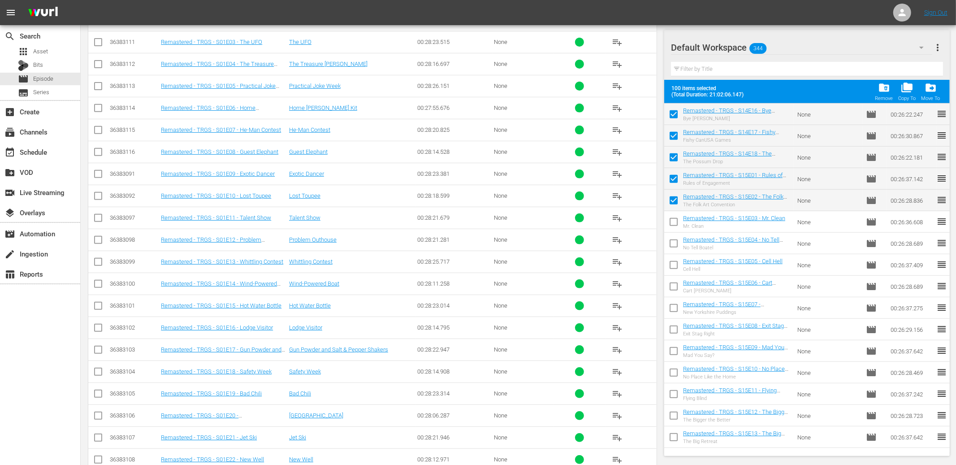
click at [675, 221] on input "checkbox" at bounding box center [673, 223] width 19 height 19
click at [676, 242] on input "checkbox" at bounding box center [673, 245] width 19 height 19
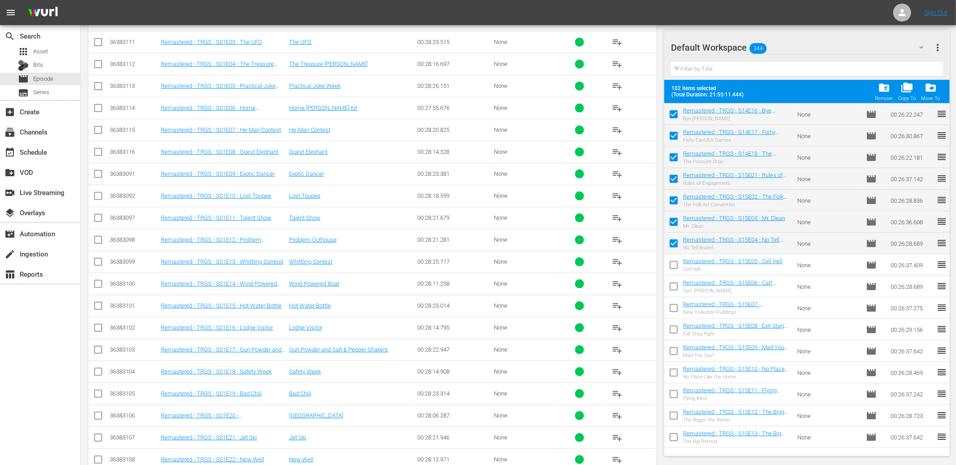
drag, startPoint x: 675, startPoint y: 264, endPoint x: 675, endPoint y: 270, distance: 6.7
click at [675, 264] on input "checkbox" at bounding box center [673, 266] width 19 height 19
click at [675, 281] on input "checkbox" at bounding box center [673, 288] width 19 height 19
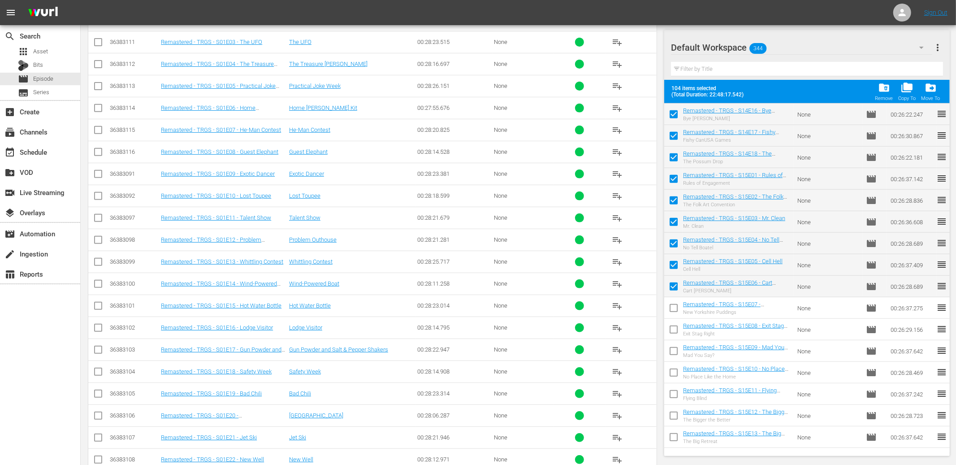
click at [675, 307] on input "checkbox" at bounding box center [673, 309] width 19 height 19
click at [675, 325] on input "checkbox" at bounding box center [673, 331] width 19 height 19
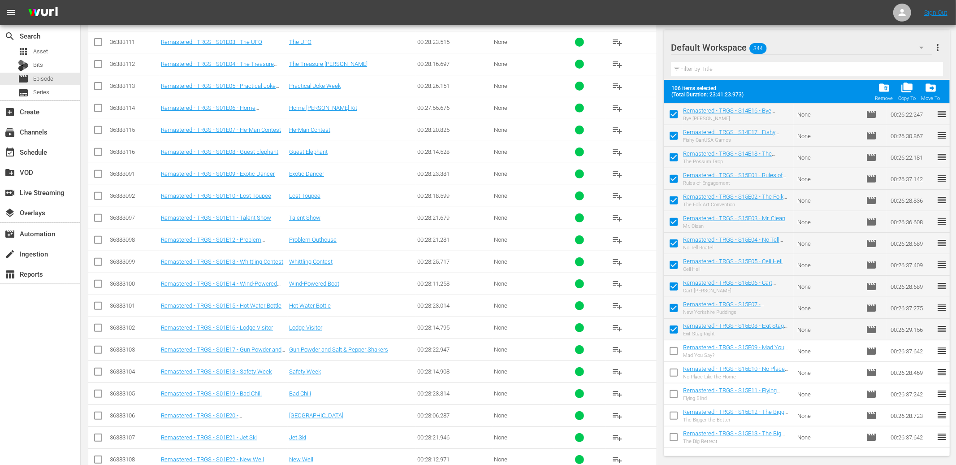
click at [672, 346] on input "checkbox" at bounding box center [673, 352] width 19 height 19
click at [672, 370] on input "checkbox" at bounding box center [673, 374] width 19 height 19
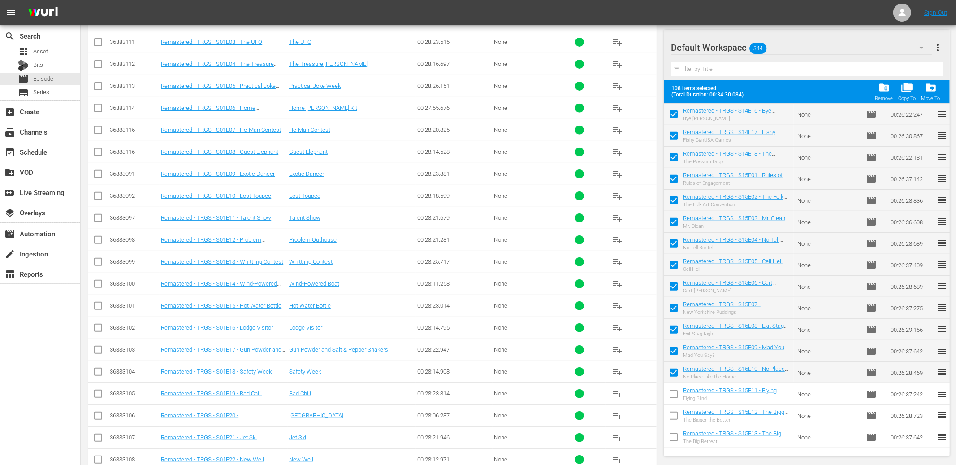
click at [674, 392] on input "checkbox" at bounding box center [673, 395] width 19 height 19
click at [677, 371] on input "checkbox" at bounding box center [673, 374] width 19 height 19
click at [673, 389] on input "checkbox" at bounding box center [673, 395] width 19 height 19
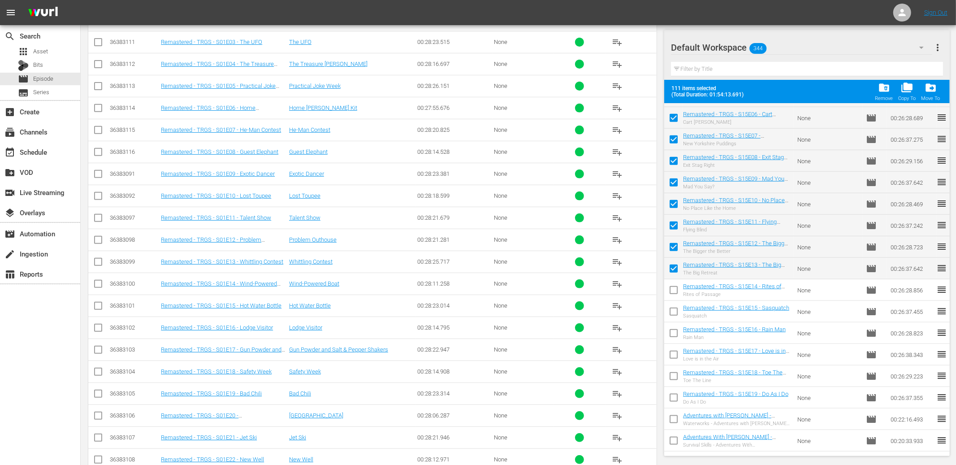
scroll to position [6545, 0]
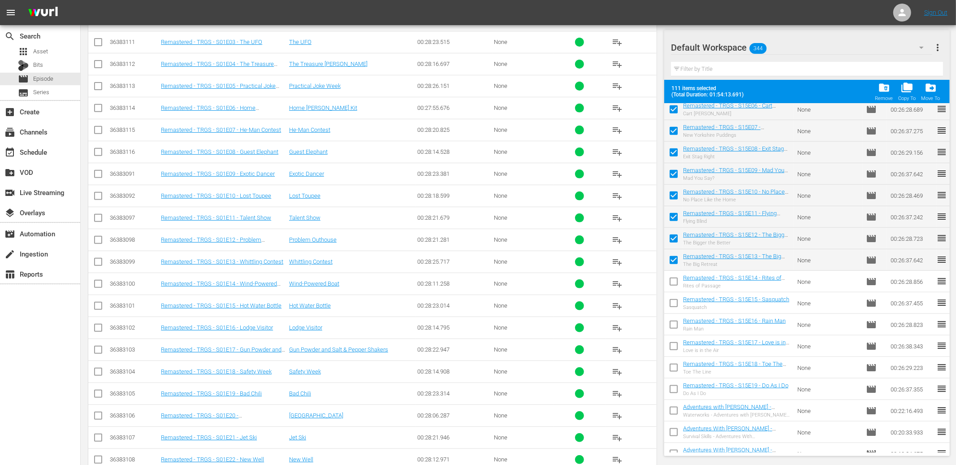
click at [675, 281] on input "checkbox" at bounding box center [673, 283] width 19 height 19
click at [675, 298] on input "checkbox" at bounding box center [673, 304] width 19 height 19
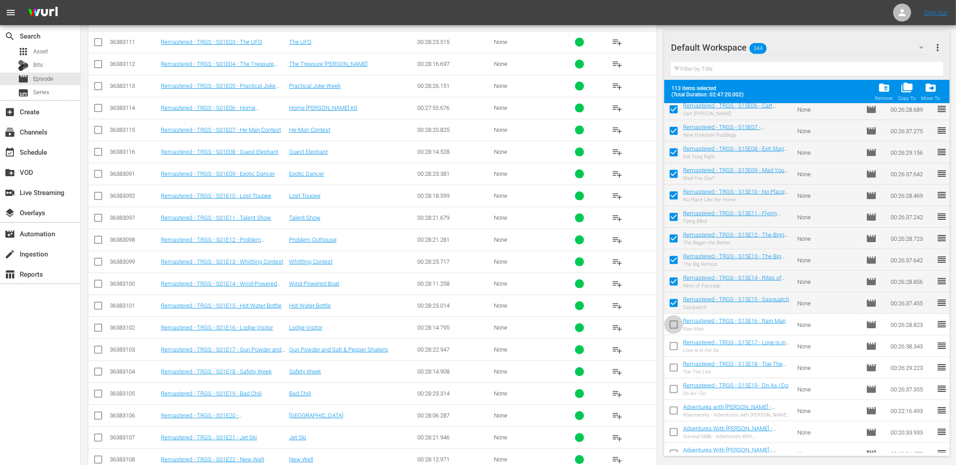
drag, startPoint x: 674, startPoint y: 320, endPoint x: 675, endPoint y: 324, distance: 4.6
click at [674, 320] on input "checkbox" at bounding box center [673, 326] width 19 height 19
click at [675, 341] on input "checkbox" at bounding box center [673, 347] width 19 height 19
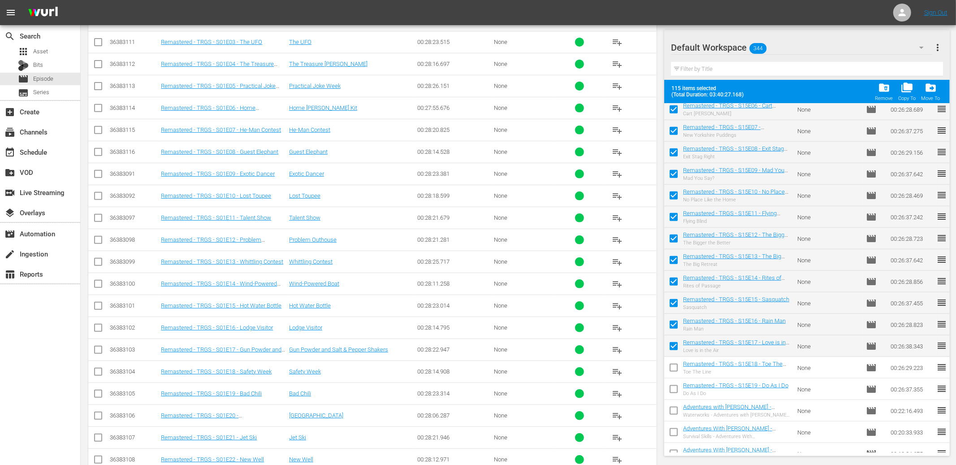
click at [674, 361] on input "checkbox" at bounding box center [673, 369] width 19 height 19
click at [672, 386] on input "checkbox" at bounding box center [673, 390] width 19 height 19
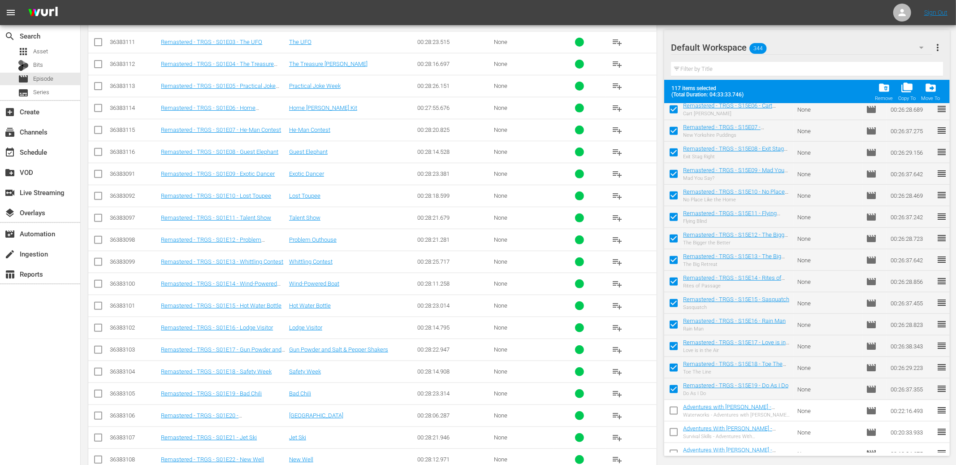
click at [675, 408] on input "checkbox" at bounding box center [673, 412] width 19 height 19
click at [672, 431] on input "checkbox" at bounding box center [673, 433] width 19 height 19
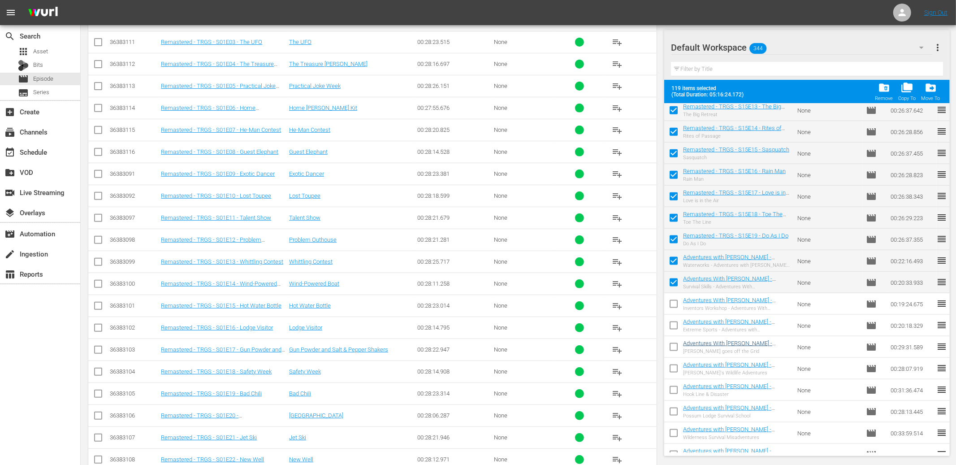
scroll to position [6708, 0]
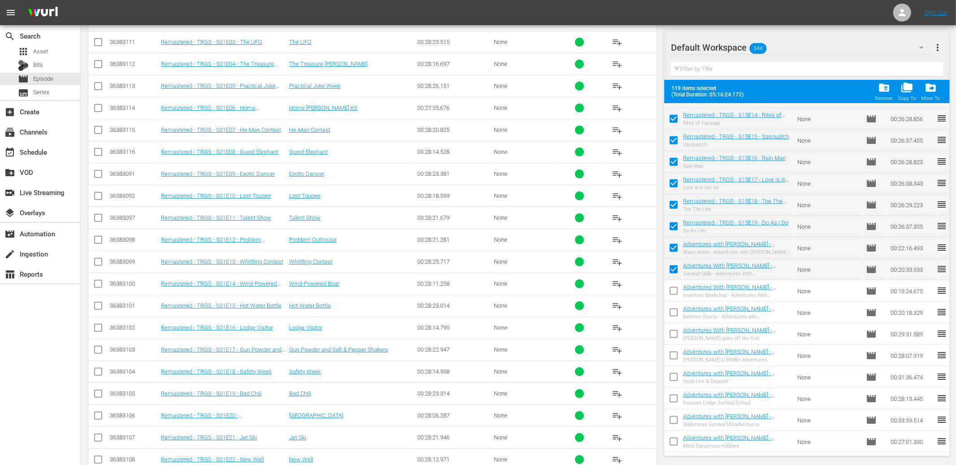
click at [674, 289] on input "checkbox" at bounding box center [673, 292] width 19 height 19
click at [672, 307] on input "checkbox" at bounding box center [673, 314] width 19 height 19
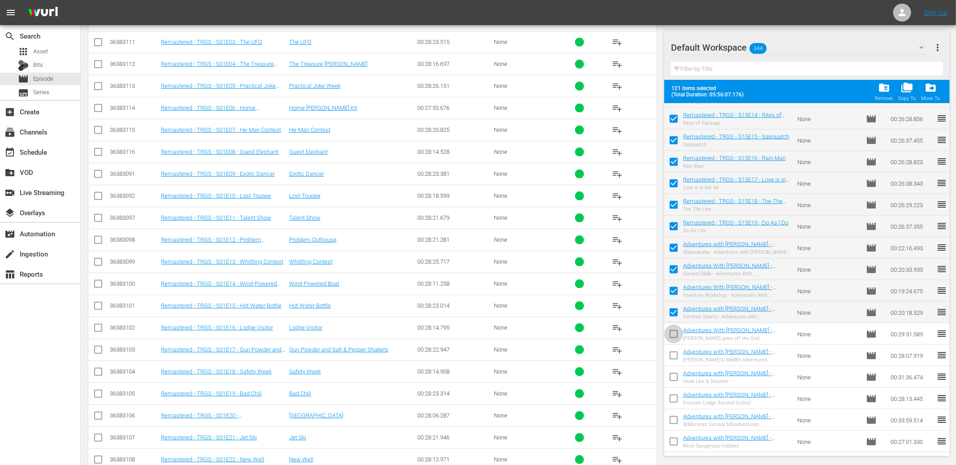
click at [675, 332] on input "checkbox" at bounding box center [673, 335] width 19 height 19
click at [675, 353] on input "checkbox" at bounding box center [673, 357] width 19 height 19
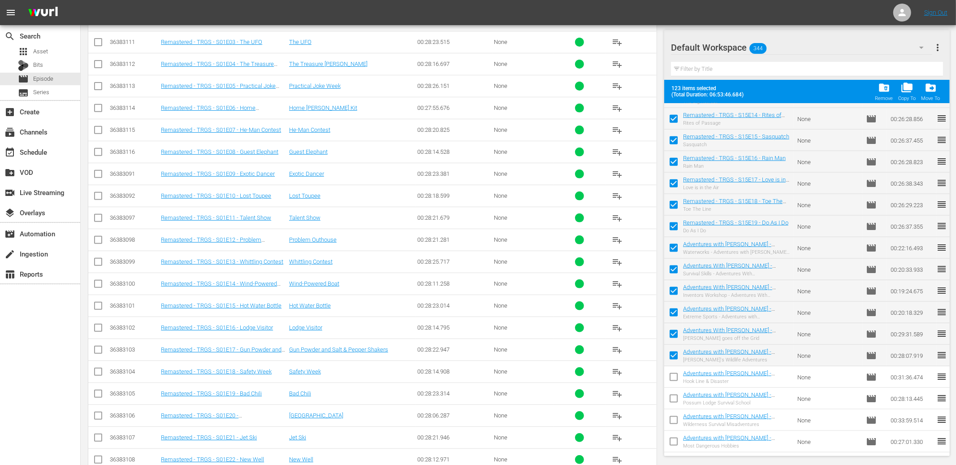
click at [674, 374] on input "checkbox" at bounding box center [673, 378] width 19 height 19
click at [675, 395] on input "checkbox" at bounding box center [673, 400] width 19 height 19
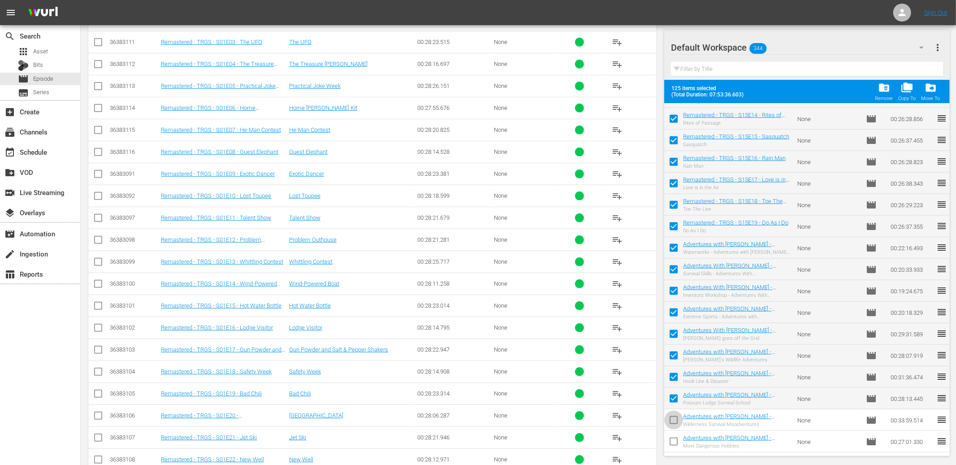
click at [673, 414] on input "checkbox" at bounding box center [673, 421] width 19 height 19
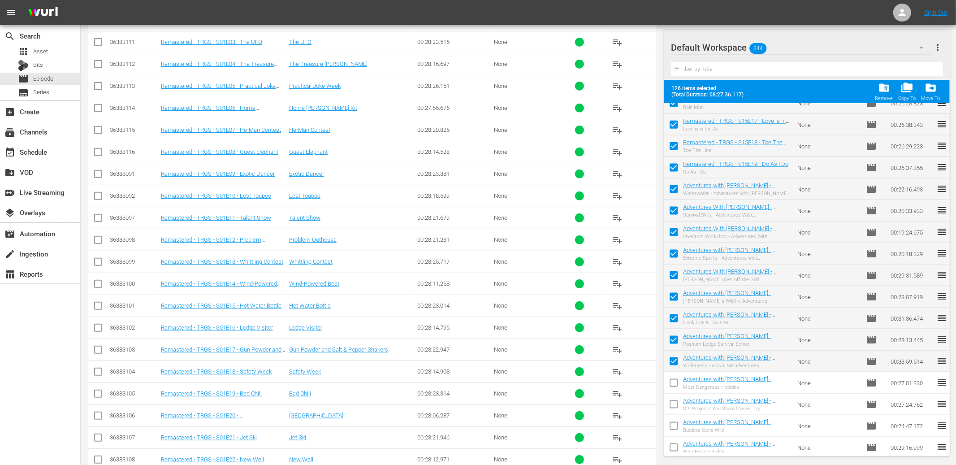
scroll to position [6792, 0]
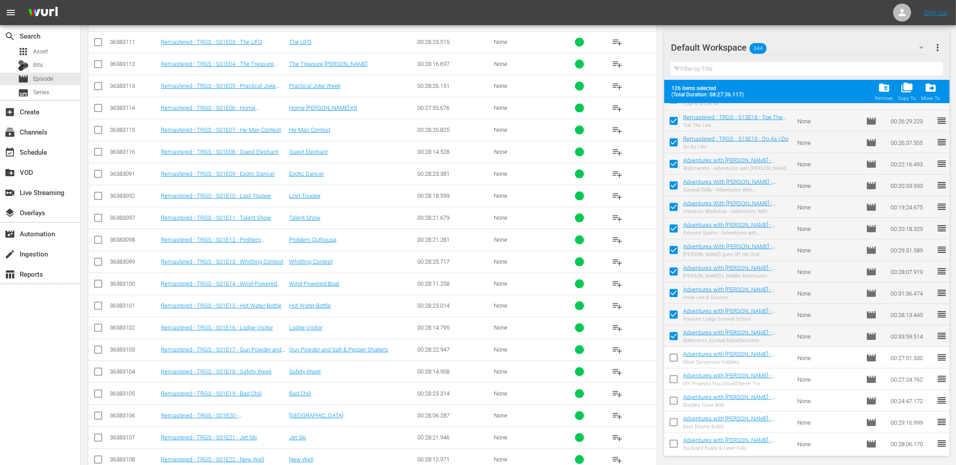
click at [672, 354] on input "checkbox" at bounding box center [673, 359] width 19 height 19
click at [672, 376] on input "checkbox" at bounding box center [673, 381] width 19 height 19
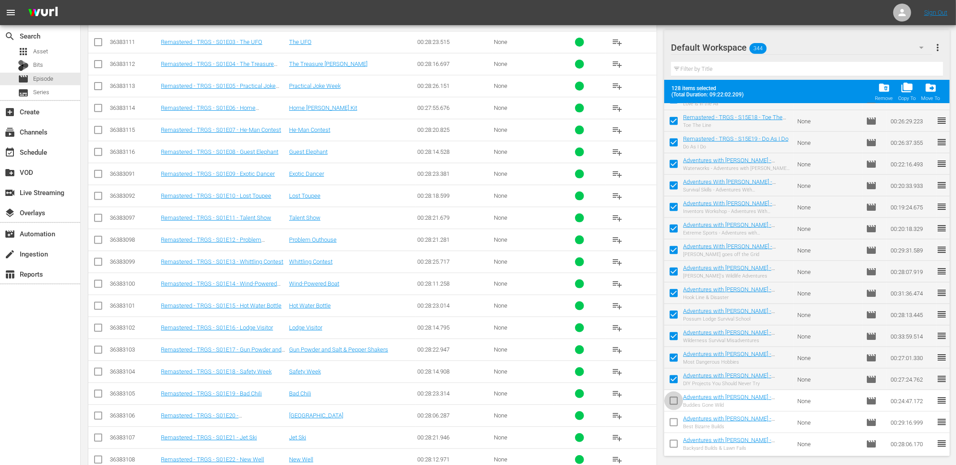
click at [673, 395] on input "checkbox" at bounding box center [673, 402] width 19 height 19
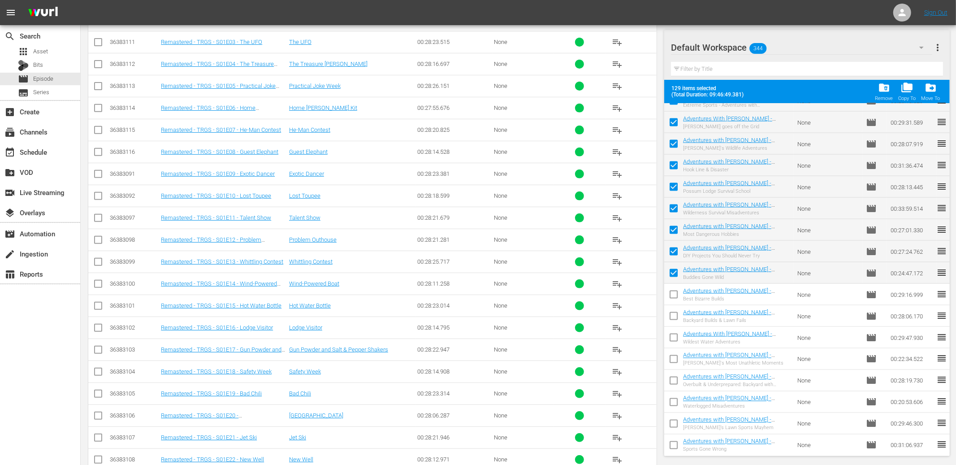
scroll to position [6954, 0]
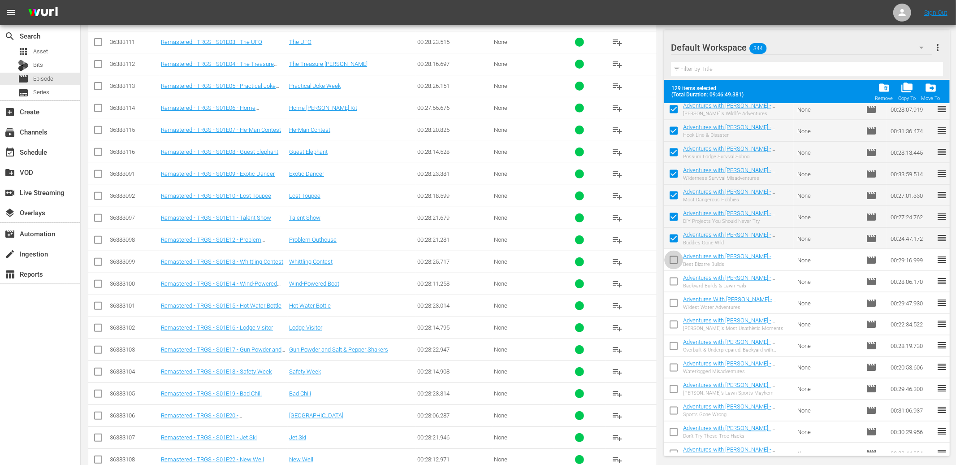
drag, startPoint x: 675, startPoint y: 260, endPoint x: 673, endPoint y: 271, distance: 10.9
click at [675, 260] on input "checkbox" at bounding box center [673, 261] width 19 height 19
drag, startPoint x: 673, startPoint y: 277, endPoint x: 674, endPoint y: 291, distance: 13.9
click at [673, 277] on input "checkbox" at bounding box center [673, 283] width 19 height 19
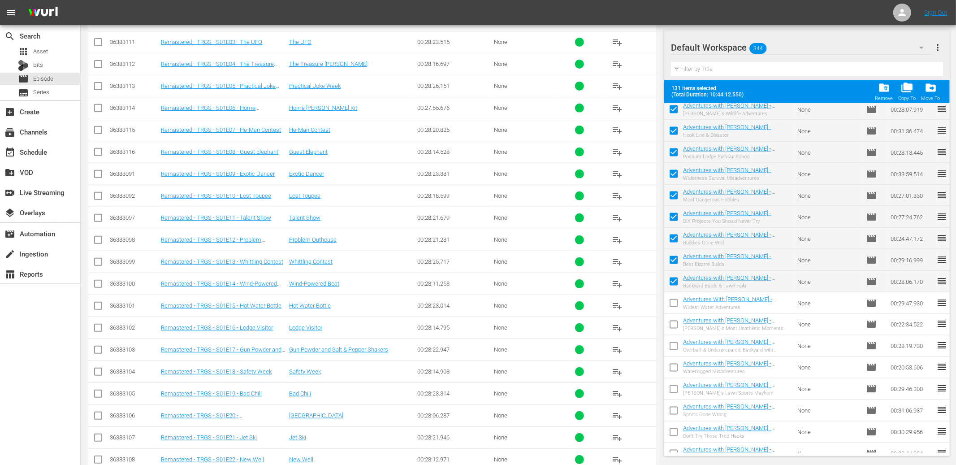
click at [675, 327] on input "checkbox" at bounding box center [673, 326] width 19 height 19
click at [675, 307] on input "checkbox" at bounding box center [673, 304] width 19 height 19
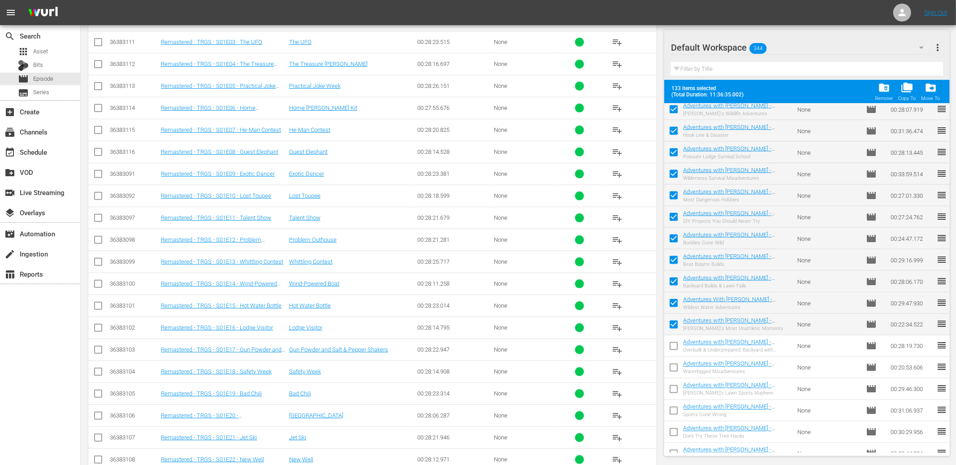
click at [673, 345] on input "checkbox" at bounding box center [673, 347] width 19 height 19
click at [671, 367] on input "checkbox" at bounding box center [673, 369] width 19 height 19
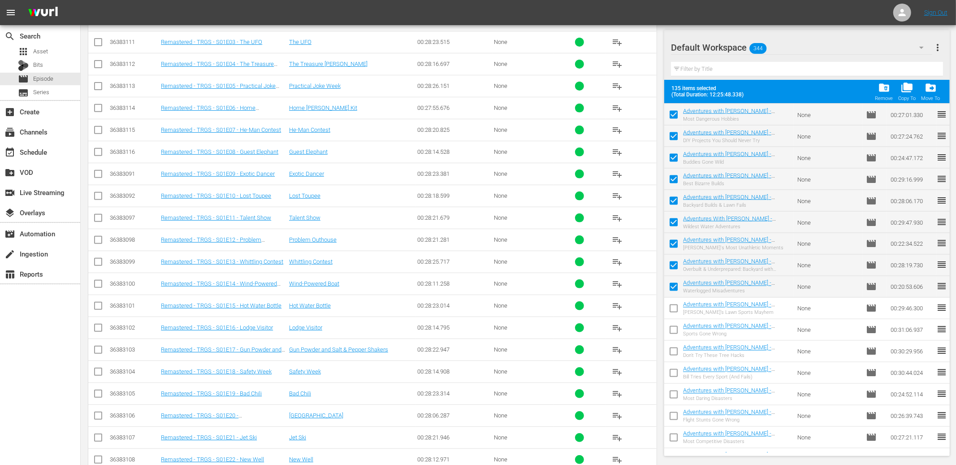
scroll to position [7071, 0]
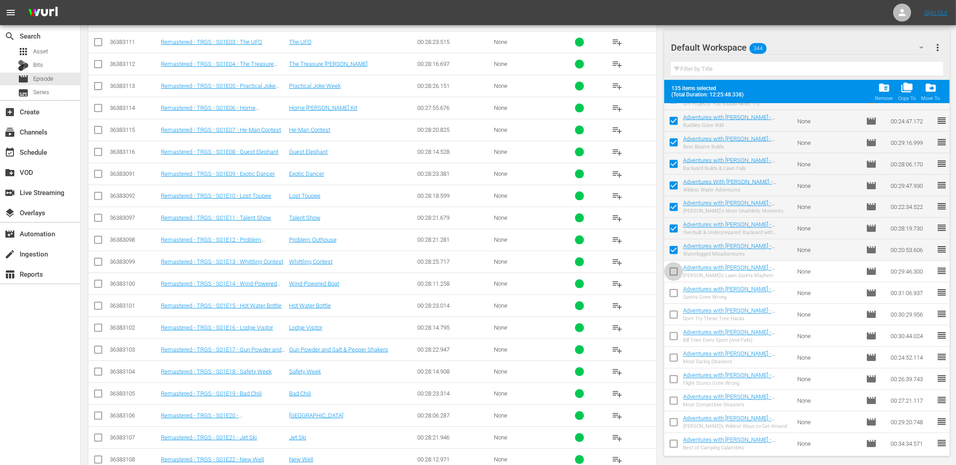
click at [674, 272] on input "checkbox" at bounding box center [673, 273] width 19 height 19
drag, startPoint x: 674, startPoint y: 288, endPoint x: 674, endPoint y: 295, distance: 7.2
click at [674, 288] on input "checkbox" at bounding box center [673, 295] width 19 height 19
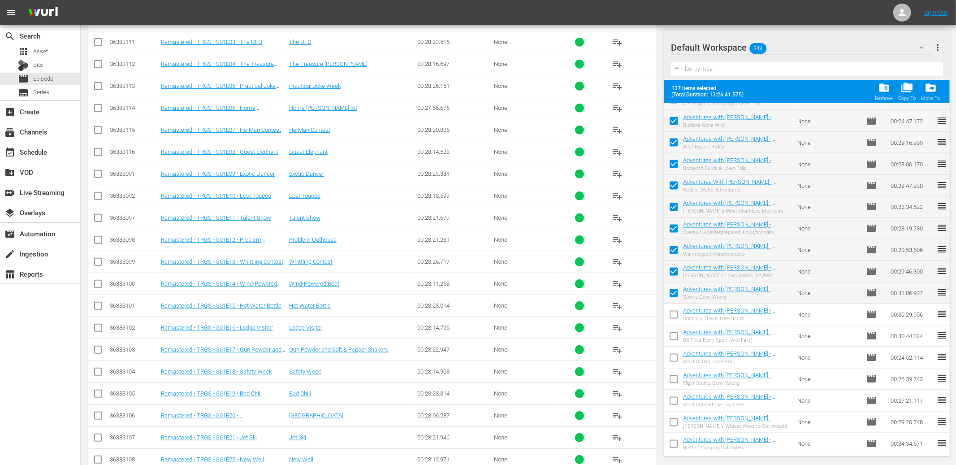
click at [677, 314] on input "checkbox" at bounding box center [673, 316] width 19 height 19
drag, startPoint x: 674, startPoint y: 332, endPoint x: 675, endPoint y: 343, distance: 11.7
click at [674, 332] on input "checkbox" at bounding box center [673, 338] width 19 height 19
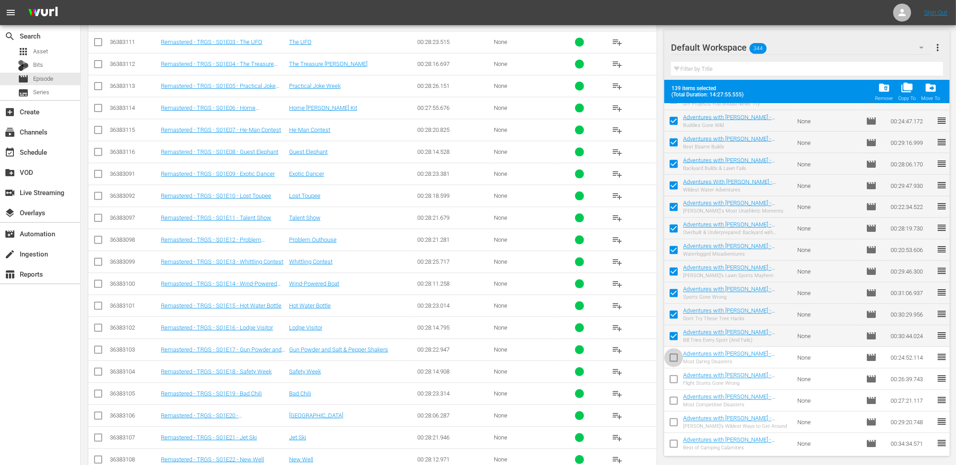
drag, startPoint x: 674, startPoint y: 354, endPoint x: 673, endPoint y: 363, distance: 8.6
click at [674, 355] on input "checkbox" at bounding box center [673, 359] width 19 height 19
drag, startPoint x: 672, startPoint y: 376, endPoint x: 672, endPoint y: 388, distance: 12.1
click at [672, 376] on input "checkbox" at bounding box center [673, 381] width 19 height 19
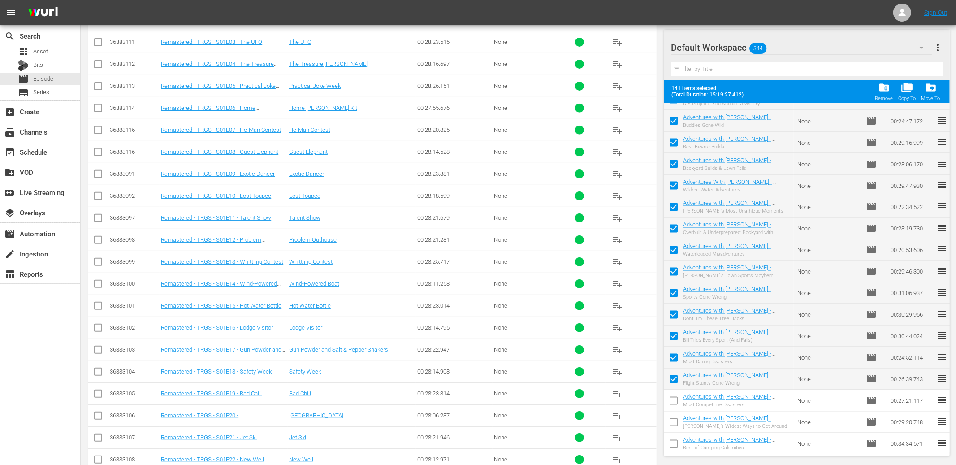
click at [675, 424] on input "checkbox" at bounding box center [673, 424] width 19 height 19
click at [674, 438] on input "checkbox" at bounding box center [673, 445] width 19 height 19
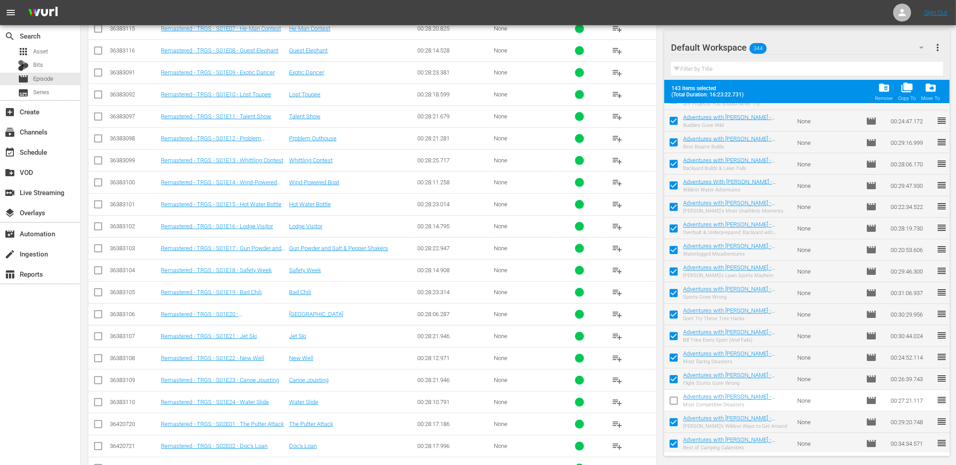
scroll to position [371, 0]
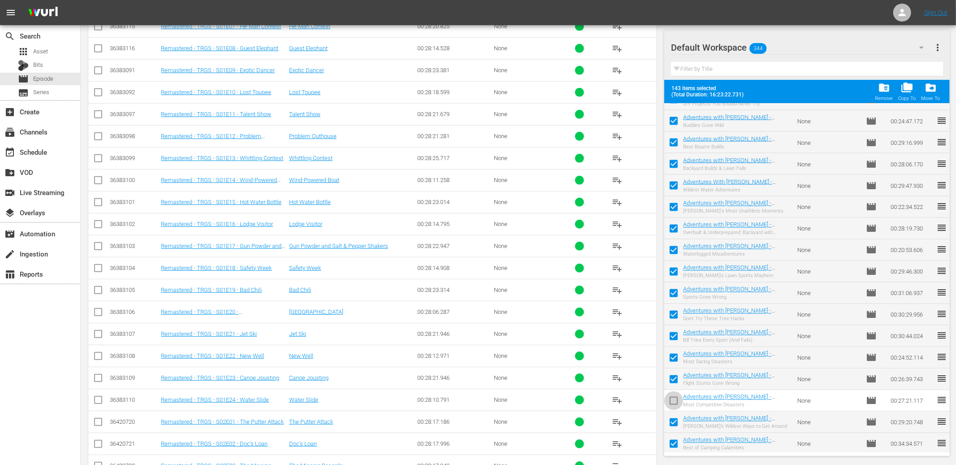
click at [674, 401] on input "checkbox" at bounding box center [673, 402] width 19 height 19
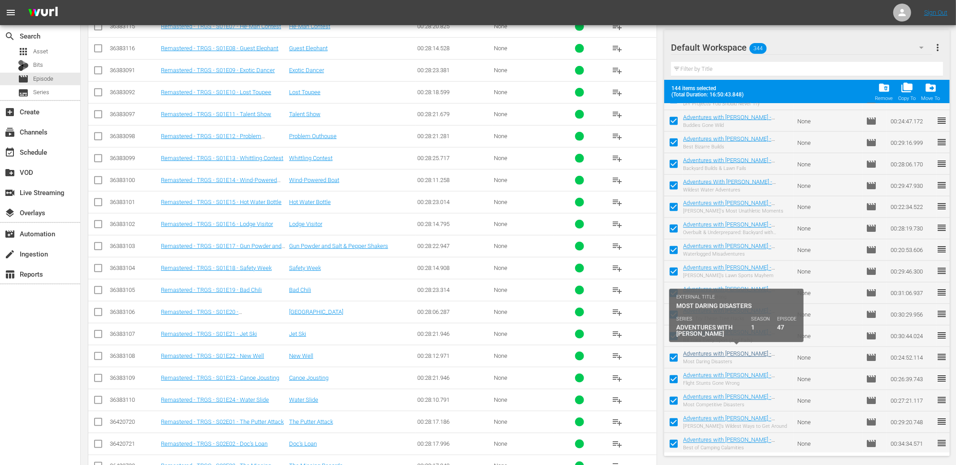
scroll to position [373, 0]
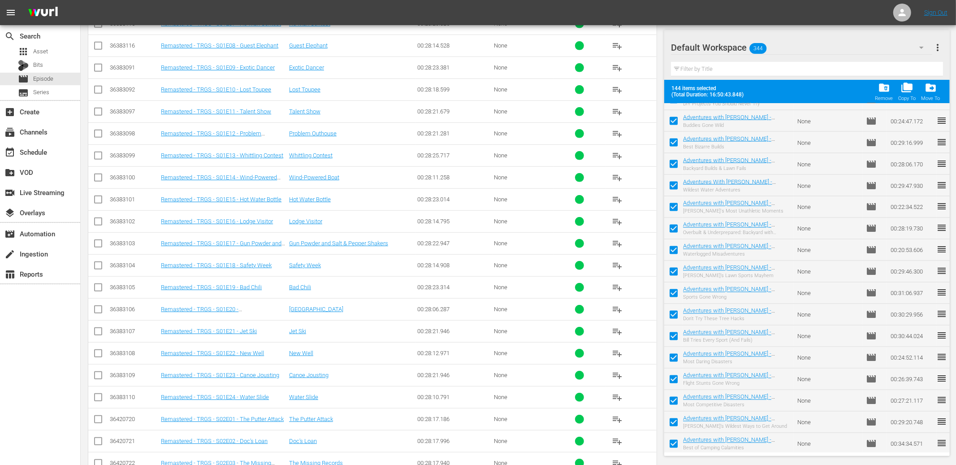
click at [938, 43] on span "more_vert" at bounding box center [937, 47] width 11 height 11
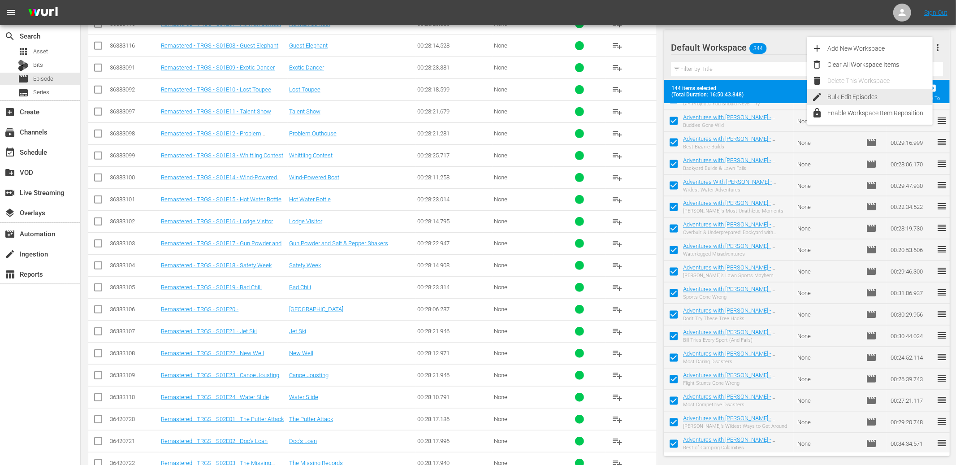
click at [854, 94] on div "Bulk Edit Episodes" at bounding box center [879, 97] width 105 height 16
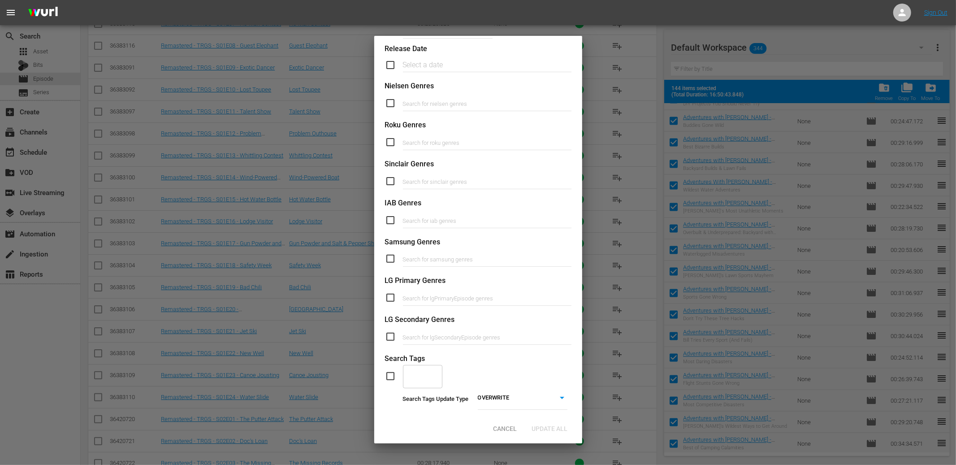
scroll to position [235, 0]
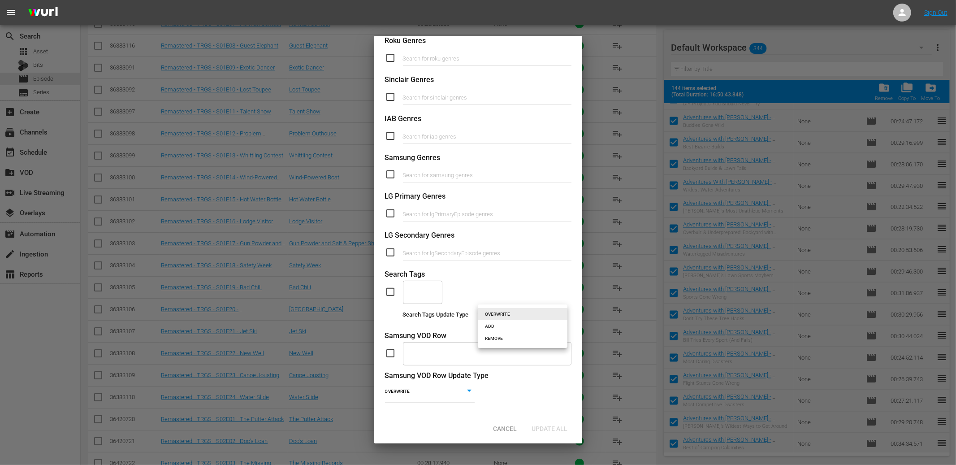
click at [499, 326] on li "ADD" at bounding box center [523, 326] width 90 height 12
click at [420, 290] on input "text" at bounding box center [416, 292] width 18 height 16
click at [417, 320] on span "[PERSON_NAME] General Pop Content" at bounding box center [433, 326] width 47 height 28
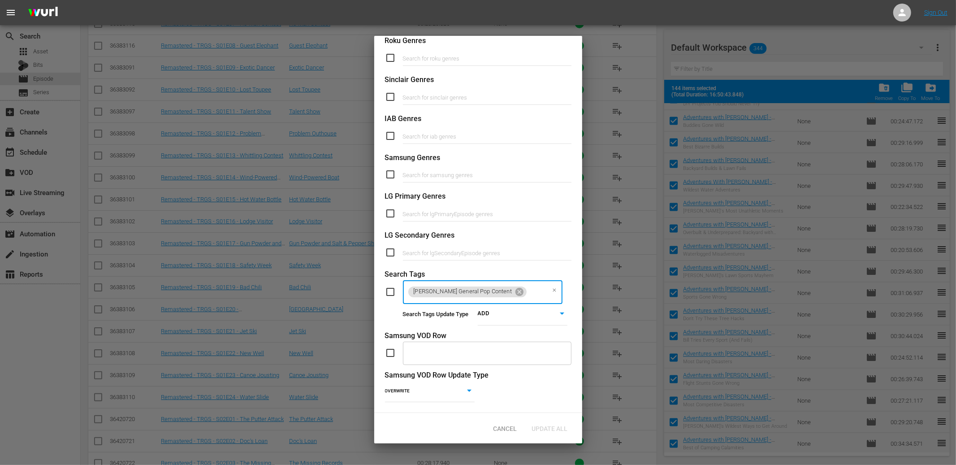
scroll to position [0, 0]
drag, startPoint x: 392, startPoint y: 290, endPoint x: 420, endPoint y: 303, distance: 30.7
click at [392, 291] on input "checkbox" at bounding box center [394, 291] width 18 height 11
click at [548, 429] on span "Update All" at bounding box center [550, 428] width 50 height 7
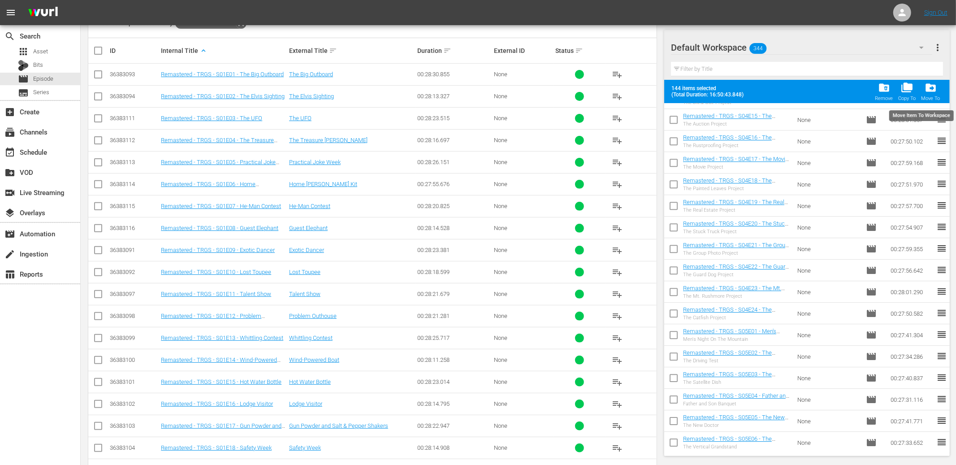
scroll to position [190, 0]
click at [933, 91] on span "drive_file_move" at bounding box center [931, 88] width 12 height 12
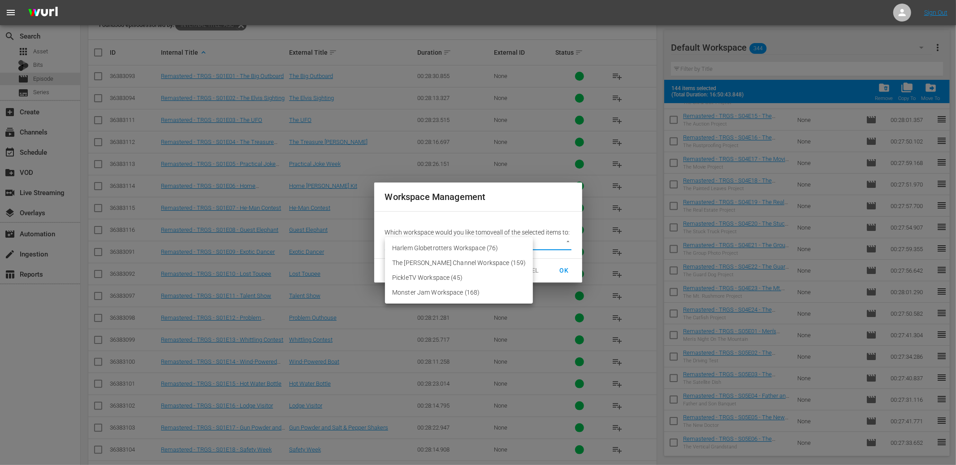
click at [473, 245] on body "menu Sign Out search Search apps Asset Bits movie Episode subtitles Series add_…" at bounding box center [478, 43] width 956 height 465
click at [536, 277] on div at bounding box center [478, 232] width 956 height 465
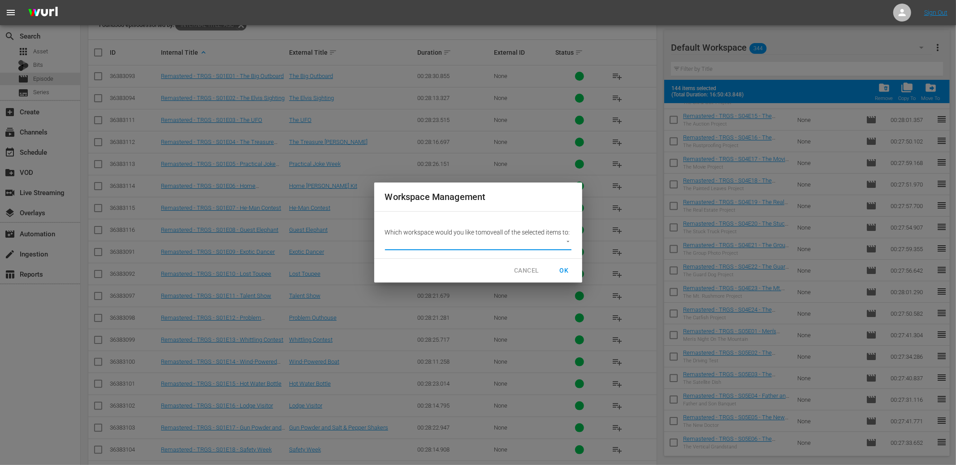
click at [531, 275] on span "CANCEL" at bounding box center [526, 270] width 25 height 11
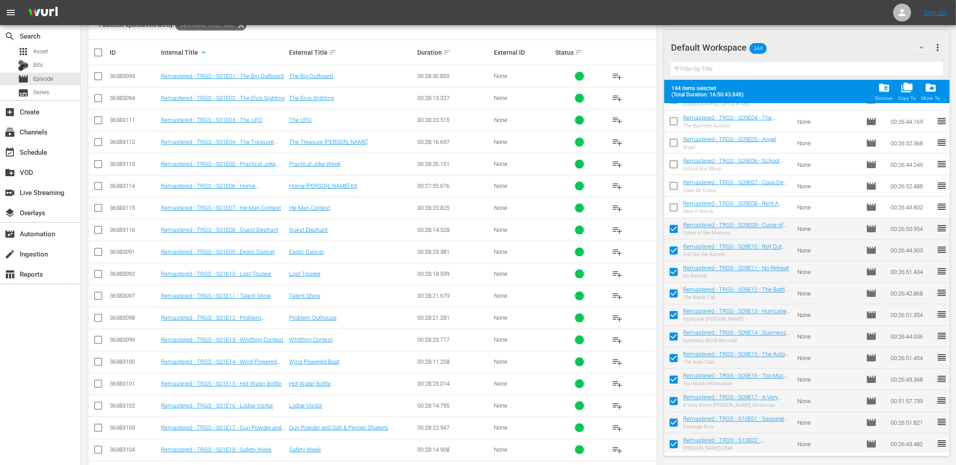
scroll to position [4196, 0]
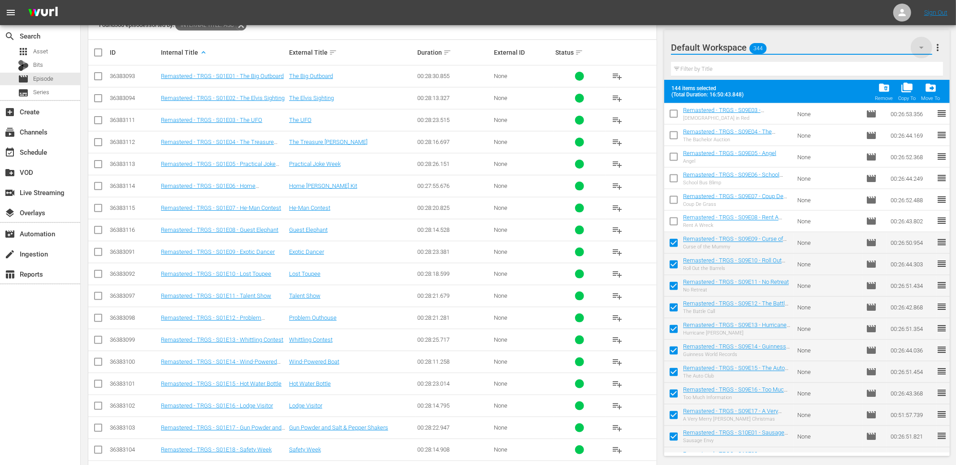
click at [921, 47] on icon "button" at bounding box center [921, 48] width 4 height 2
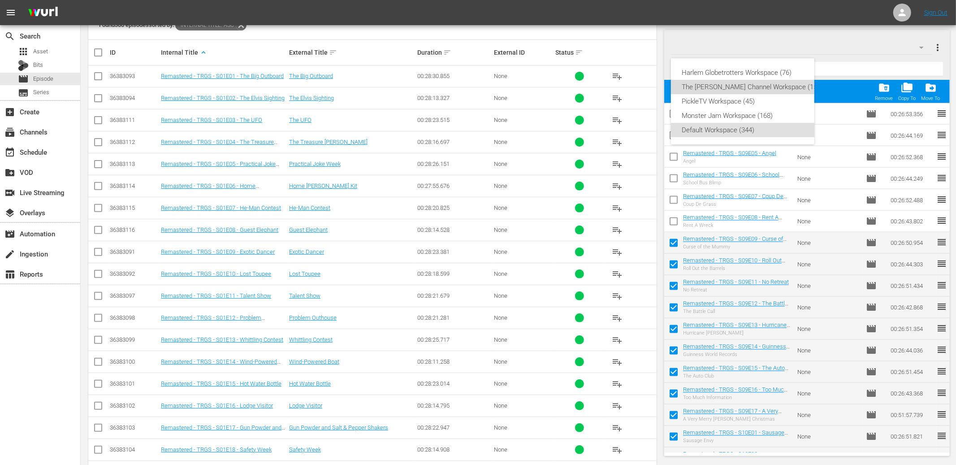
click at [711, 87] on div "The Red Green Channel Workspace (159)" at bounding box center [752, 87] width 141 height 14
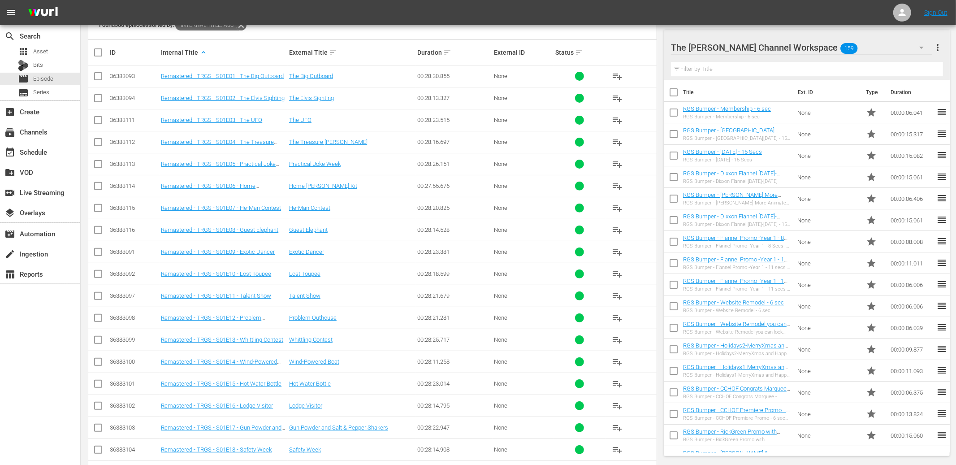
scroll to position [0, 0]
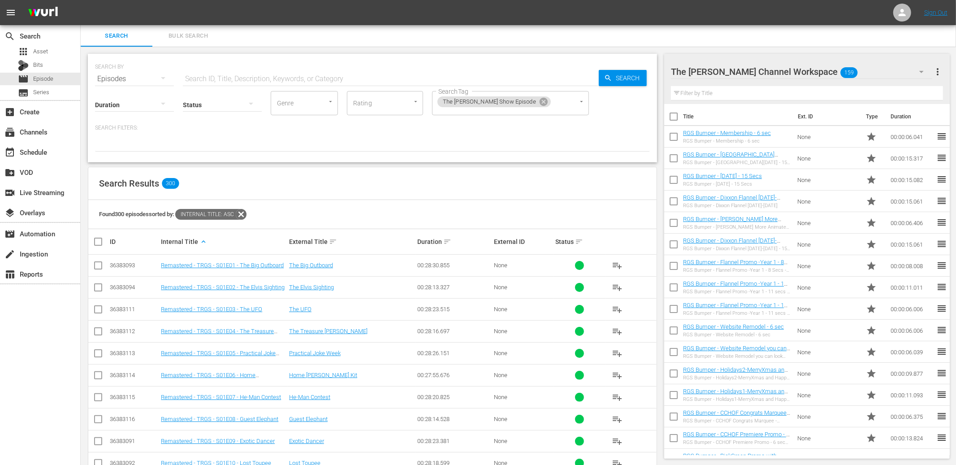
click at [675, 114] on input "checkbox" at bounding box center [673, 118] width 19 height 19
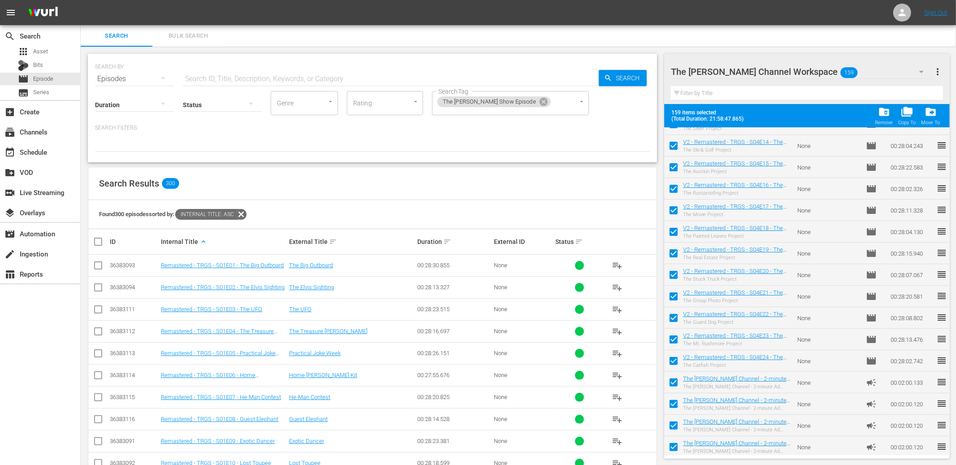
scroll to position [3114, 0]
click at [887, 114] on span "folder_delete" at bounding box center [884, 112] width 12 height 12
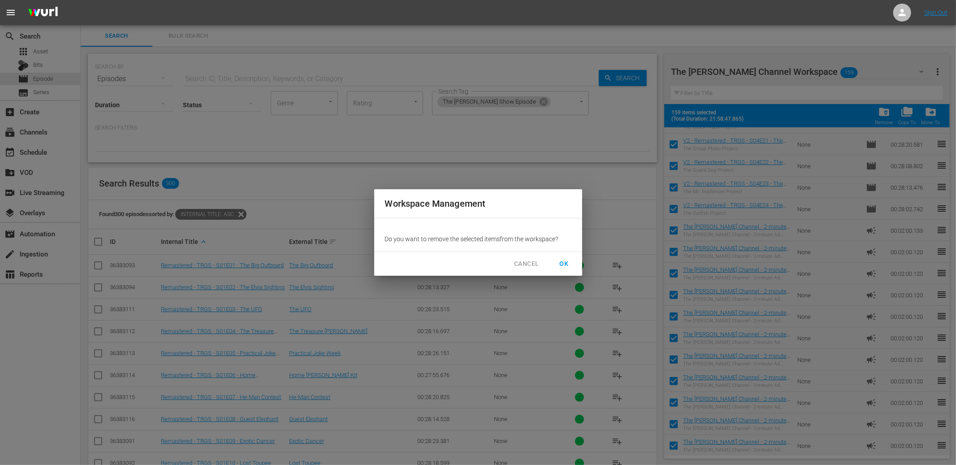
click at [570, 264] on span "OK" at bounding box center [564, 263] width 14 height 11
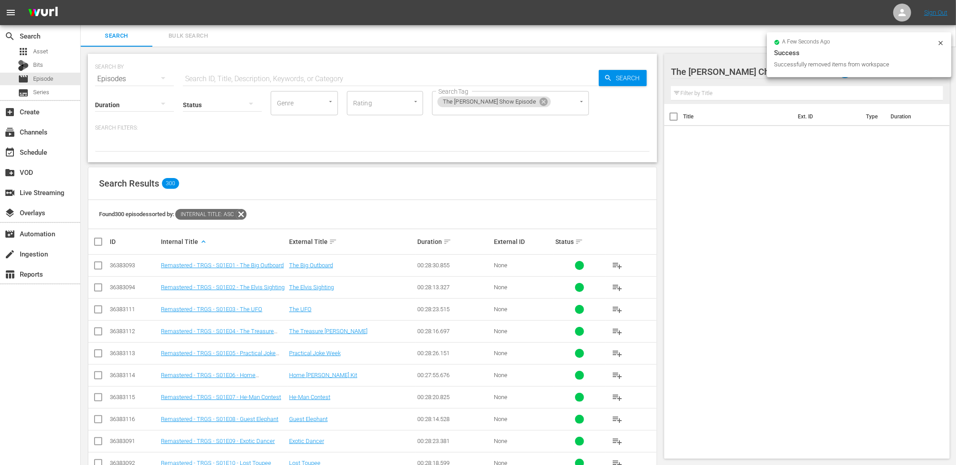
scroll to position [0, 0]
click at [731, 78] on div at bounding box center [742, 72] width 142 height 22
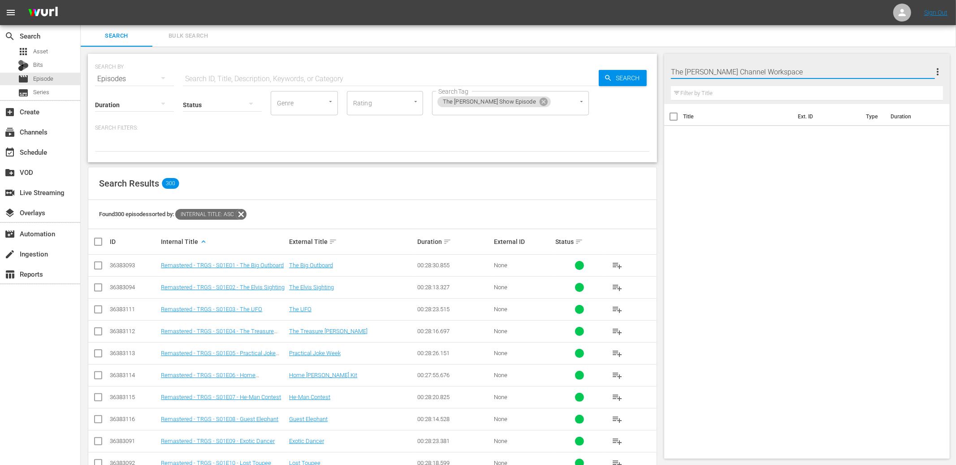
click at [851, 74] on input "The Red Green Channel Workspace" at bounding box center [803, 72] width 264 height 22
click at [839, 162] on div "Title Ext. ID Type Duration" at bounding box center [807, 279] width 286 height 351
click at [906, 71] on div "The Red Green Channel Workspace 0" at bounding box center [801, 71] width 261 height 25
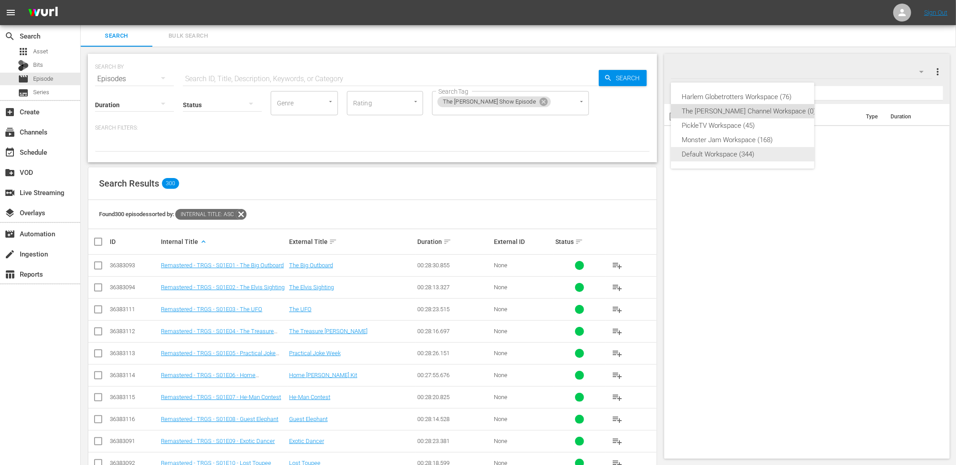
click at [740, 157] on div "Default Workspace (344)" at bounding box center [749, 154] width 134 height 14
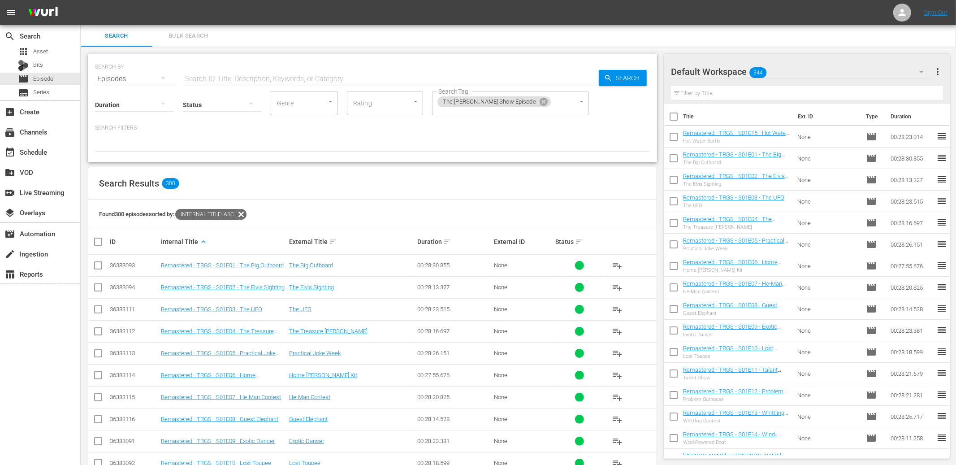
click at [677, 118] on input "checkbox" at bounding box center [673, 118] width 19 height 19
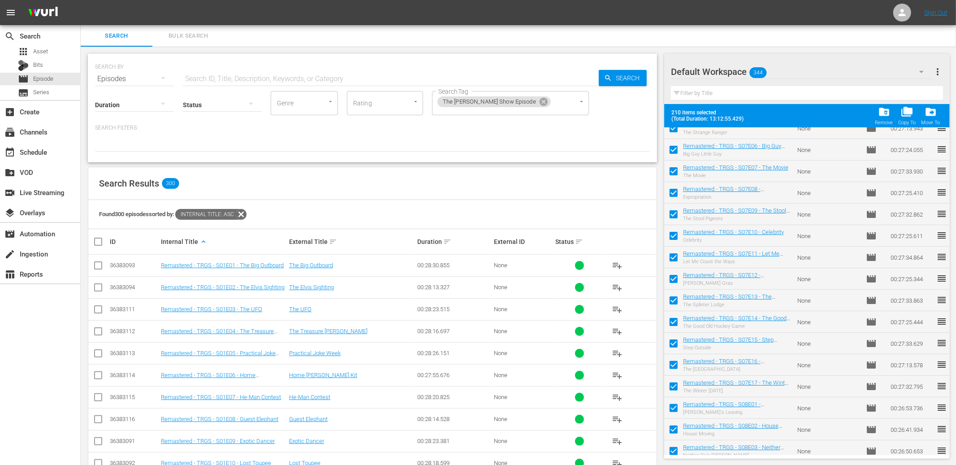
scroll to position [3804, 0]
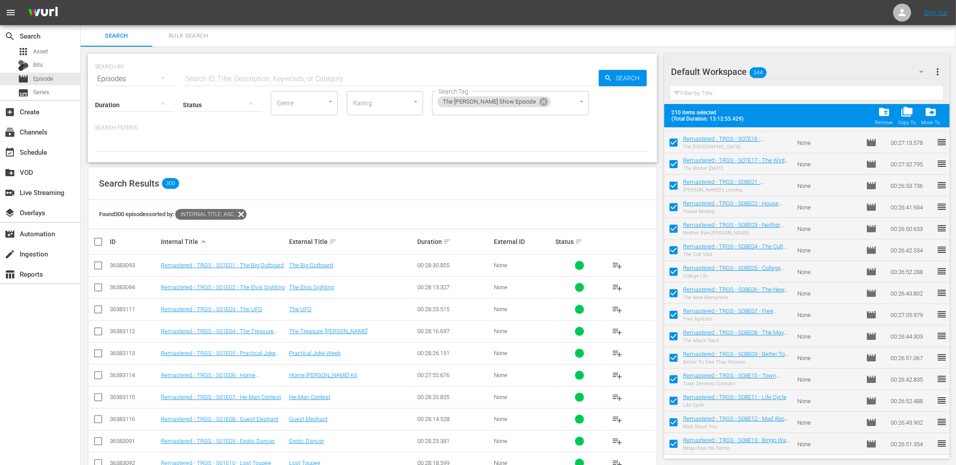
click at [675, 441] on input "checkbox" at bounding box center [673, 445] width 19 height 19
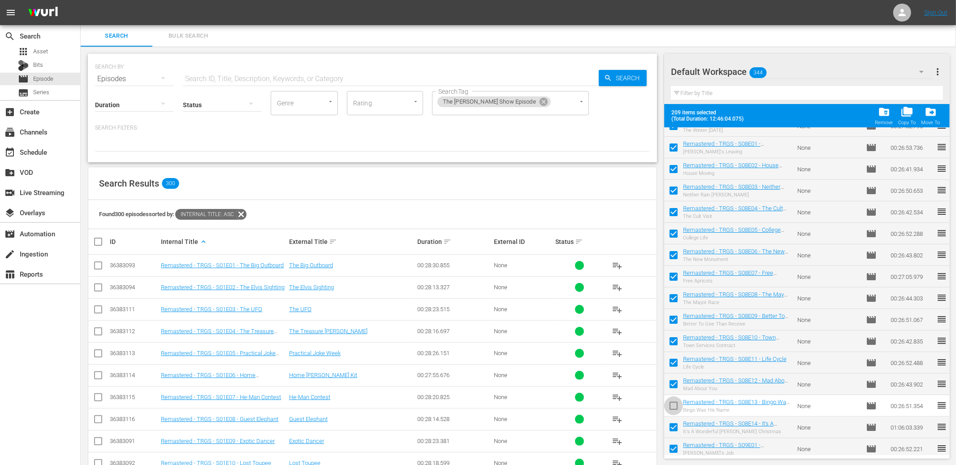
click at [673, 407] on input "checkbox" at bounding box center [673, 407] width 19 height 19
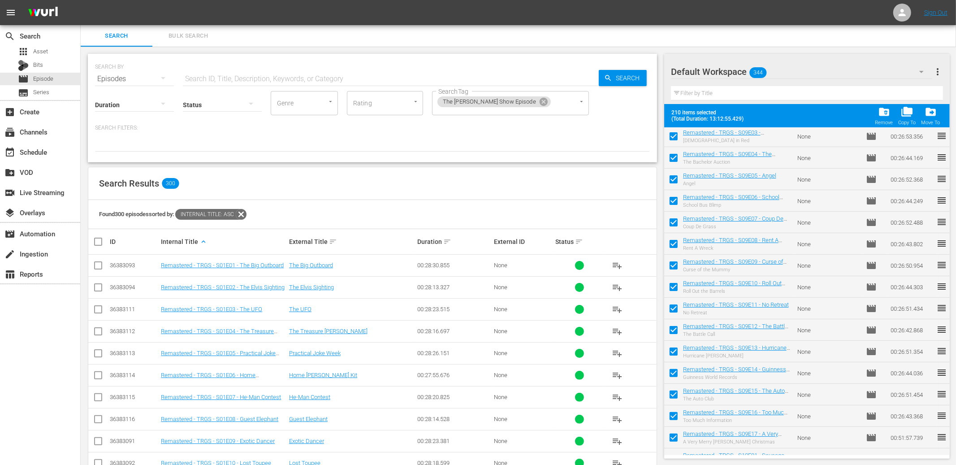
scroll to position [4232, 0]
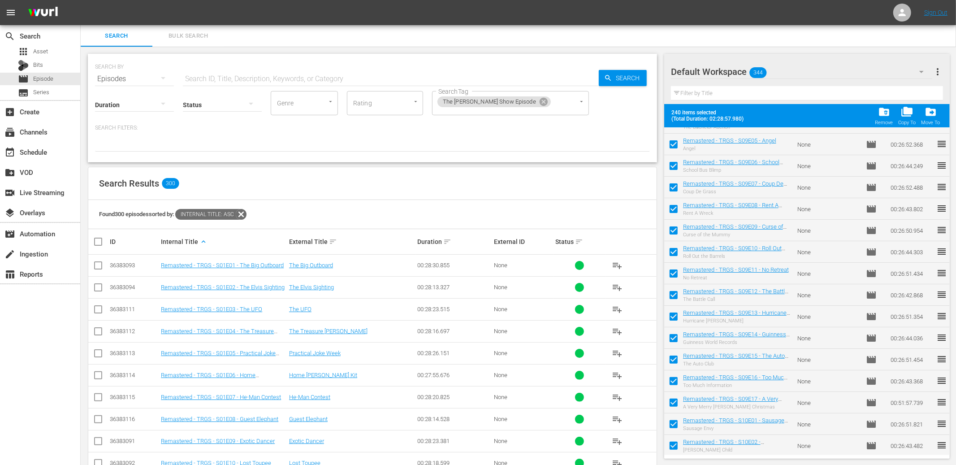
click at [675, 230] on input "checkbox" at bounding box center [673, 232] width 19 height 19
click at [671, 253] on input "checkbox" at bounding box center [673, 253] width 19 height 19
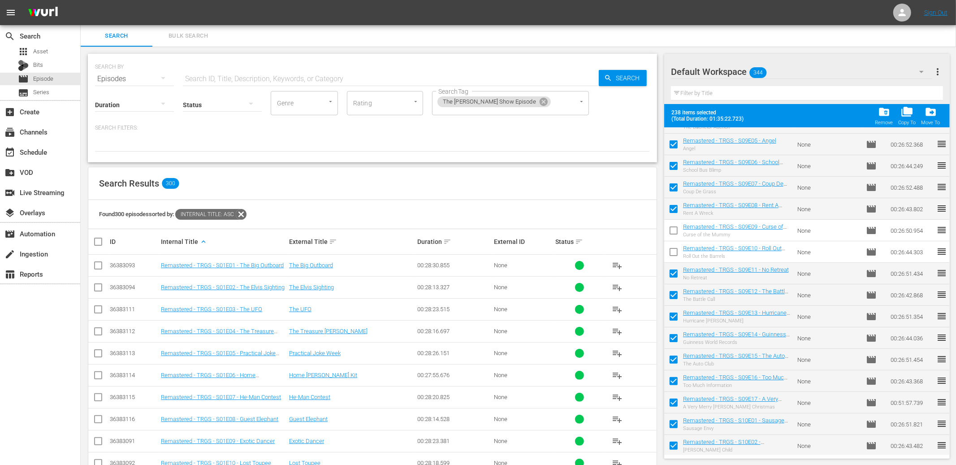
click at [674, 269] on input "checkbox" at bounding box center [673, 275] width 19 height 19
click at [674, 299] on input "checkbox" at bounding box center [673, 296] width 19 height 19
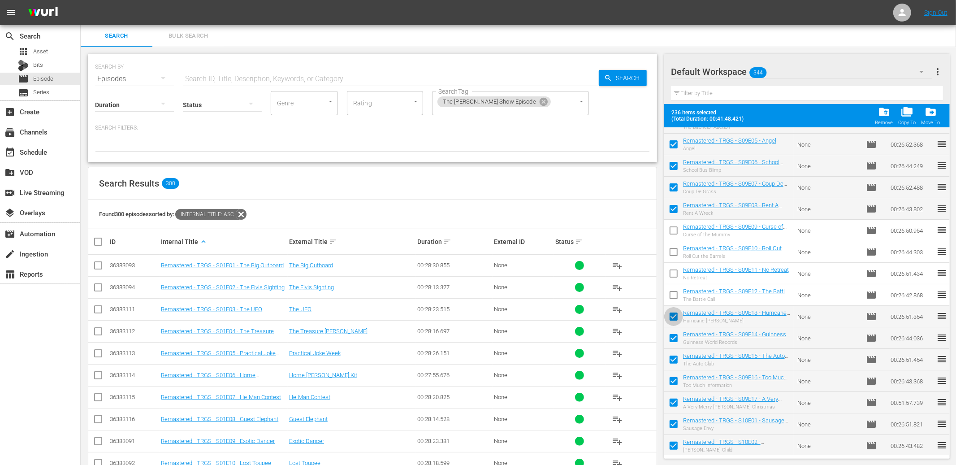
click at [674, 316] on input "checkbox" at bounding box center [673, 318] width 19 height 19
click at [674, 338] on input "checkbox" at bounding box center [673, 339] width 19 height 19
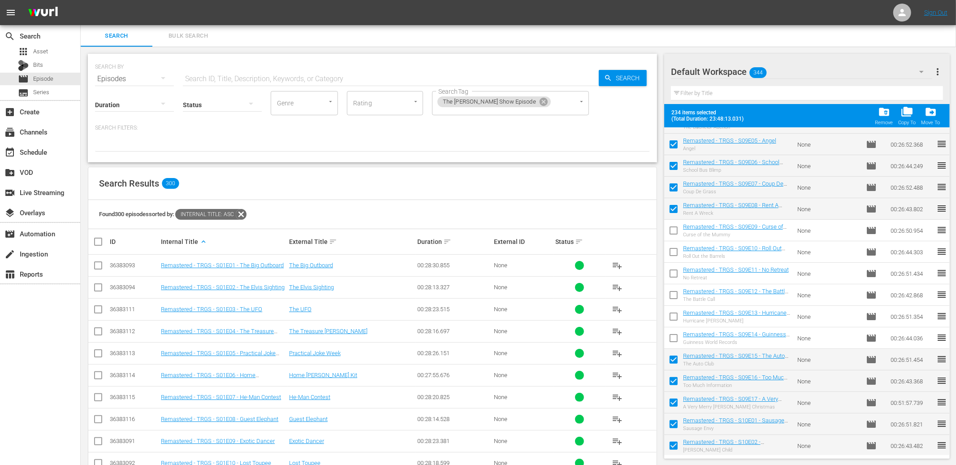
click at [674, 360] on input "checkbox" at bounding box center [673, 361] width 19 height 19
click at [674, 381] on input "checkbox" at bounding box center [673, 382] width 19 height 19
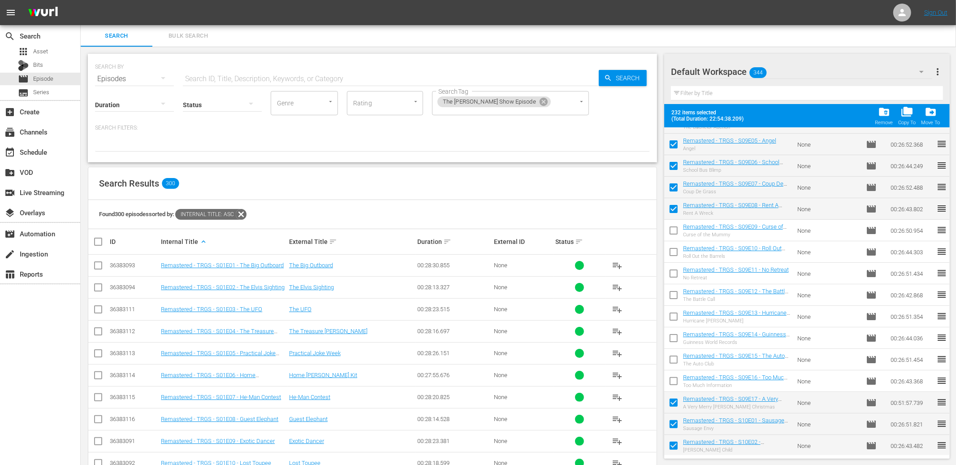
click at [673, 395] on input "checkbox" at bounding box center [673, 404] width 19 height 19
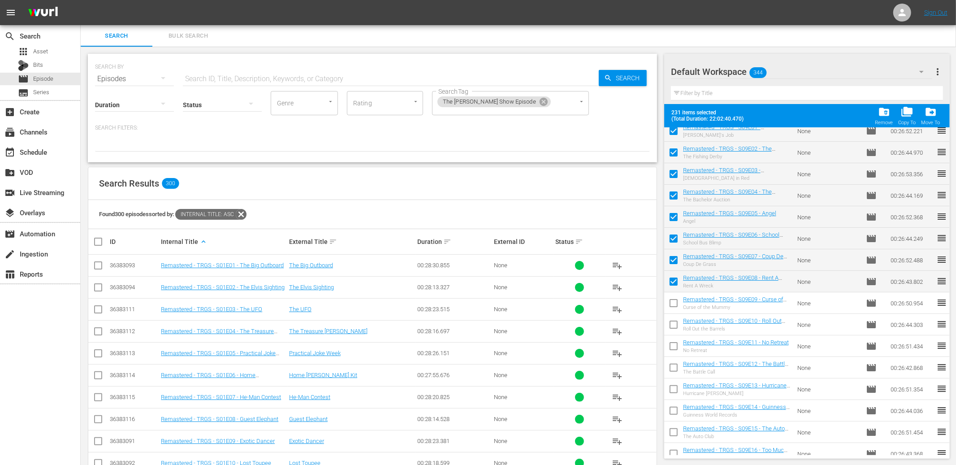
scroll to position [4042, 0]
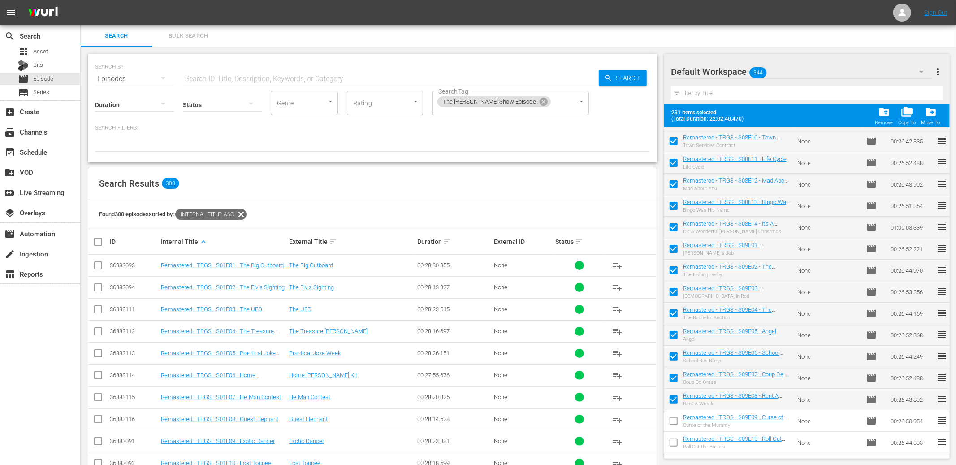
click at [783, 66] on div "Default Workspace 344" at bounding box center [801, 71] width 261 height 25
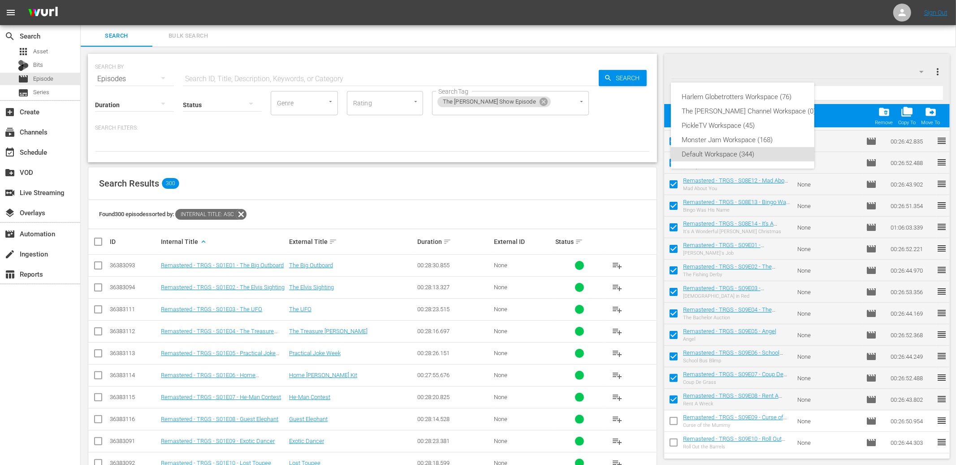
click at [786, 65] on div "Harlem Globetrotters Workspace (76) The Red Green Channel Workspace (0) PickleT…" at bounding box center [478, 232] width 956 height 465
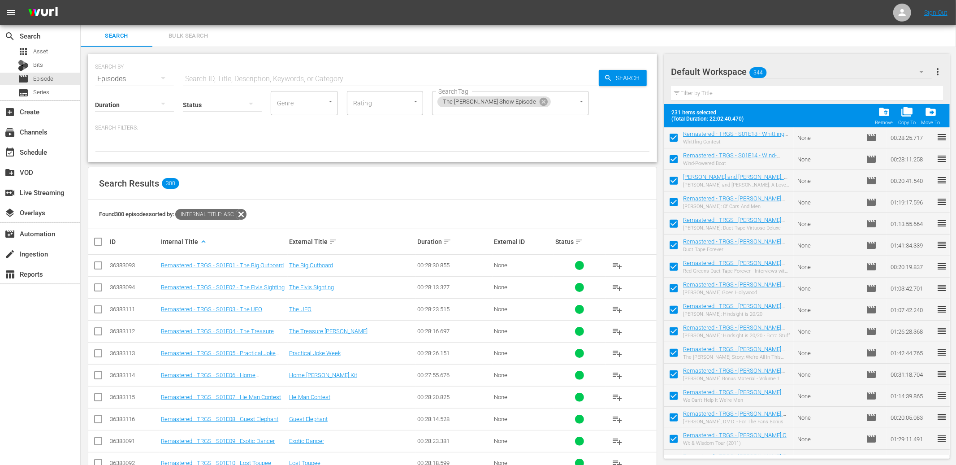
scroll to position [0, 0]
click at [675, 138] on input "checkbox" at bounding box center [673, 141] width 19 height 19
click at [675, 139] on input "checkbox" at bounding box center [673, 141] width 19 height 19
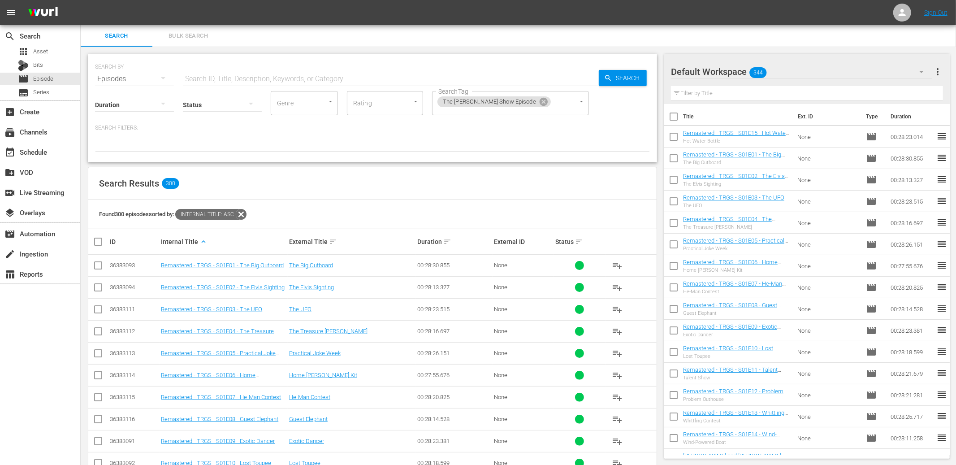
click at [674, 119] on input "checkbox" at bounding box center [673, 118] width 19 height 19
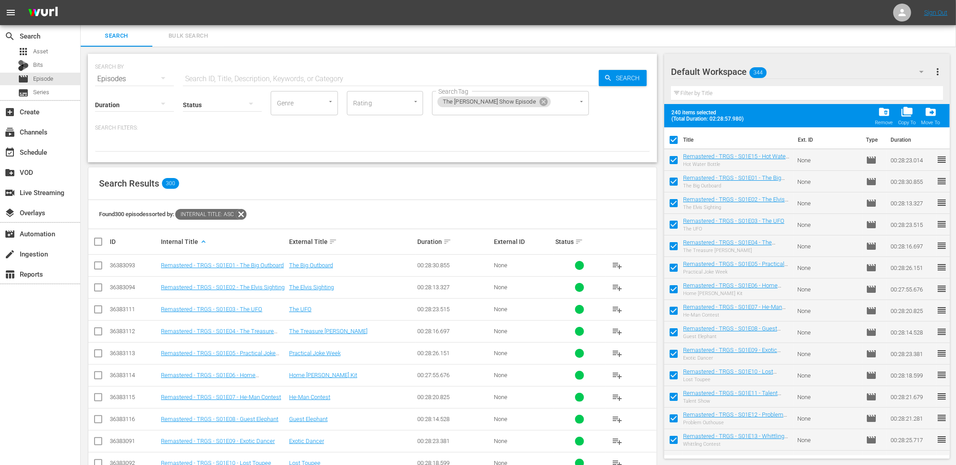
click at [675, 142] on input "checkbox" at bounding box center [673, 141] width 19 height 19
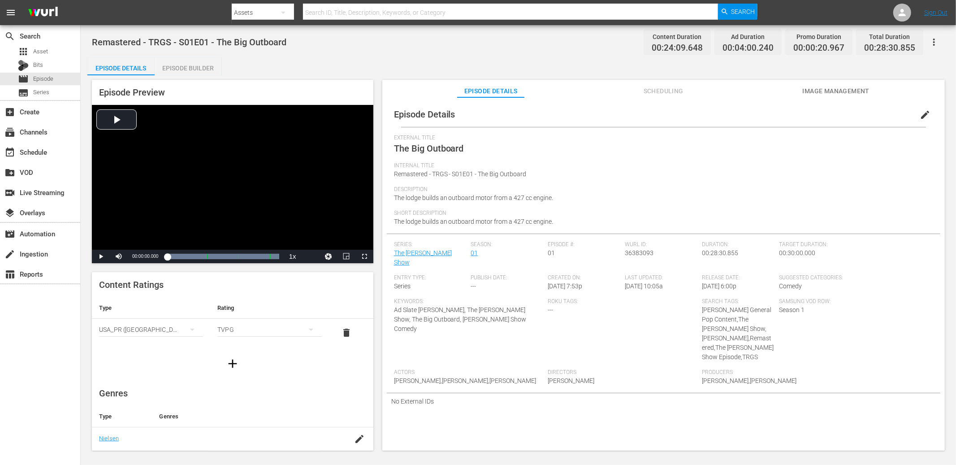
click at [400, 53] on div "Remastered - TRGS - S01E01 - The Big Outboard Content Duration 00:24:09.648 Ad …" at bounding box center [518, 238] width 875 height 427
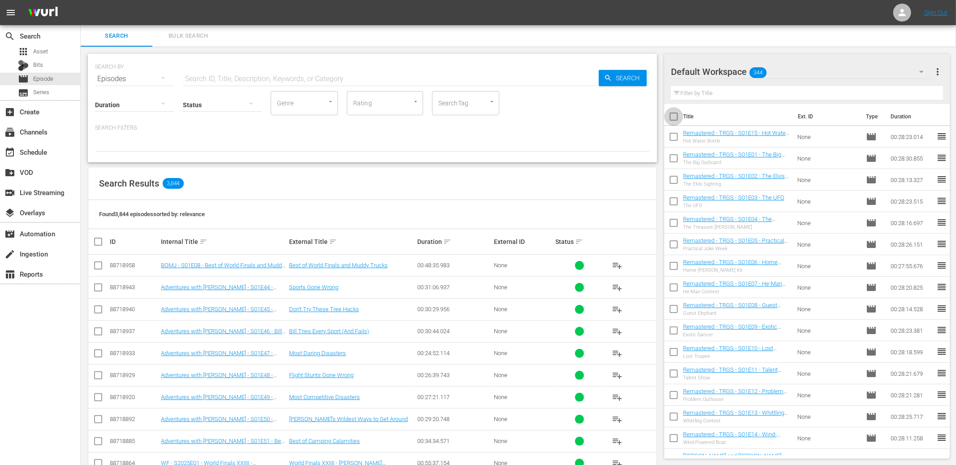
click at [677, 117] on input "checkbox" at bounding box center [673, 118] width 19 height 19
checkbox input "true"
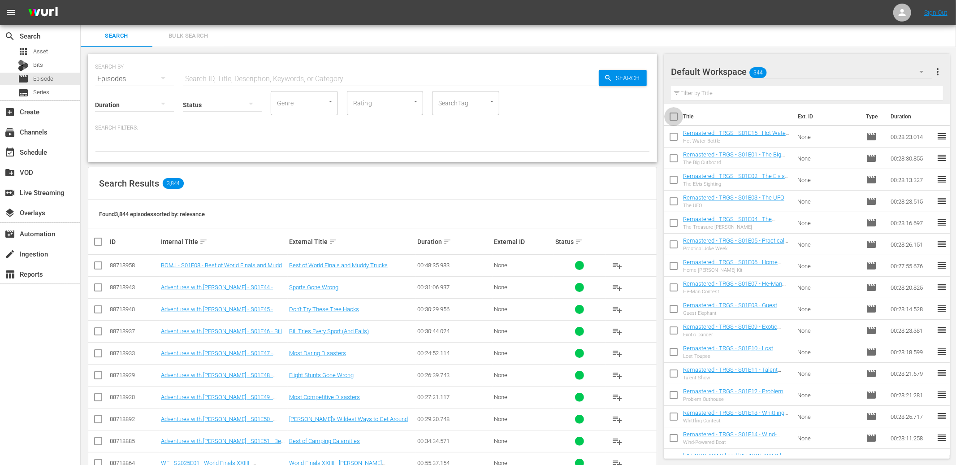
checkbox input "true"
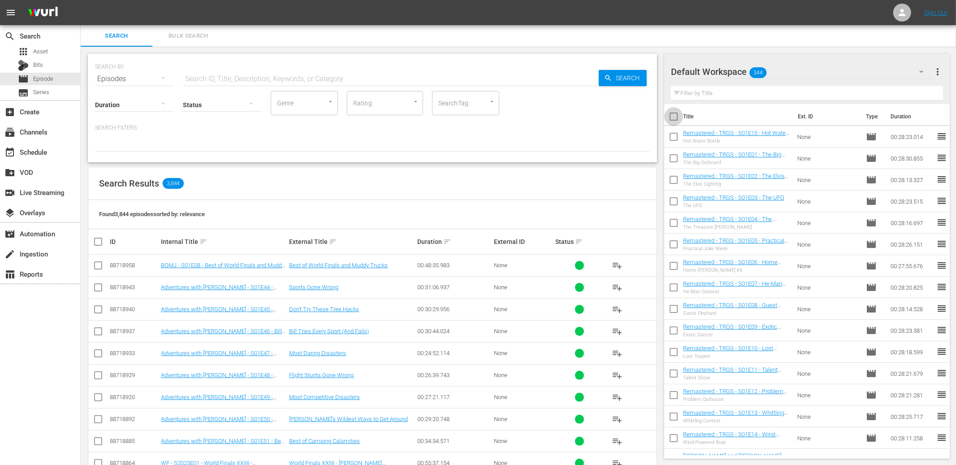
checkbox input "true"
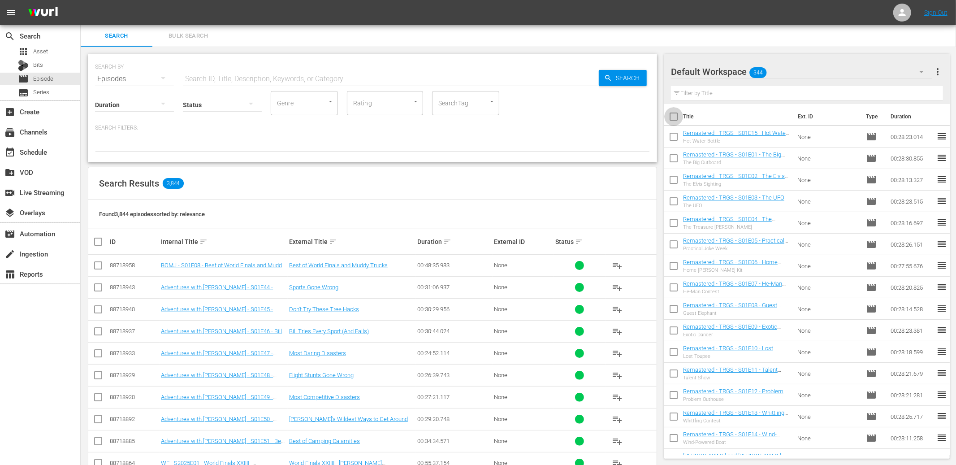
checkbox input "true"
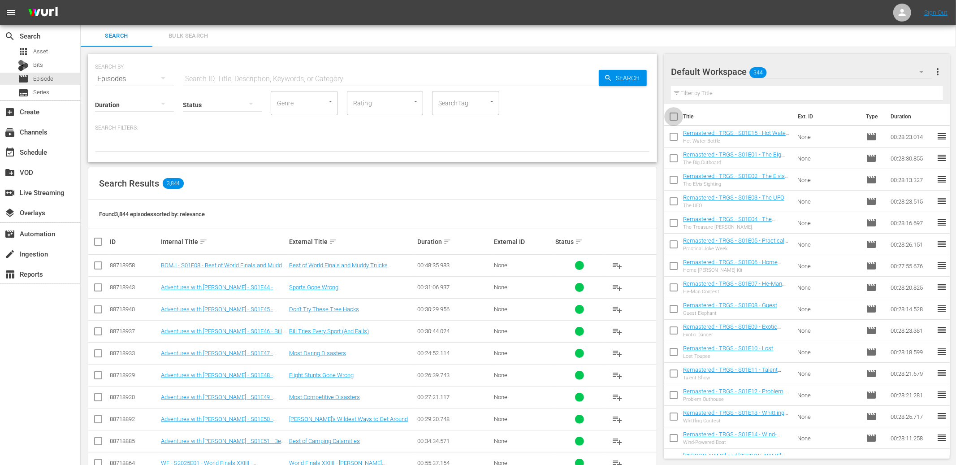
checkbox input "true"
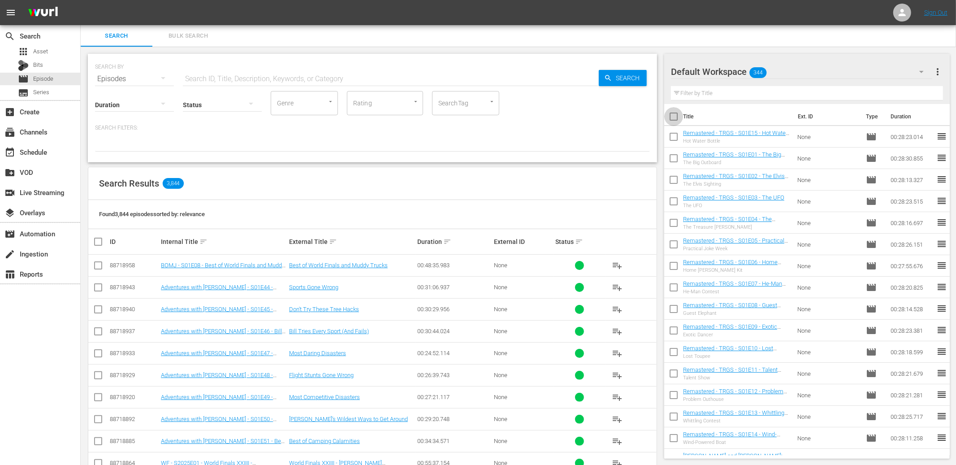
checkbox input "true"
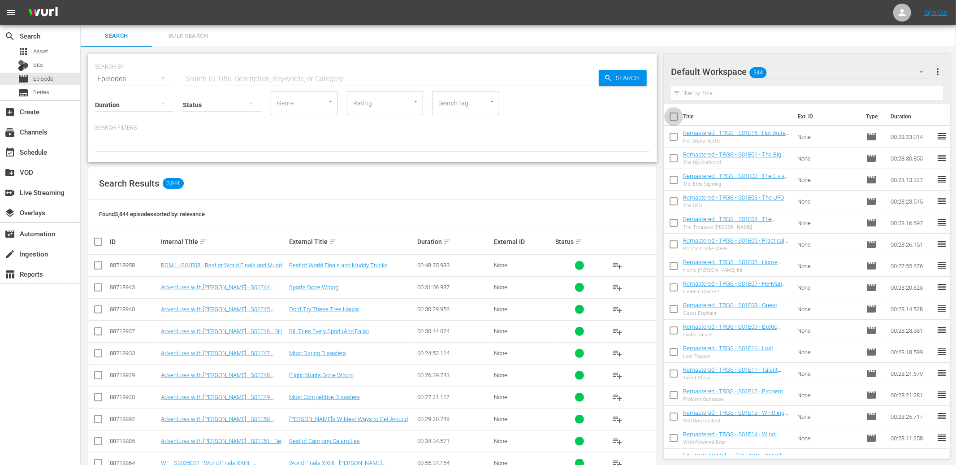
checkbox input "true"
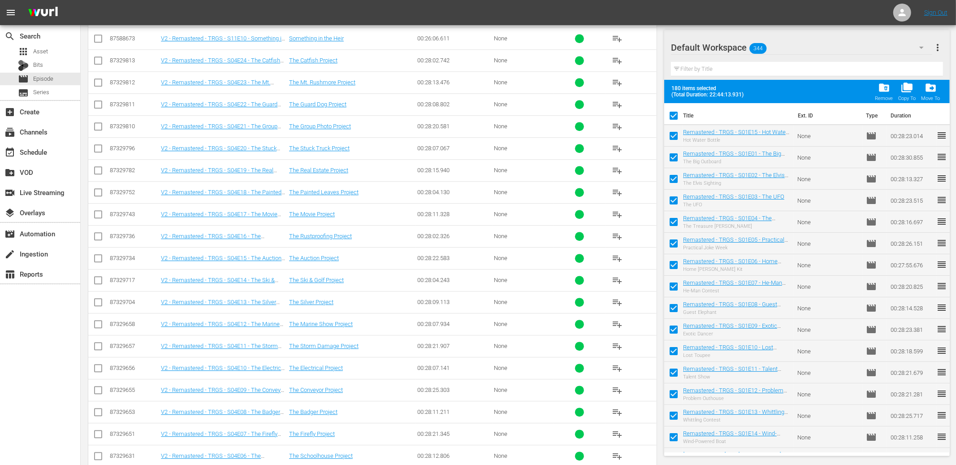
scroll to position [2468, 0]
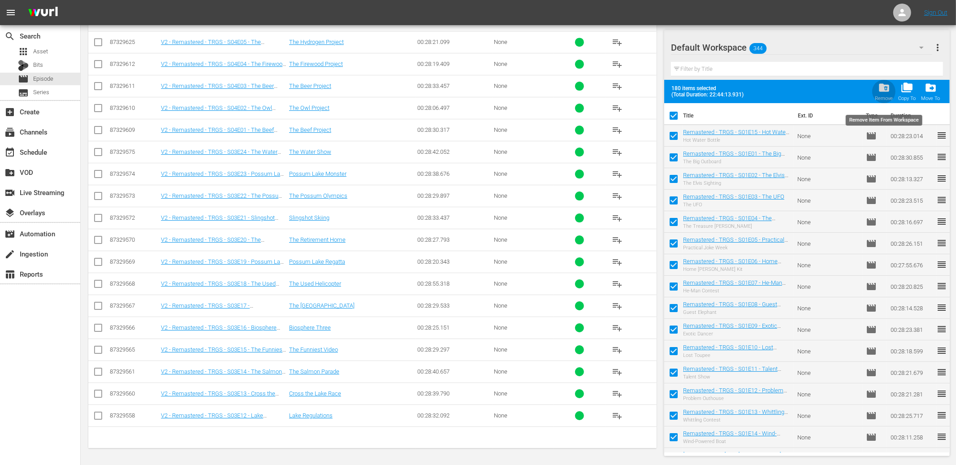
click at [881, 89] on span "folder_delete" at bounding box center [884, 88] width 12 height 12
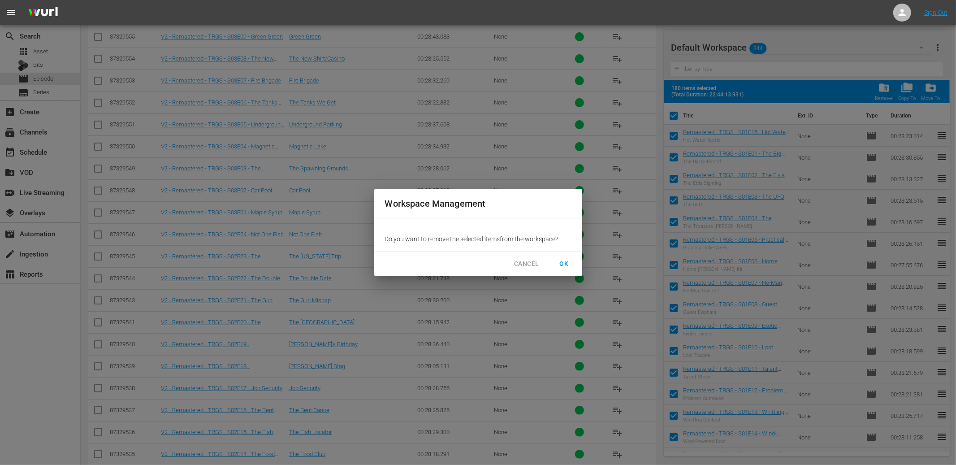
scroll to position [3349, 0]
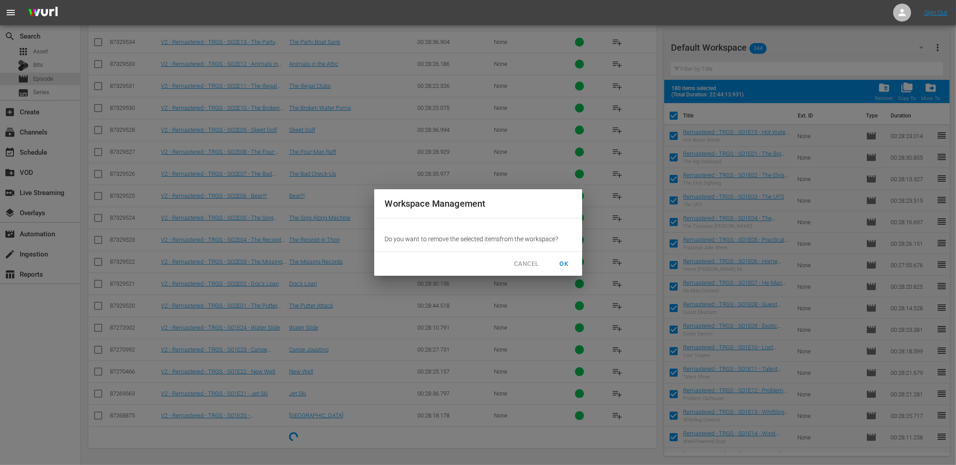
click at [567, 262] on span "OK" at bounding box center [564, 263] width 14 height 11
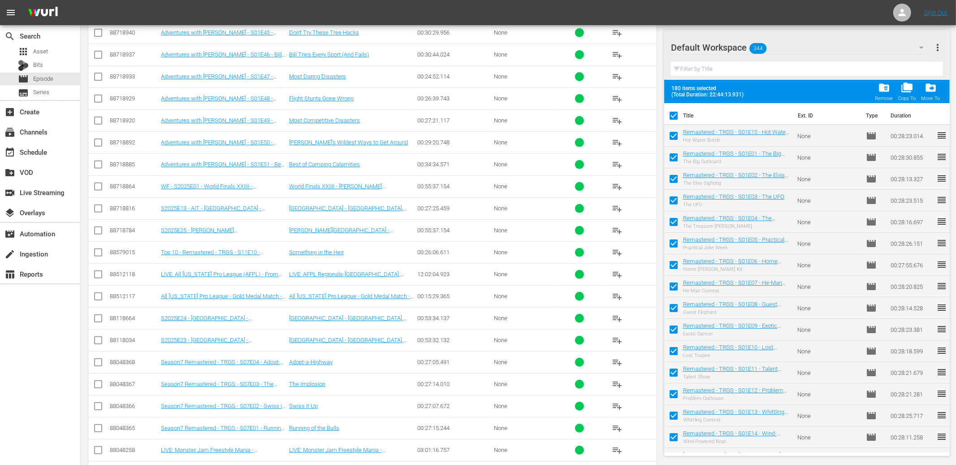
scroll to position [0, 0]
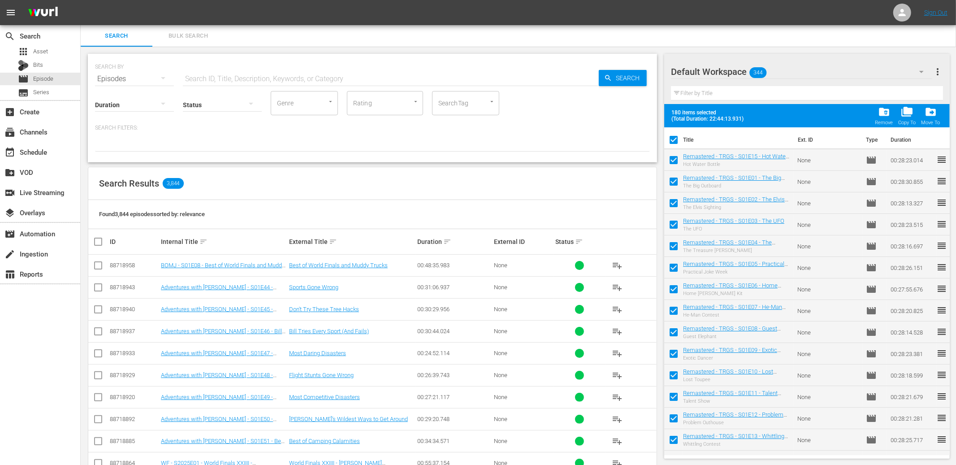
checkbox input "false"
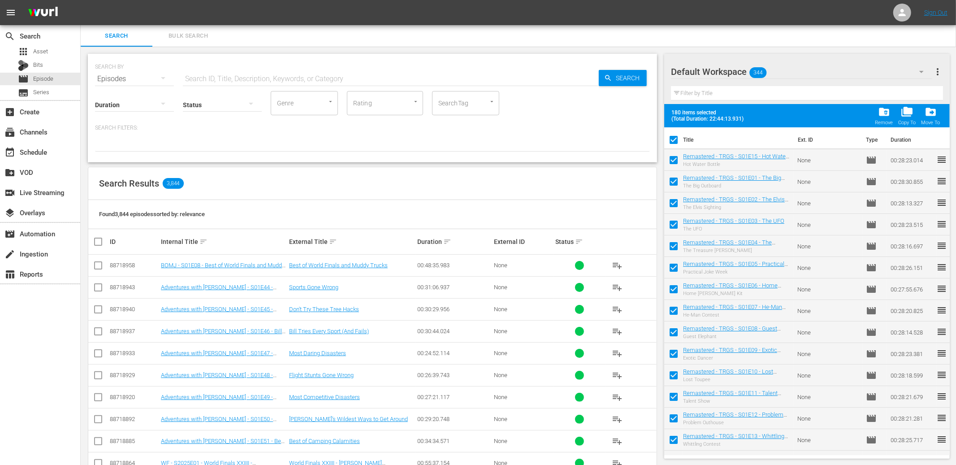
checkbox input "false"
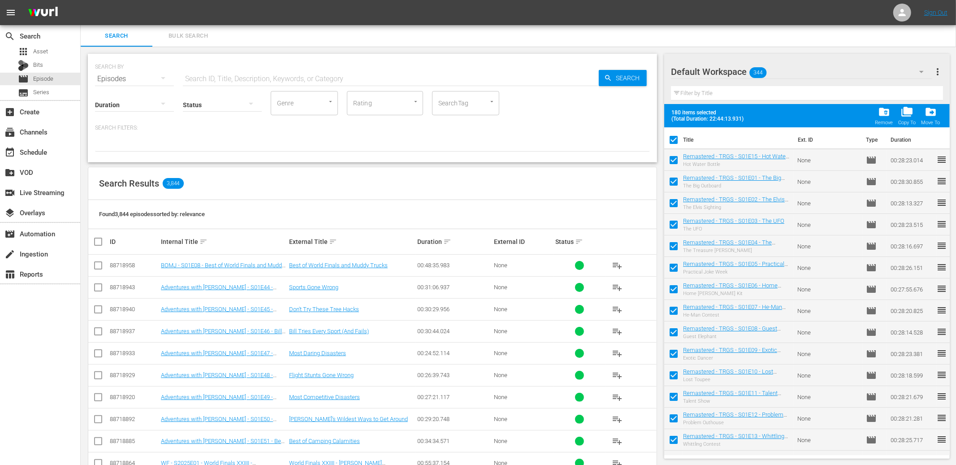
checkbox input "false"
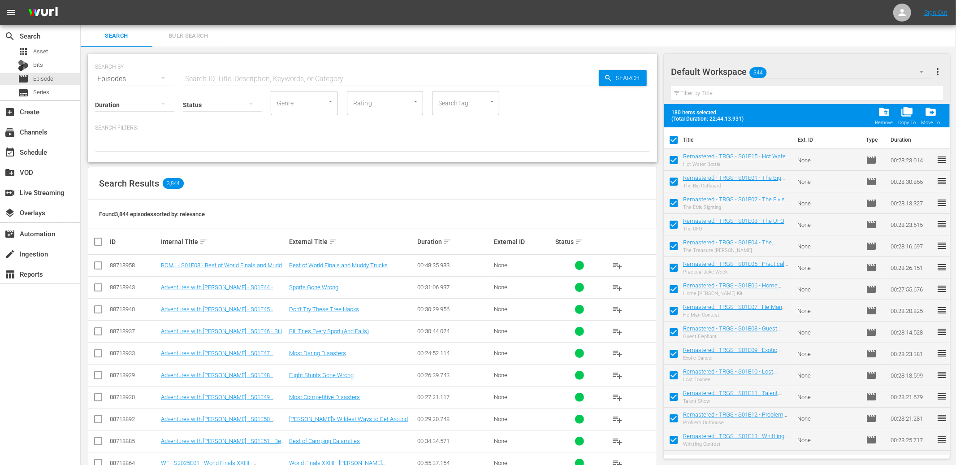
checkbox input "false"
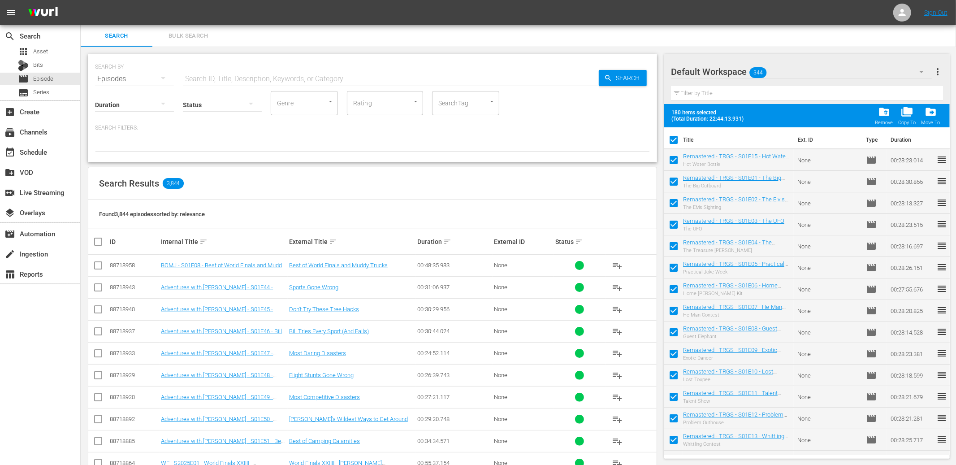
checkbox input "false"
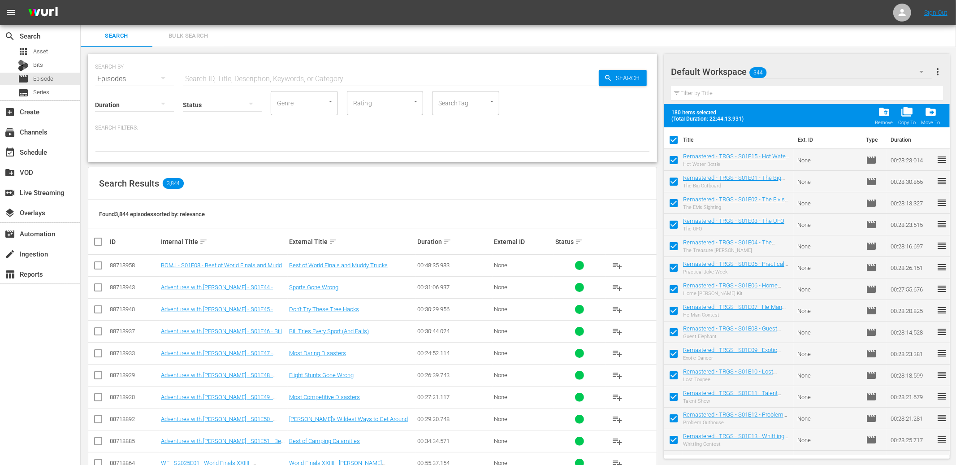
checkbox input "false"
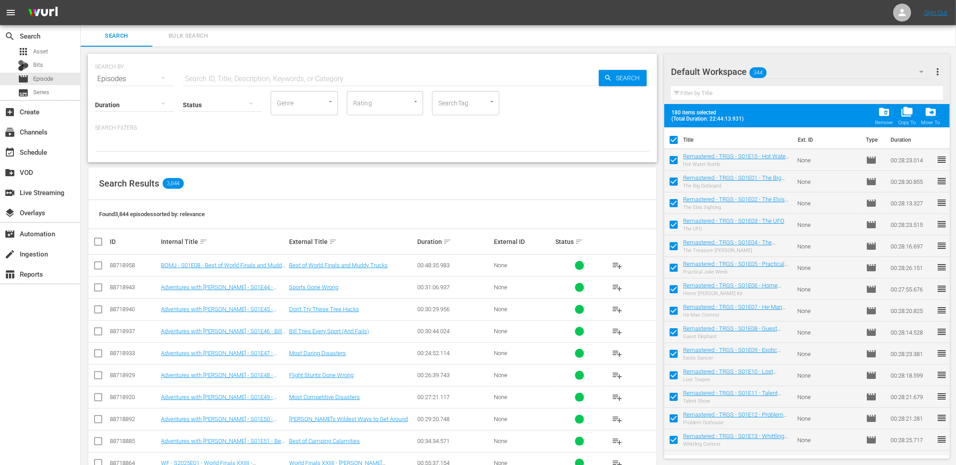
checkbox input "false"
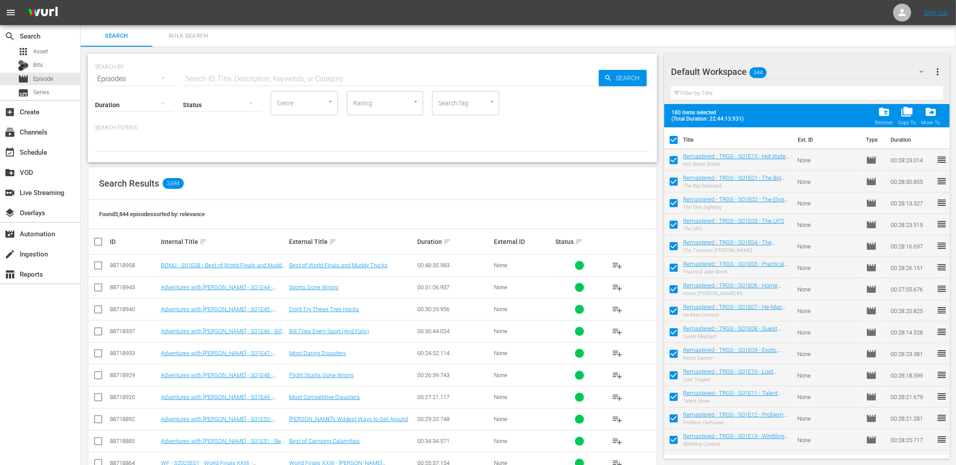
checkbox input "false"
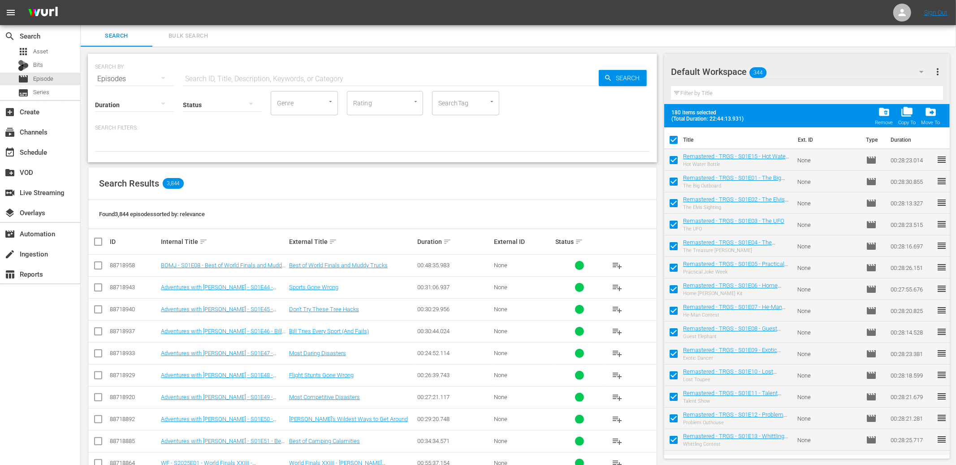
checkbox input "false"
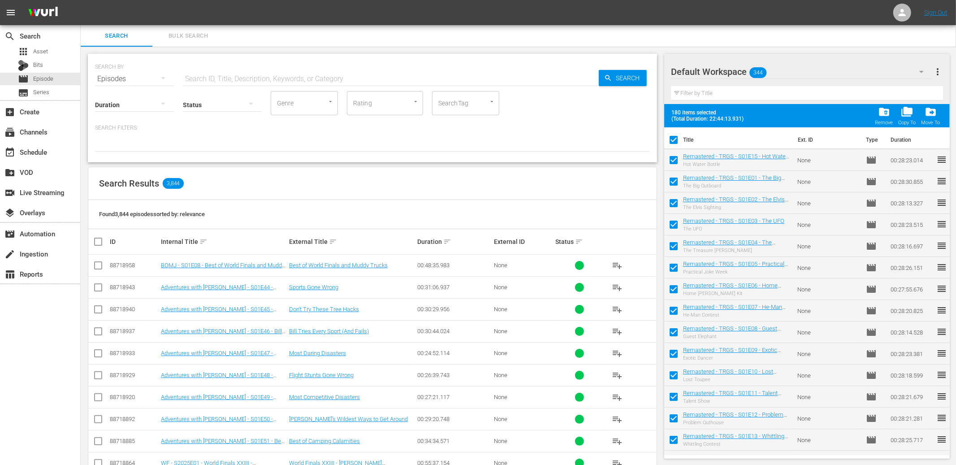
checkbox input "false"
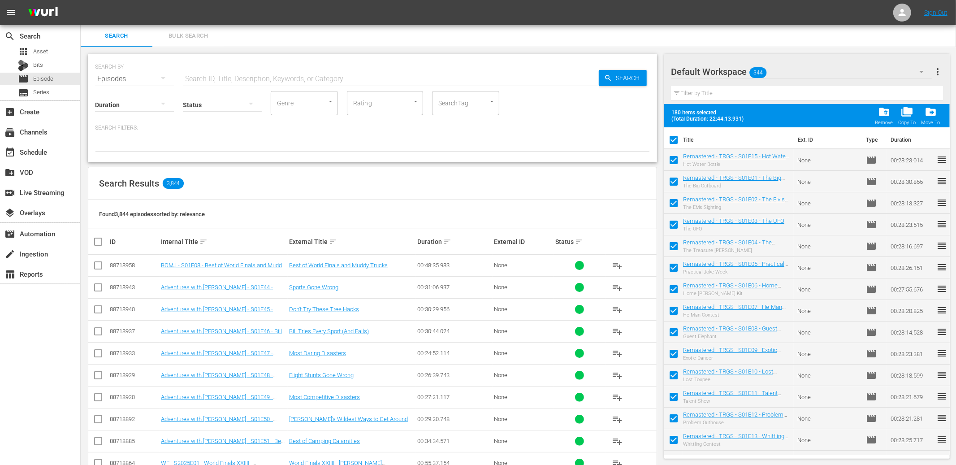
checkbox input "false"
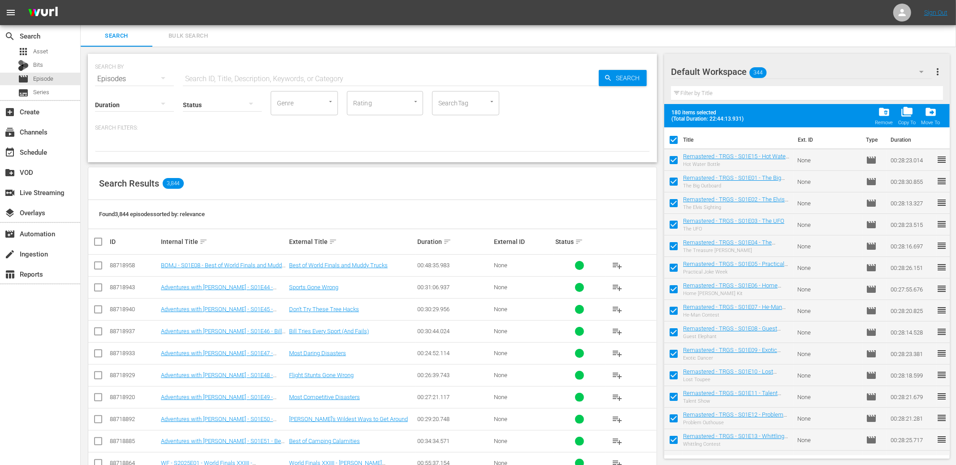
checkbox input "false"
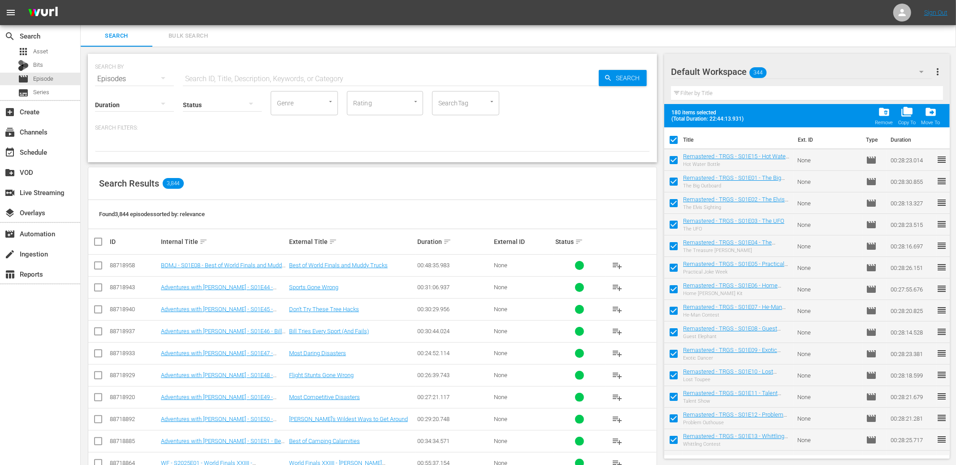
checkbox input "false"
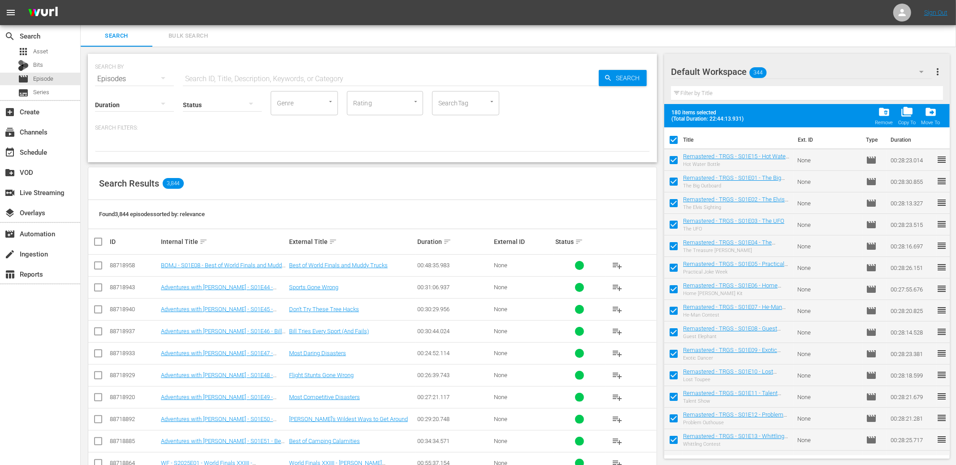
checkbox input "false"
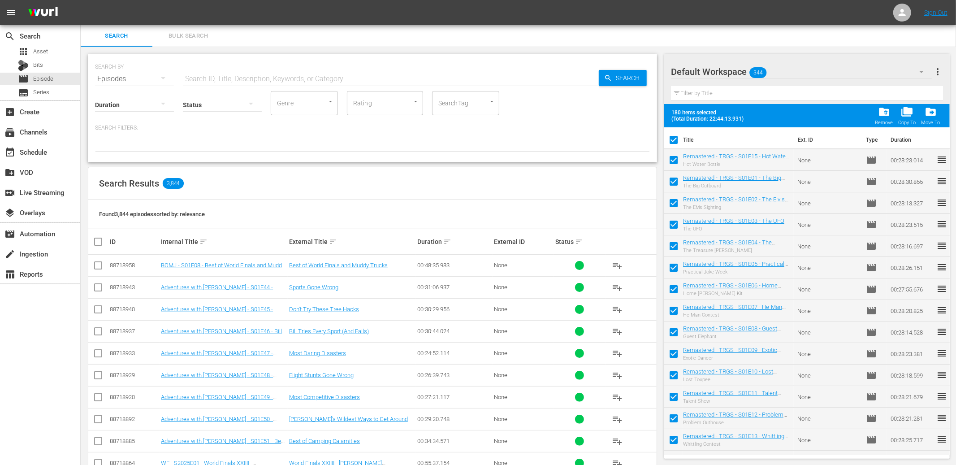
checkbox input "false"
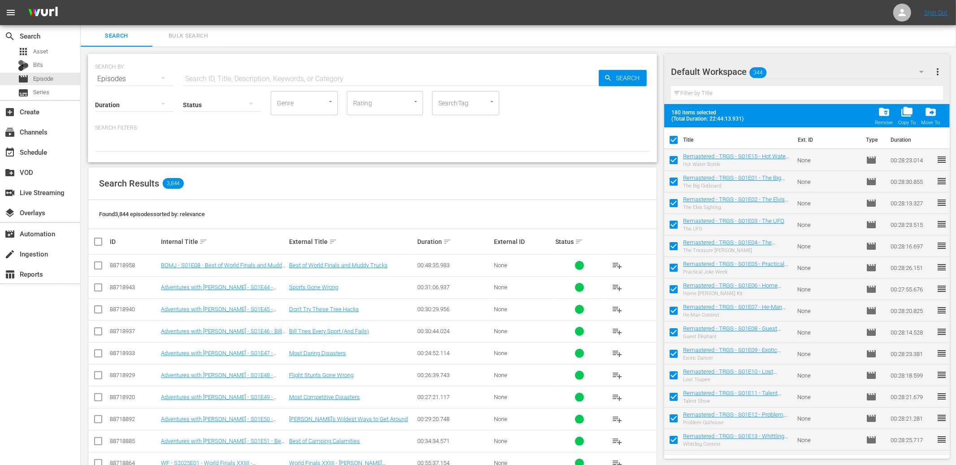
checkbox input "false"
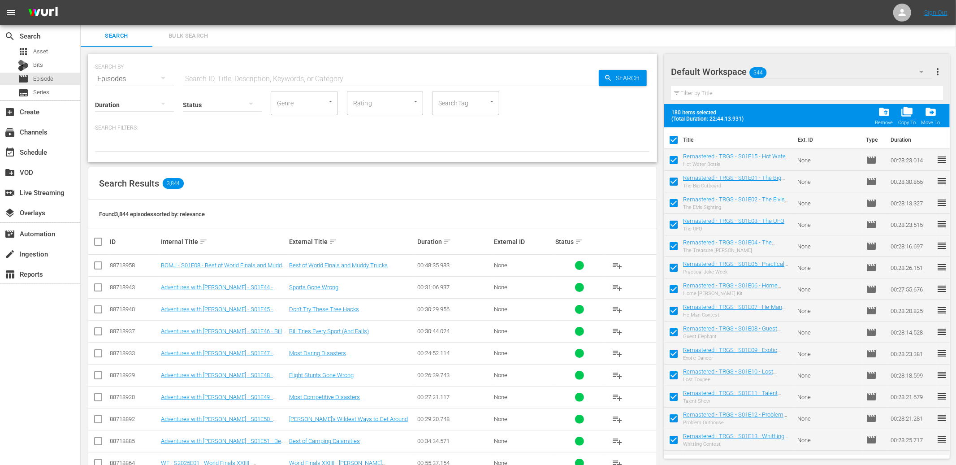
checkbox input "false"
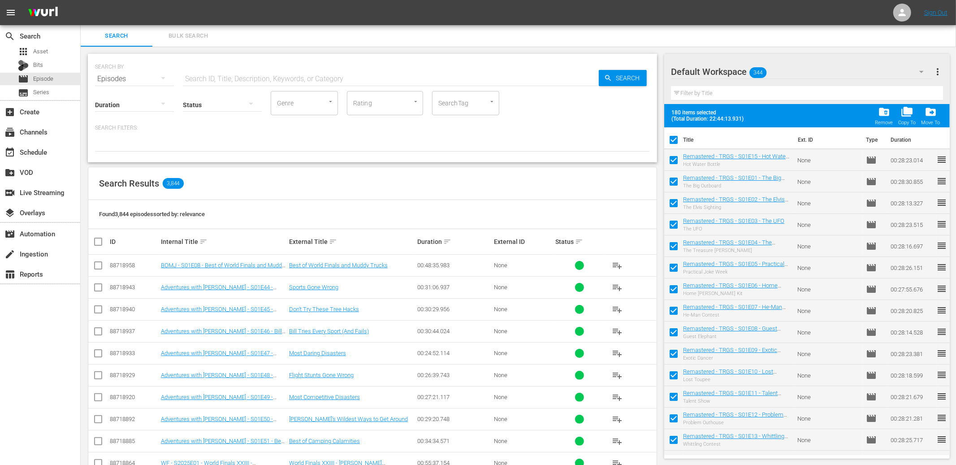
checkbox input "false"
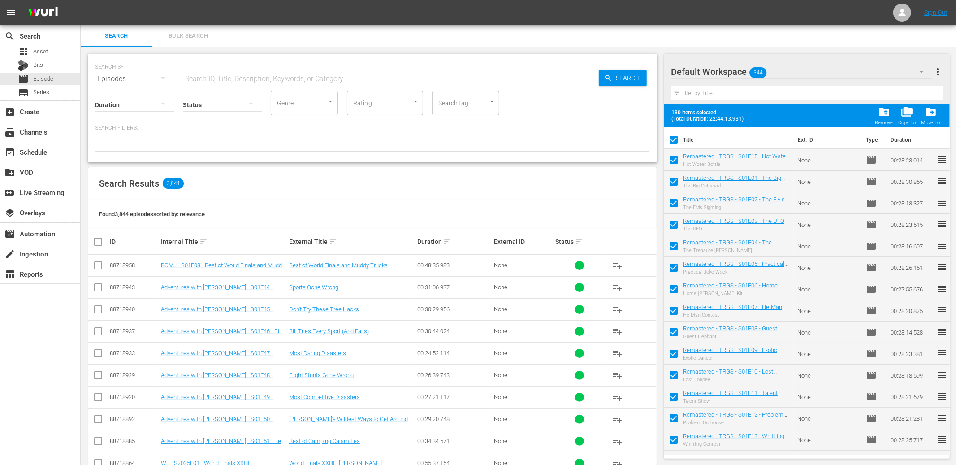
checkbox input "false"
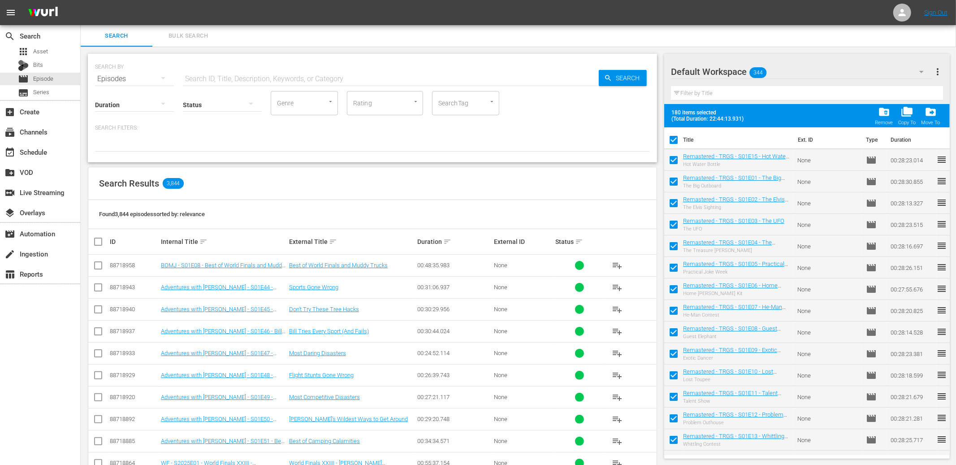
checkbox input "false"
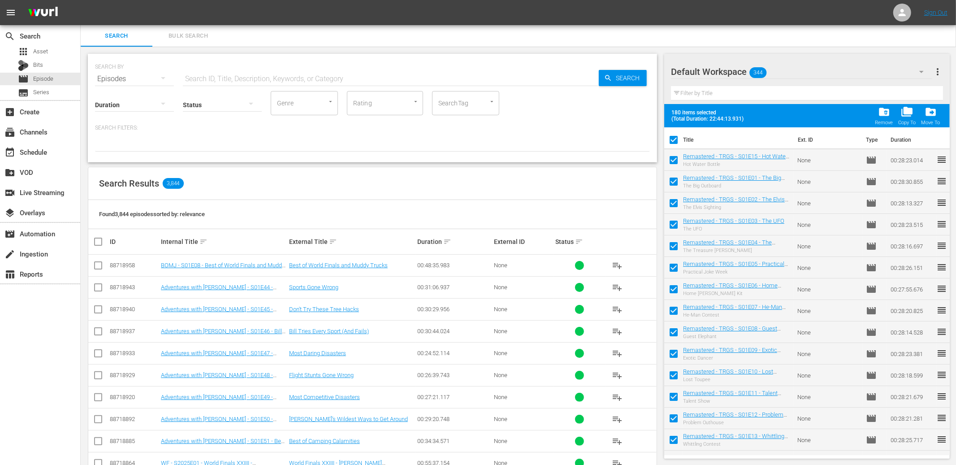
checkbox input "false"
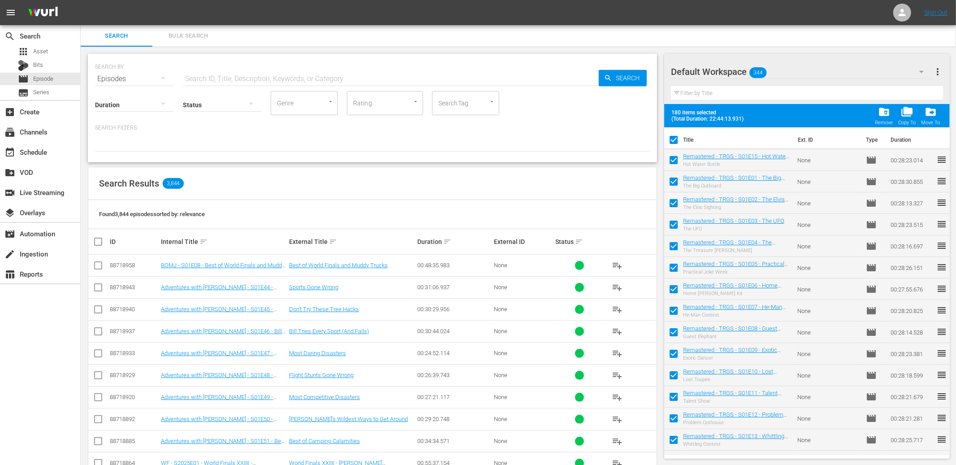
checkbox input "false"
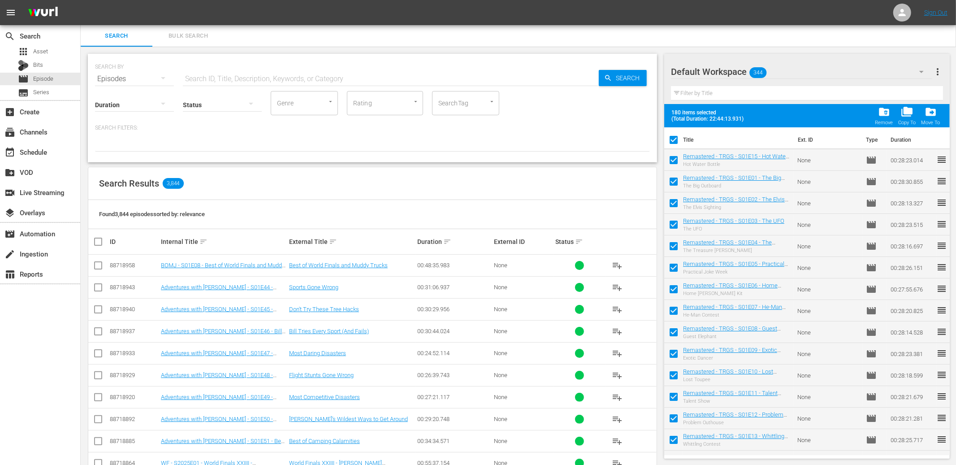
checkbox input "false"
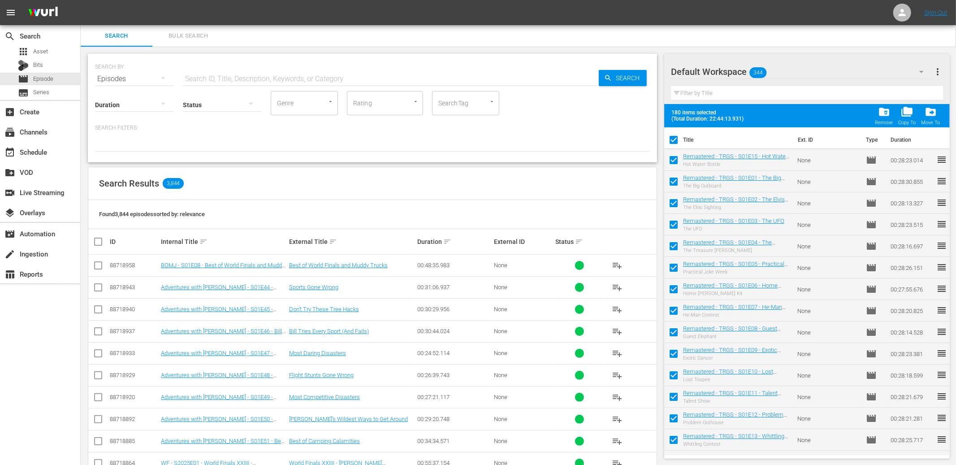
checkbox input "false"
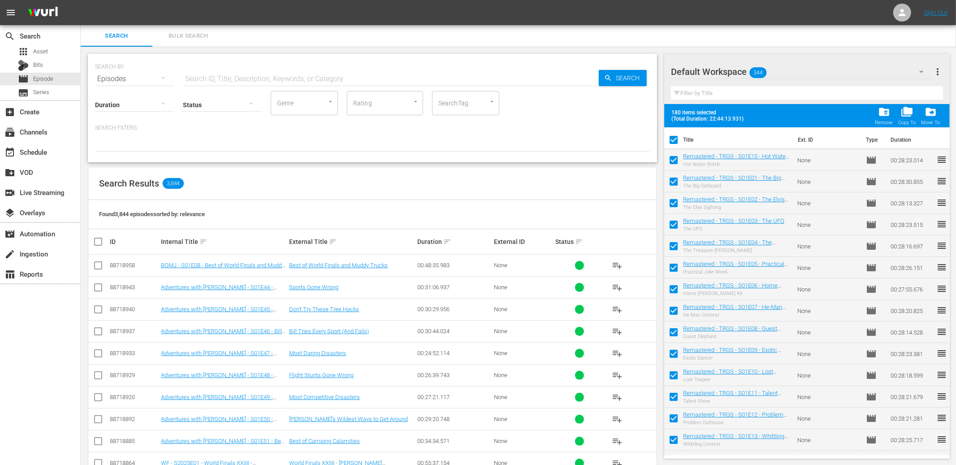
checkbox input "false"
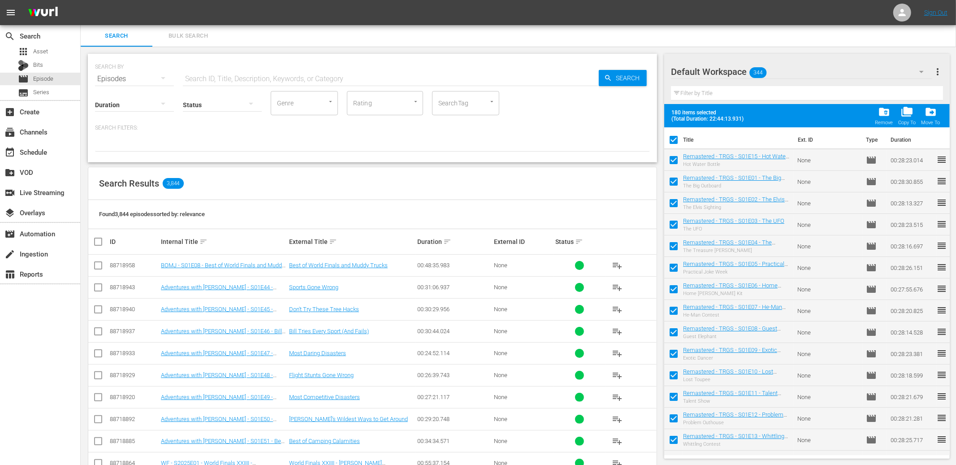
checkbox input "false"
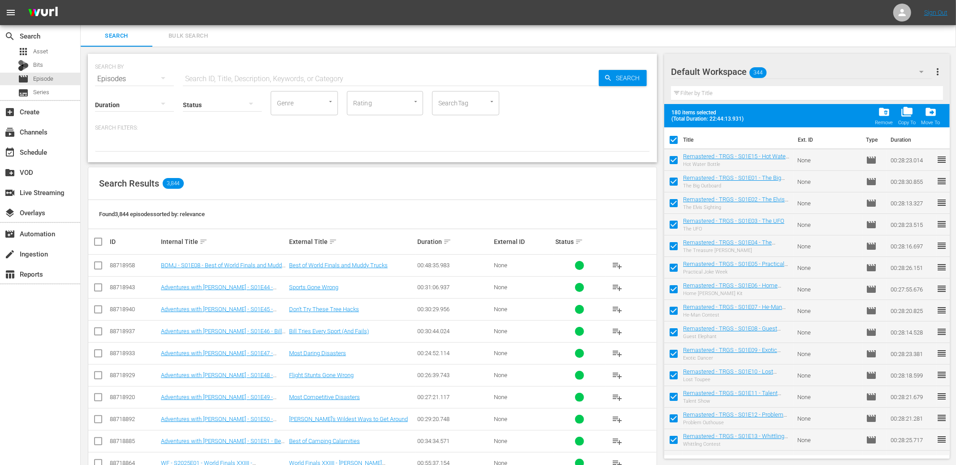
checkbox input "false"
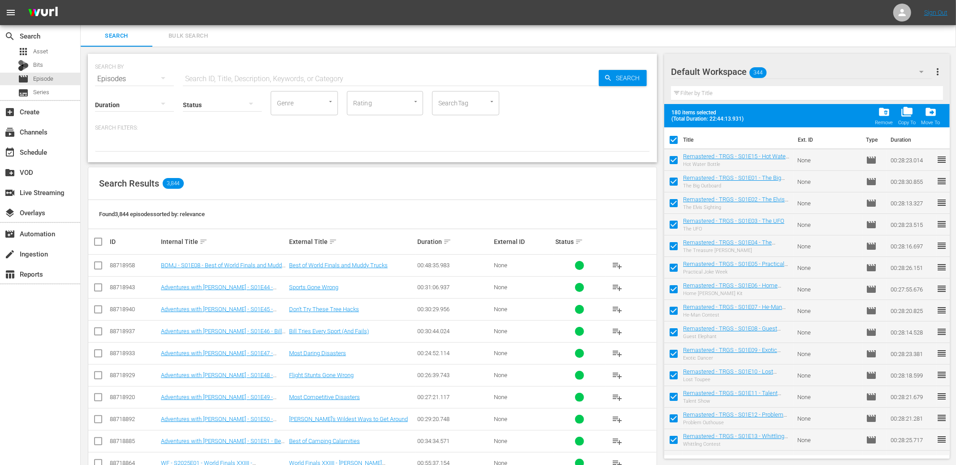
checkbox input "false"
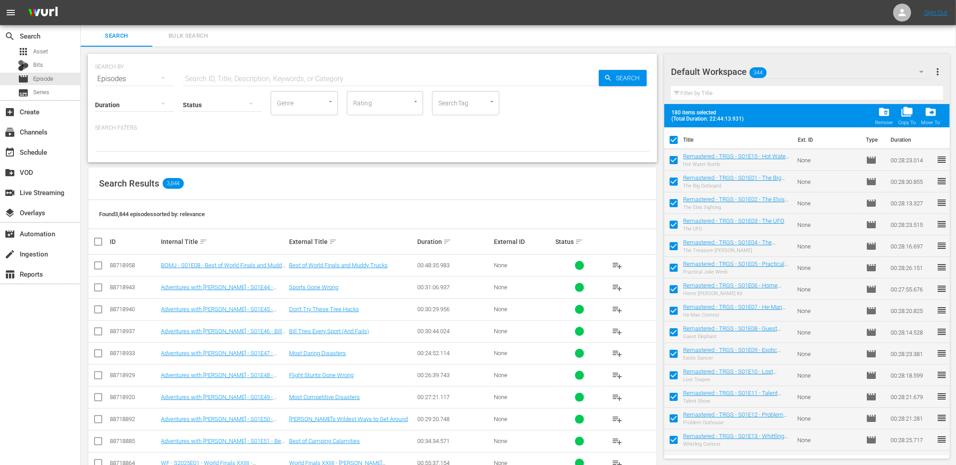
checkbox input "false"
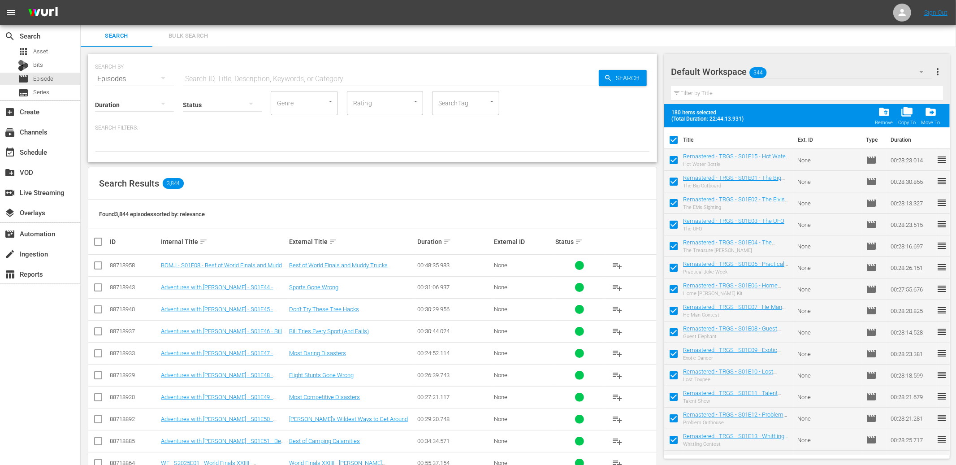
checkbox input "false"
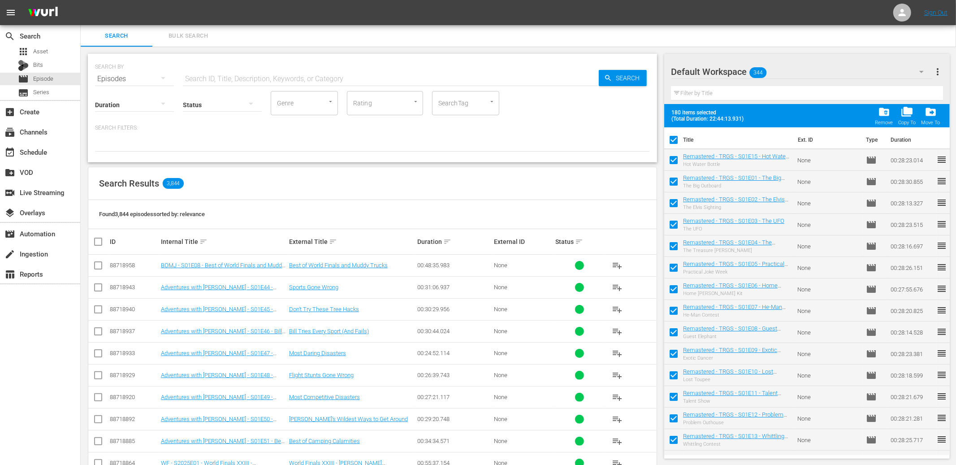
checkbox input "false"
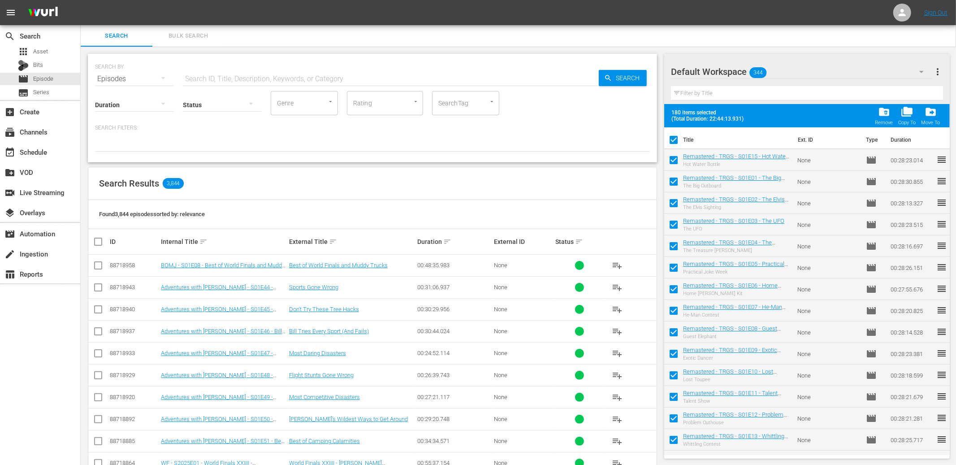
checkbox input "false"
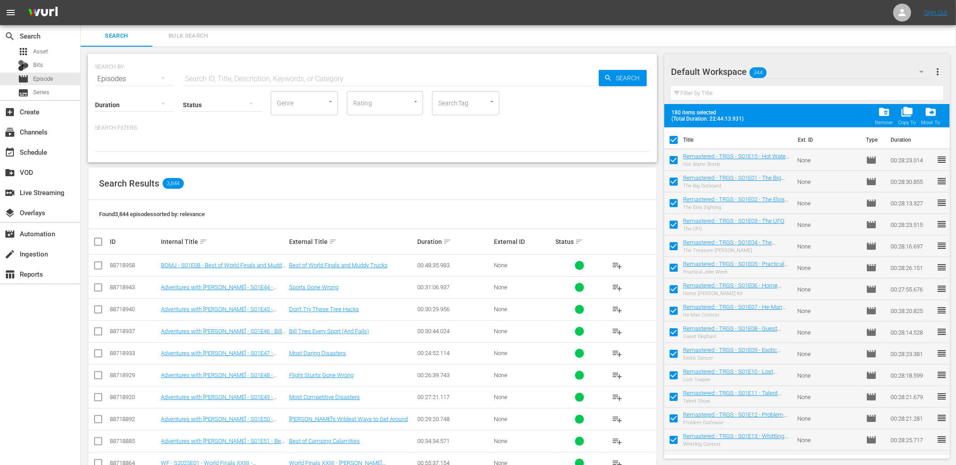
checkbox input "false"
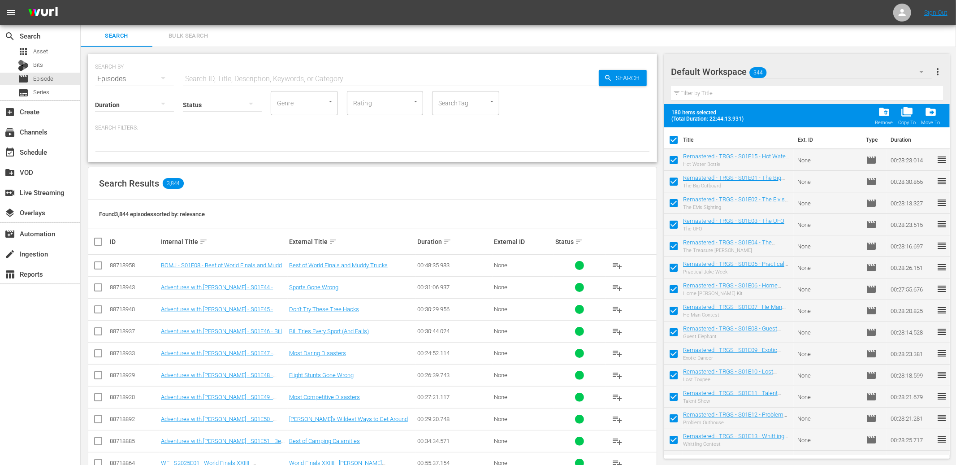
checkbox input "false"
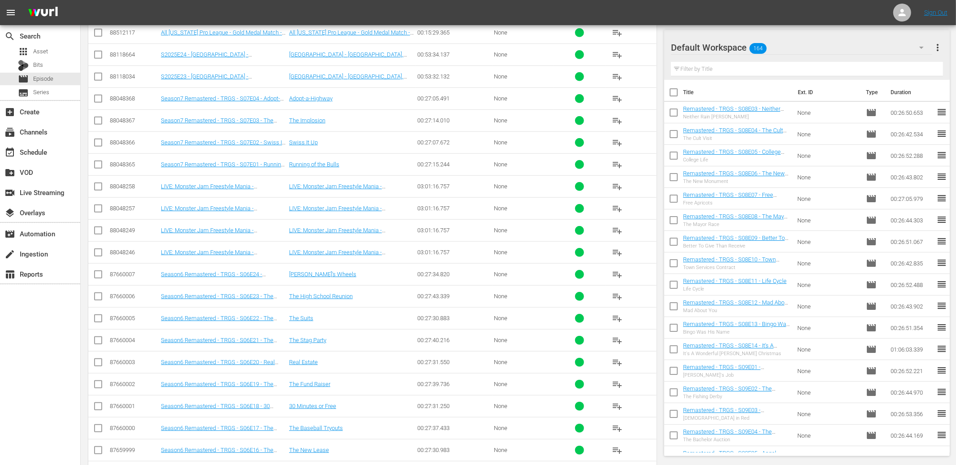
drag, startPoint x: 675, startPoint y: 114, endPoint x: 675, endPoint y: 123, distance: 9.0
click at [675, 114] on input "checkbox" at bounding box center [673, 114] width 19 height 19
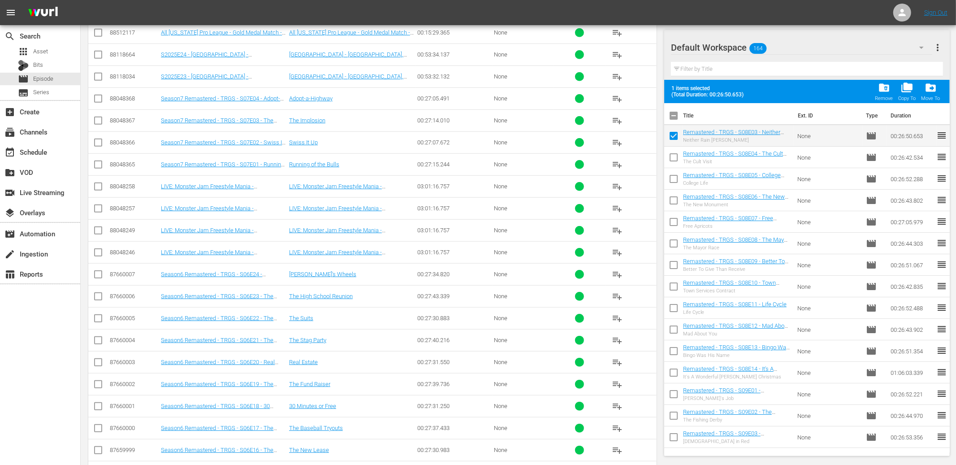
click at [675, 156] on input "checkbox" at bounding box center [673, 159] width 19 height 19
click at [674, 180] on input "checkbox" at bounding box center [673, 180] width 19 height 19
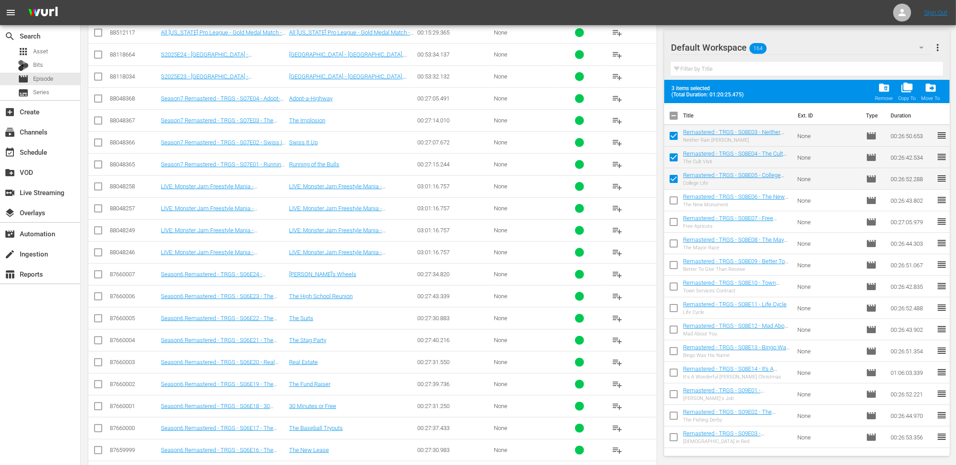
drag, startPoint x: 672, startPoint y: 199, endPoint x: 672, endPoint y: 210, distance: 10.8
click at [672, 199] on input "checkbox" at bounding box center [673, 202] width 19 height 19
click at [672, 217] on input "checkbox" at bounding box center [673, 223] width 19 height 19
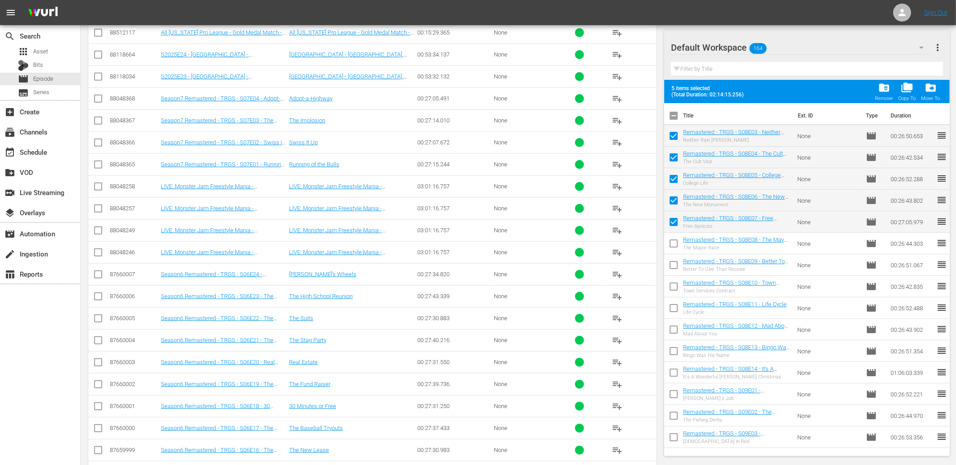
click at [674, 247] on input "checkbox" at bounding box center [673, 245] width 19 height 19
click at [671, 265] on input "checkbox" at bounding box center [673, 266] width 19 height 19
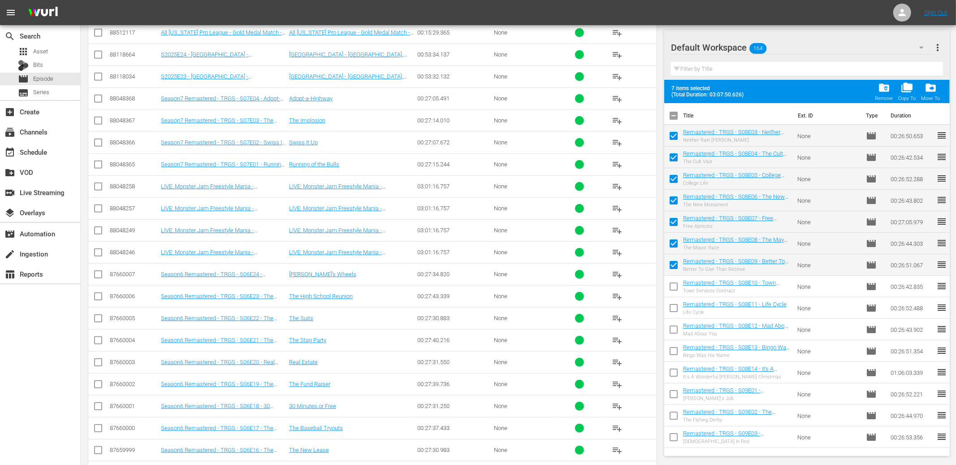
click at [674, 288] on input "checkbox" at bounding box center [673, 288] width 19 height 19
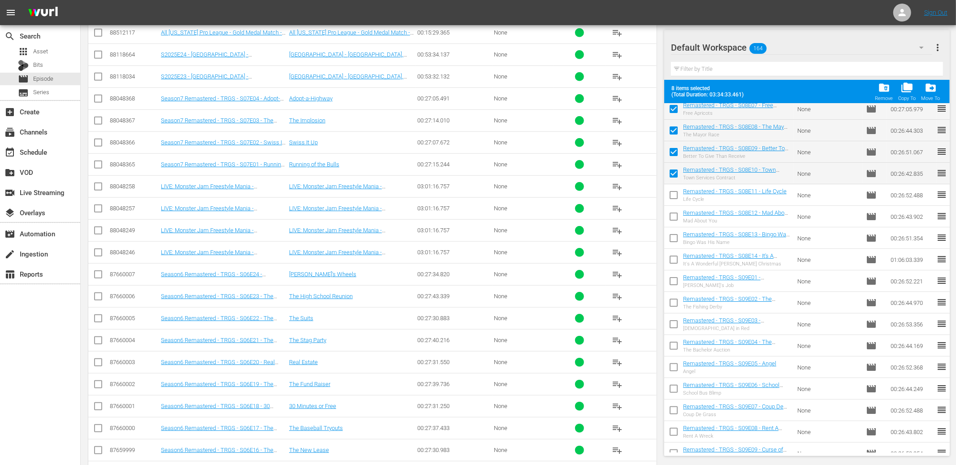
scroll to position [118, 0]
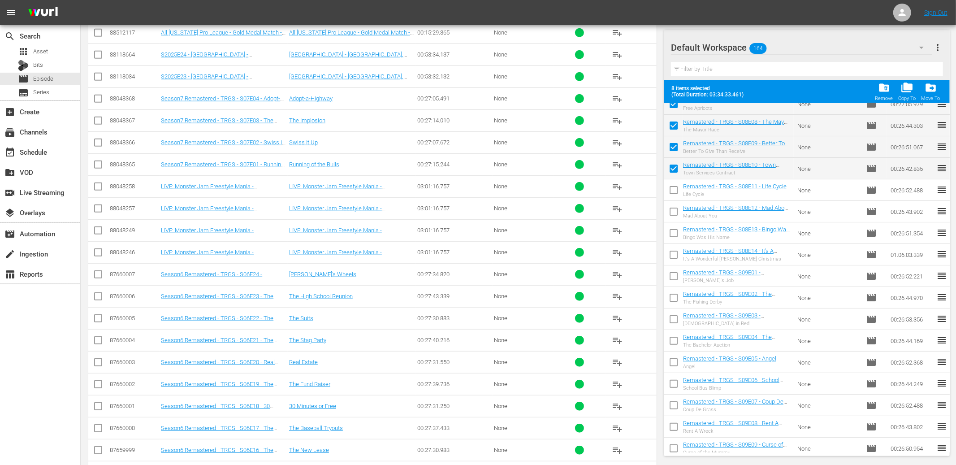
drag, startPoint x: 672, startPoint y: 191, endPoint x: 671, endPoint y: 202, distance: 10.3
click at [672, 191] on input "checkbox" at bounding box center [673, 191] width 19 height 19
click at [672, 211] on input "checkbox" at bounding box center [673, 213] width 19 height 19
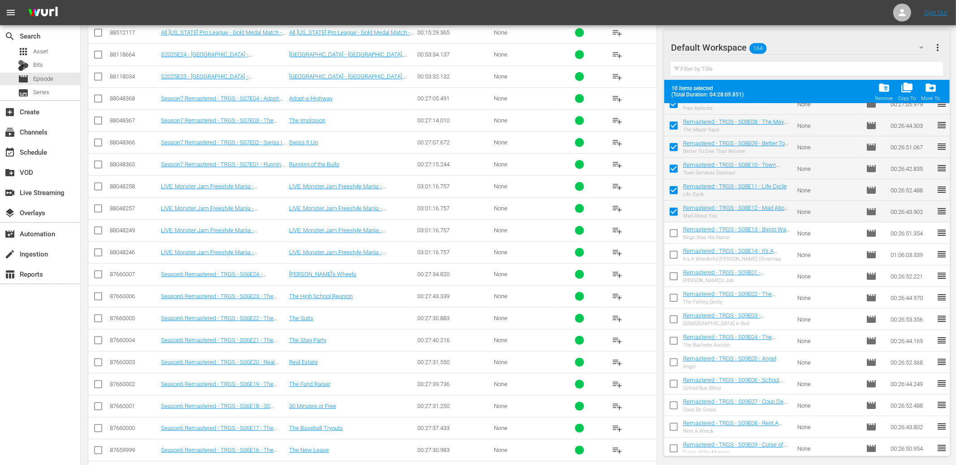
click at [672, 231] on input "checkbox" at bounding box center [673, 234] width 19 height 19
click at [672, 252] on input "checkbox" at bounding box center [673, 256] width 19 height 19
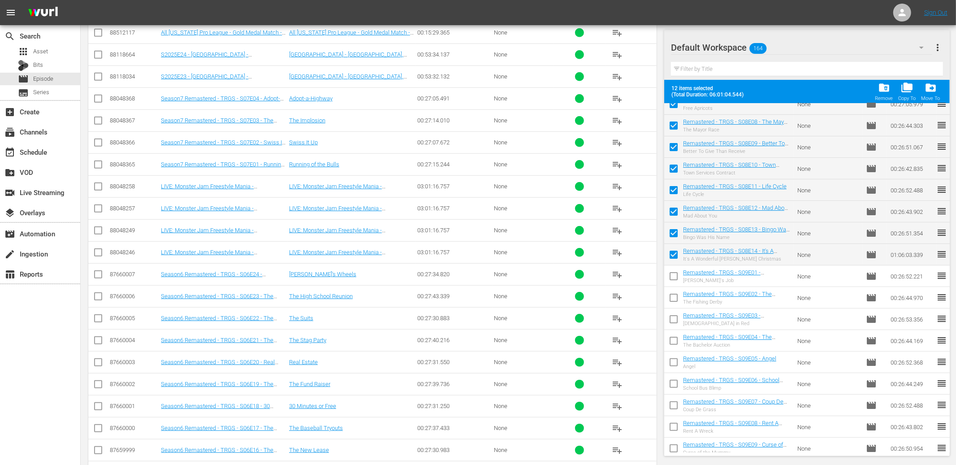
click at [676, 277] on input "checkbox" at bounding box center [673, 277] width 19 height 19
click at [675, 294] on input "checkbox" at bounding box center [673, 299] width 19 height 19
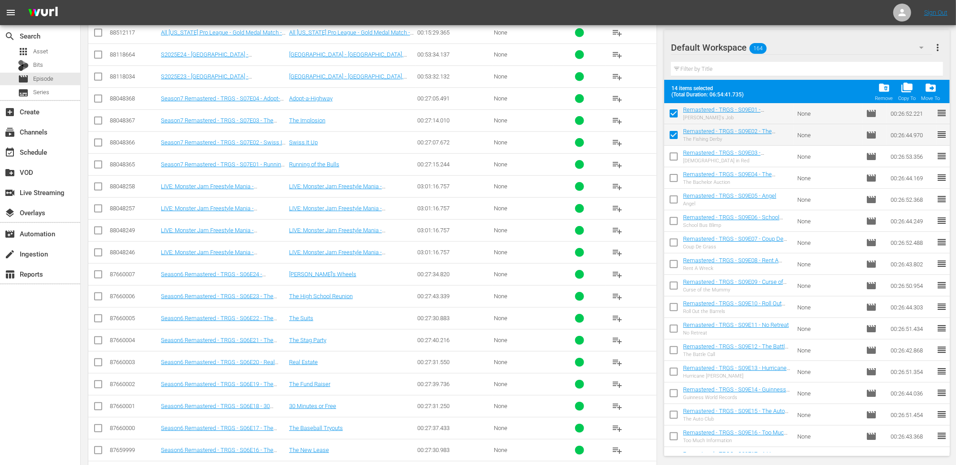
scroll to position [277, 0]
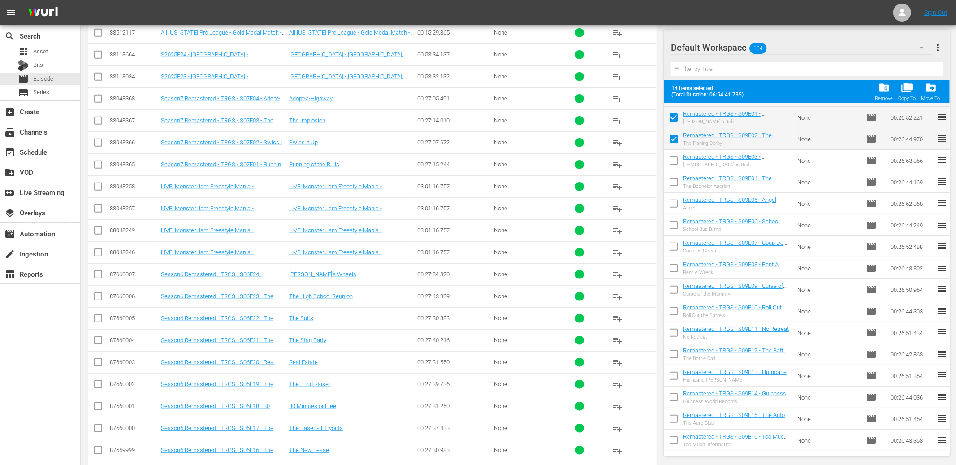
click at [673, 162] on input "checkbox" at bounding box center [673, 162] width 19 height 19
click at [672, 177] on input "checkbox" at bounding box center [673, 183] width 19 height 19
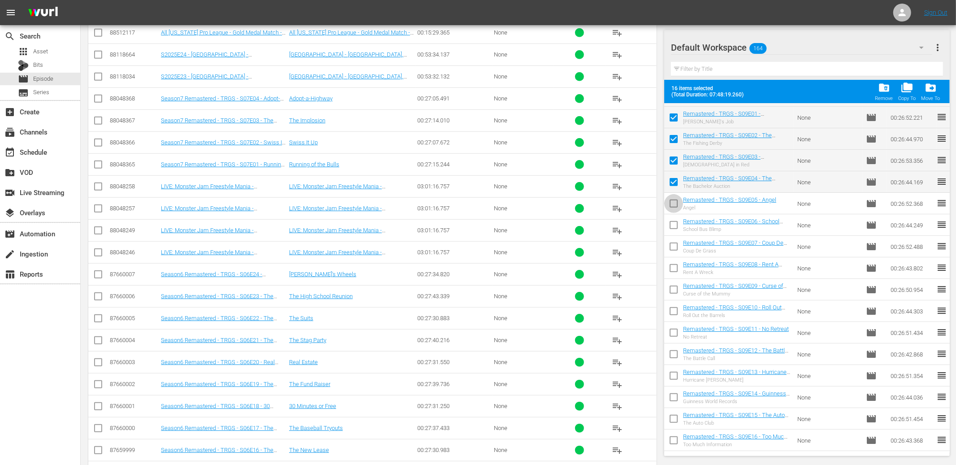
drag, startPoint x: 673, startPoint y: 200, endPoint x: 673, endPoint y: 211, distance: 10.8
click at [673, 200] on input "checkbox" at bounding box center [673, 205] width 19 height 19
click at [673, 225] on input "checkbox" at bounding box center [673, 226] width 19 height 19
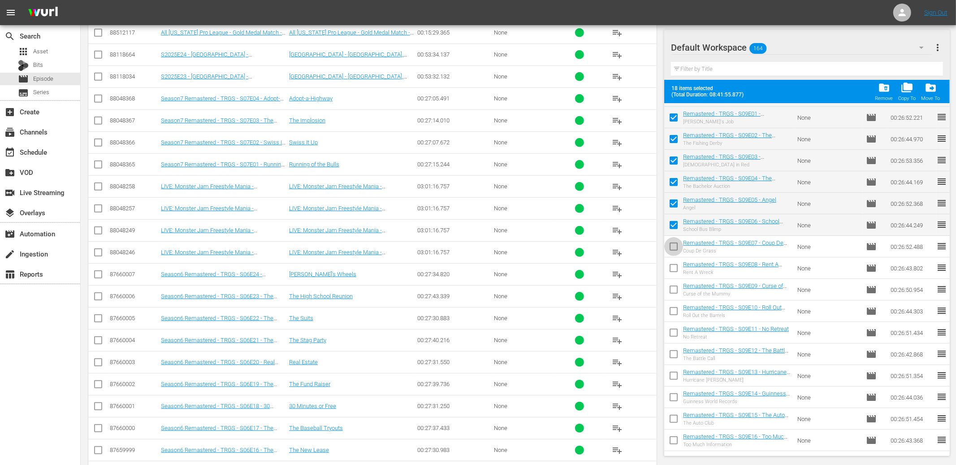
drag, startPoint x: 673, startPoint y: 241, endPoint x: 673, endPoint y: 247, distance: 5.8
click at [673, 241] on input "checkbox" at bounding box center [673, 248] width 19 height 19
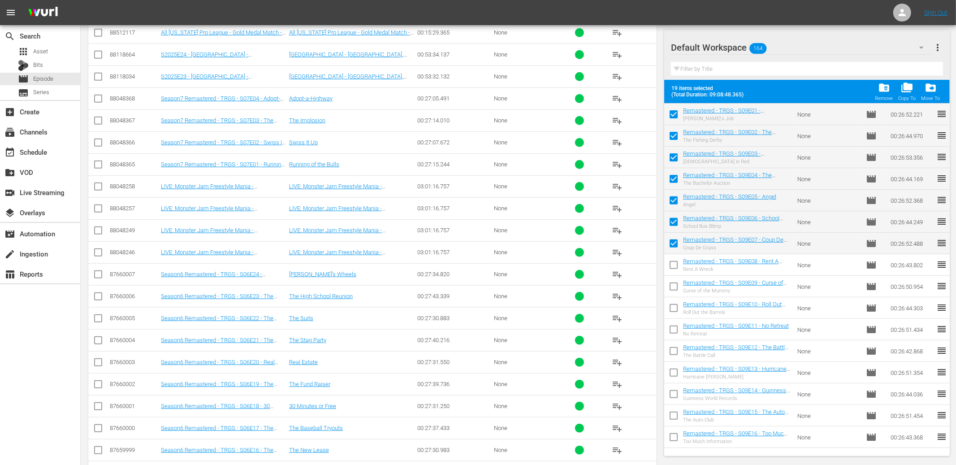
click at [675, 265] on input "checkbox" at bounding box center [673, 266] width 19 height 19
click at [883, 90] on span "folder_delete" at bounding box center [884, 88] width 12 height 12
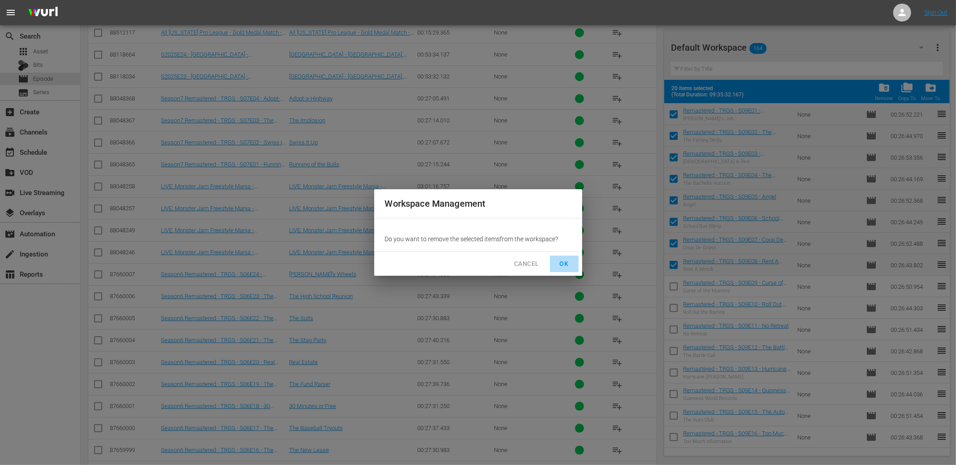
click at [567, 262] on span "OK" at bounding box center [564, 263] width 14 height 11
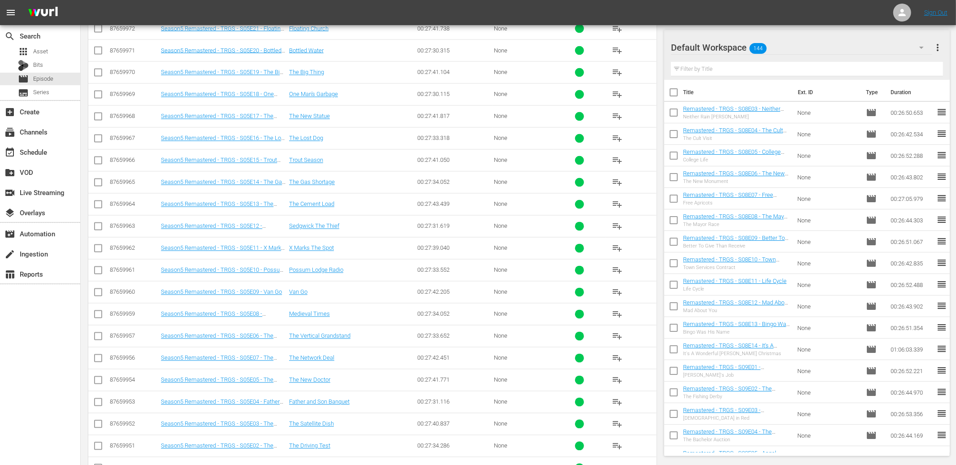
scroll to position [1328, 0]
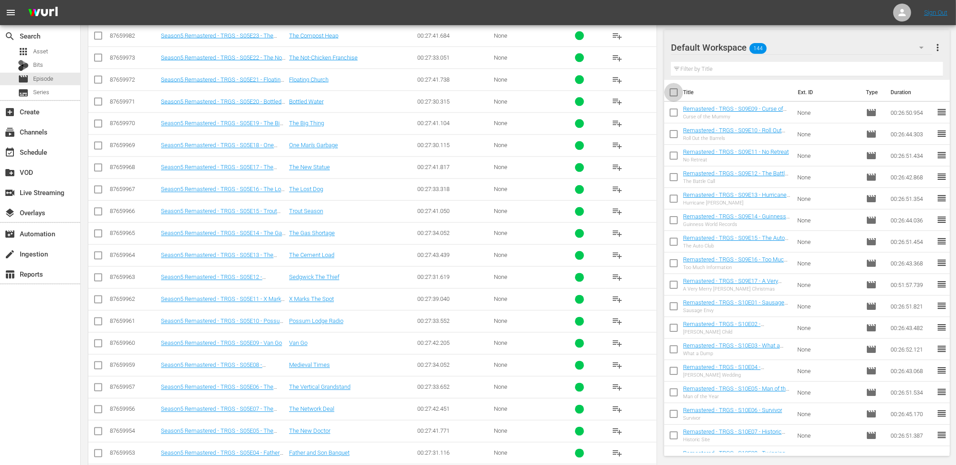
click at [675, 90] on input "checkbox" at bounding box center [673, 94] width 19 height 19
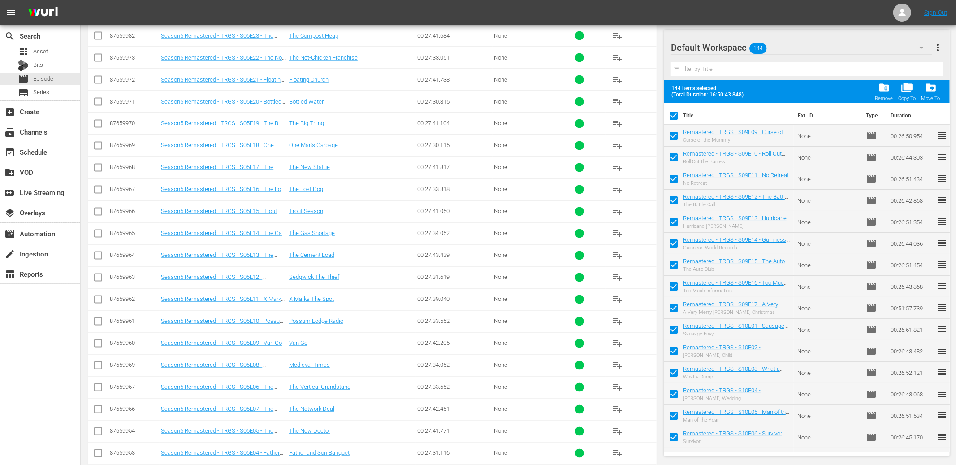
click at [937, 46] on span "more_vert" at bounding box center [937, 47] width 11 height 11
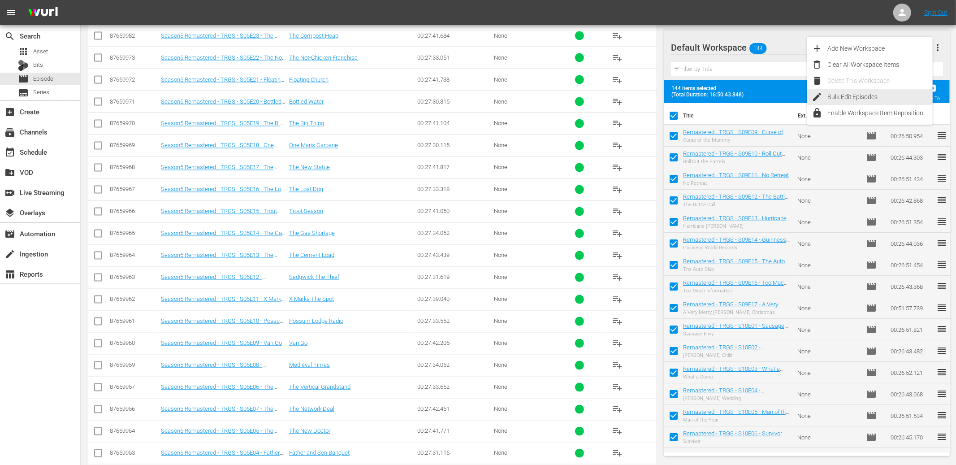
click at [874, 95] on div "Bulk Edit Episodes" at bounding box center [879, 97] width 105 height 16
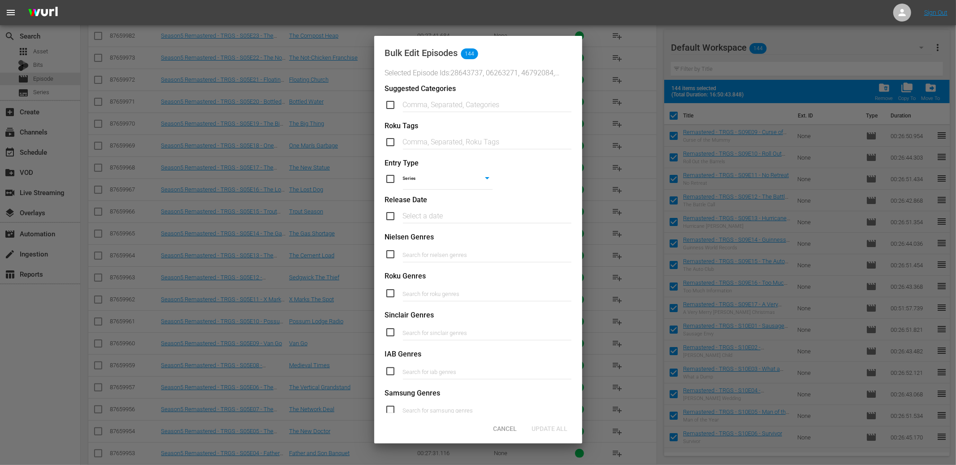
scroll to position [235, 0]
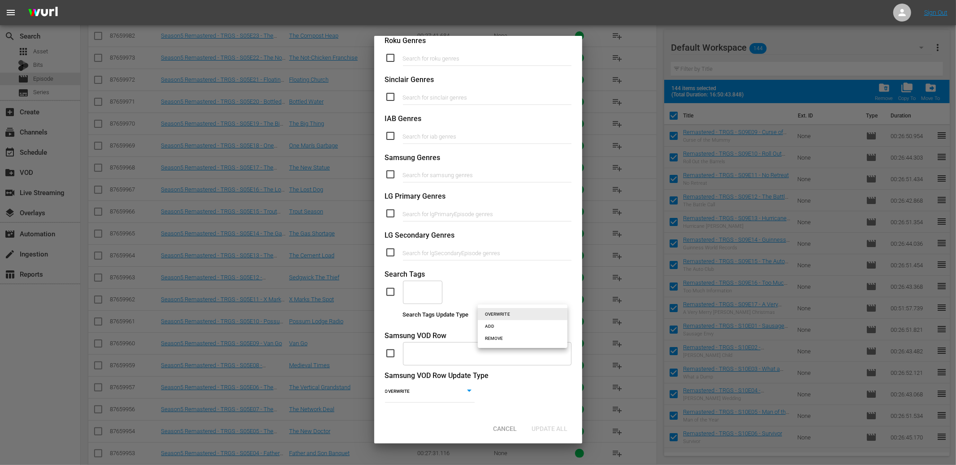
click at [492, 326] on li "ADD" at bounding box center [523, 326] width 90 height 12
click at [426, 295] on div "​" at bounding box center [422, 292] width 39 height 24
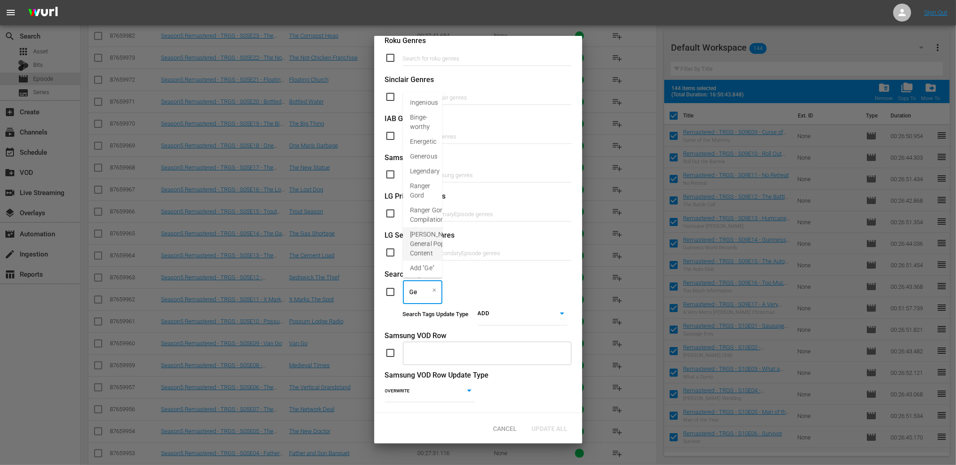
click at [414, 254] on span "[PERSON_NAME] General Pop Content" at bounding box center [433, 244] width 47 height 28
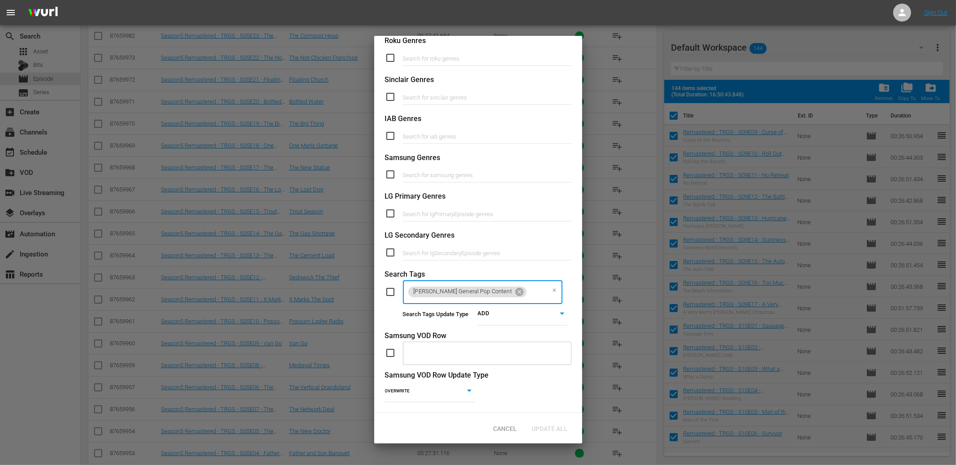
click at [391, 291] on input "checkbox" at bounding box center [394, 291] width 18 height 11
click at [554, 425] on span "Update All" at bounding box center [550, 428] width 50 height 7
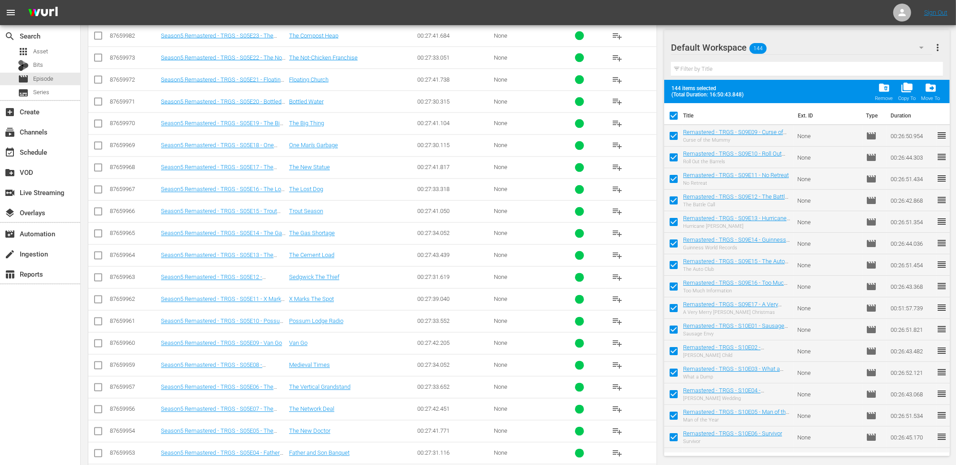
scroll to position [3, 0]
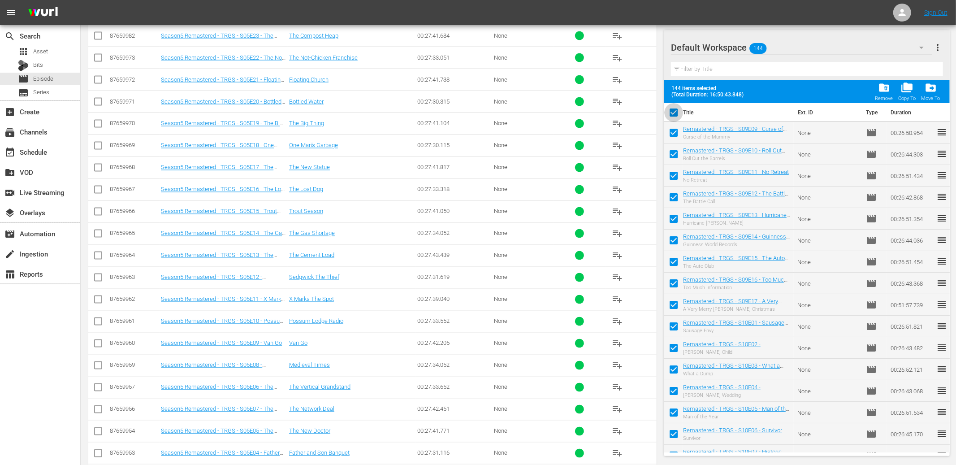
click at [676, 113] on input "checkbox" at bounding box center [673, 114] width 19 height 19
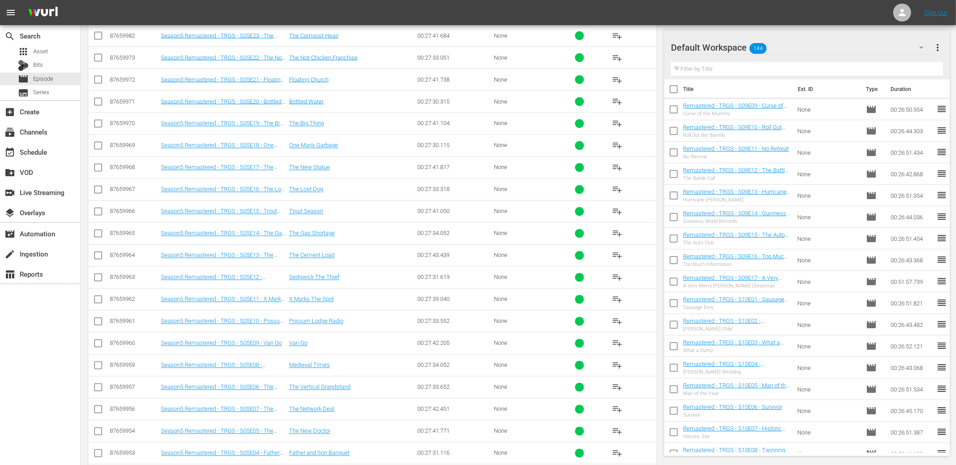
click at [673, 91] on input "checkbox" at bounding box center [673, 91] width 19 height 19
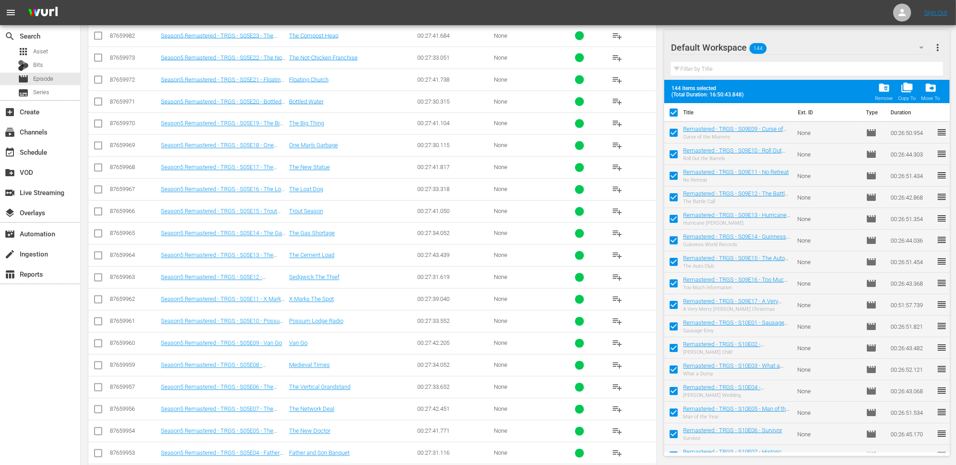
scroll to position [0, 0]
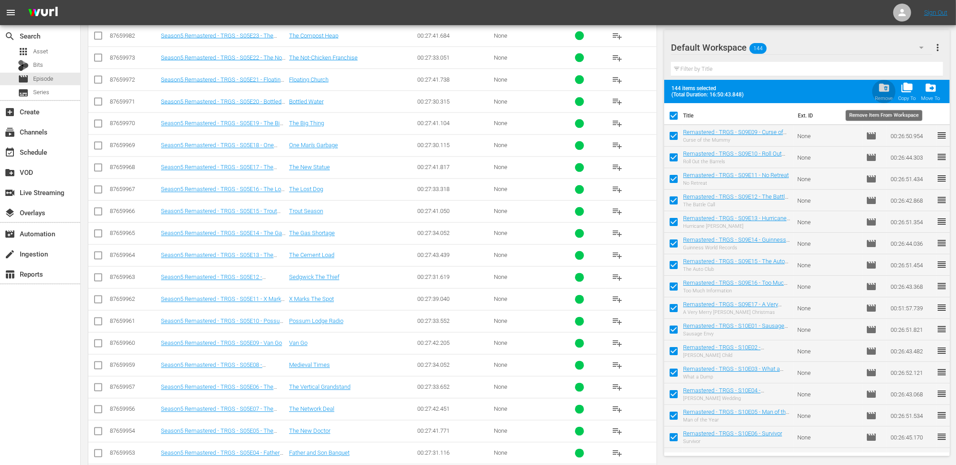
click at [880, 87] on span "folder_delete" at bounding box center [884, 88] width 12 height 12
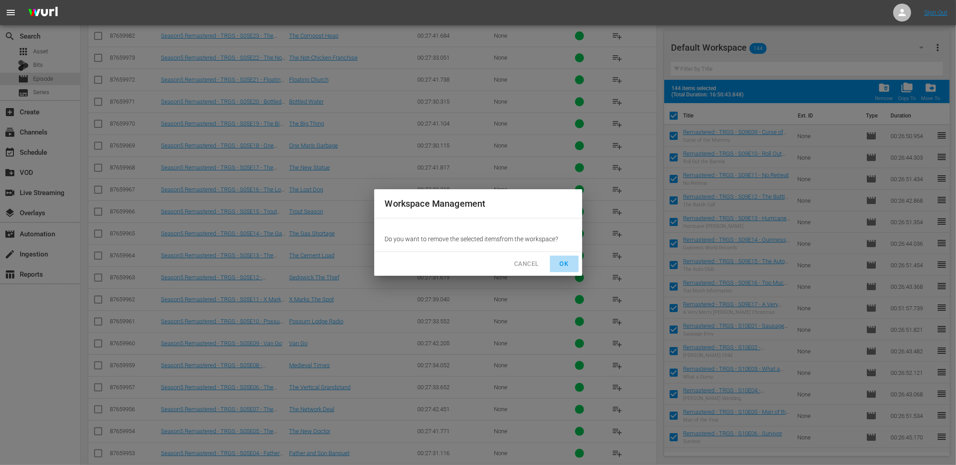
click at [569, 264] on span "OK" at bounding box center [564, 263] width 14 height 11
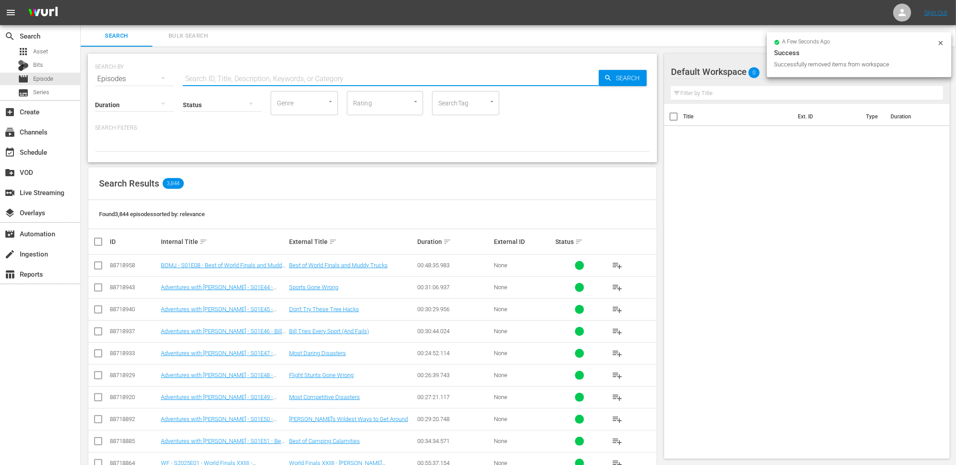
click at [277, 82] on input "text" at bounding box center [391, 79] width 416 height 22
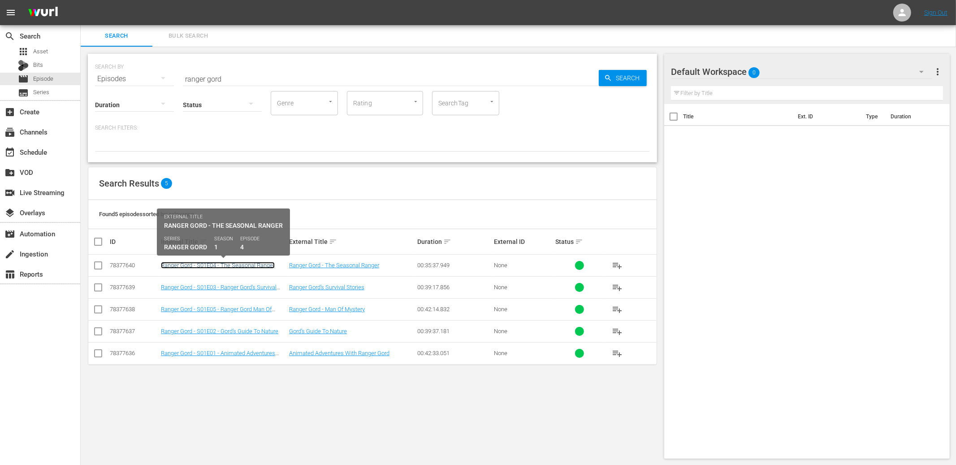
click at [234, 263] on link "Ranger Gord - S01E04 - The Seasonal Ranger" at bounding box center [218, 265] width 114 height 7
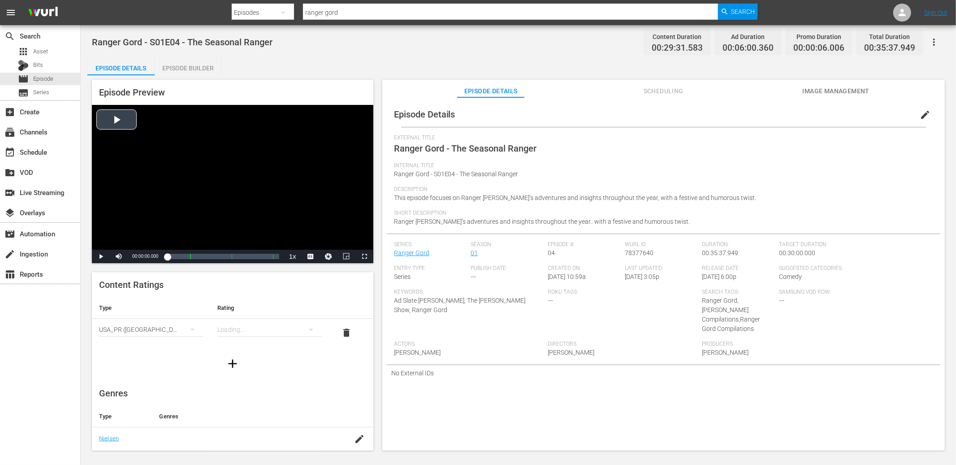
click at [119, 120] on div "Video Player" at bounding box center [232, 177] width 281 height 145
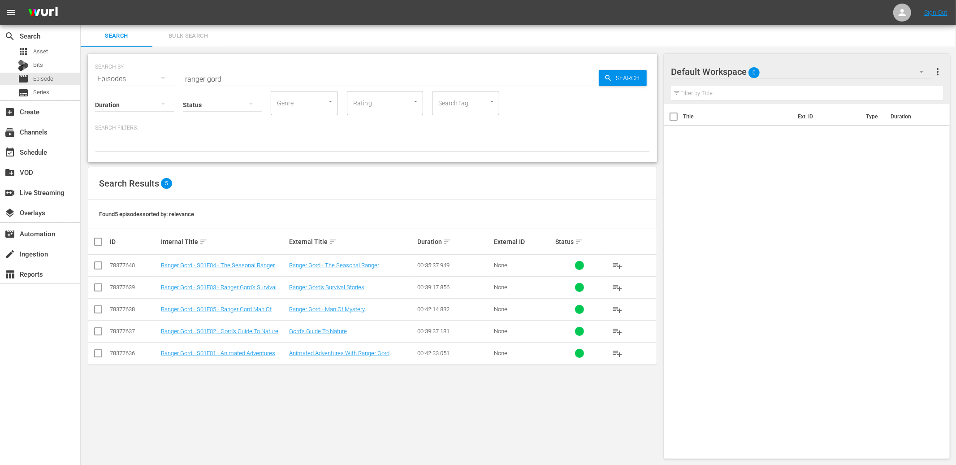
click at [100, 242] on input "checkbox" at bounding box center [102, 241] width 18 height 11
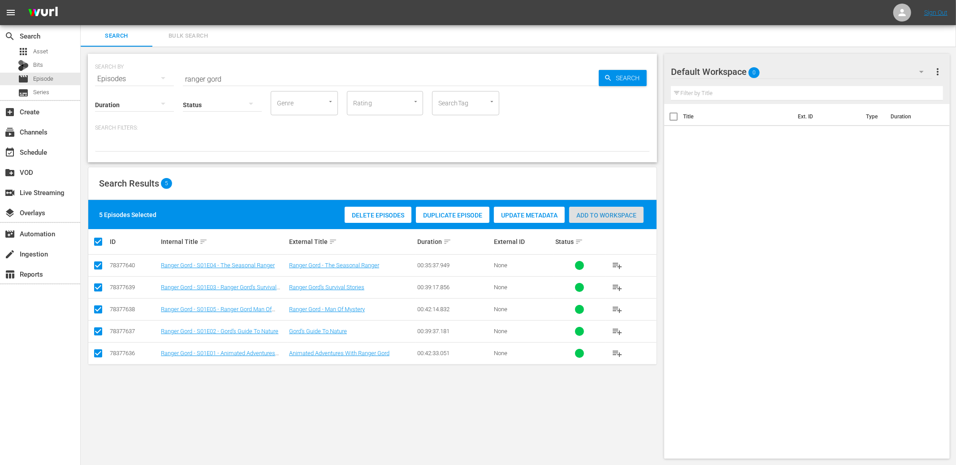
click at [593, 219] on div "Add to Workspace" at bounding box center [606, 215] width 74 height 17
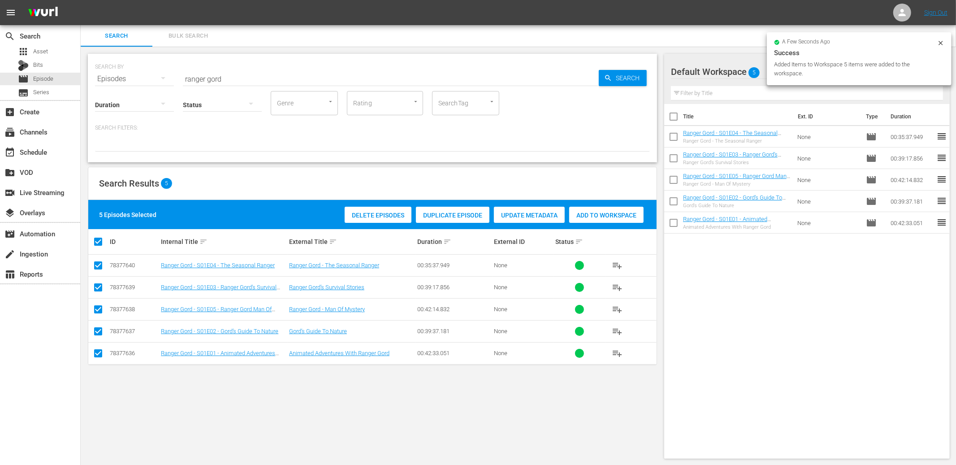
click at [98, 243] on input "checkbox" at bounding box center [102, 241] width 18 height 11
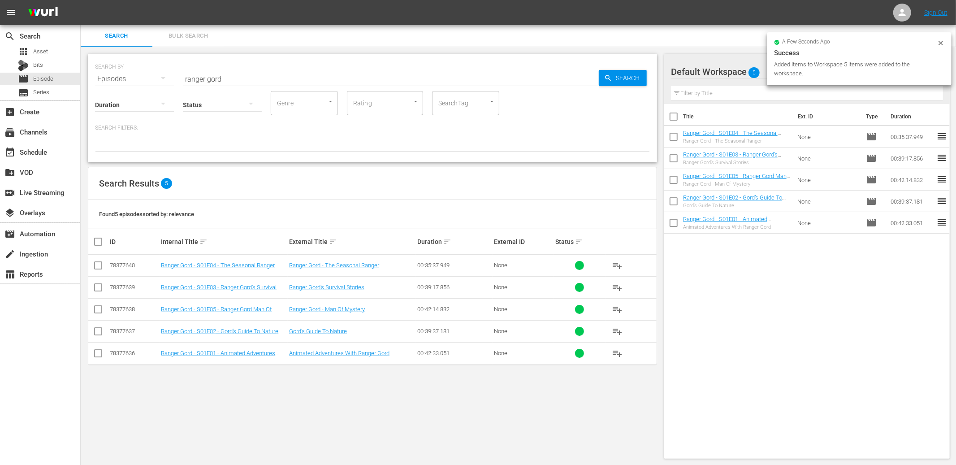
click at [288, 76] on input "ranger gord" at bounding box center [391, 79] width 416 height 22
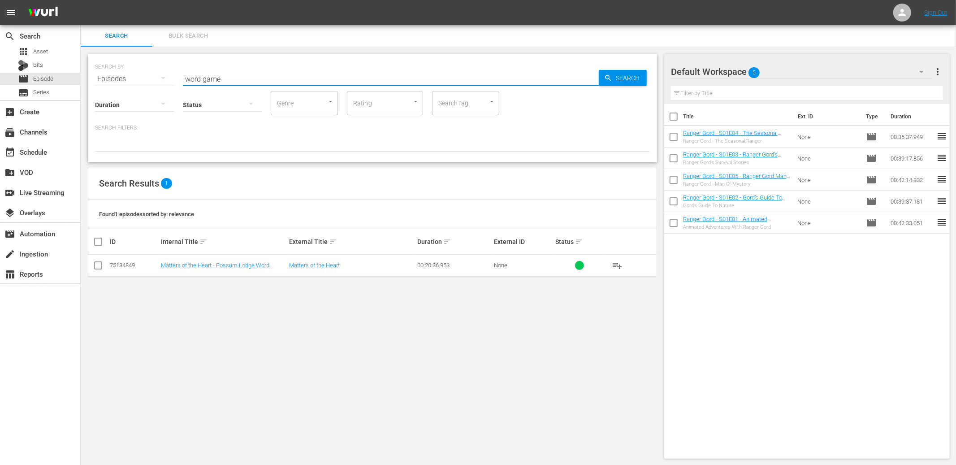
click at [617, 261] on span "playlist_add" at bounding box center [617, 265] width 11 height 11
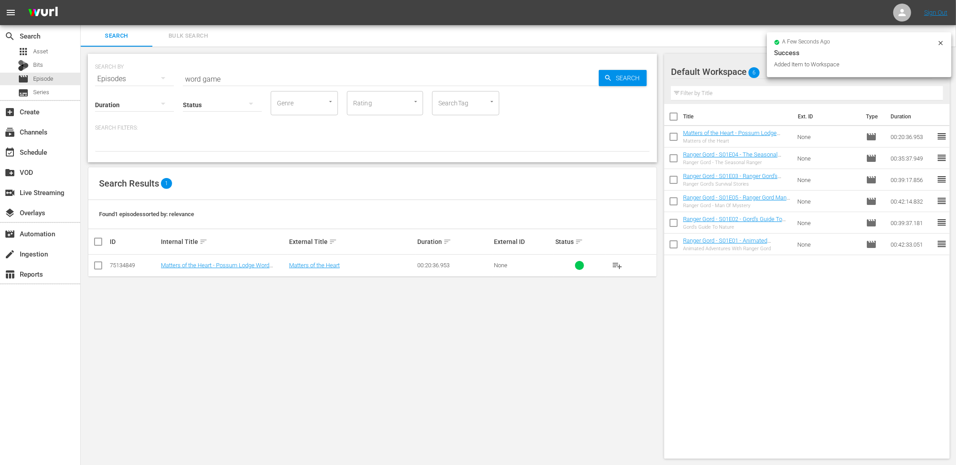
click at [224, 80] on input "word game" at bounding box center [391, 79] width 416 height 22
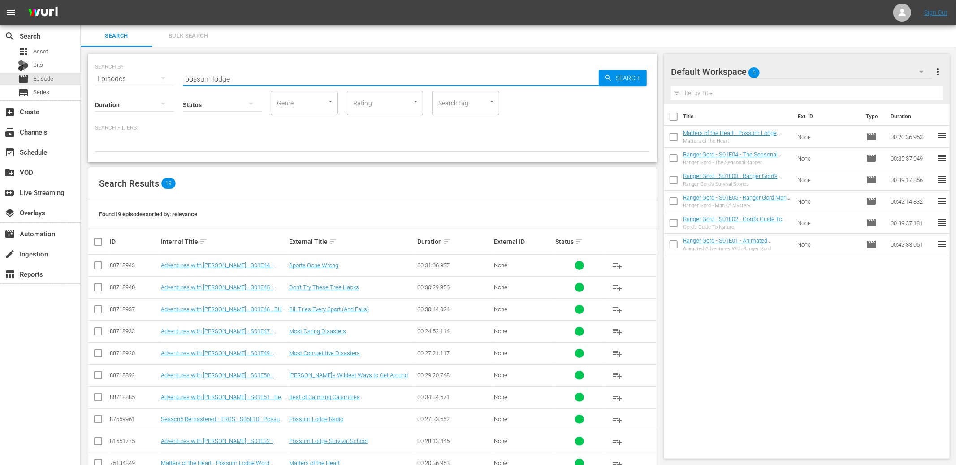
click at [470, 109] on input "SearchTag" at bounding box center [453, 103] width 34 height 16
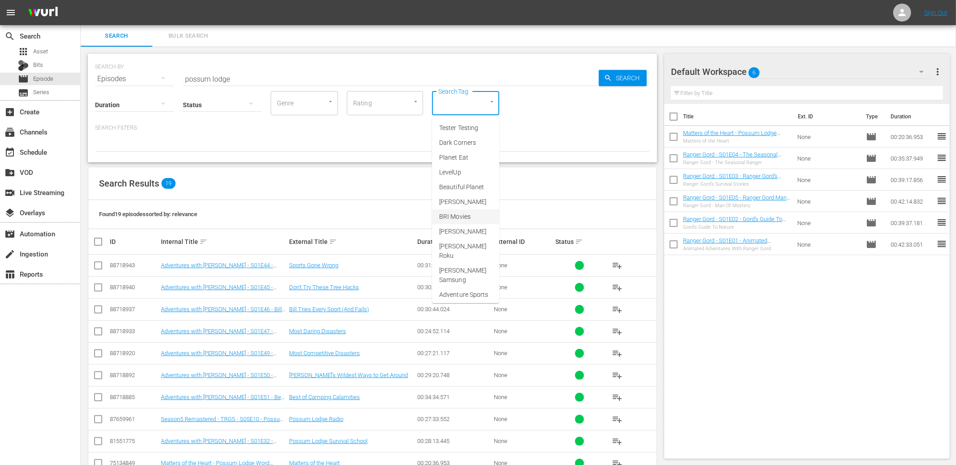
click at [238, 78] on input "possum lodge" at bounding box center [391, 79] width 416 height 22
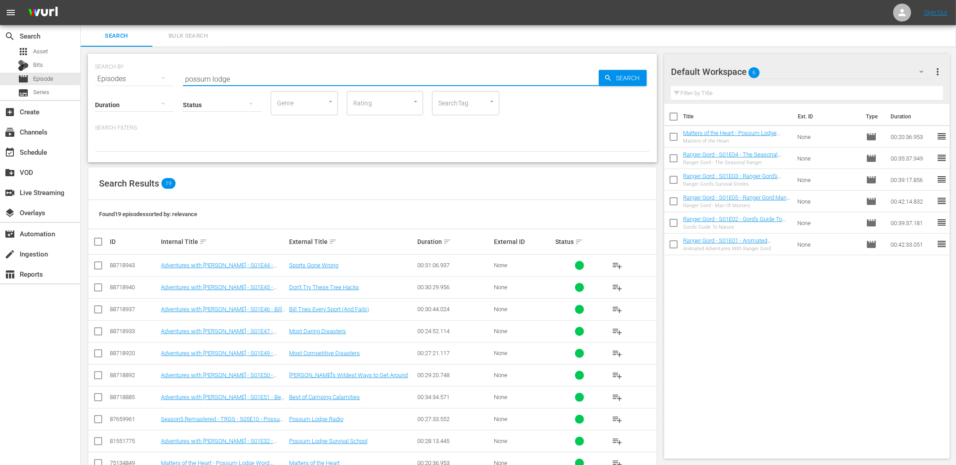
click at [238, 78] on input "possum lodge" at bounding box center [391, 79] width 416 height 22
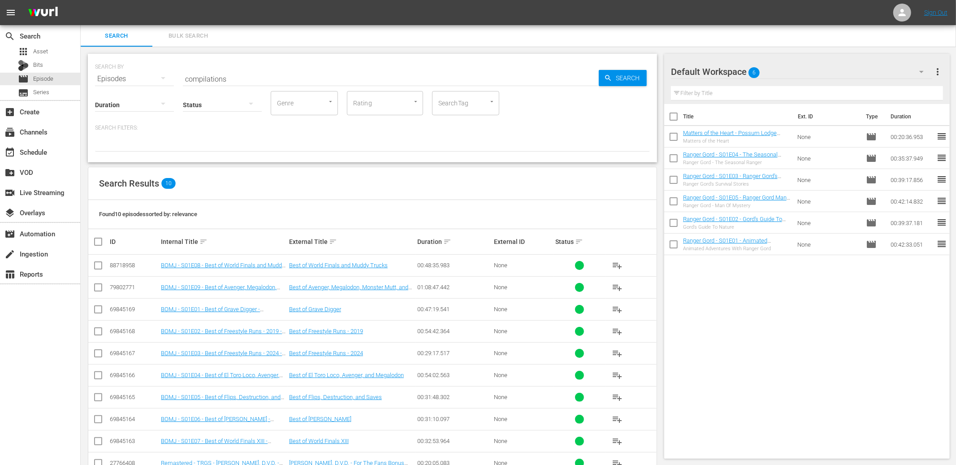
click at [227, 76] on input "compilations" at bounding box center [391, 79] width 416 height 22
drag, startPoint x: 212, startPoint y: 78, endPoint x: 183, endPoint y: 77, distance: 28.7
click at [183, 77] on input "compilations" at bounding box center [391, 79] width 416 height 22
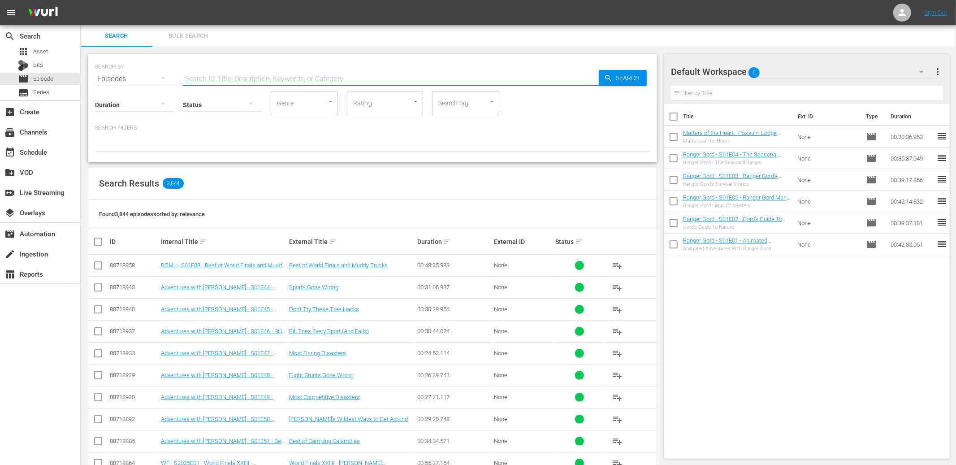
click at [335, 80] on input "text" at bounding box center [391, 79] width 416 height 22
click at [299, 206] on div "Found 3,844 episodes sorted by: relevance" at bounding box center [372, 214] width 568 height 29
drag, startPoint x: 207, startPoint y: 194, endPoint x: 104, endPoint y: 163, distance: 107.2
click at [104, 163] on div "SEARCH BY Search By Episodes Search ID, Title, Description, Keywords, or Catego…" at bounding box center [373, 389] width 584 height 685
click at [216, 74] on input "text" at bounding box center [391, 79] width 416 height 22
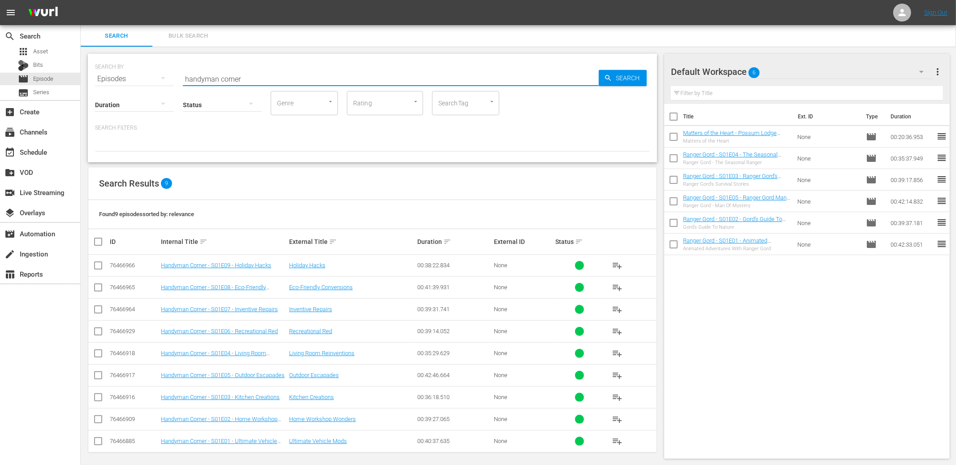
scroll to position [4, 0]
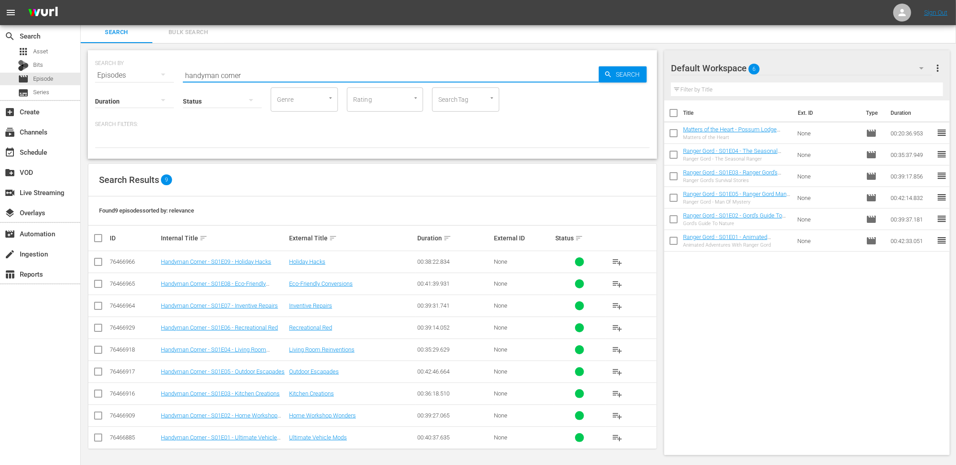
click at [99, 239] on input "checkbox" at bounding box center [102, 238] width 18 height 11
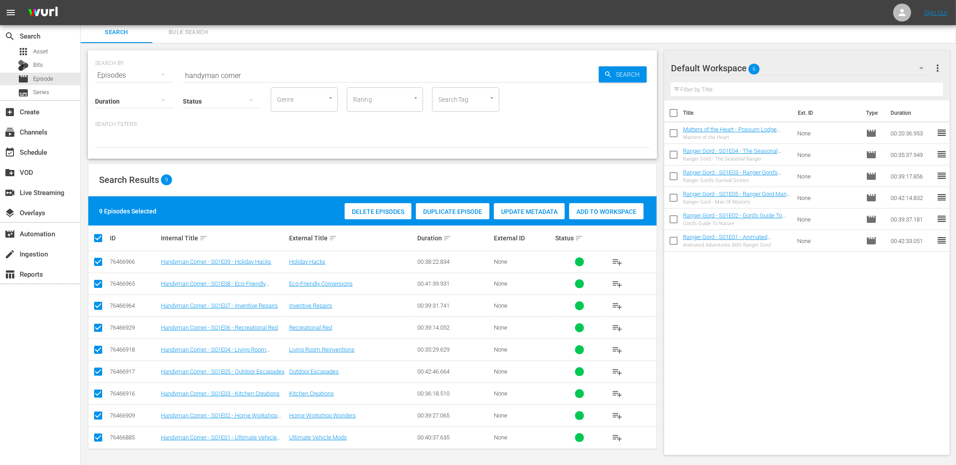
click at [583, 212] on span "Add to Workspace" at bounding box center [606, 211] width 74 height 7
click at [296, 69] on input "handyman corner" at bounding box center [391, 76] width 416 height 22
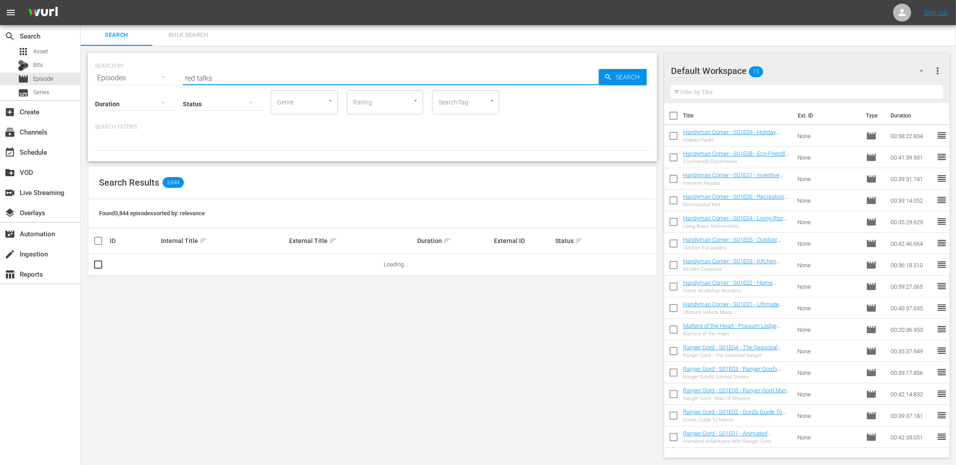
scroll to position [0, 0]
drag, startPoint x: 246, startPoint y: 78, endPoint x: 182, endPoint y: 73, distance: 64.3
click at [182, 73] on div "SEARCH BY Search By Episodes Search ID, Title, Description, Keywords, or Catego…" at bounding box center [372, 73] width 555 height 32
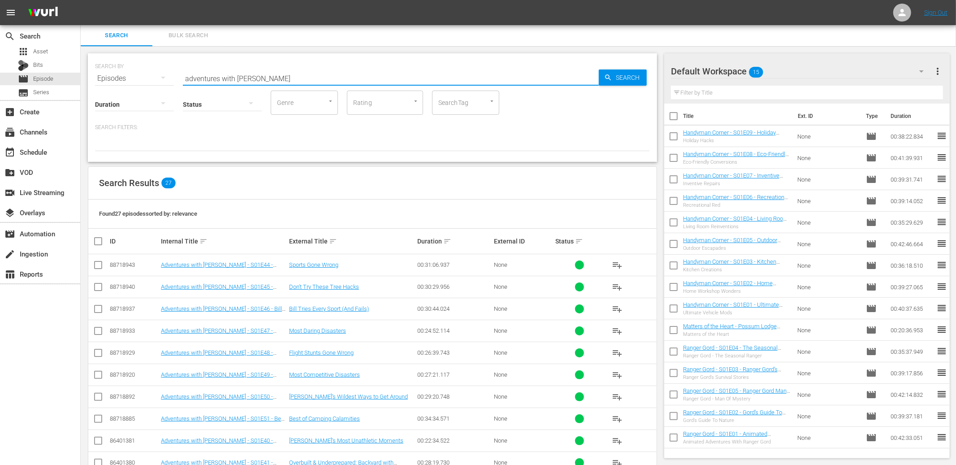
scroll to position [4, 0]
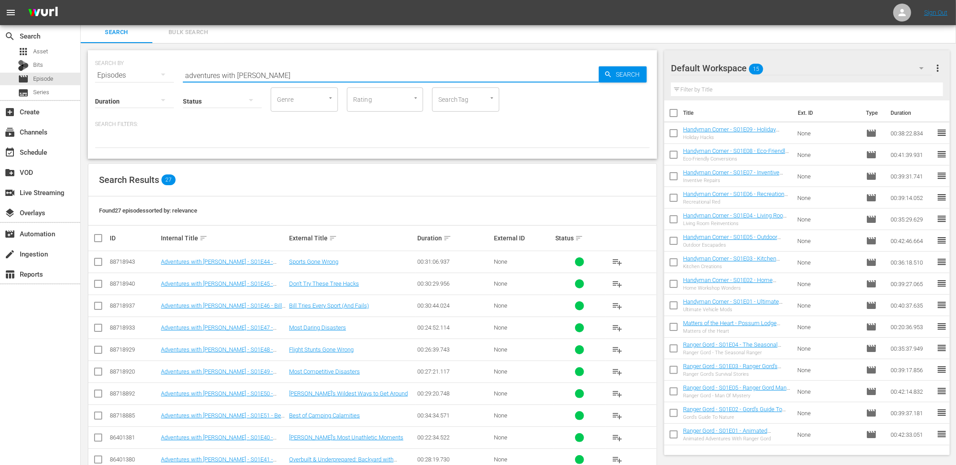
click at [241, 75] on input "adventures with [PERSON_NAME]" at bounding box center [391, 76] width 416 height 22
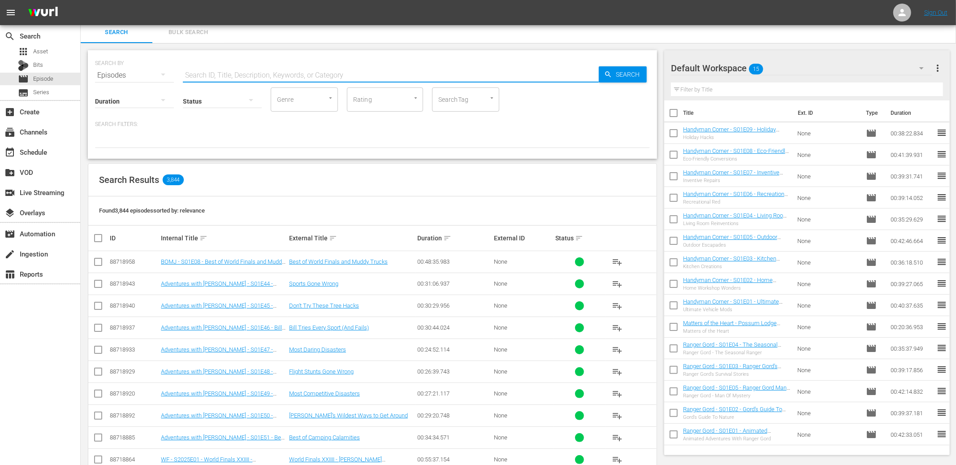
click at [758, 45] on div "Default Workspace 15 Default more_vert Filter by Title Title Ext. ID Type Durat…" at bounding box center [810, 385] width 292 height 685
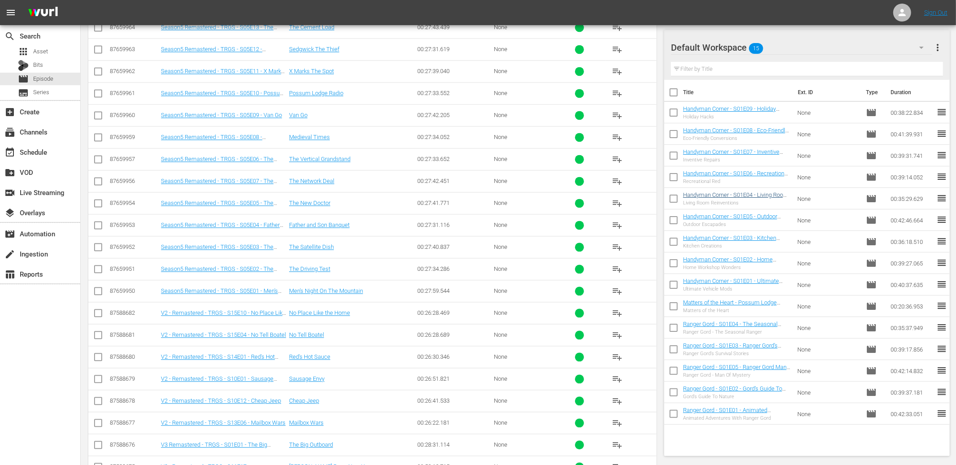
scroll to position [1437, 0]
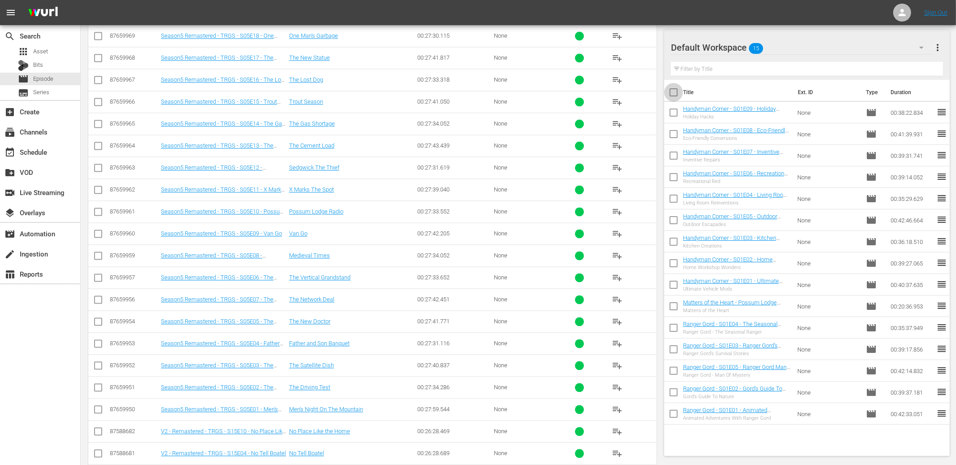
click at [677, 92] on input "checkbox" at bounding box center [673, 94] width 19 height 19
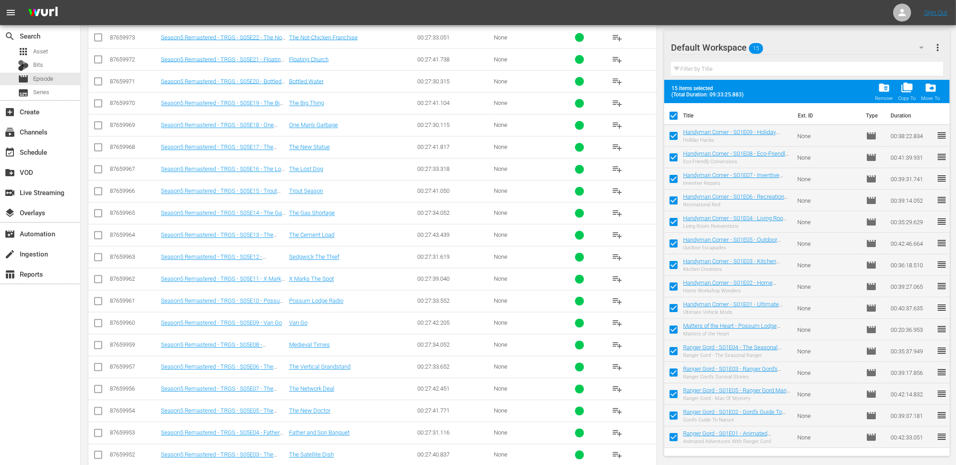
scroll to position [1354, 0]
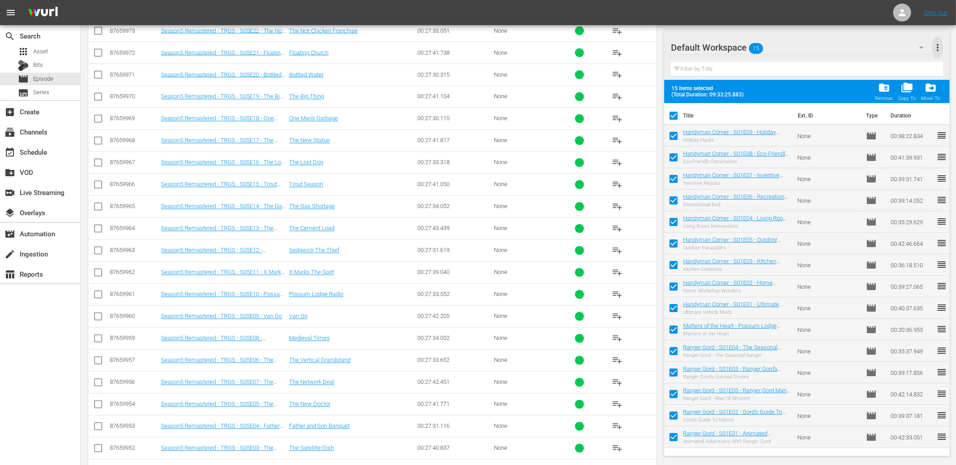
click at [939, 47] on span "more_vert" at bounding box center [937, 47] width 11 height 11
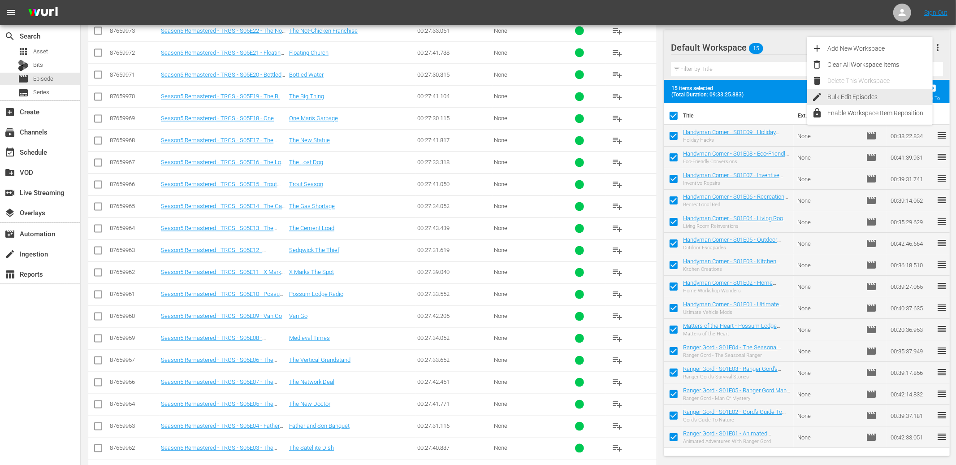
click at [856, 95] on div "Bulk Edit Episodes" at bounding box center [879, 97] width 105 height 16
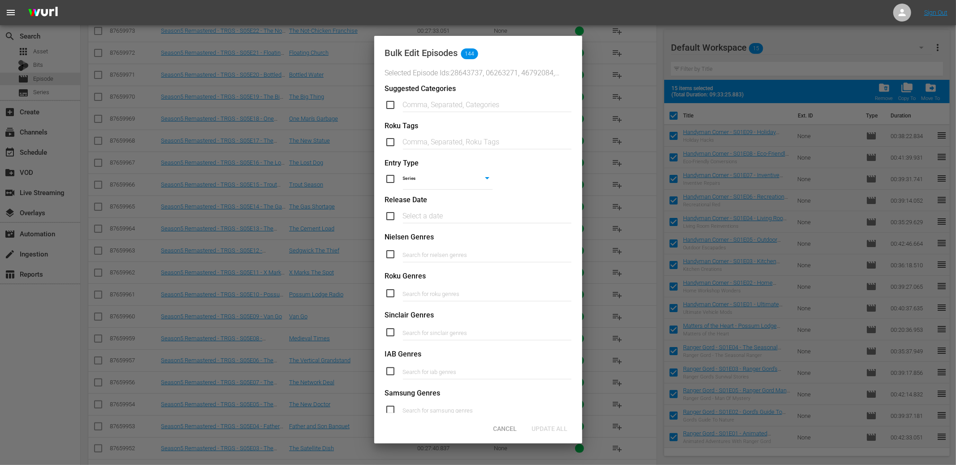
scroll to position [235, 0]
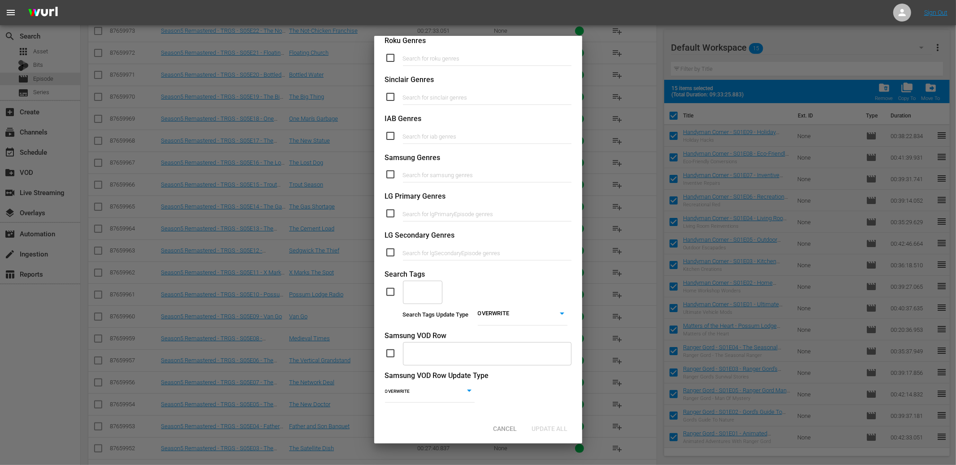
click at [391, 290] on input "checkbox" at bounding box center [394, 291] width 18 height 11
drag, startPoint x: 501, startPoint y: 326, endPoint x: 485, endPoint y: 324, distance: 16.3
click at [500, 326] on li "ADD" at bounding box center [523, 326] width 90 height 12
click at [403, 294] on div "​" at bounding box center [422, 292] width 39 height 24
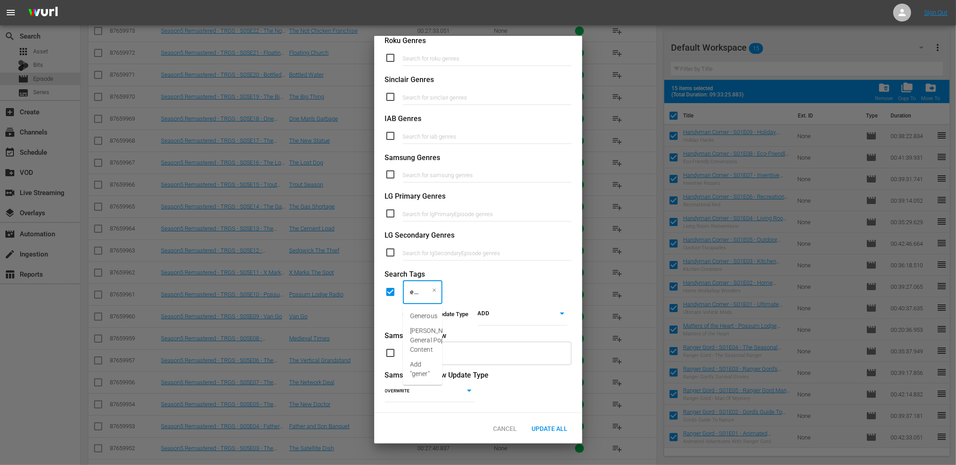
scroll to position [0, 8]
click at [411, 321] on span "[PERSON_NAME] General Pop Content" at bounding box center [433, 326] width 47 height 28
click at [550, 425] on span "Update All" at bounding box center [550, 428] width 50 height 7
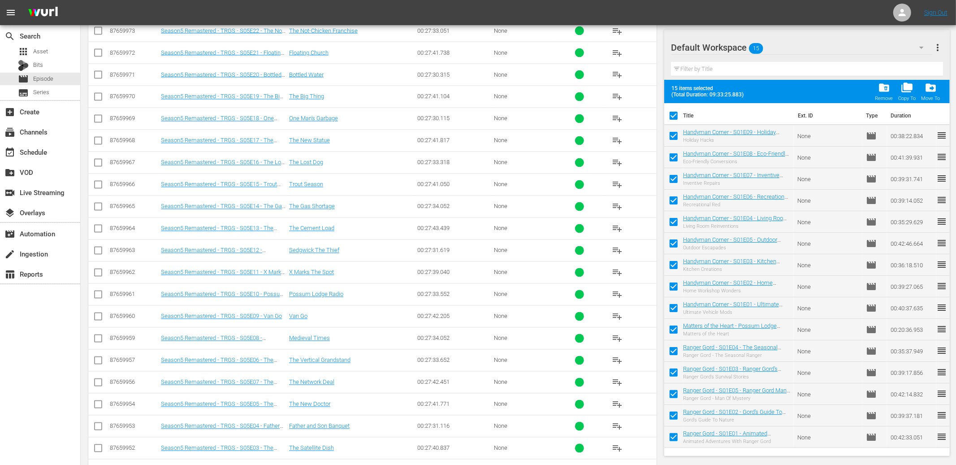
click at [751, 33] on div "Default Workspace 15 Default more_vert" at bounding box center [807, 44] width 273 height 29
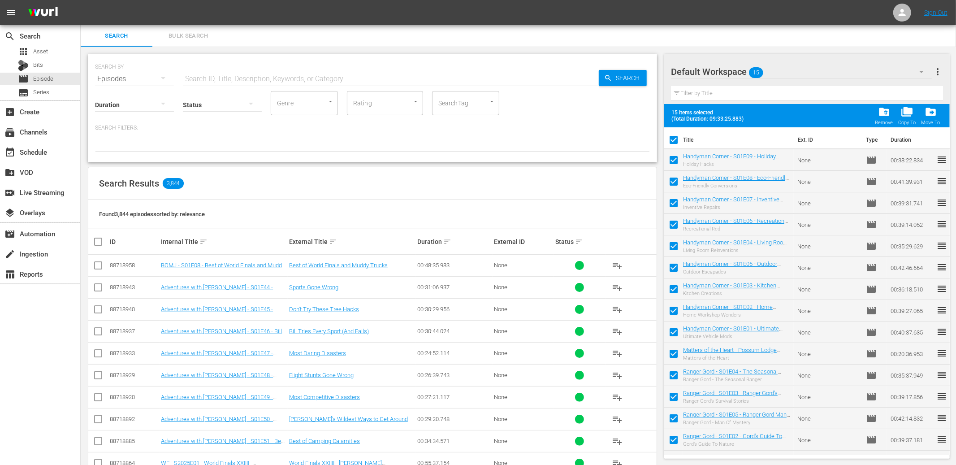
click at [338, 176] on div "Search Results 3,844" at bounding box center [372, 183] width 568 height 33
click at [670, 138] on input "checkbox" at bounding box center [673, 141] width 19 height 19
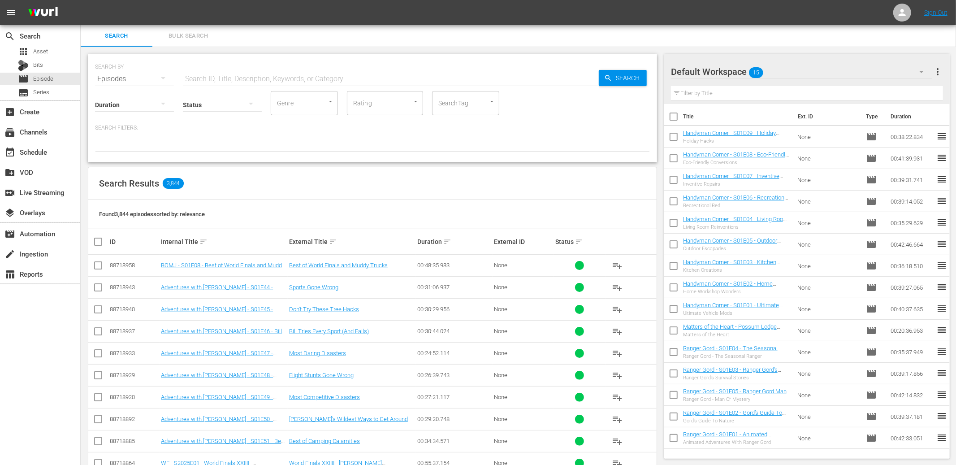
click at [333, 80] on input "text" at bounding box center [391, 79] width 416 height 22
click at [452, 110] on input "SearchTag" at bounding box center [453, 103] width 34 height 16
click at [455, 138] on span "[PERSON_NAME] General Pop Content" at bounding box center [465, 137] width 53 height 28
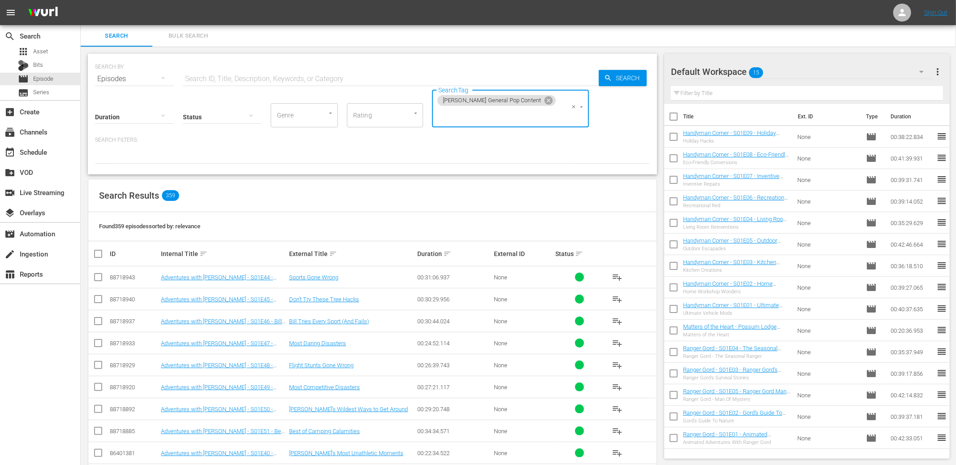
click at [326, 83] on input "text" at bounding box center [391, 79] width 416 height 22
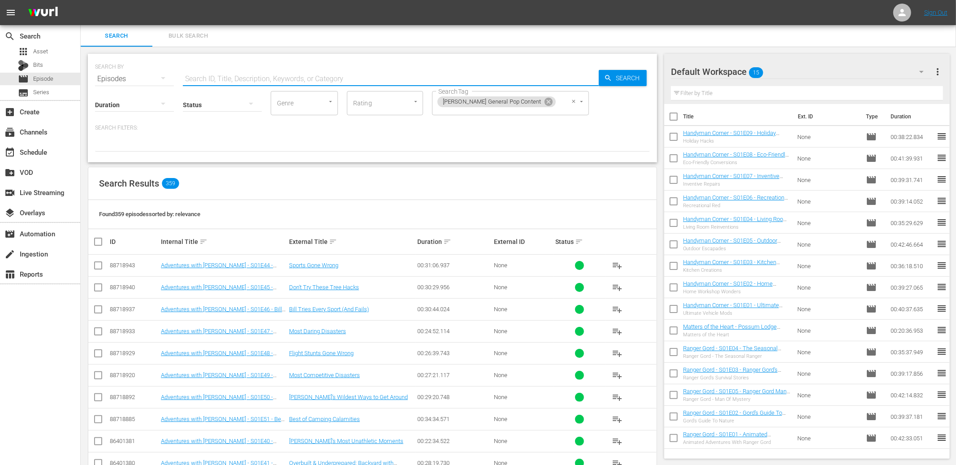
drag, startPoint x: 530, startPoint y: 101, endPoint x: 470, endPoint y: 102, distance: 60.1
click at [545, 101] on icon at bounding box center [549, 102] width 8 height 8
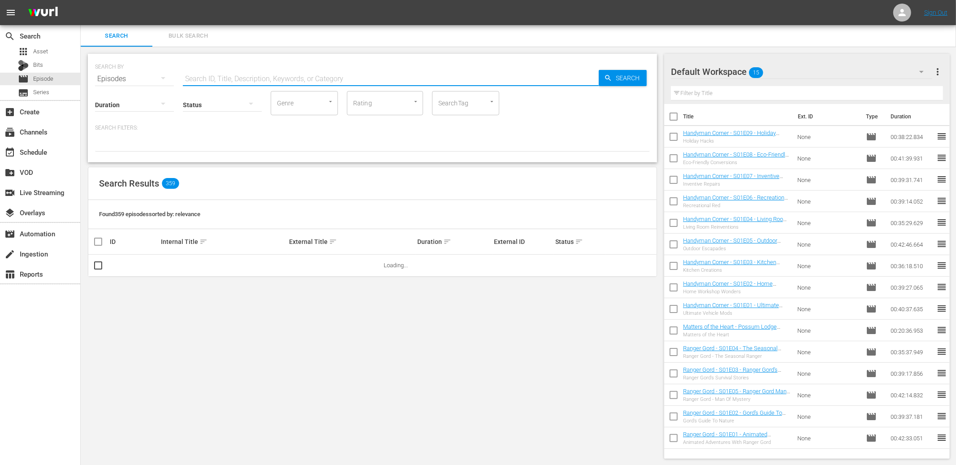
click at [234, 77] on input "text" at bounding box center [391, 79] width 416 height 22
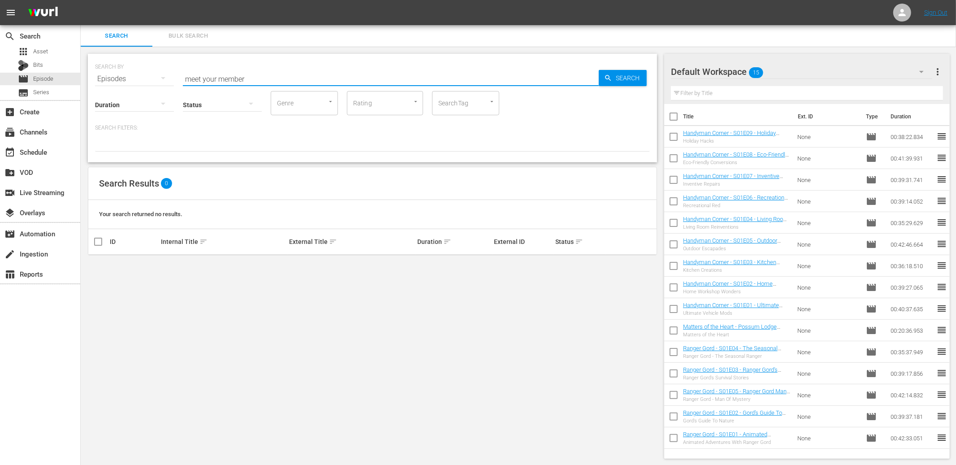
drag, startPoint x: 261, startPoint y: 76, endPoint x: 176, endPoint y: 70, distance: 85.8
click at [176, 70] on div "SEARCH BY Search By Episodes Search ID, Title, Description, Keywords, or Catego…" at bounding box center [372, 73] width 555 height 32
click at [452, 105] on input "SearchTag" at bounding box center [453, 103] width 34 height 16
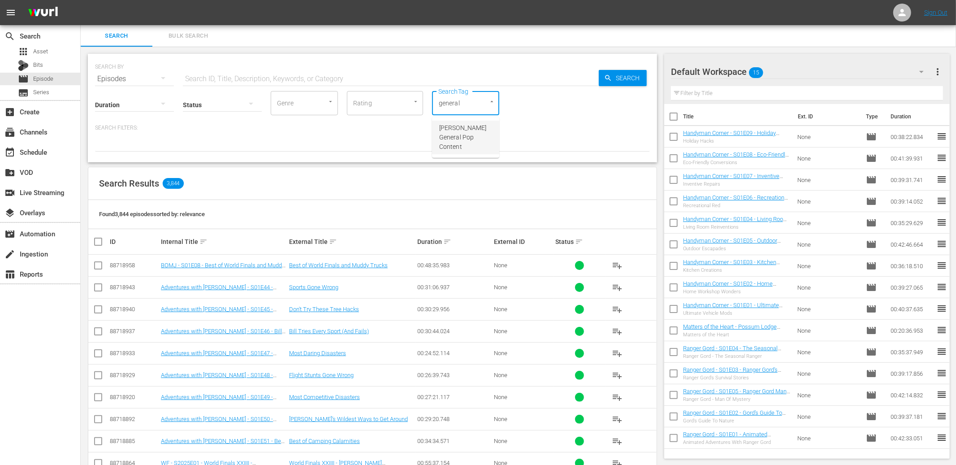
click at [456, 129] on span "[PERSON_NAME] General Pop Content" at bounding box center [465, 137] width 53 height 28
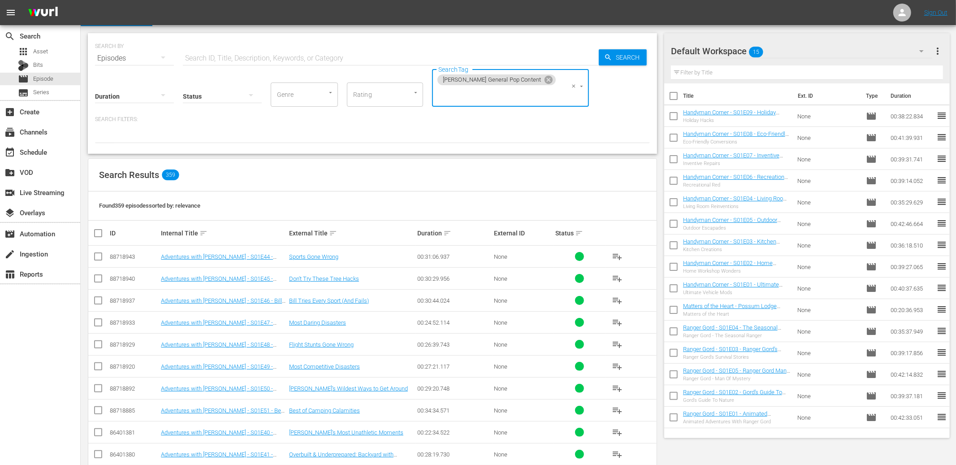
scroll to position [21, 0]
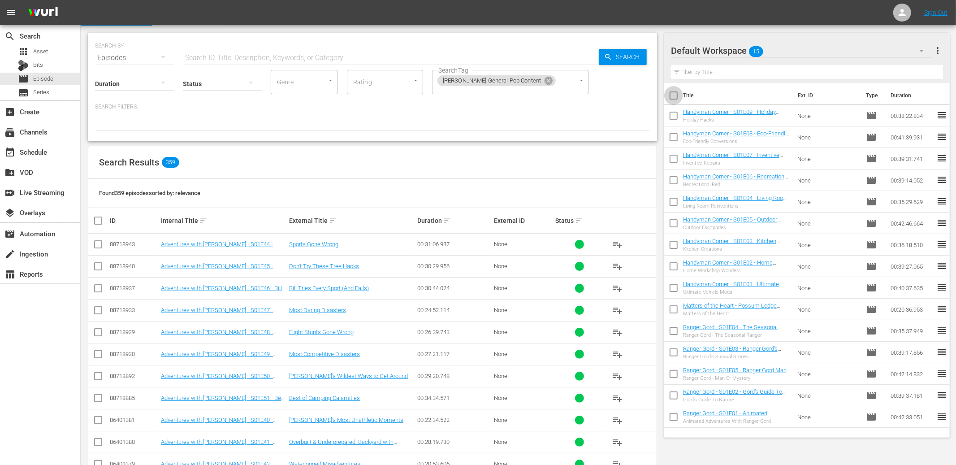
click at [675, 98] on input "checkbox" at bounding box center [673, 97] width 19 height 19
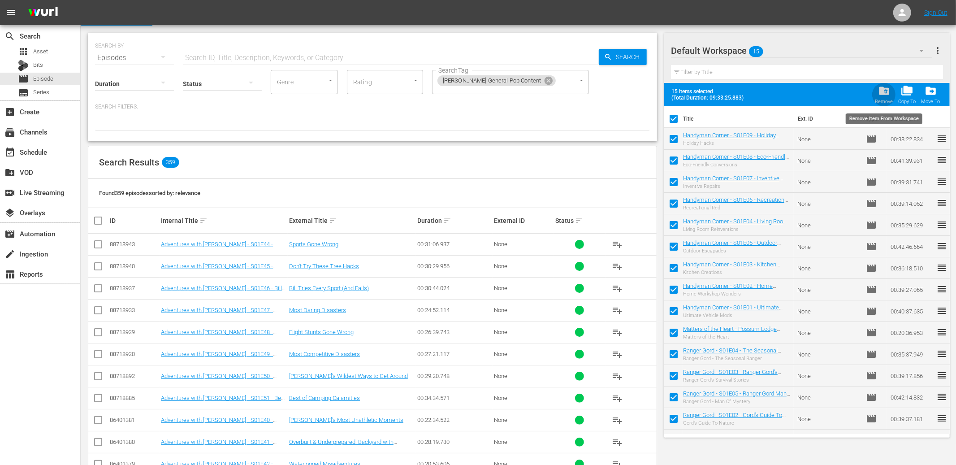
click at [886, 91] on span "folder_delete" at bounding box center [884, 91] width 12 height 12
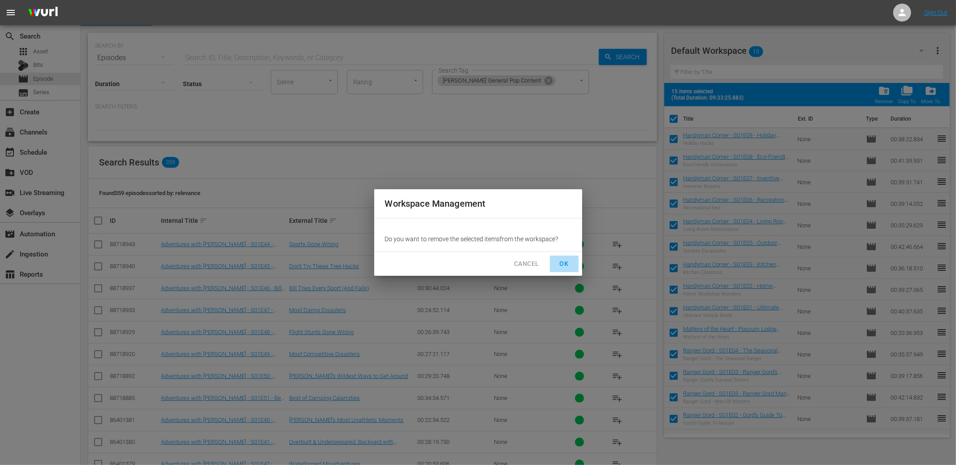
click at [565, 264] on span "OK" at bounding box center [564, 263] width 14 height 11
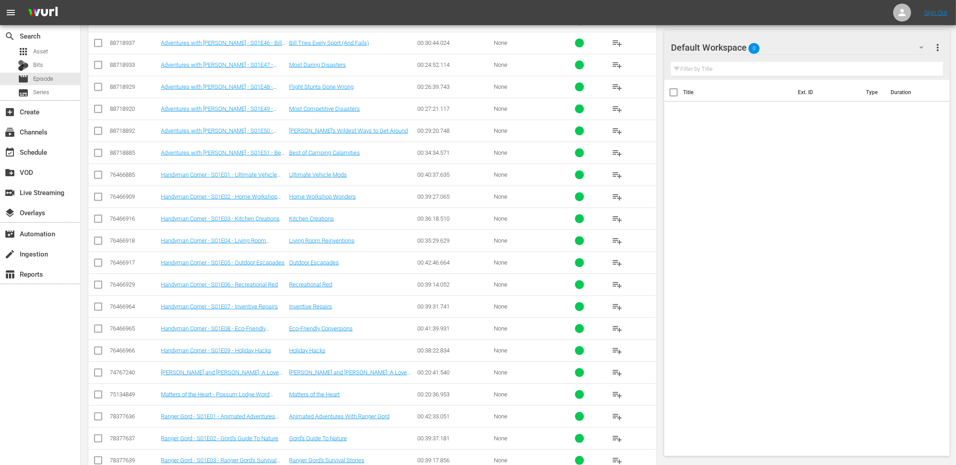
scroll to position [684, 0]
